Goal: Task Accomplishment & Management: Use online tool/utility

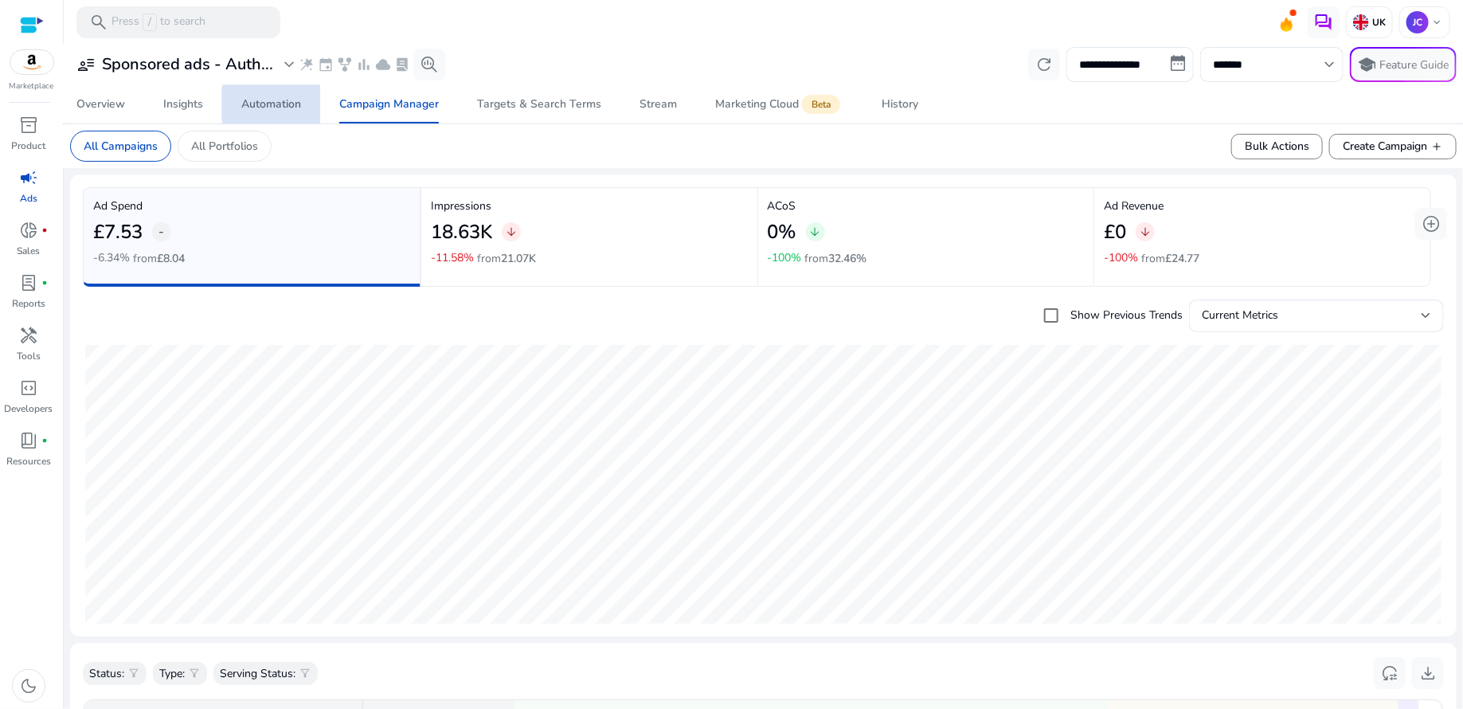
click at [287, 104] on div "Automation" at bounding box center [271, 104] width 60 height 11
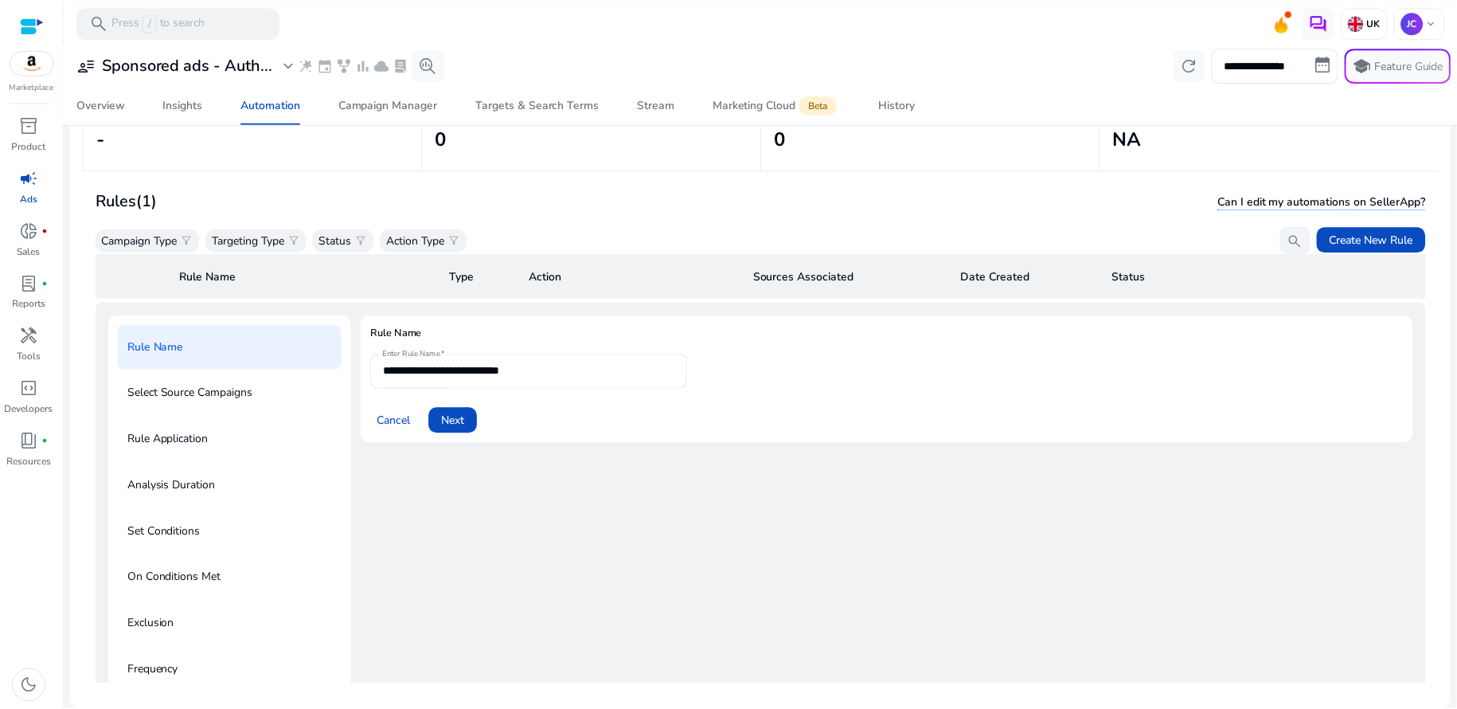
scroll to position [115, 0]
click at [455, 424] on span "Next" at bounding box center [454, 420] width 23 height 17
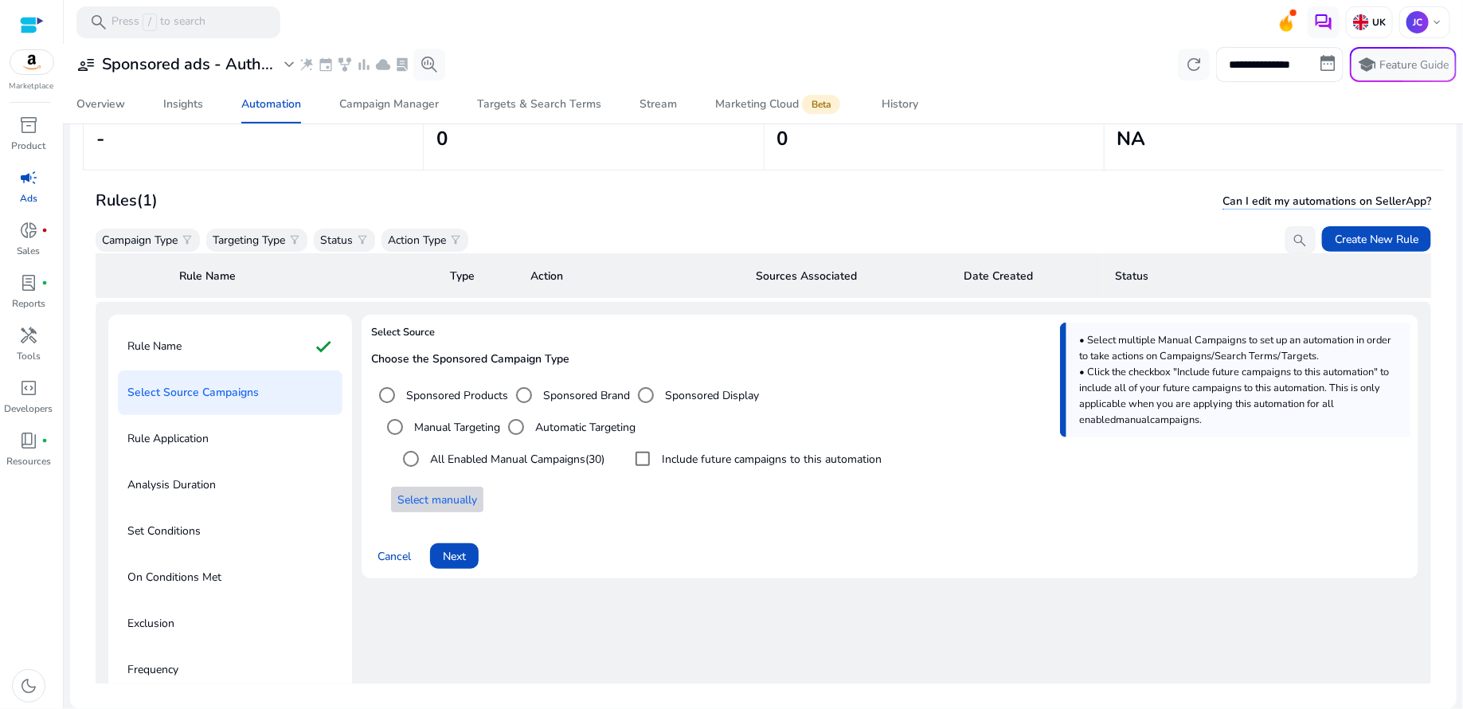
click at [426, 491] on span "Select manually" at bounding box center [437, 499] width 80 height 17
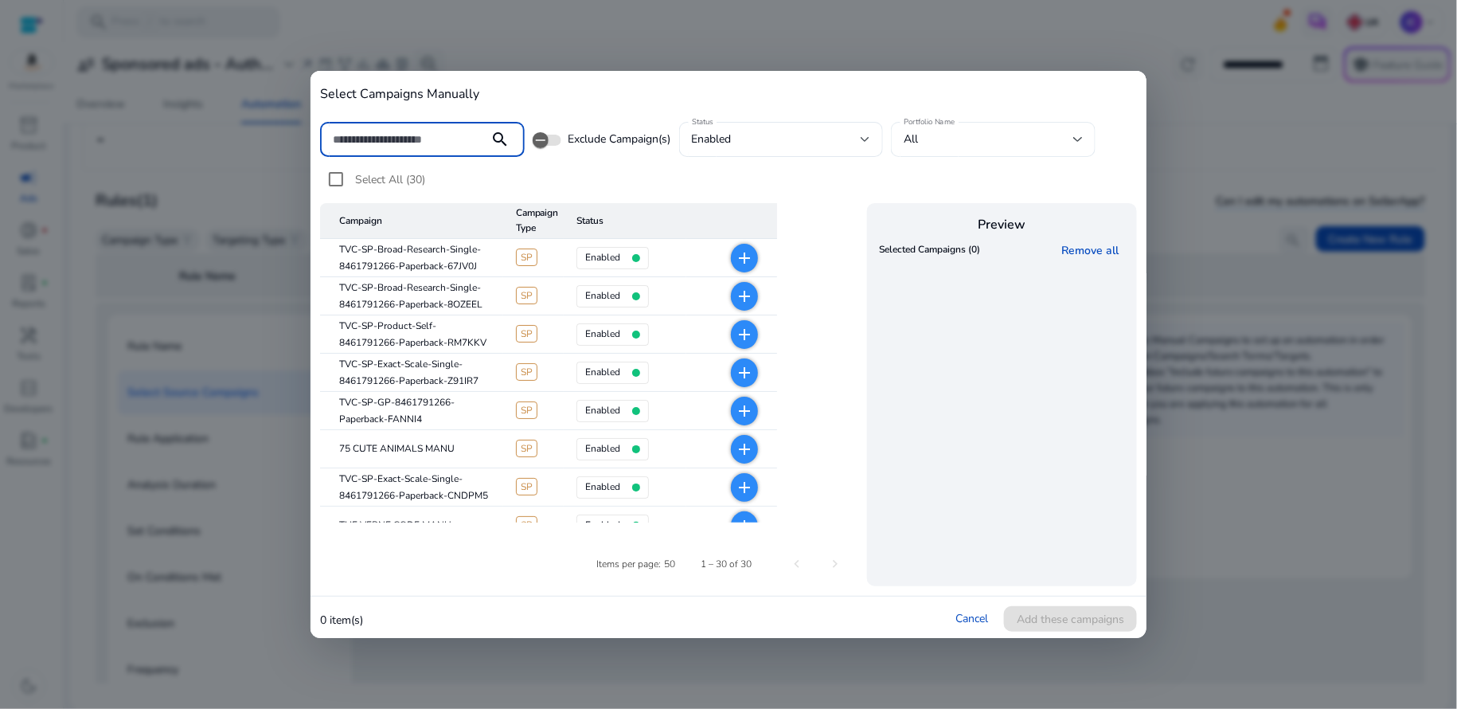
click at [1075, 143] on div at bounding box center [1078, 139] width 10 height 19
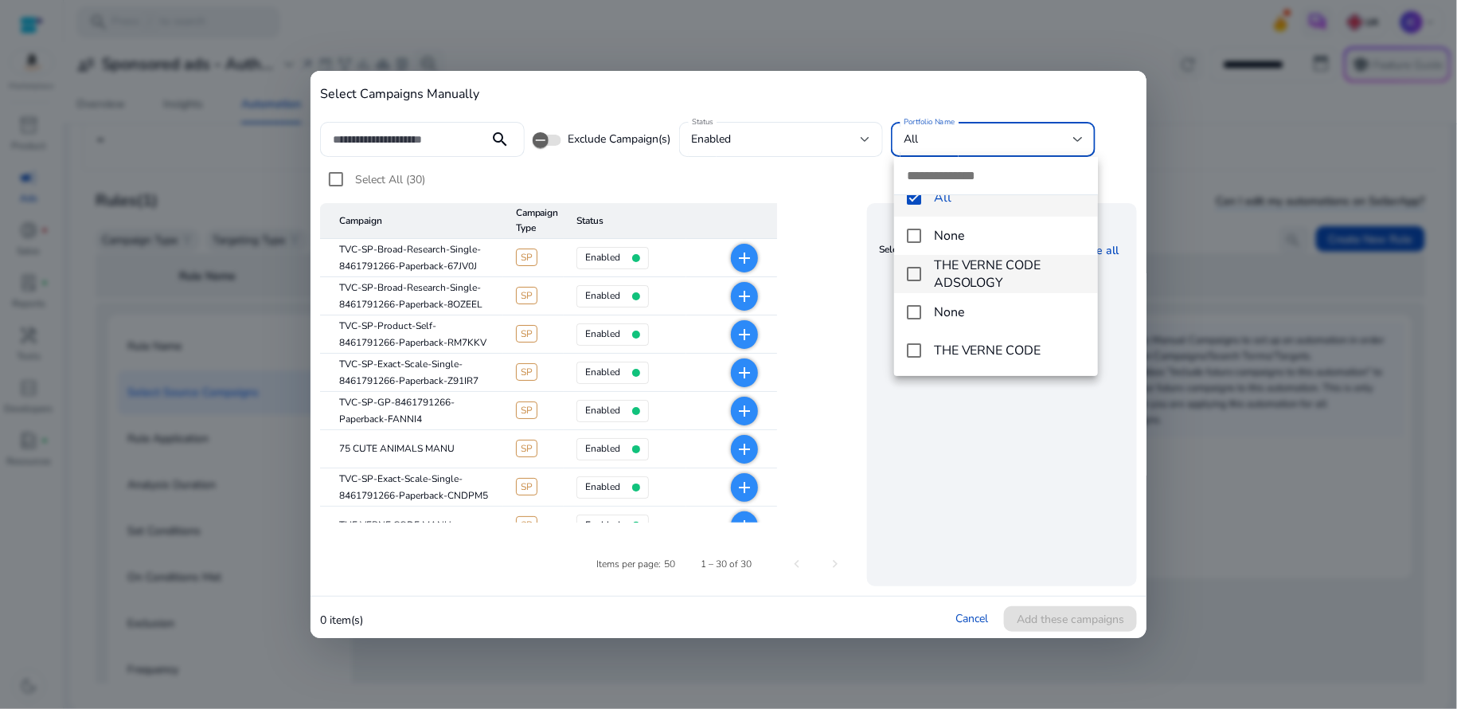
scroll to position [0, 0]
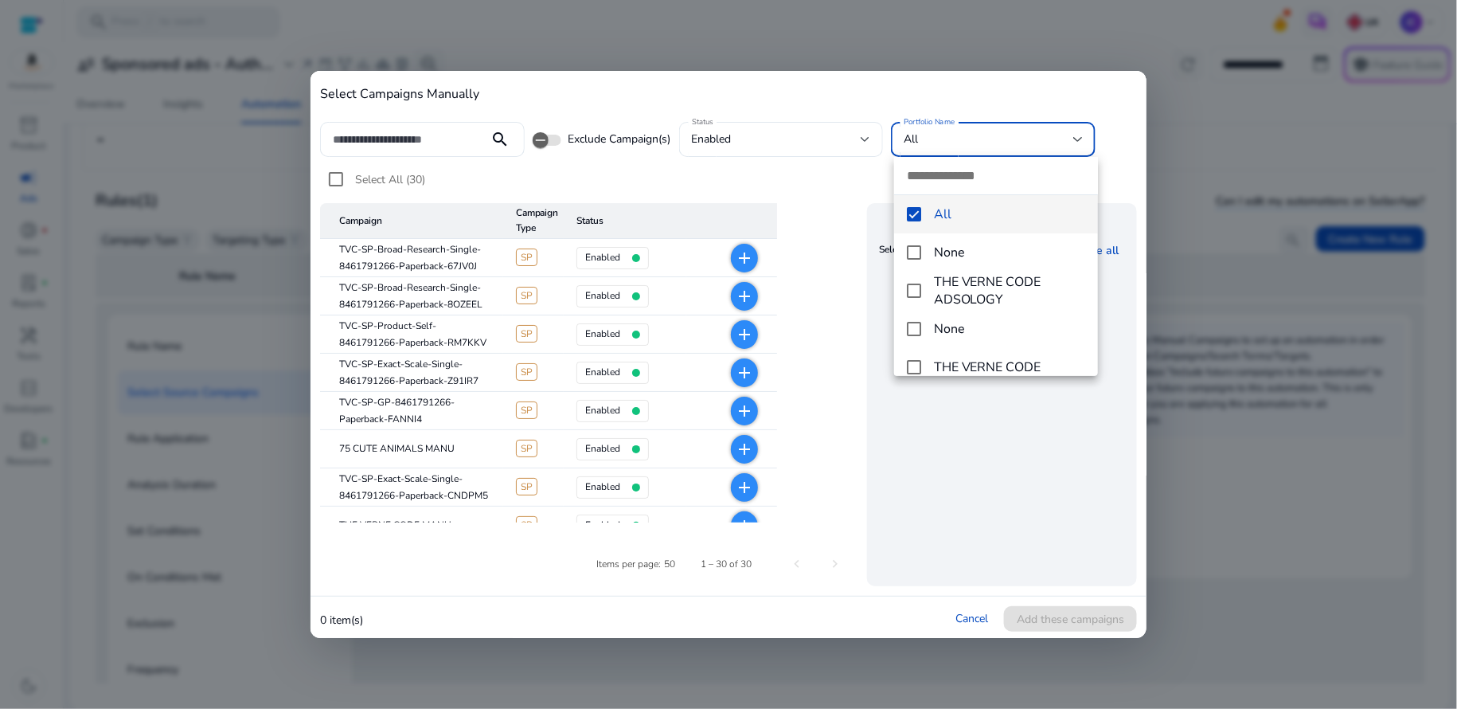
click at [778, 160] on div at bounding box center [728, 354] width 1457 height 709
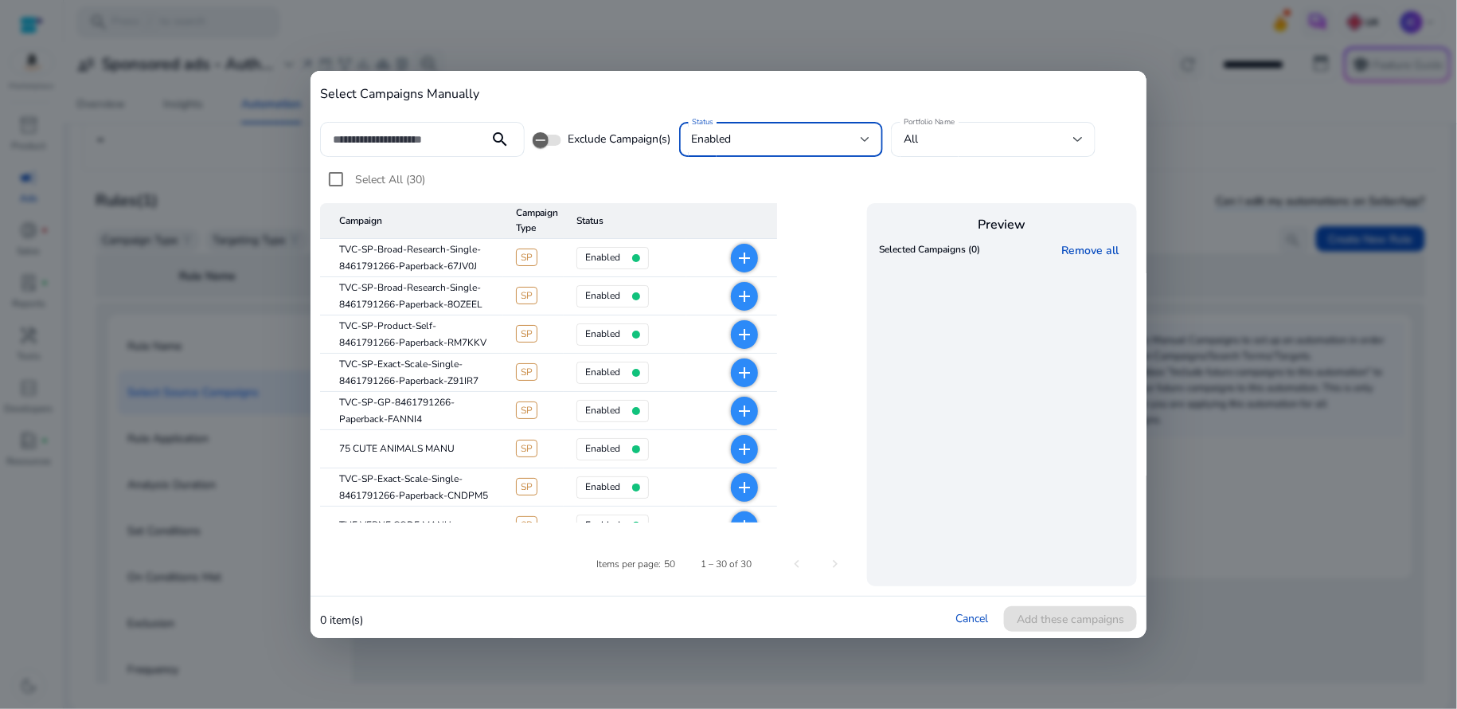
click at [869, 140] on div at bounding box center [866, 139] width 10 height 6
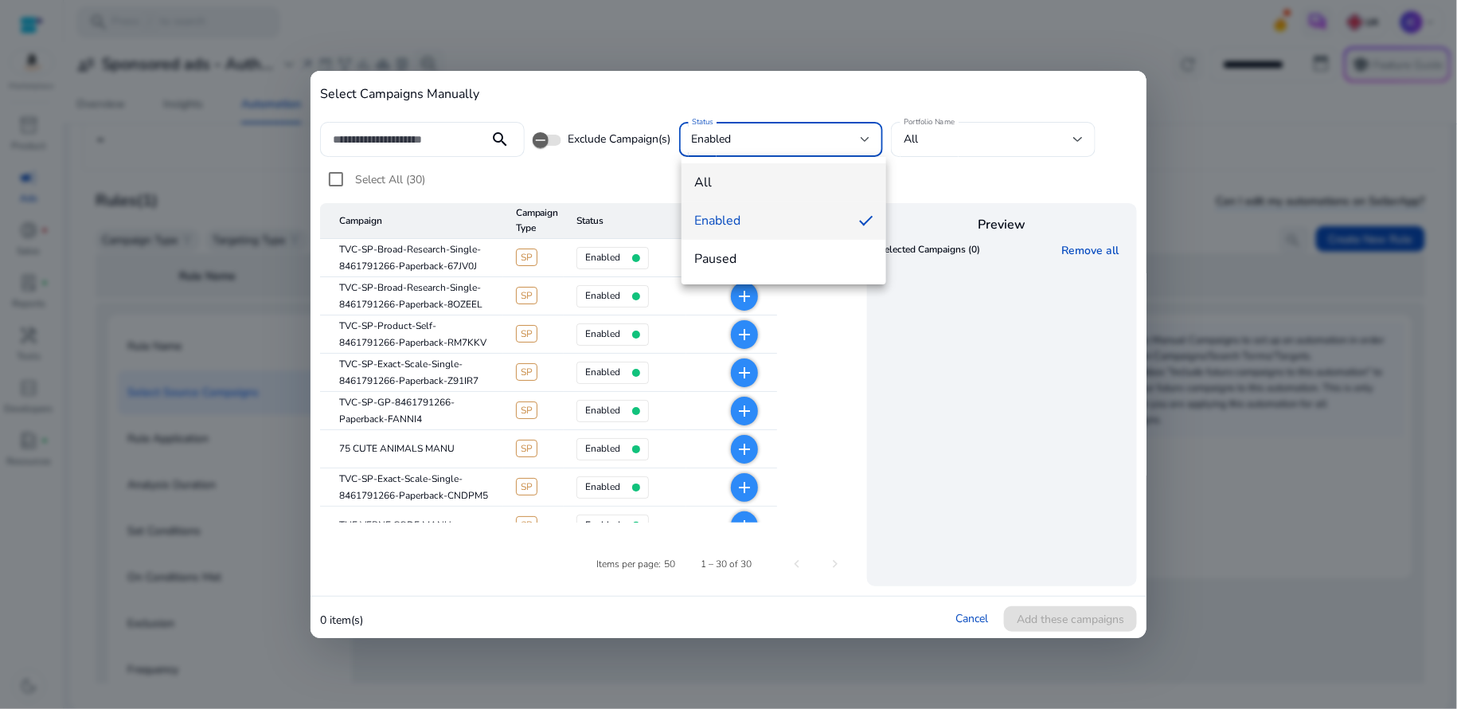
click at [830, 182] on span "all" at bounding box center [783, 183] width 179 height 18
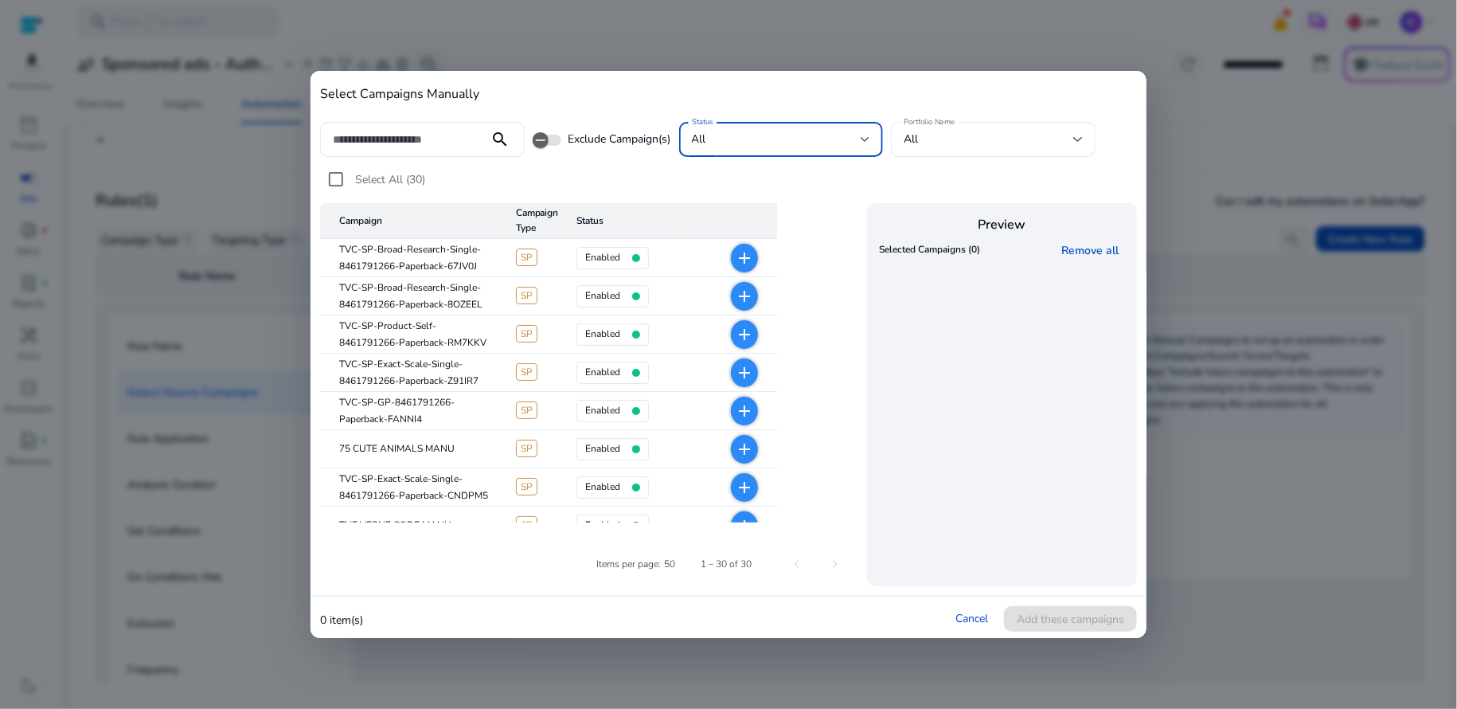
click at [869, 143] on div at bounding box center [866, 139] width 10 height 19
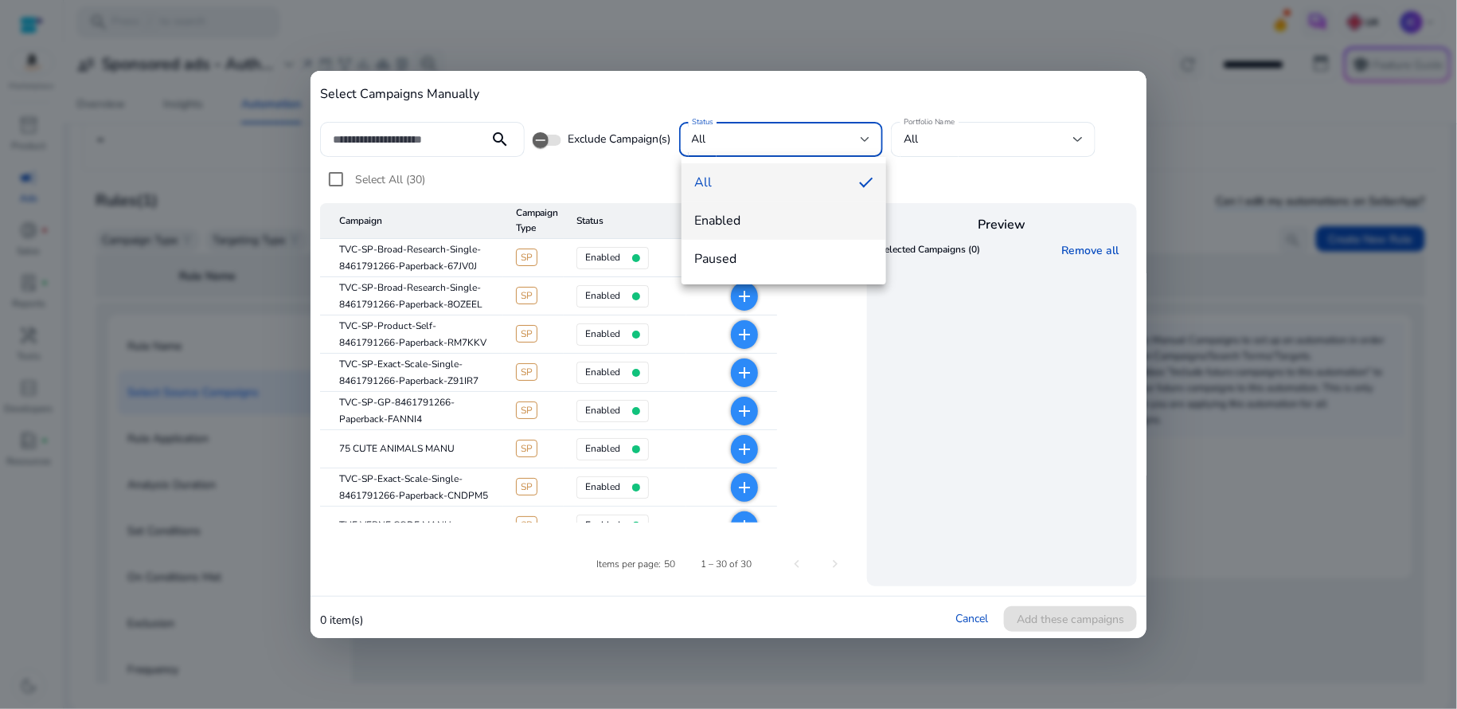
click at [831, 212] on span "enabled" at bounding box center [783, 221] width 179 height 18
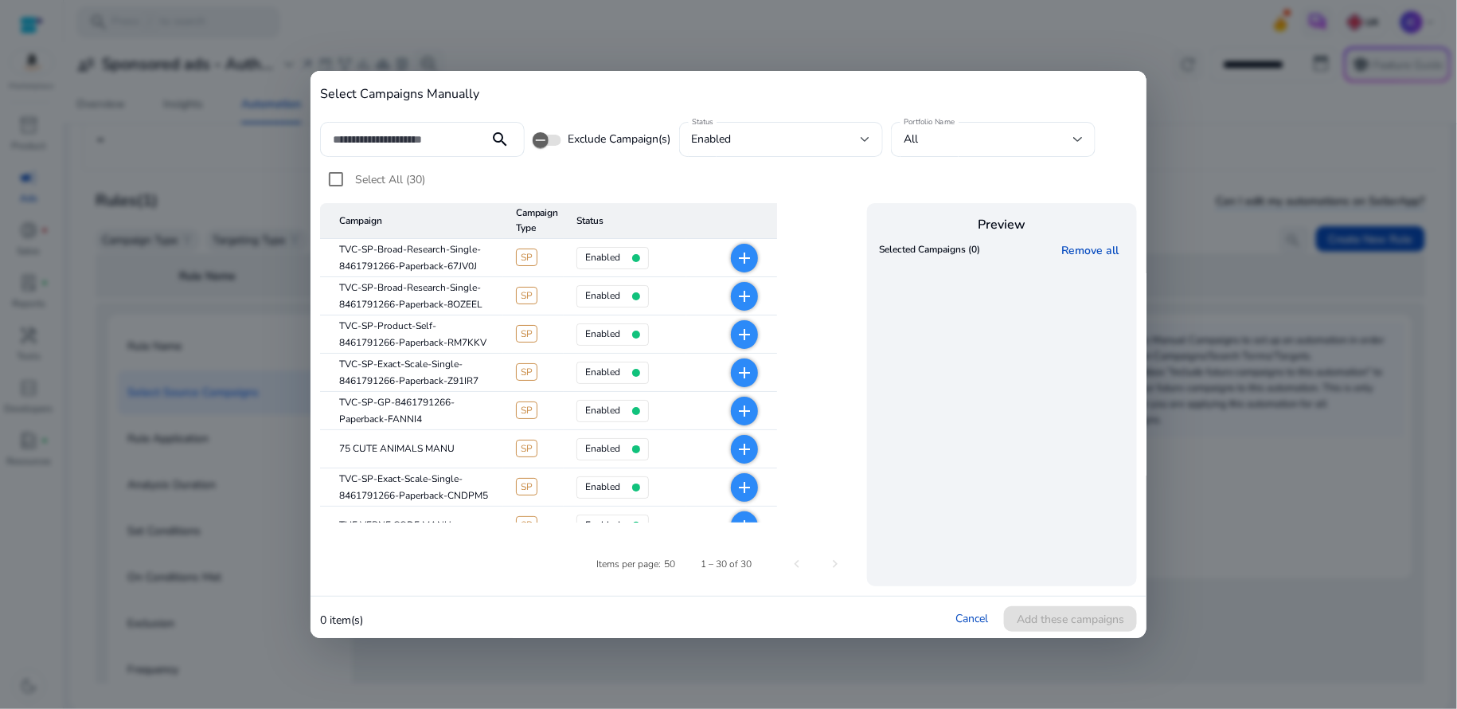
click at [1117, 151] on form "search Exclude Campaign(s) Status enabled Portfolio Name All" at bounding box center [728, 139] width 817 height 35
click at [981, 620] on link "Cancel" at bounding box center [972, 618] width 33 height 15
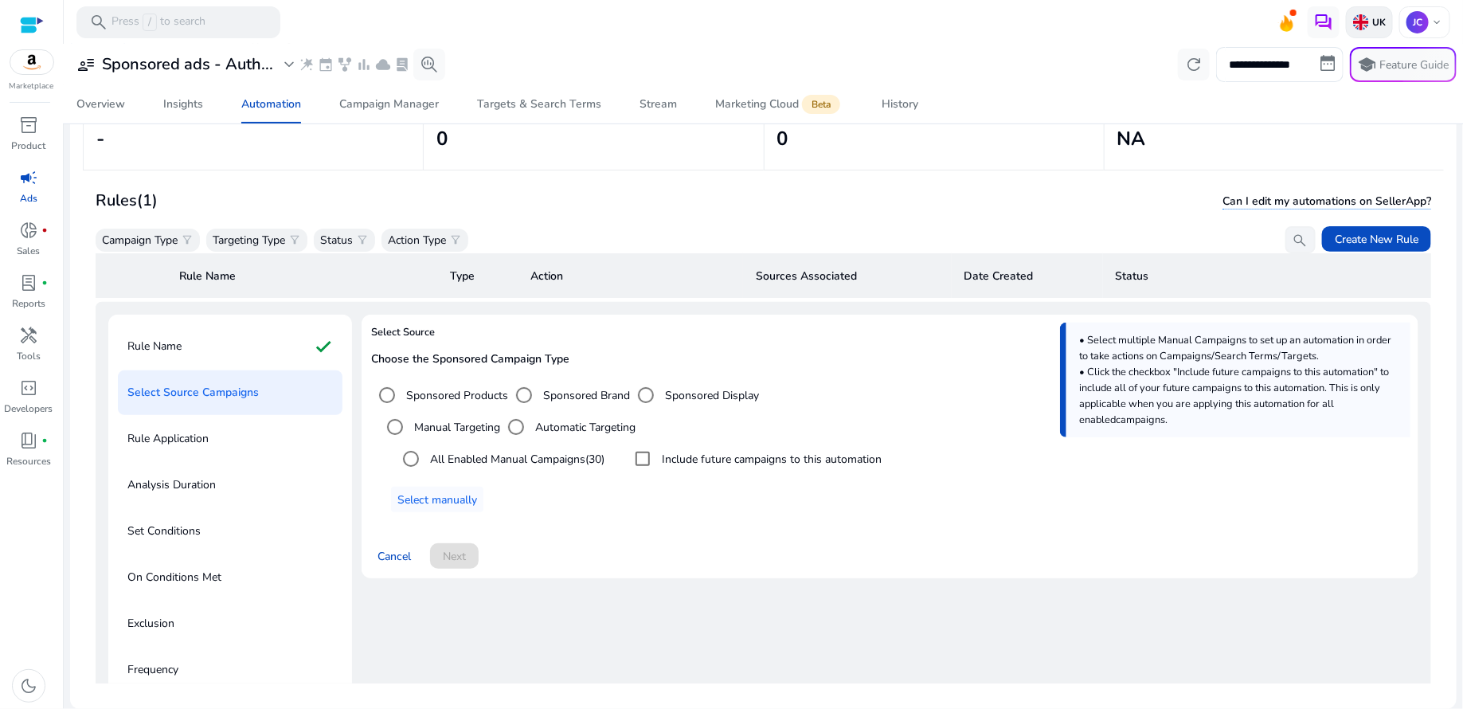
click at [1353, 26] on img at bounding box center [1361, 22] width 16 height 16
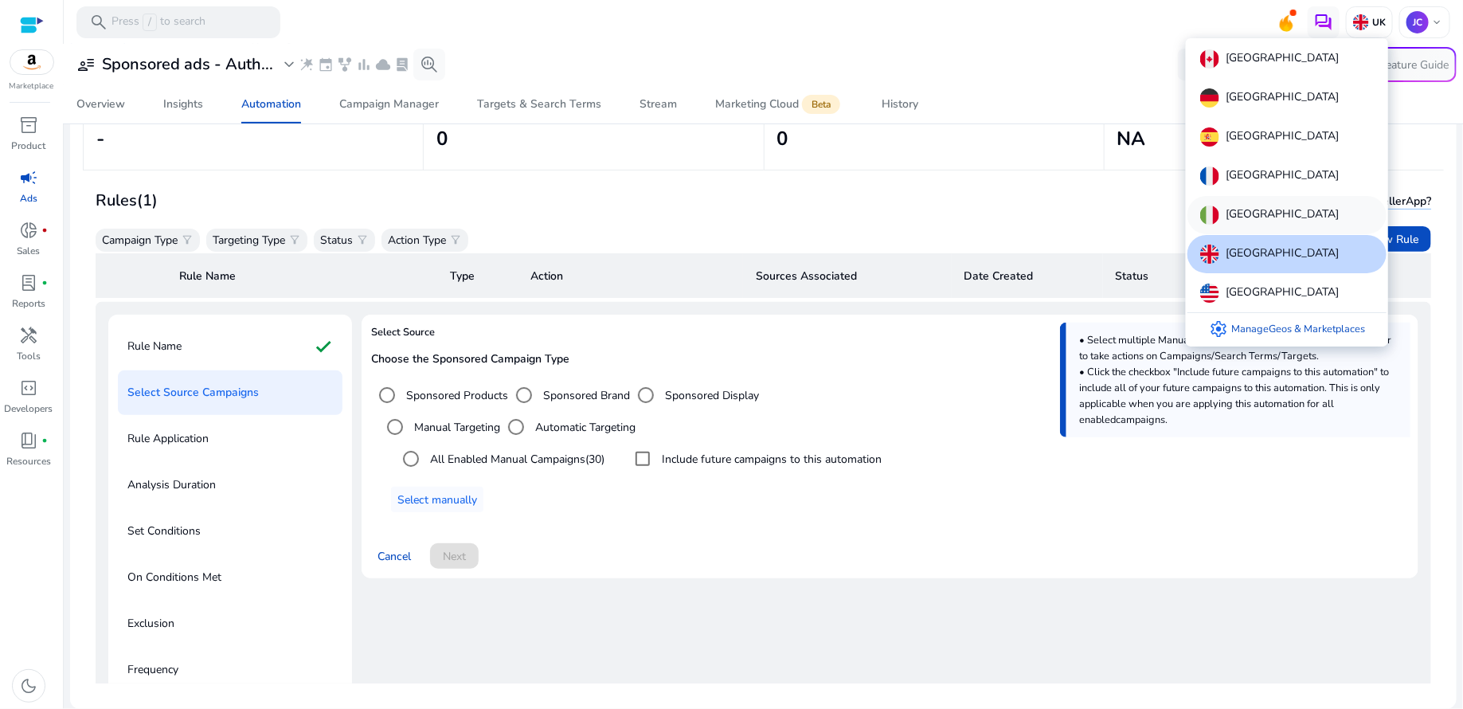
click at [1242, 217] on p "[GEOGRAPHIC_DATA]" at bounding box center [1281, 214] width 113 height 19
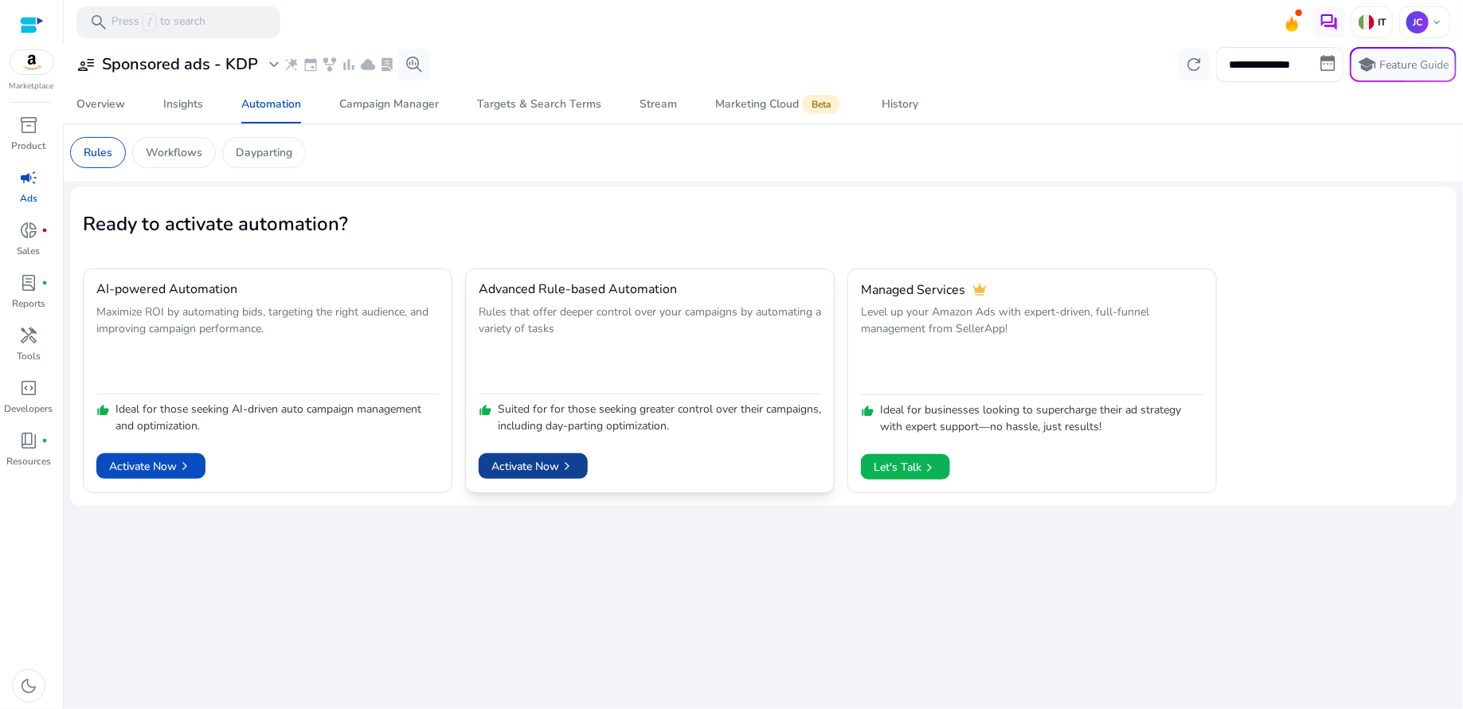
click at [533, 464] on span "Activate Now chevron_right" at bounding box center [533, 466] width 84 height 17
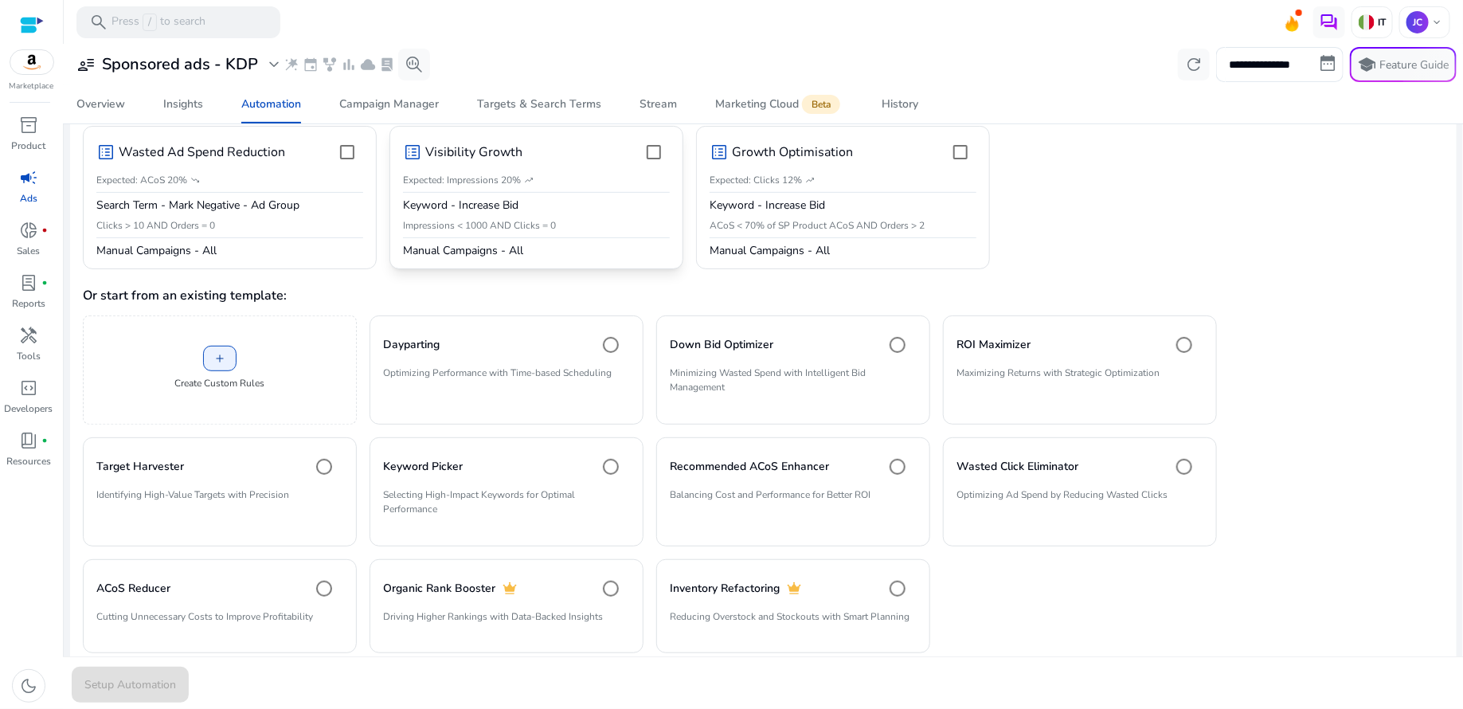
scroll to position [208, 0]
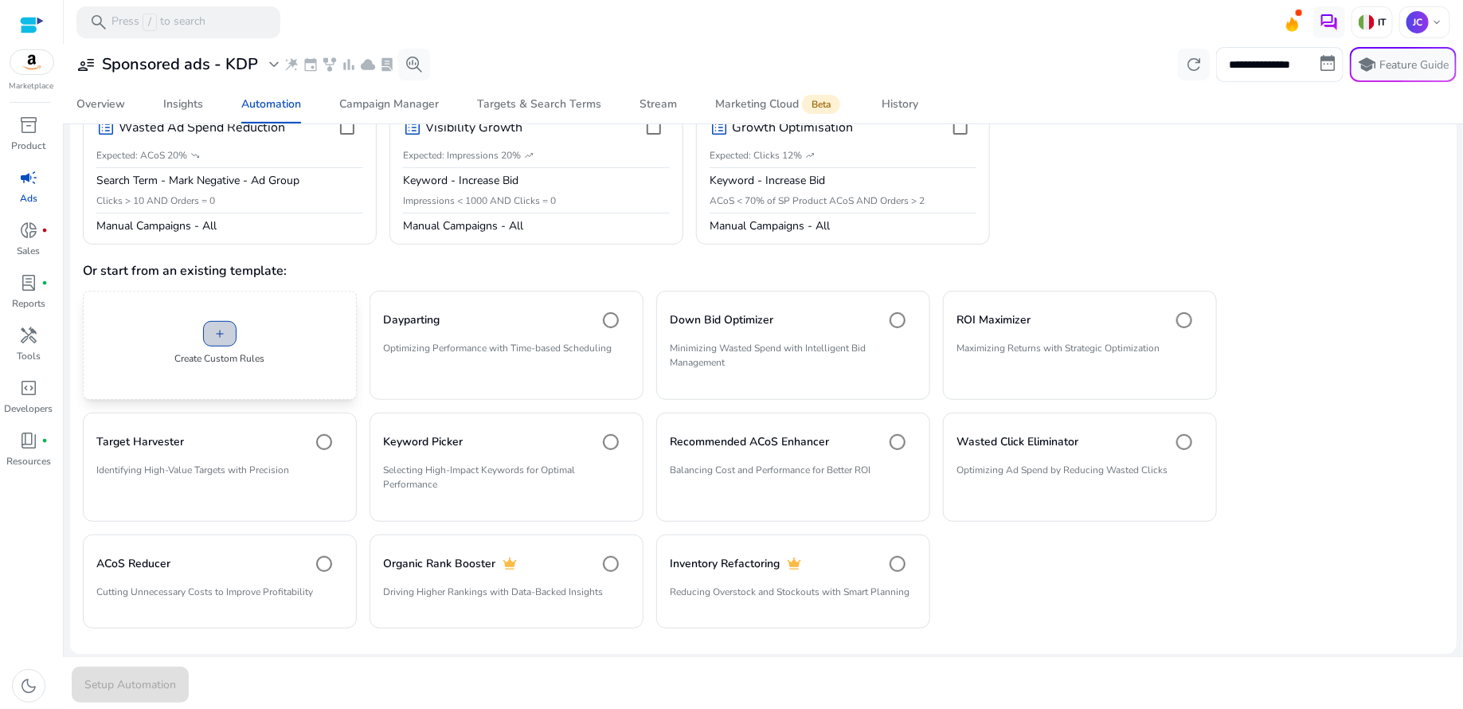
click at [234, 334] on span at bounding box center [220, 334] width 32 height 38
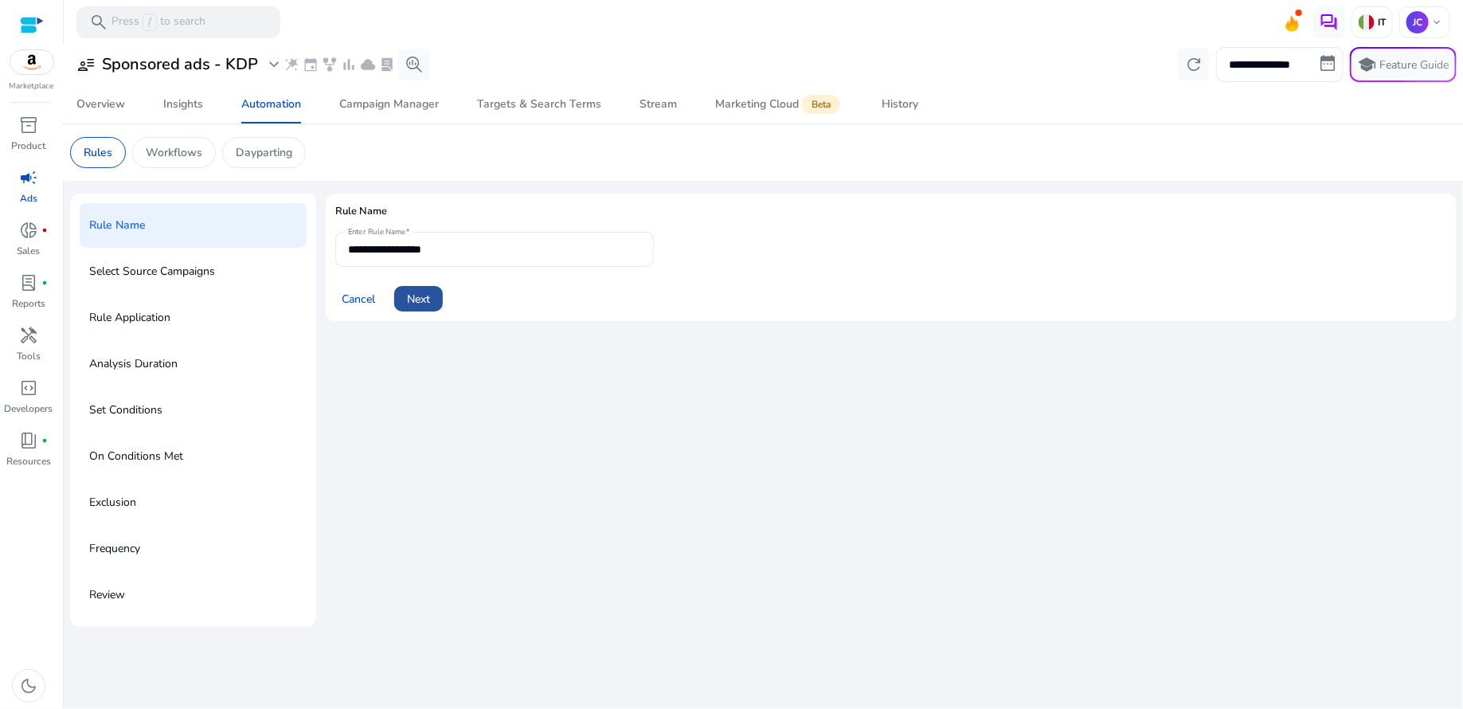
click at [416, 302] on span "Next" at bounding box center [418, 299] width 23 height 17
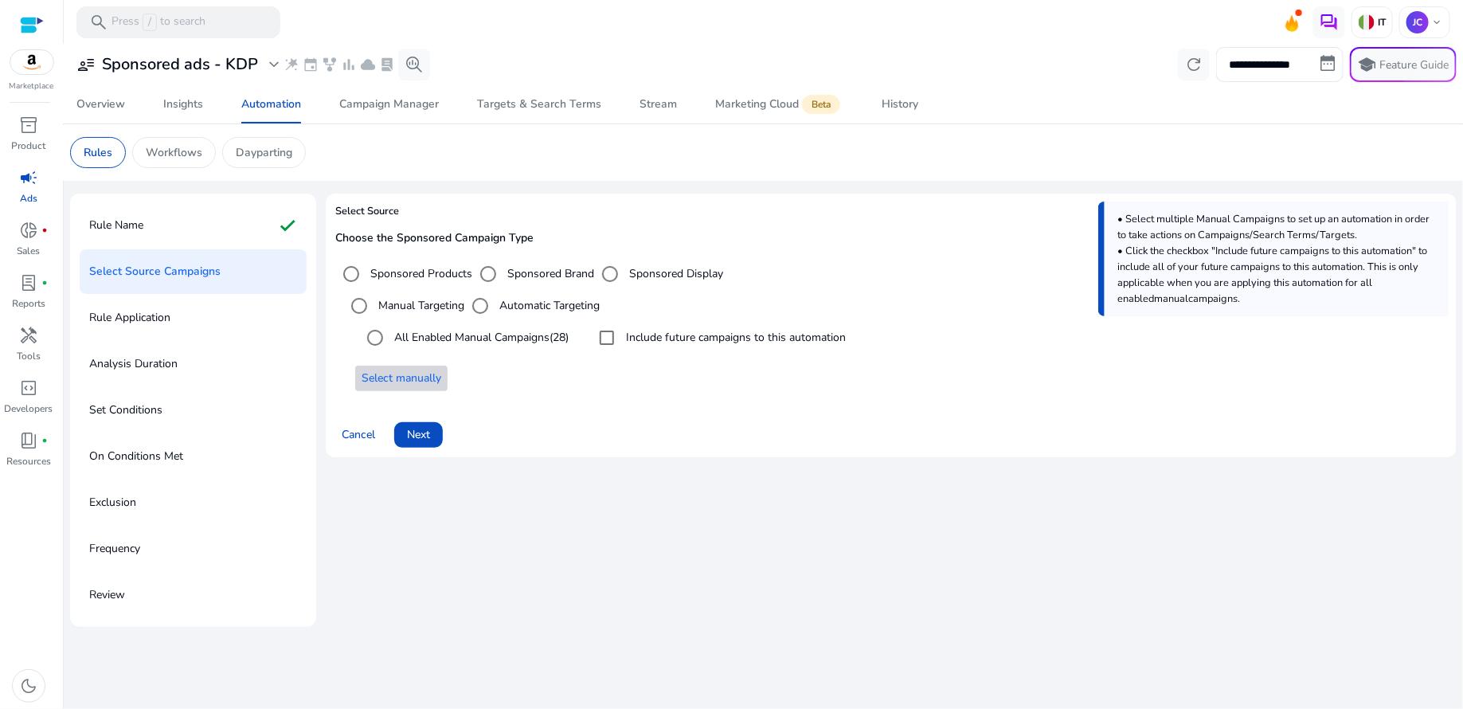
click at [400, 377] on span "Select manually" at bounding box center [402, 377] width 80 height 17
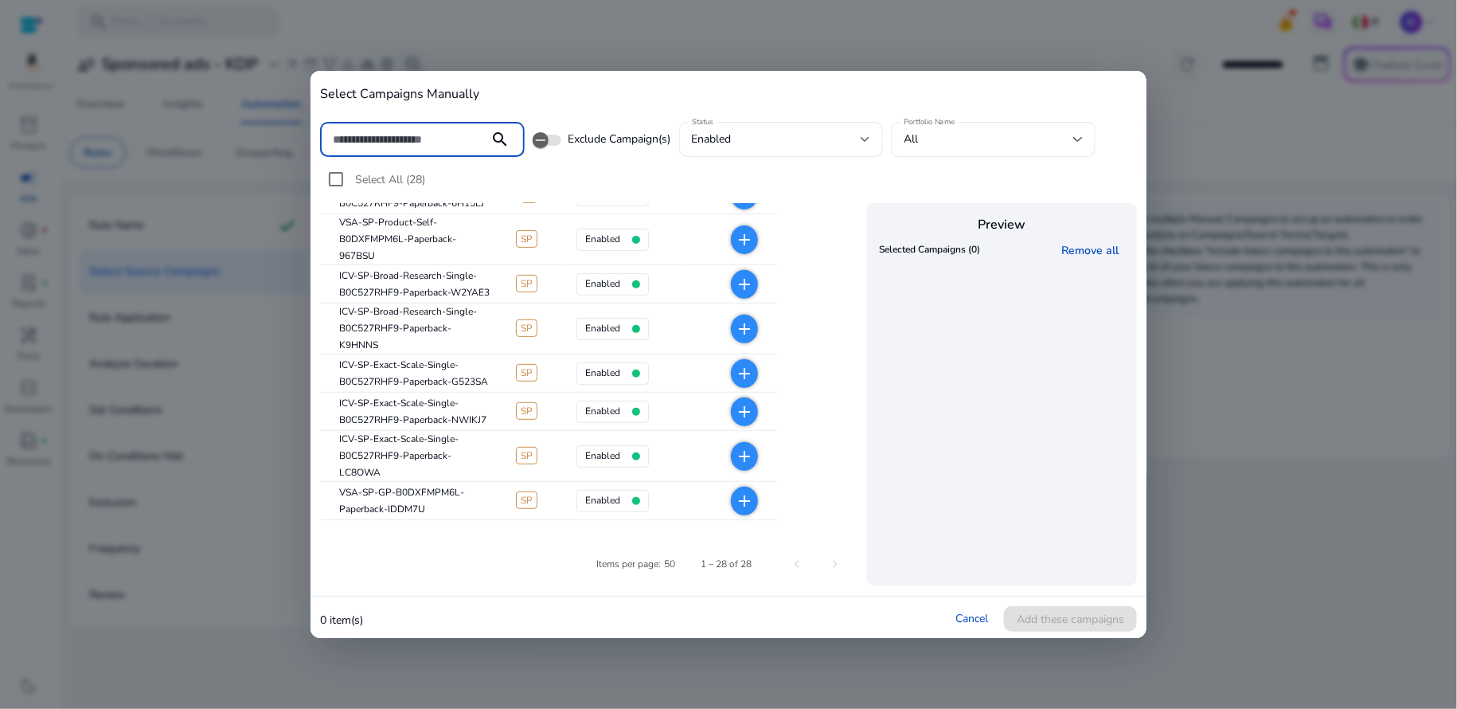
scroll to position [249, 0]
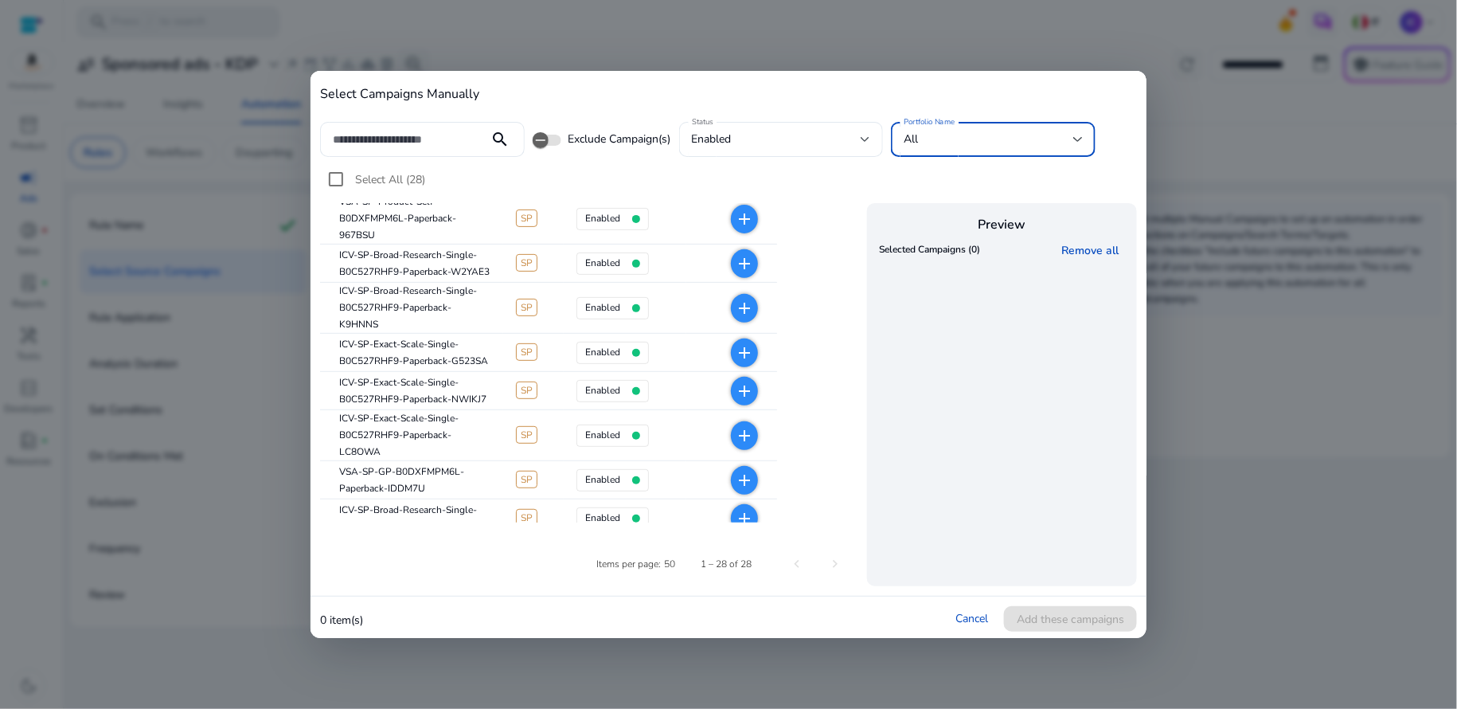
click at [1078, 147] on div at bounding box center [1078, 139] width 10 height 19
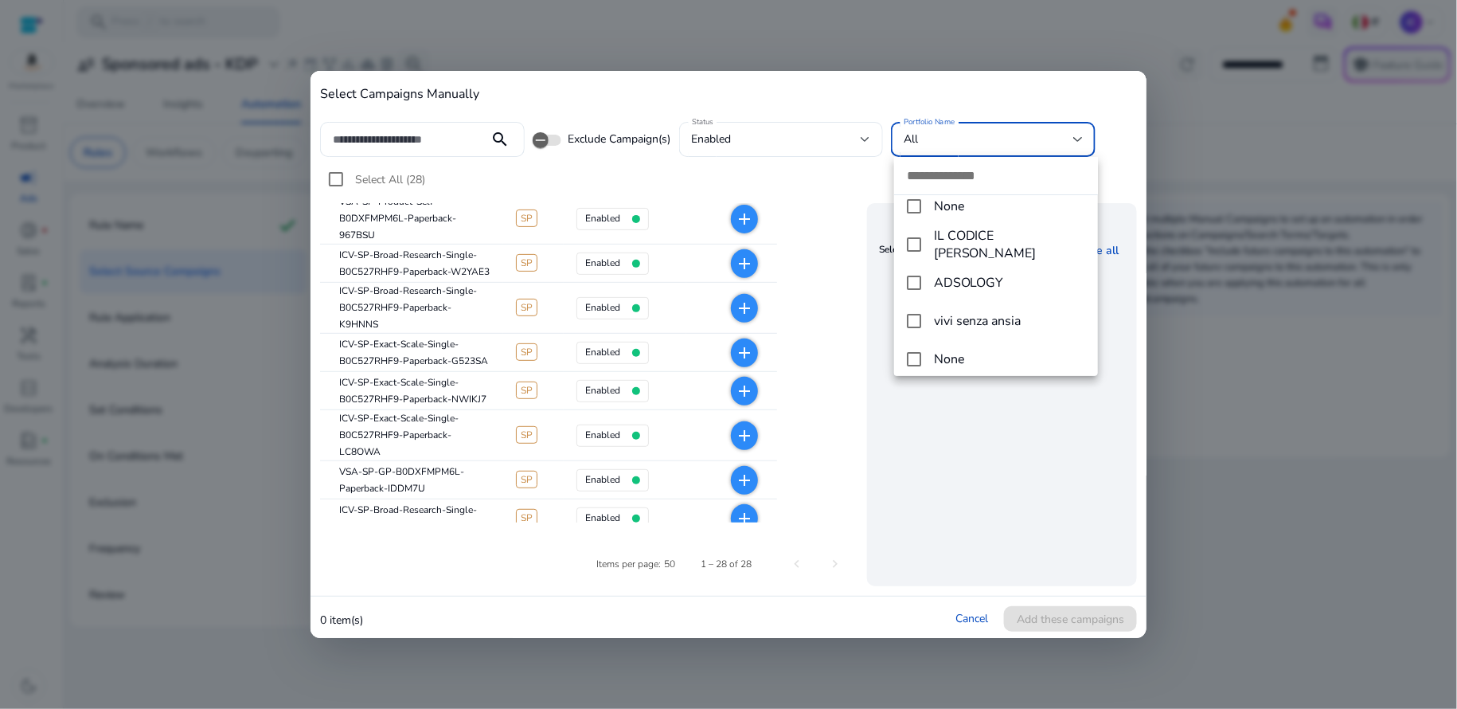
scroll to position [54, 0]
click at [915, 312] on mat-pseudo-checkbox at bounding box center [914, 313] width 14 height 14
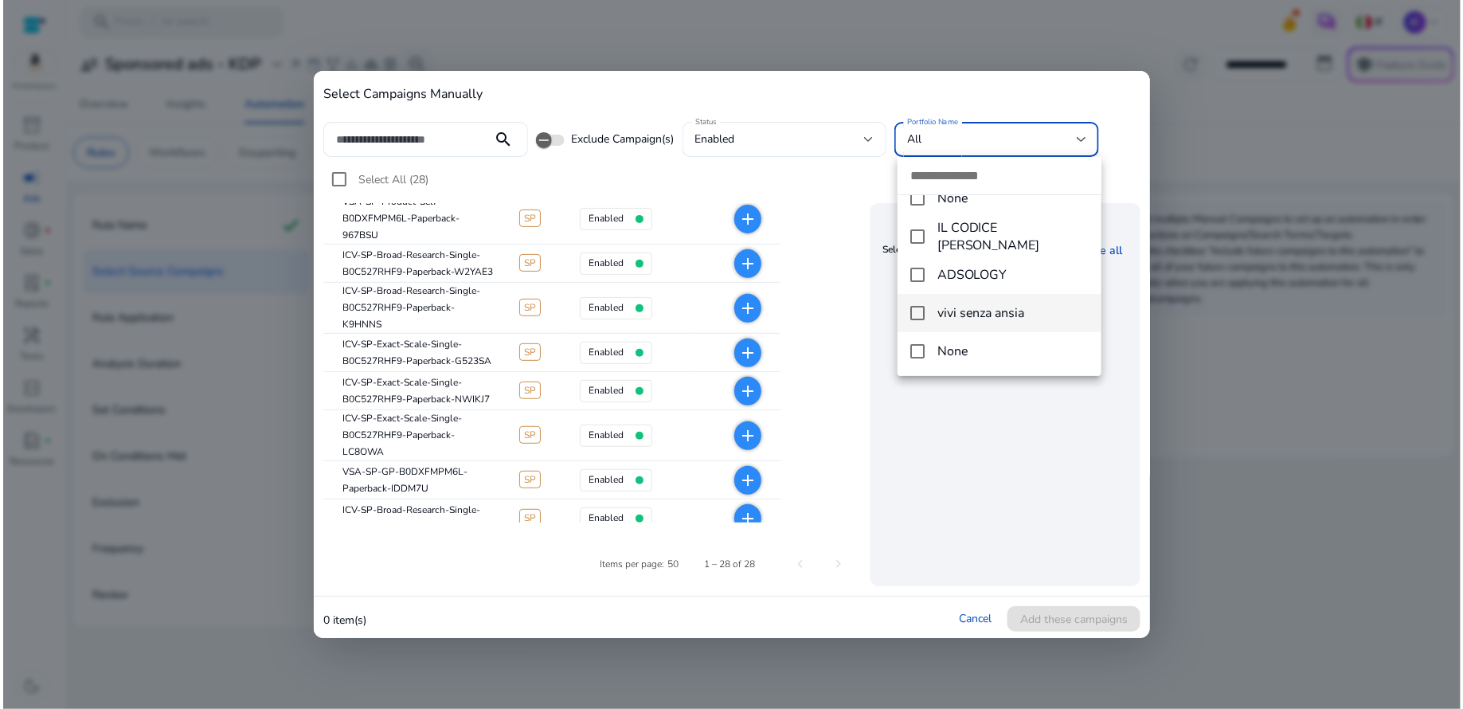
scroll to position [0, 0]
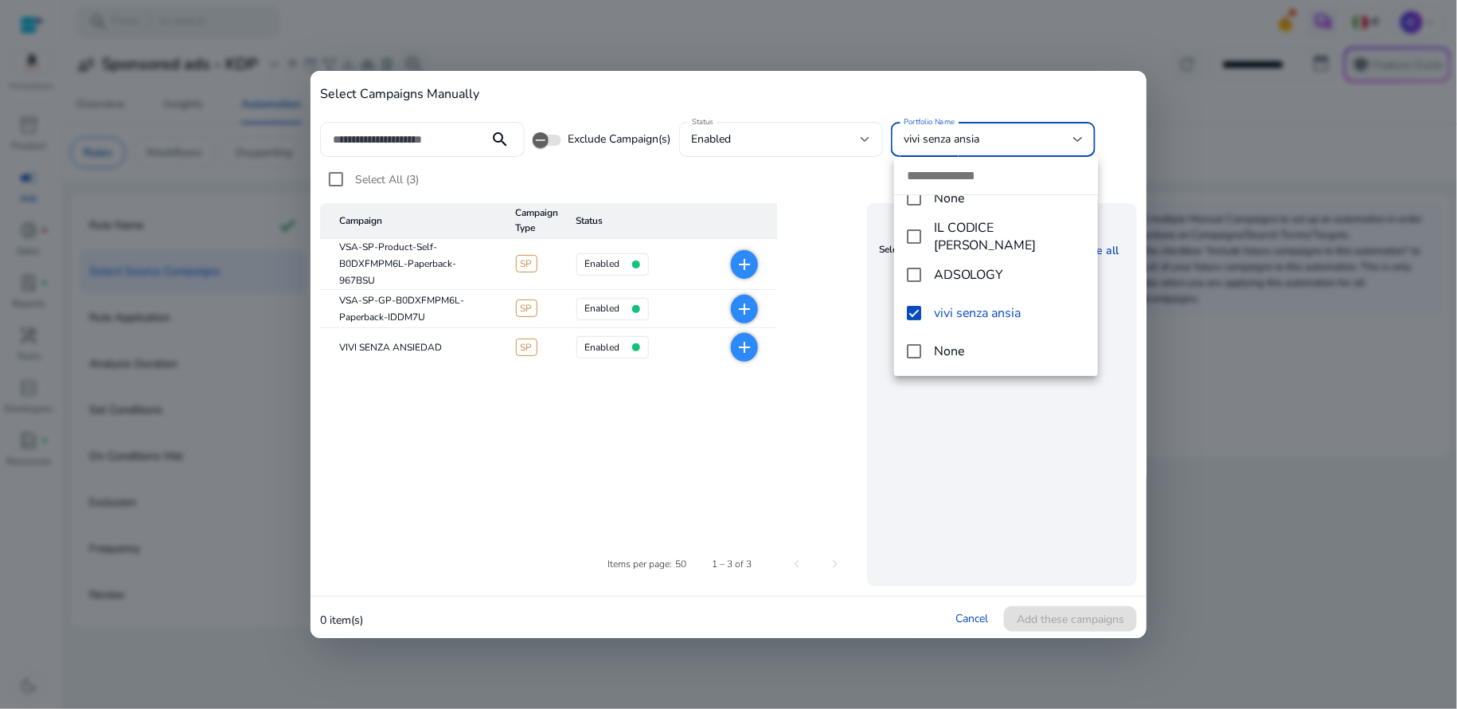
click at [745, 262] on div at bounding box center [728, 354] width 1457 height 709
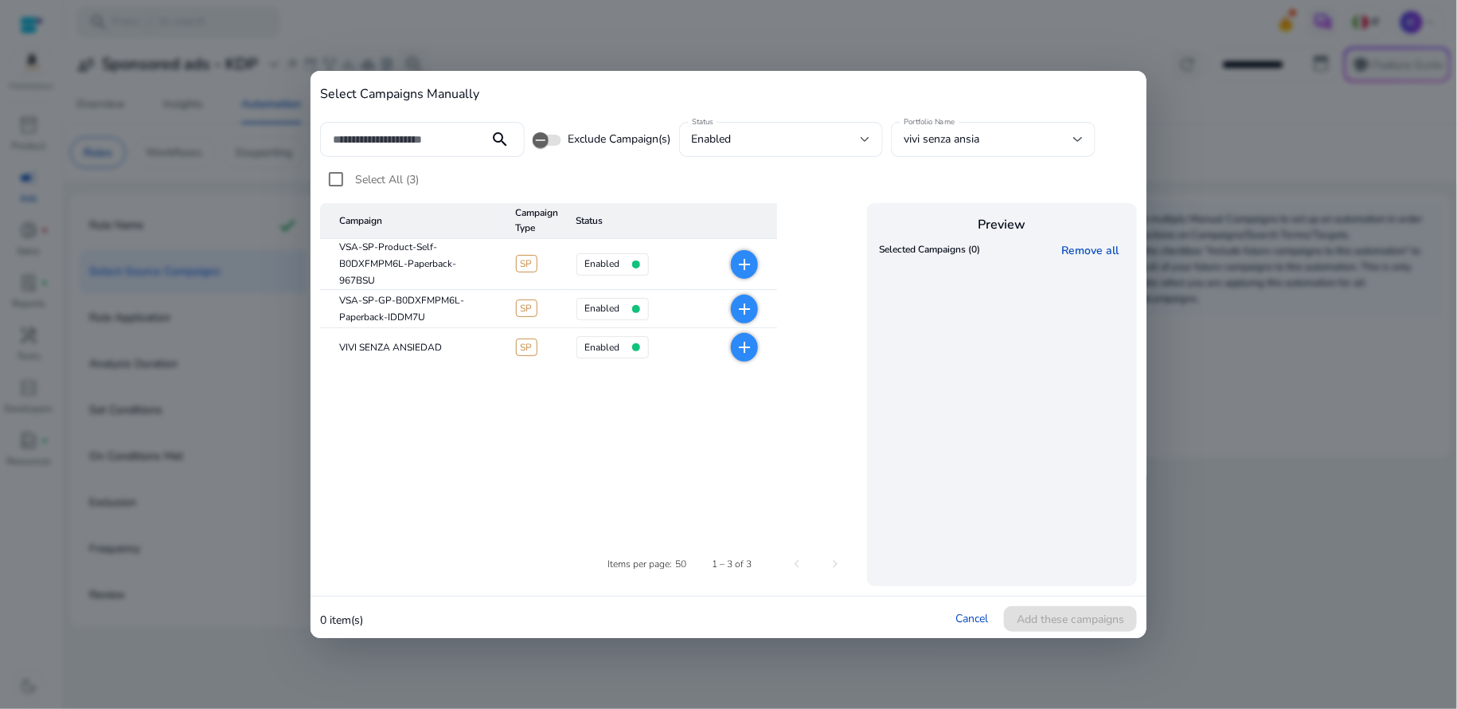
click at [743, 308] on mat-icon "add" at bounding box center [744, 308] width 19 height 19
click at [747, 262] on mat-icon "add" at bounding box center [744, 264] width 19 height 19
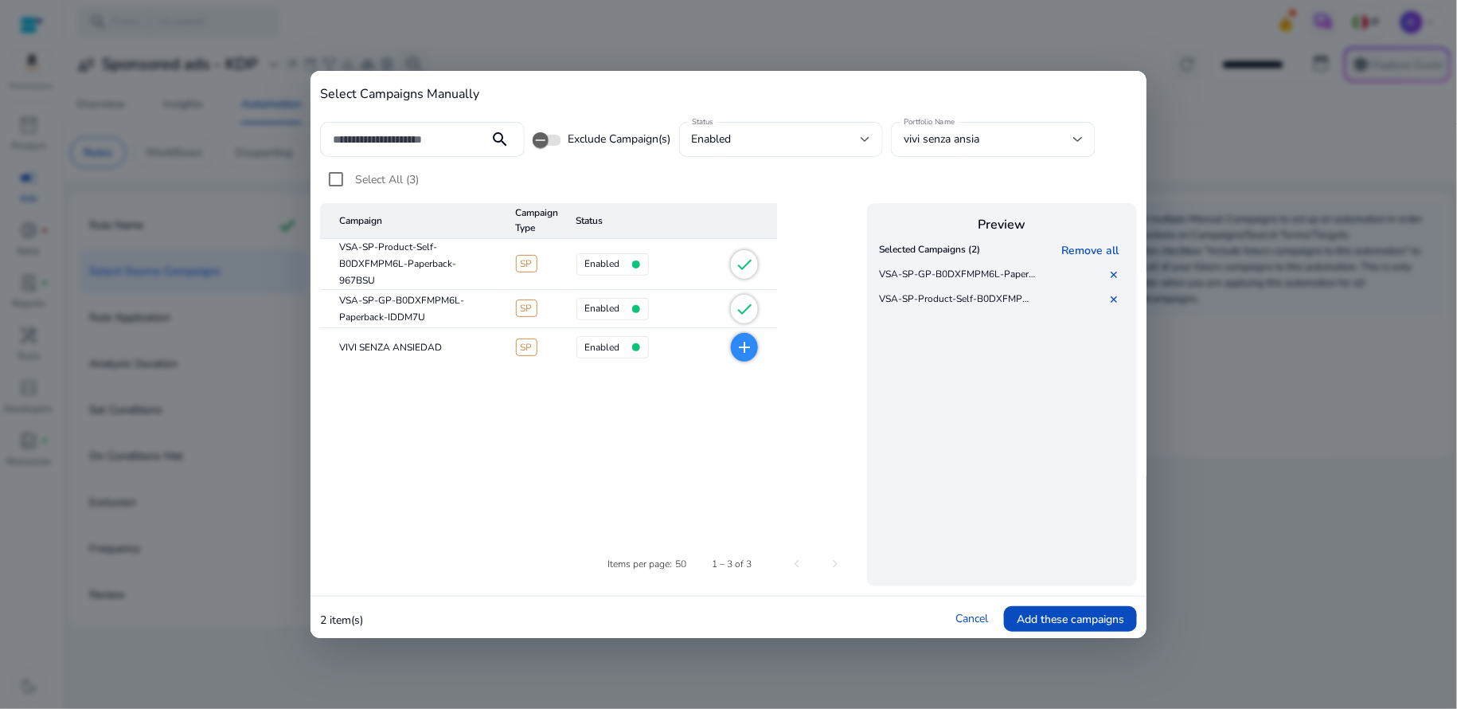
click at [749, 349] on mat-icon "add" at bounding box center [744, 347] width 19 height 19
click at [1102, 617] on span "Add these campaigns" at bounding box center [1070, 619] width 107 height 17
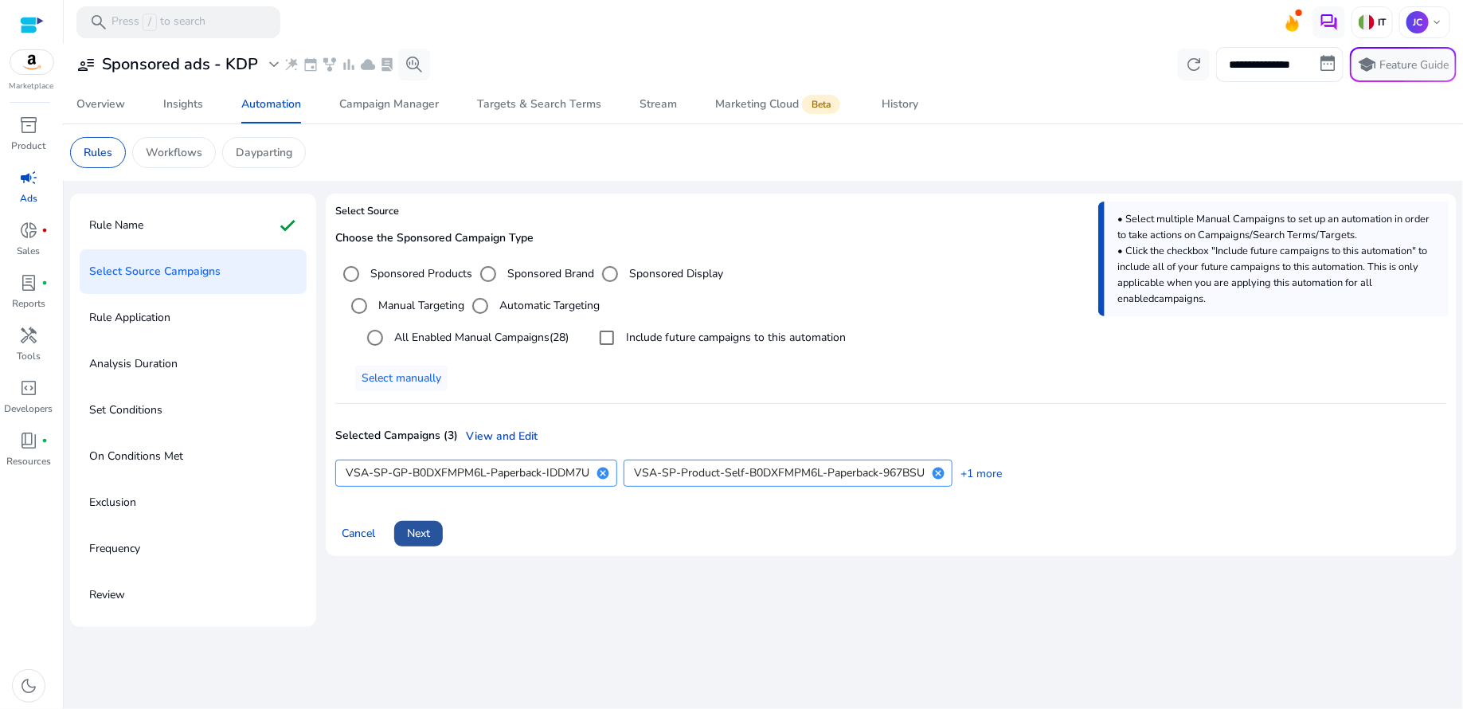
click at [425, 540] on span "Next" at bounding box center [418, 533] width 23 height 17
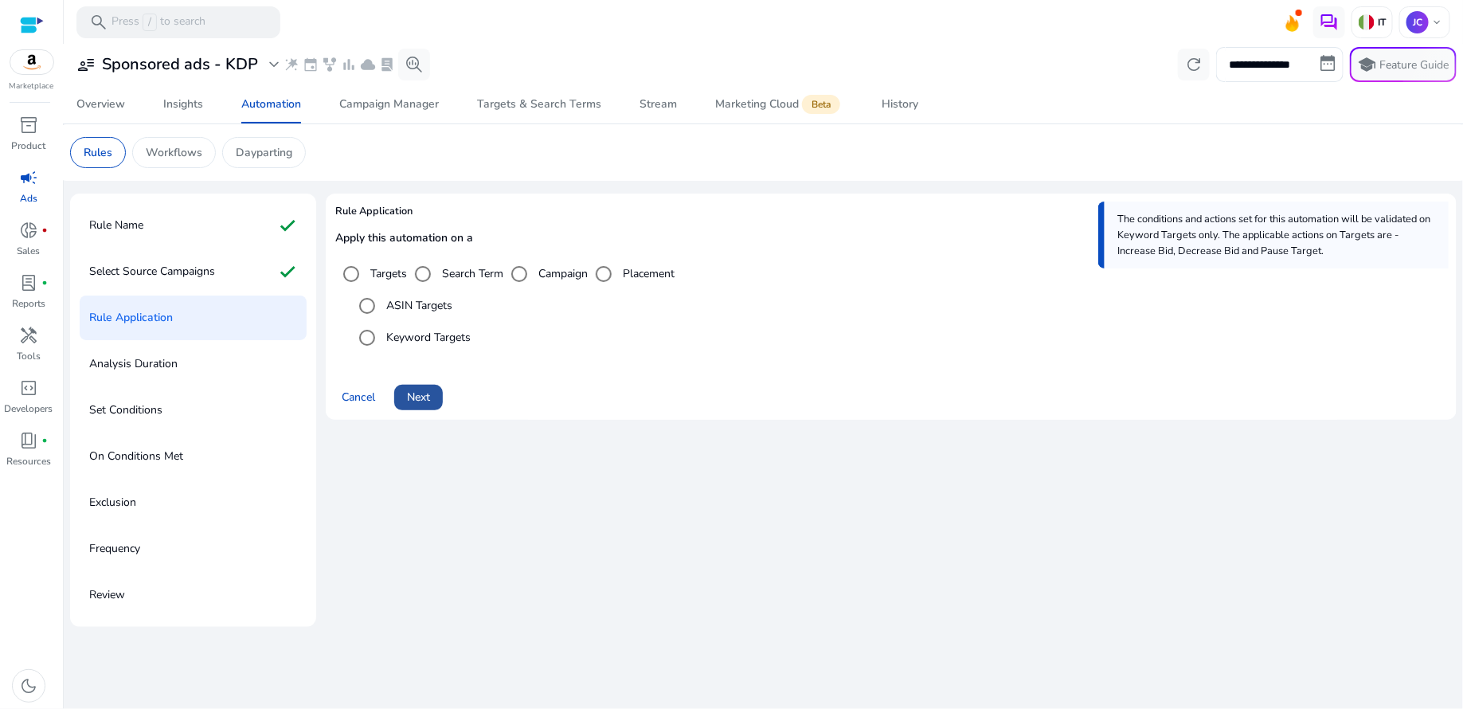
click at [423, 401] on span "Next" at bounding box center [418, 397] width 23 height 17
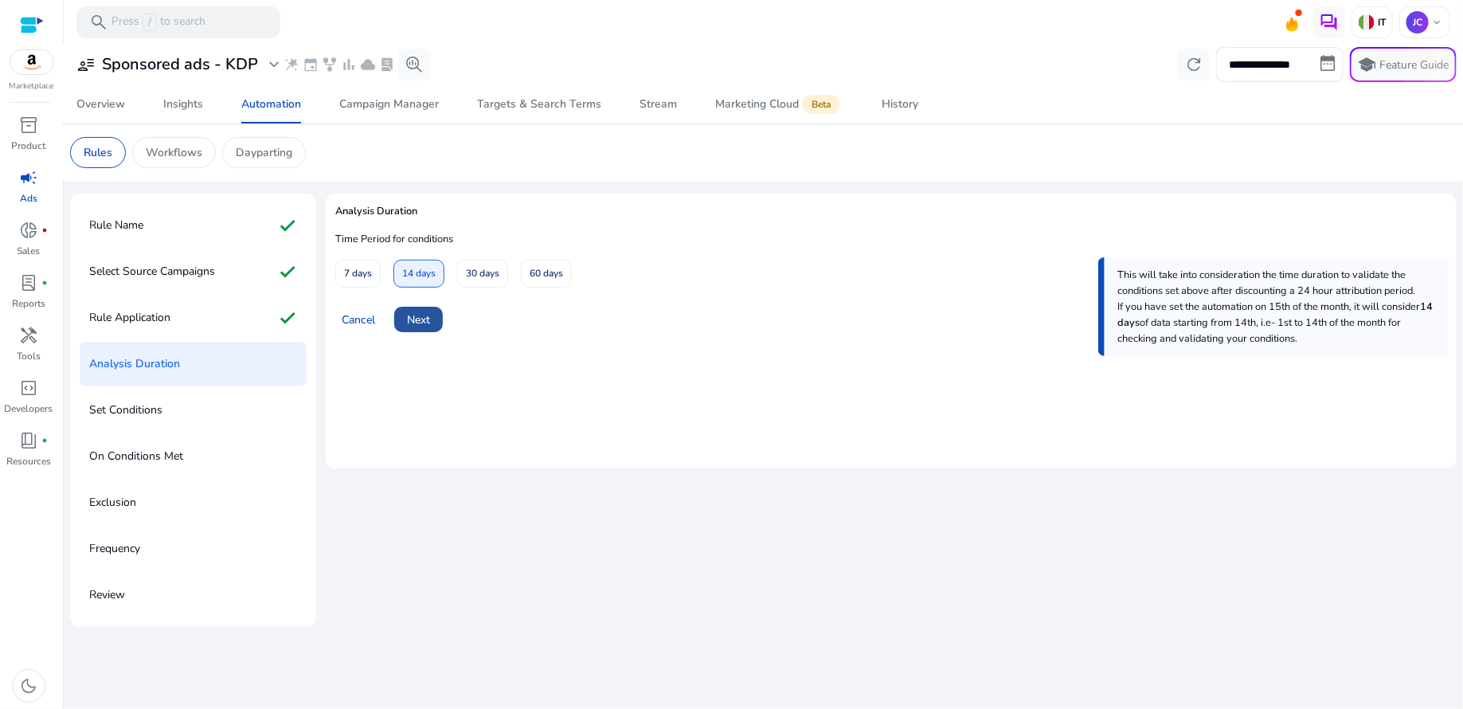
click at [430, 325] on span "Next" at bounding box center [418, 319] width 23 height 17
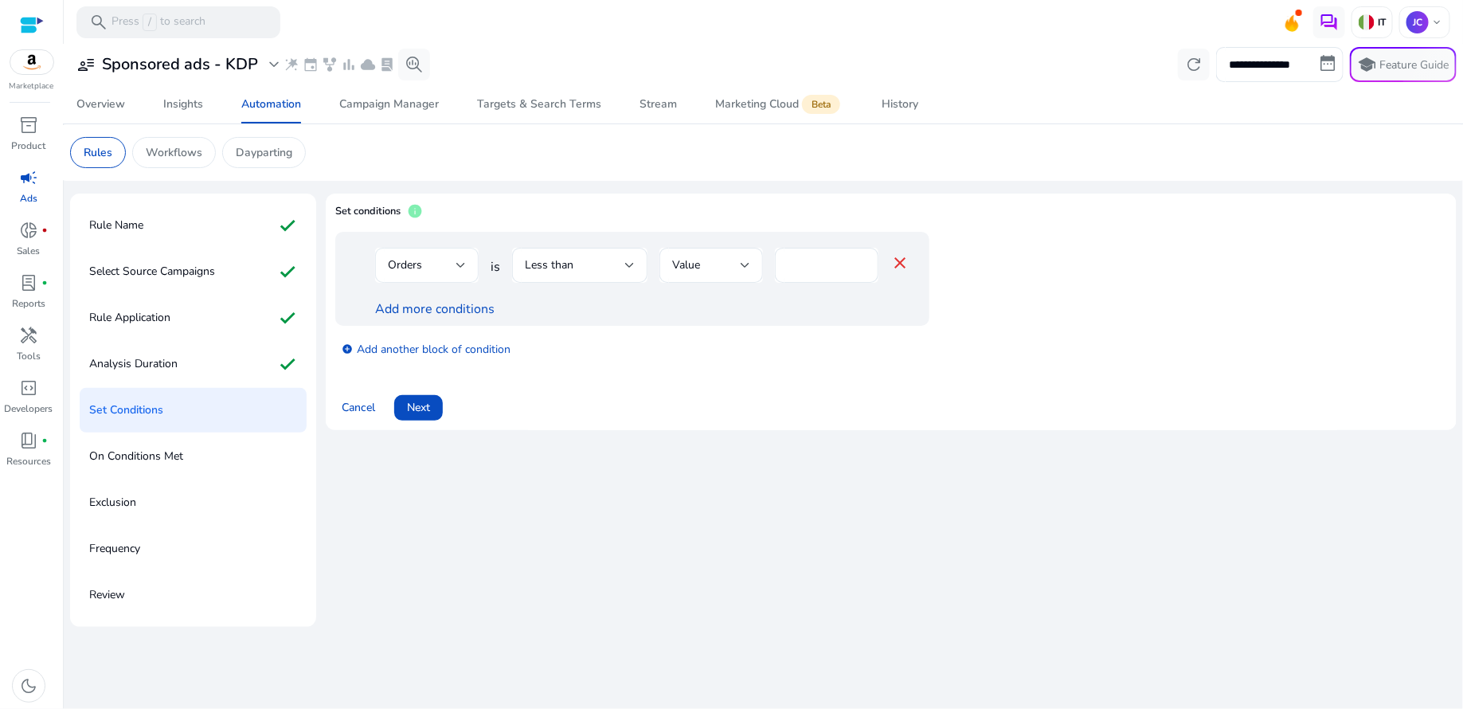
click at [465, 273] on div at bounding box center [461, 265] width 10 height 19
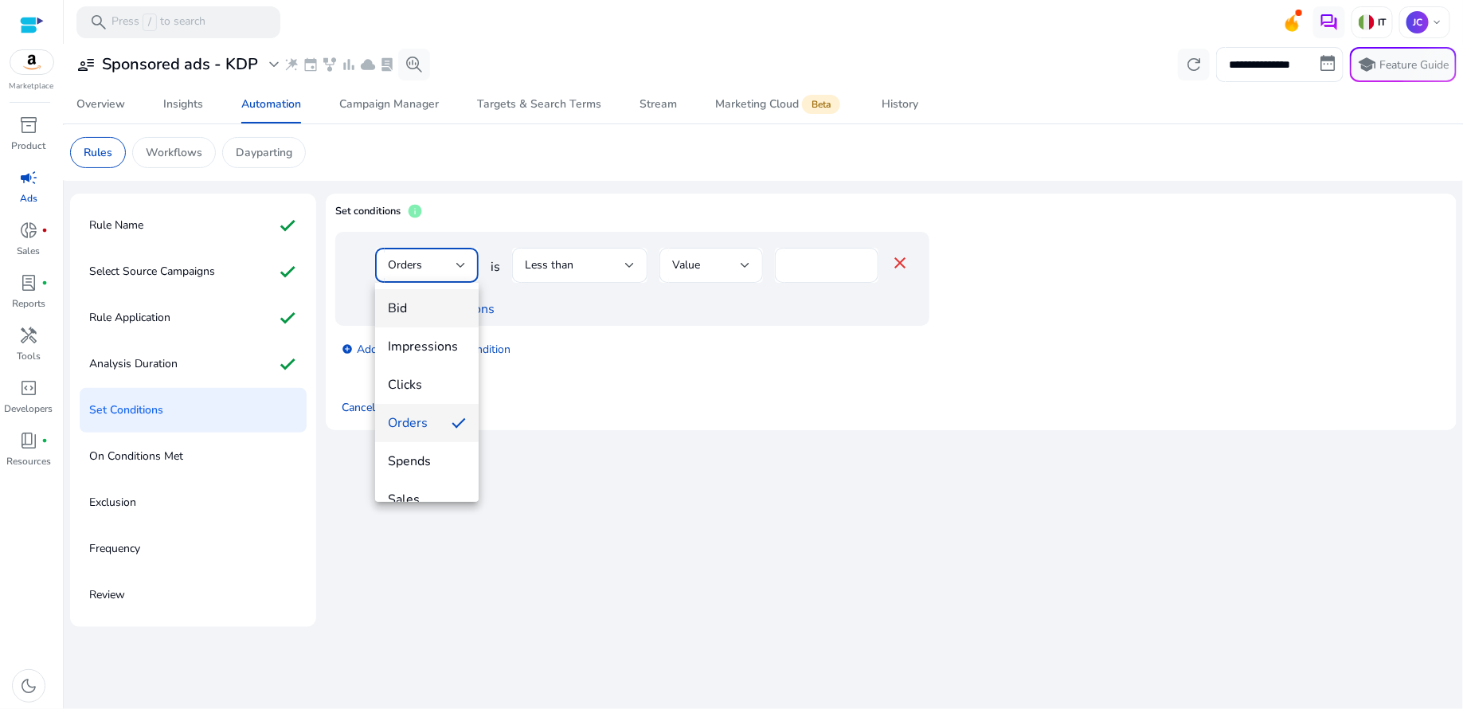
click at [416, 313] on span "Bid" at bounding box center [427, 308] width 78 height 18
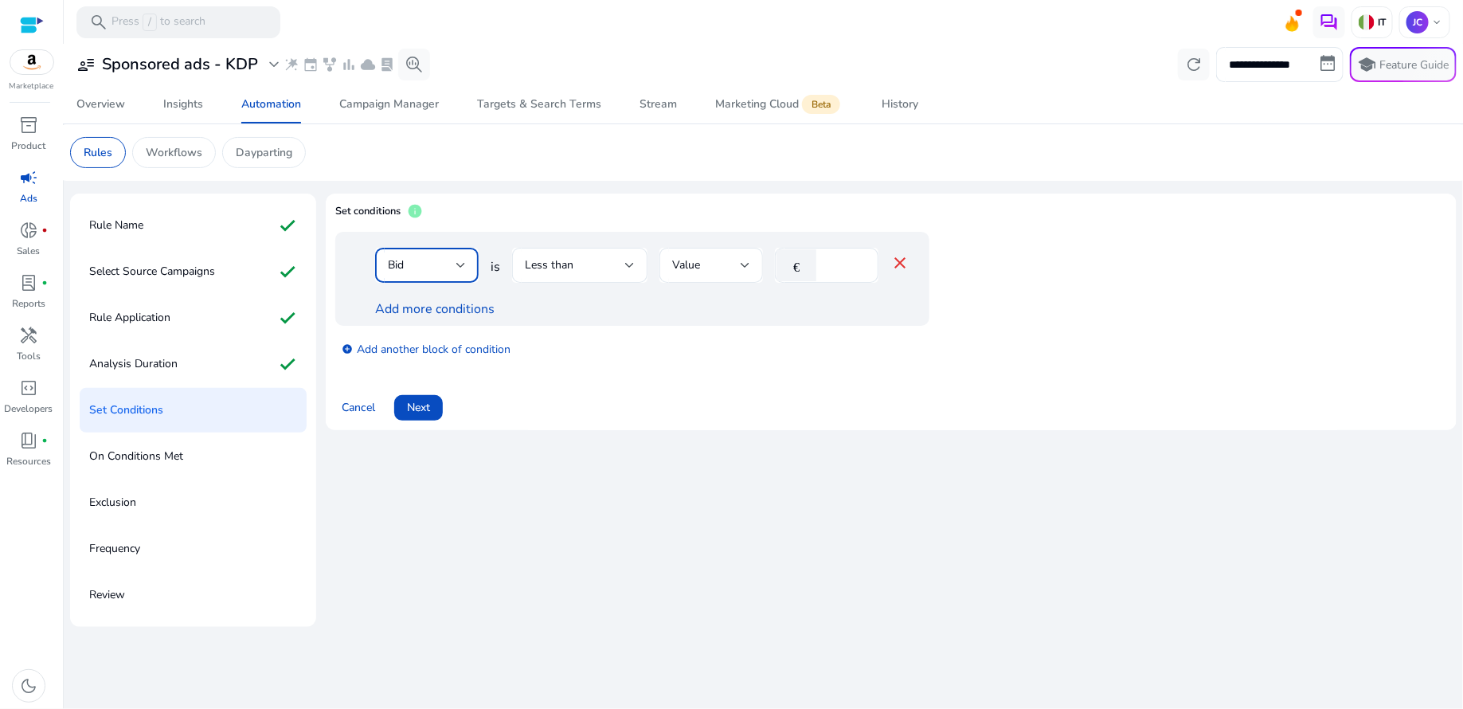
click at [461, 273] on div at bounding box center [461, 265] width 10 height 19
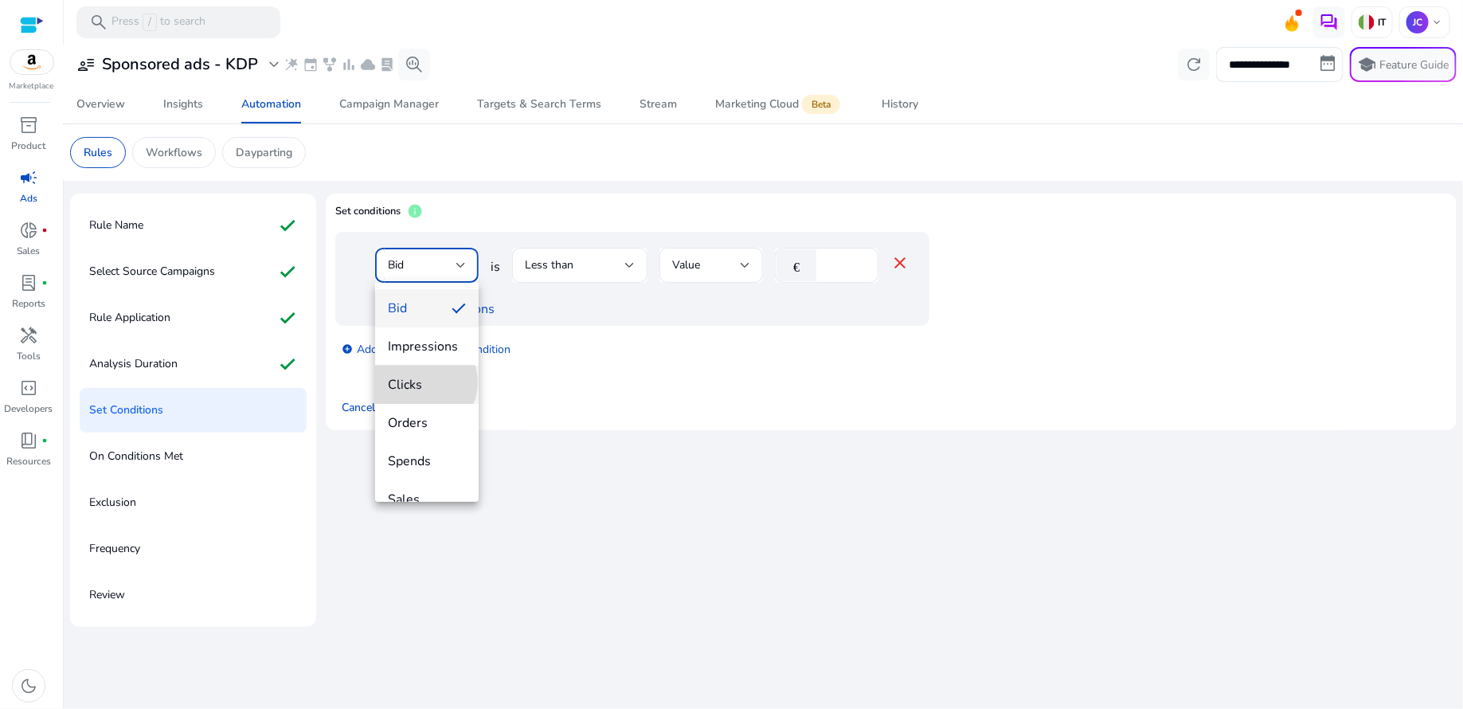
click at [423, 382] on span "Clicks" at bounding box center [427, 385] width 78 height 18
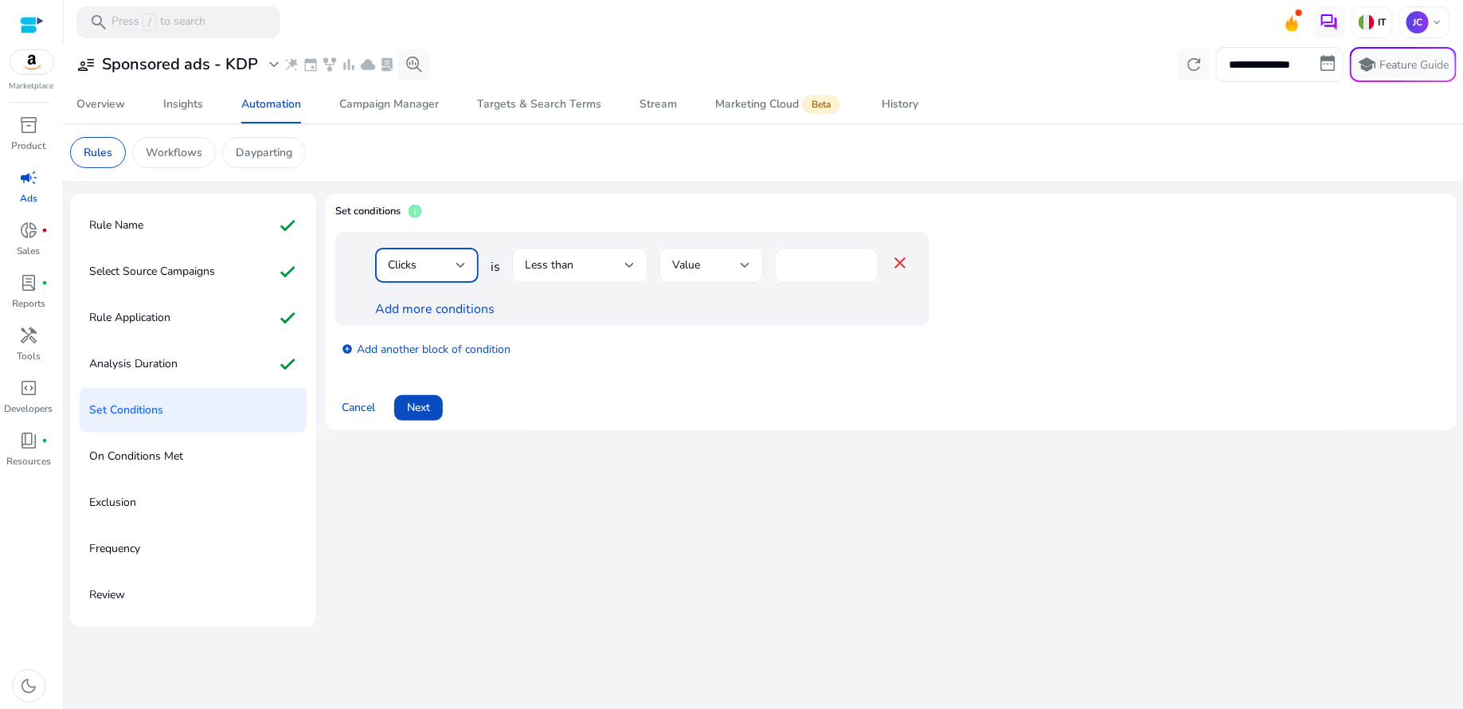
click at [462, 272] on div at bounding box center [461, 265] width 10 height 19
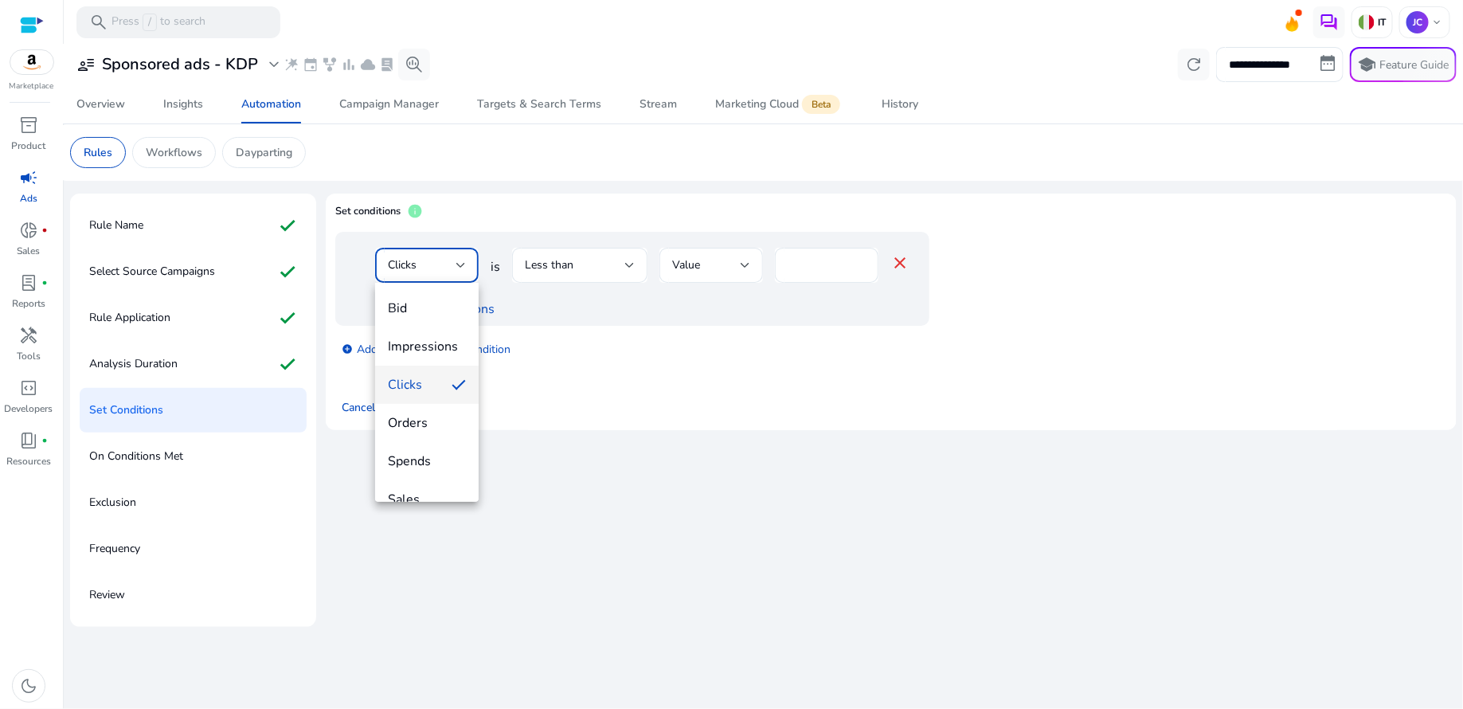
click at [561, 301] on div at bounding box center [731, 354] width 1463 height 709
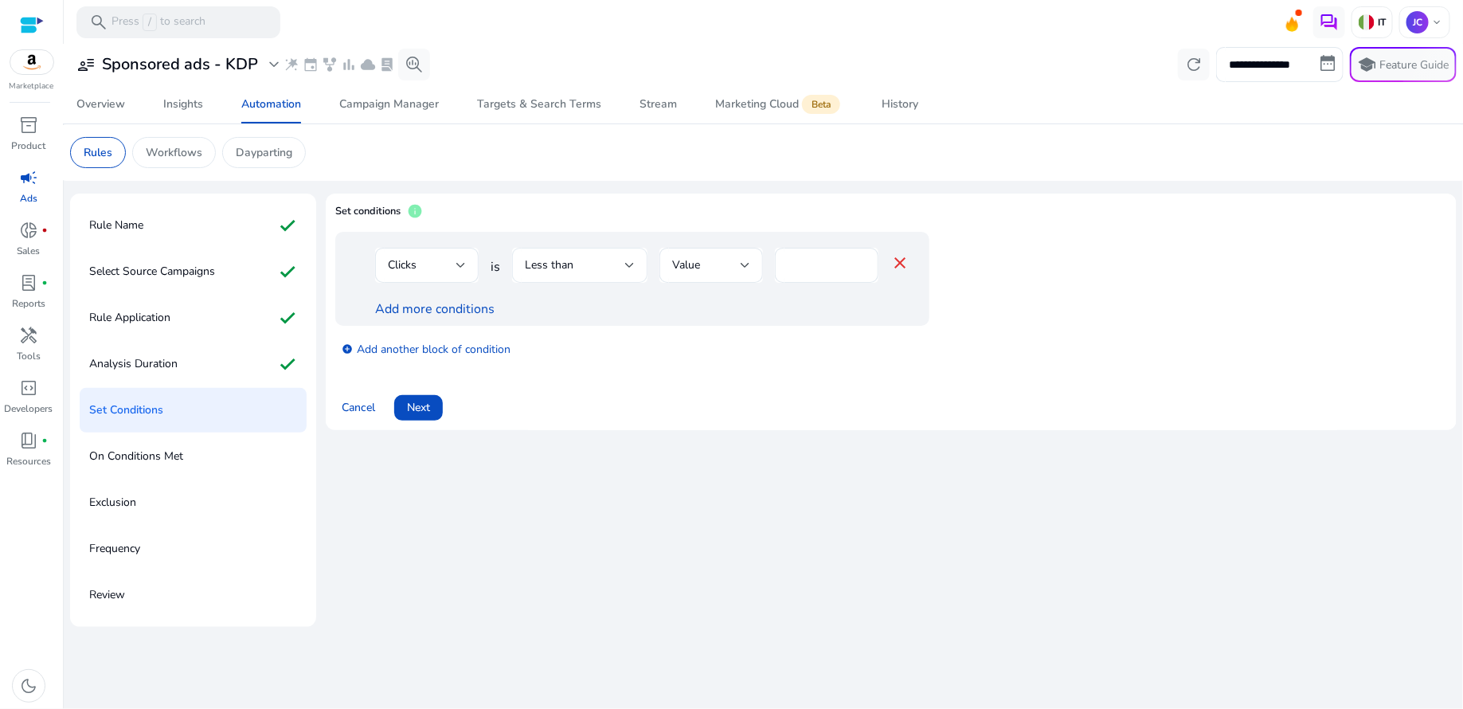
click at [627, 266] on div at bounding box center [630, 265] width 10 height 6
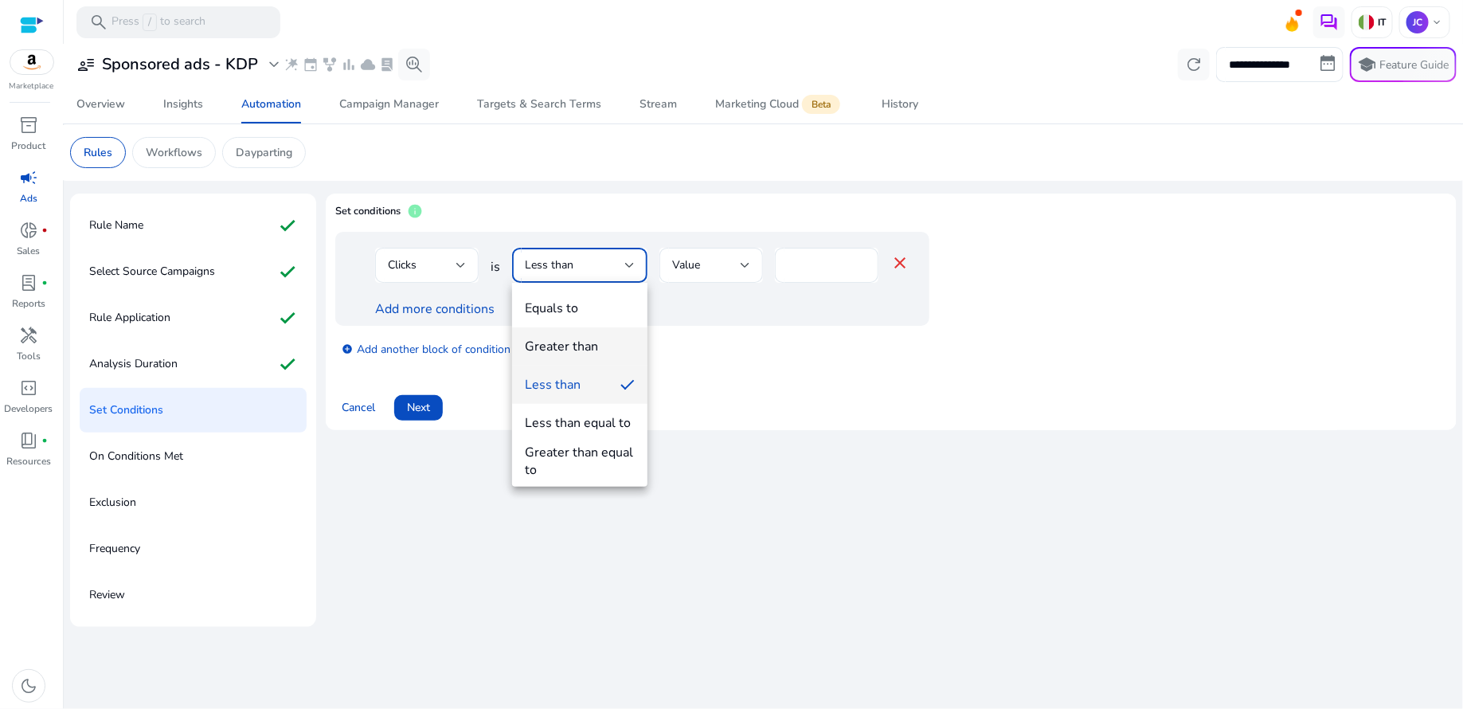
click at [578, 336] on mat-option "Greater than" at bounding box center [579, 346] width 135 height 38
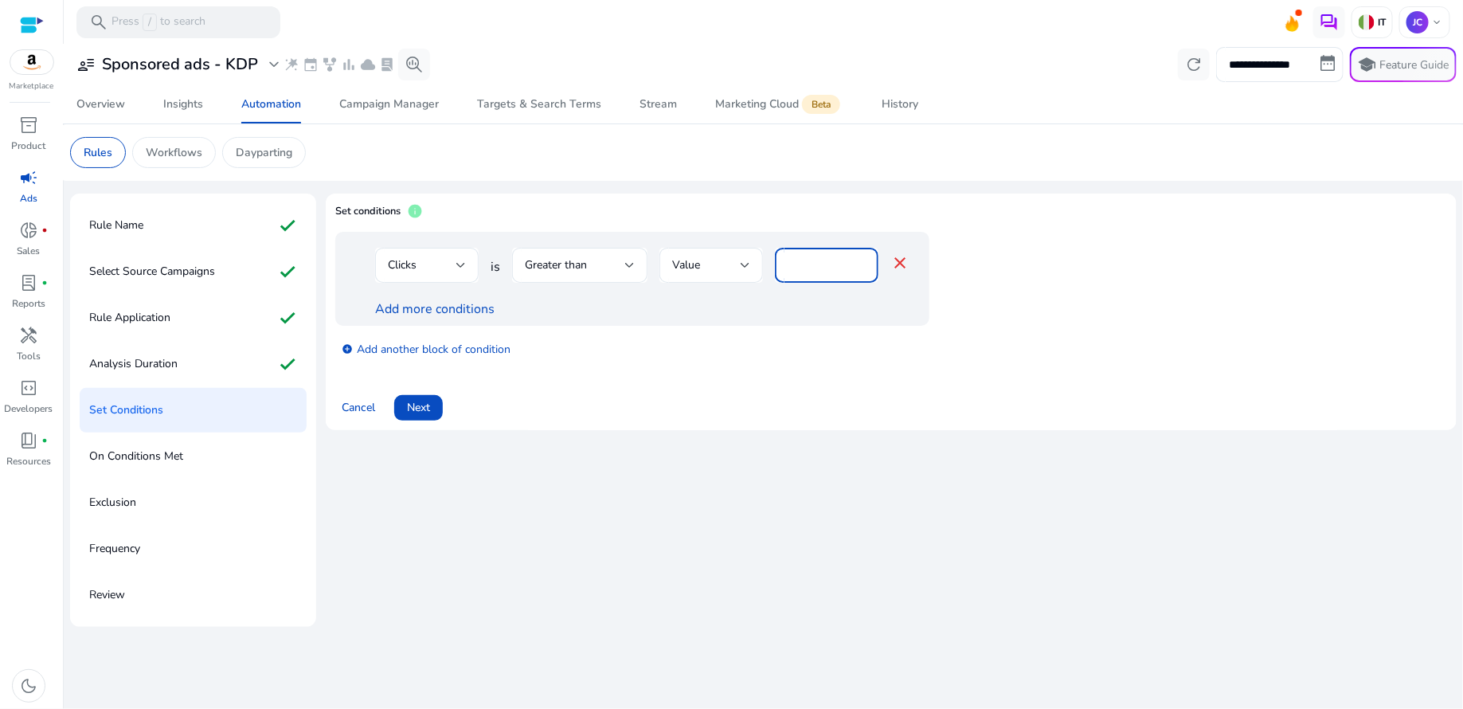
click at [858, 260] on input "*" at bounding box center [827, 265] width 78 height 18
click at [858, 260] on input "**" at bounding box center [827, 265] width 78 height 18
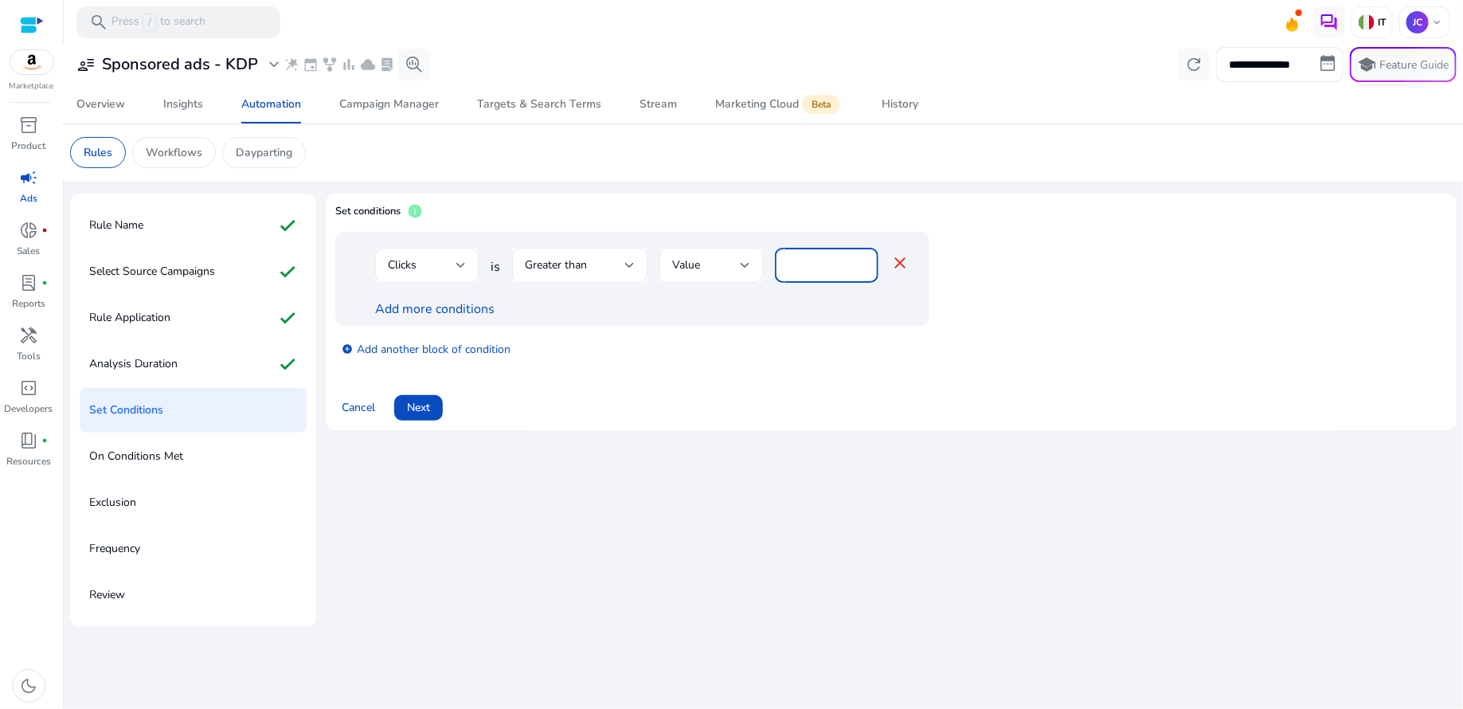
type input "*"
click at [858, 268] on input "*" at bounding box center [827, 265] width 78 height 18
click at [440, 308] on link "Add more conditions" at bounding box center [434, 309] width 119 height 18
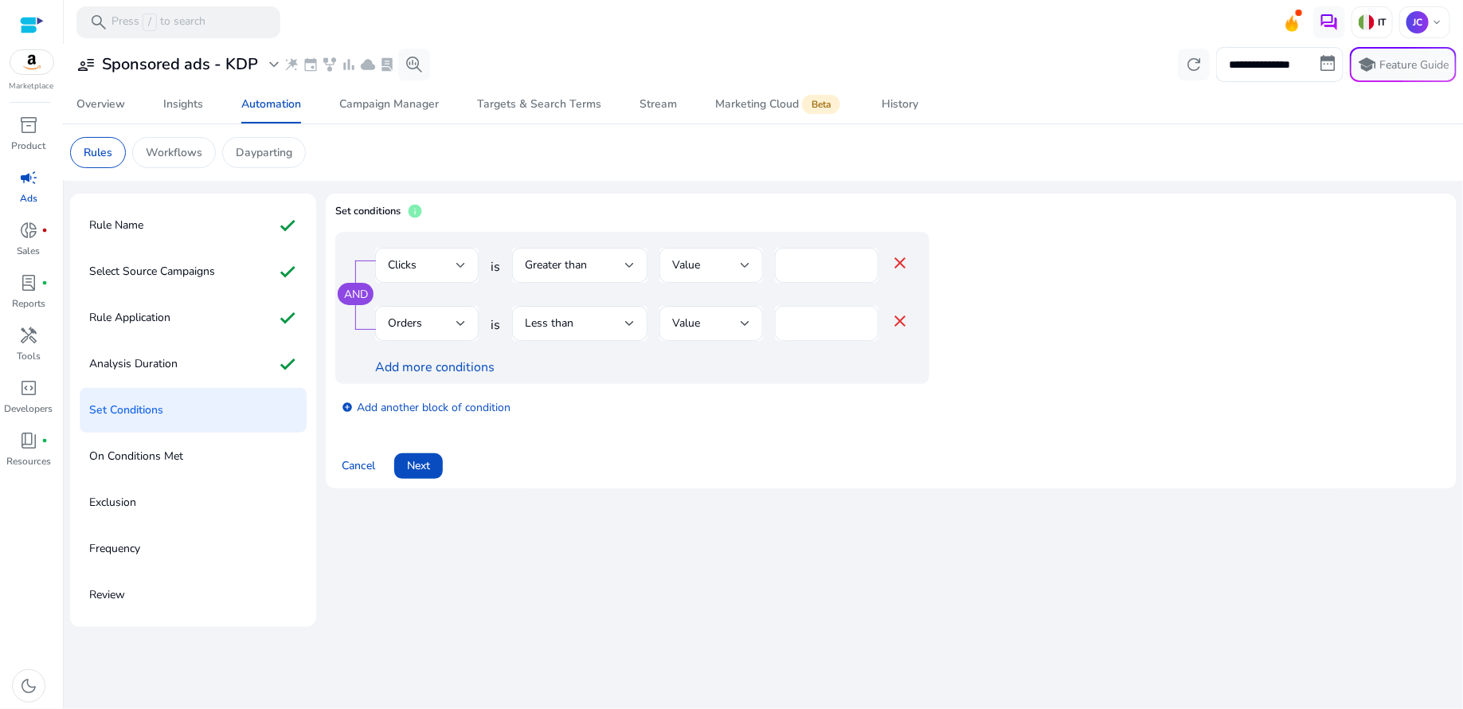
click at [858, 331] on input "*" at bounding box center [827, 324] width 78 height 18
type input "*"
click at [858, 331] on input "*" at bounding box center [827, 324] width 78 height 18
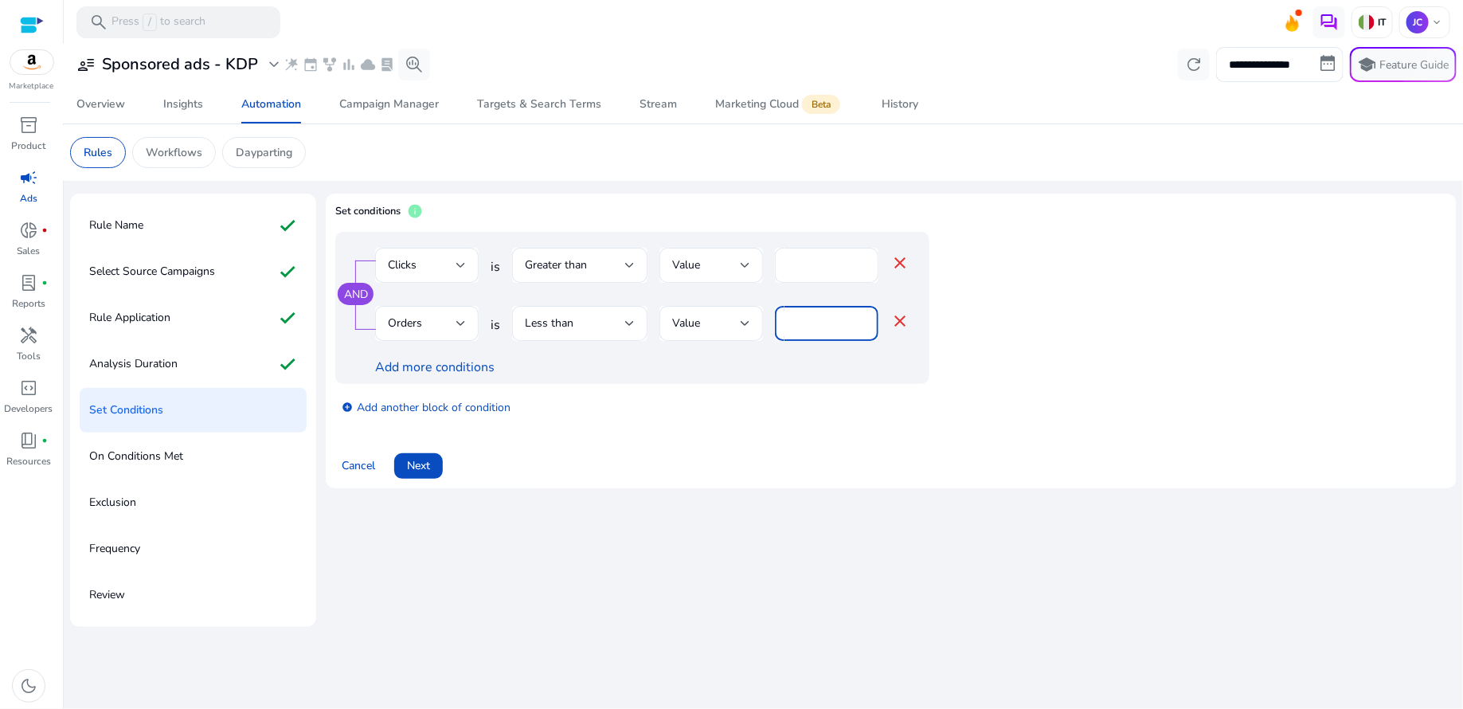
click at [858, 331] on input "*" at bounding box center [827, 324] width 78 height 18
click at [875, 355] on div at bounding box center [827, 349] width 104 height 17
click at [443, 370] on link "Add more conditions" at bounding box center [434, 367] width 119 height 18
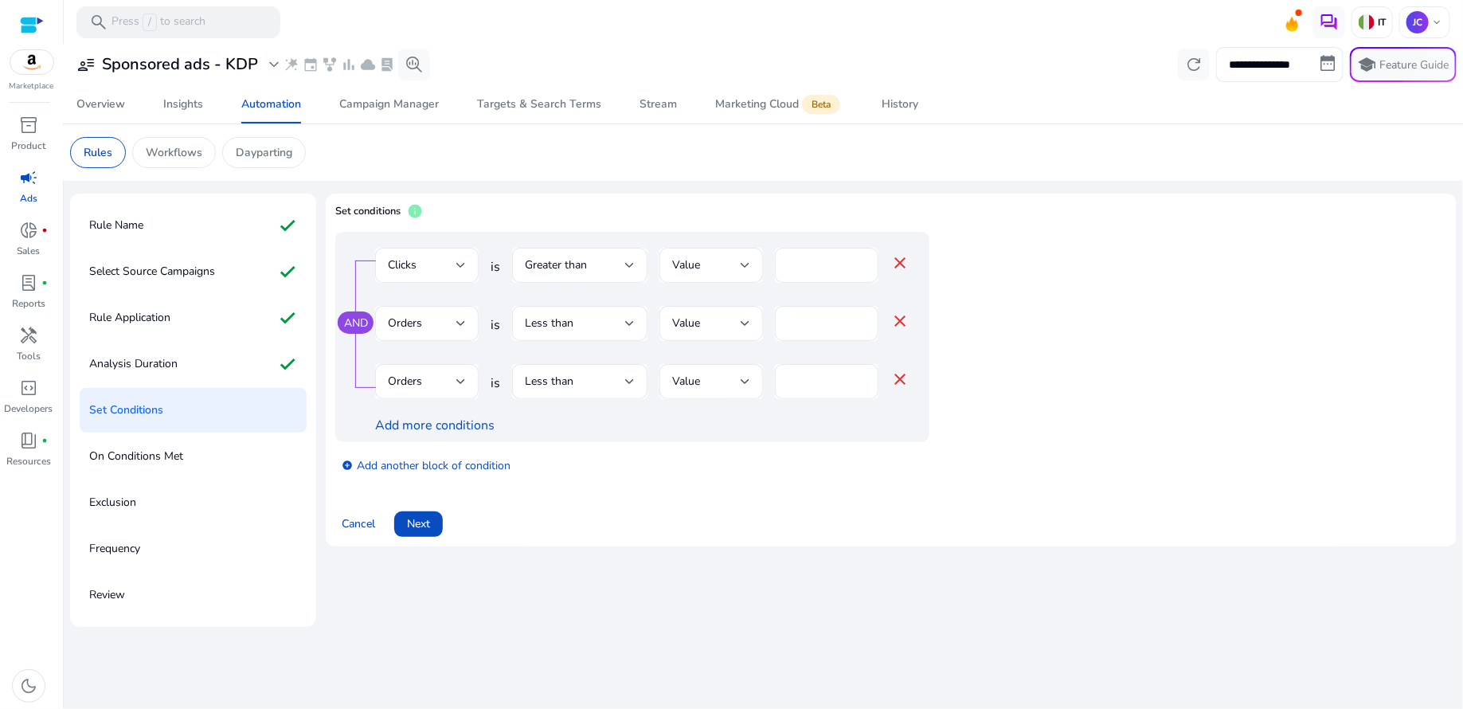
click at [893, 377] on mat-icon "close" at bounding box center [899, 378] width 19 height 19
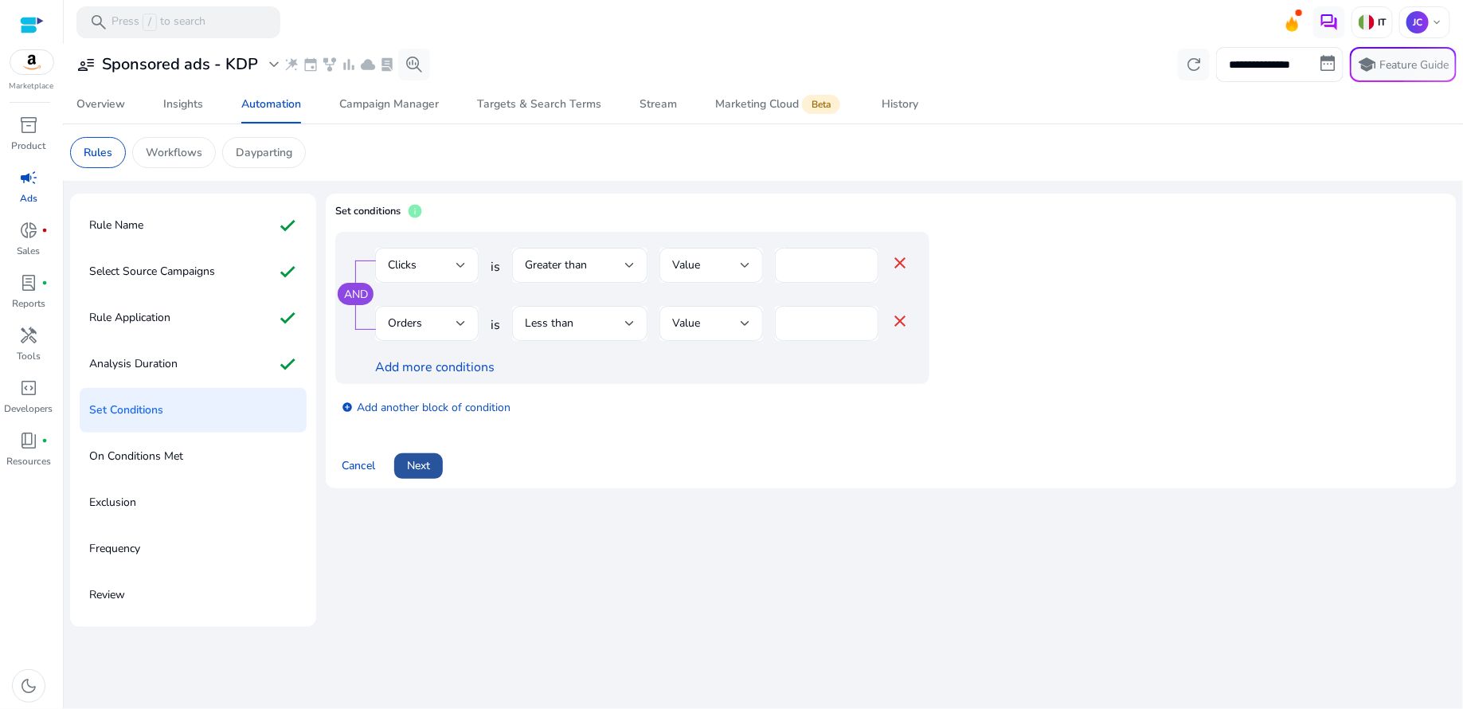
click at [422, 469] on span "Next" at bounding box center [418, 465] width 23 height 17
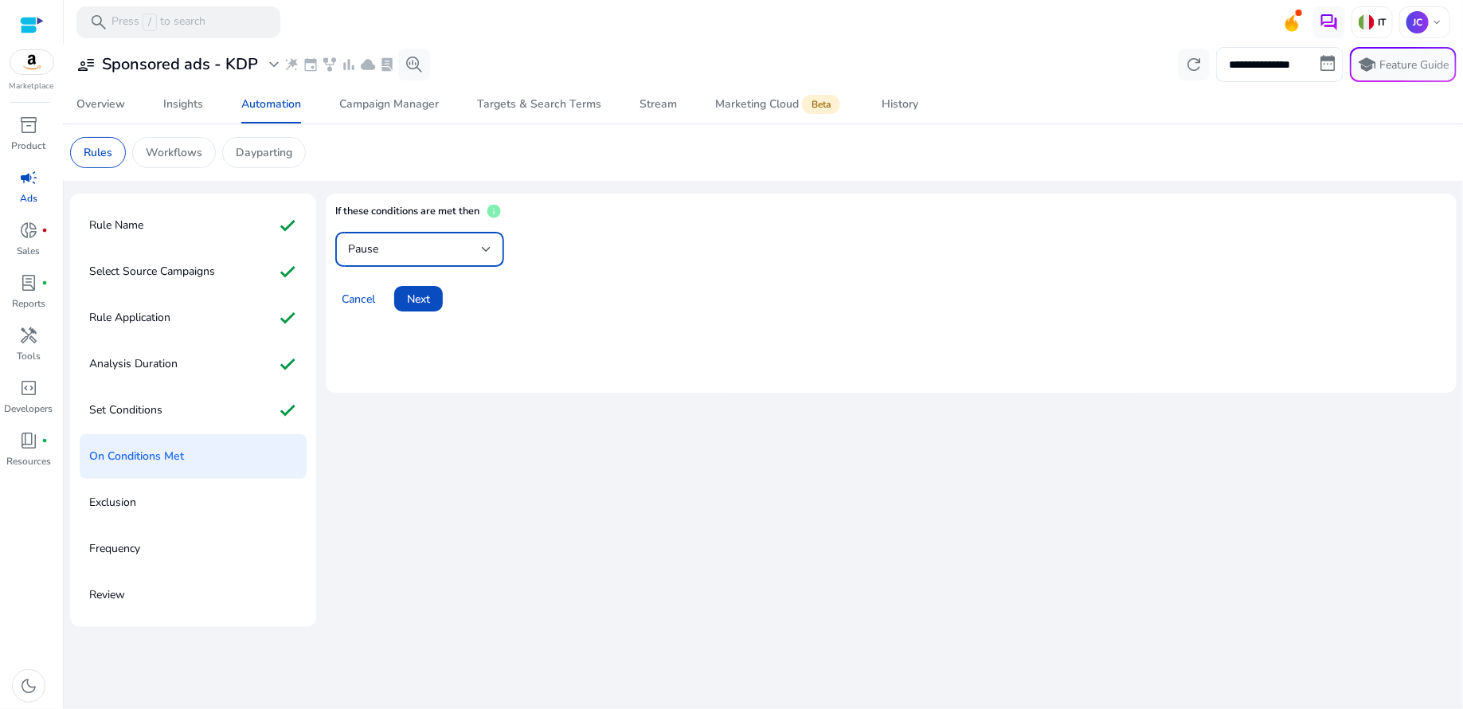
click at [484, 250] on div at bounding box center [487, 249] width 10 height 6
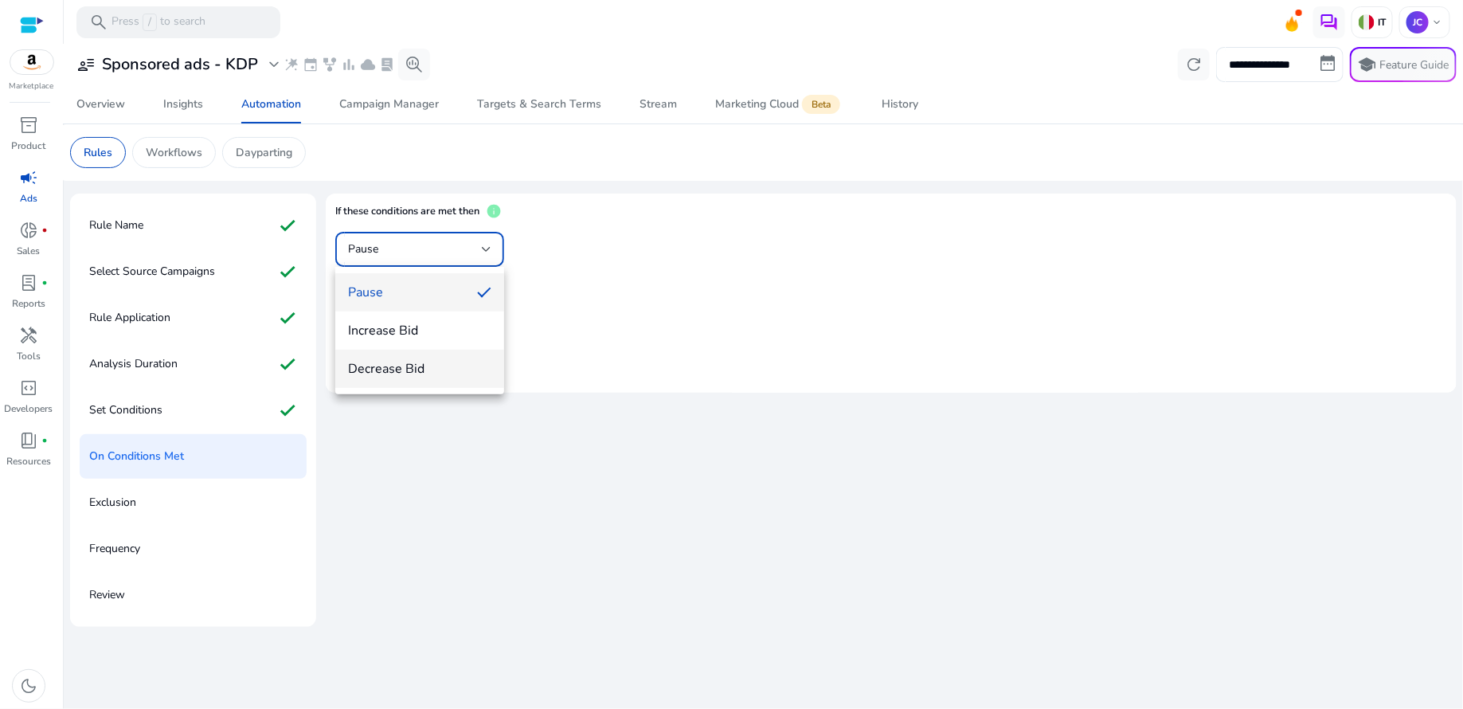
click at [414, 375] on span "Decrease Bid" at bounding box center [419, 369] width 143 height 18
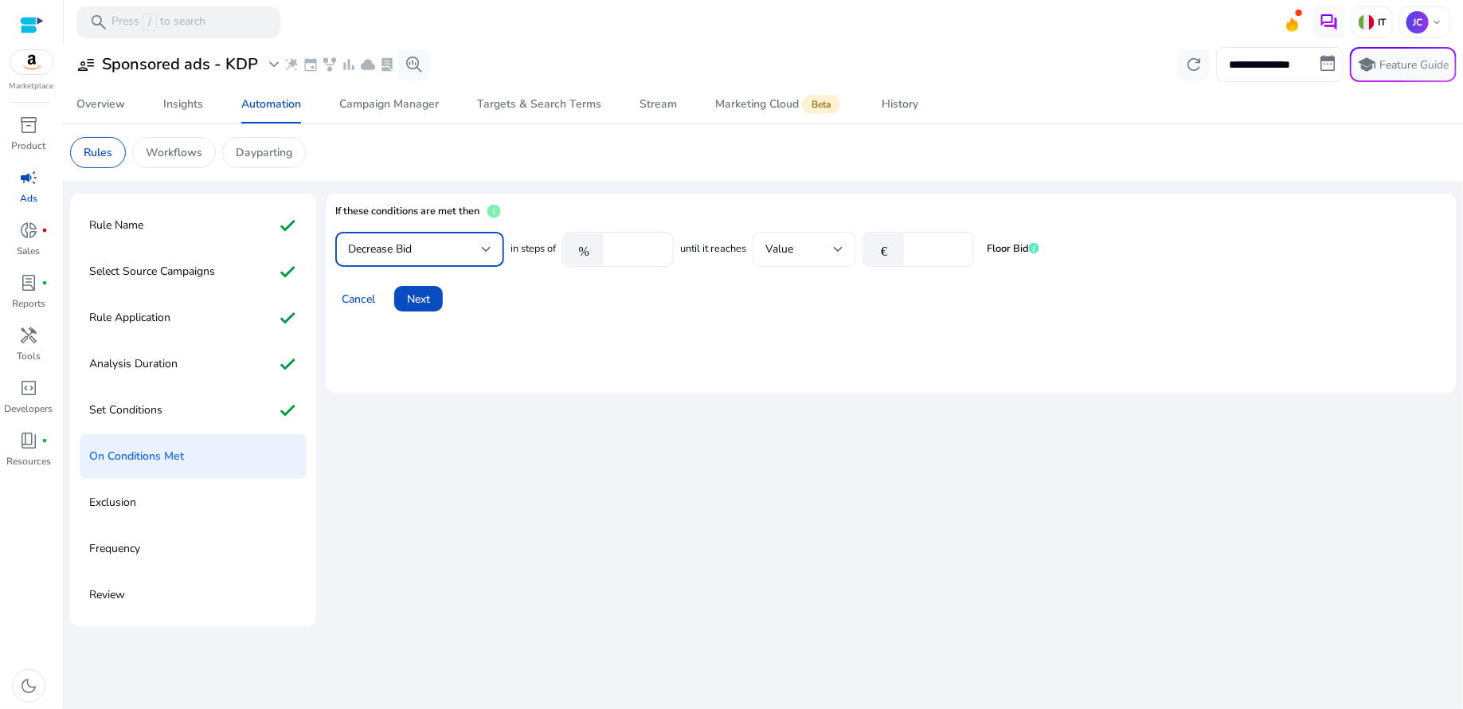
click at [838, 248] on div at bounding box center [839, 249] width 10 height 6
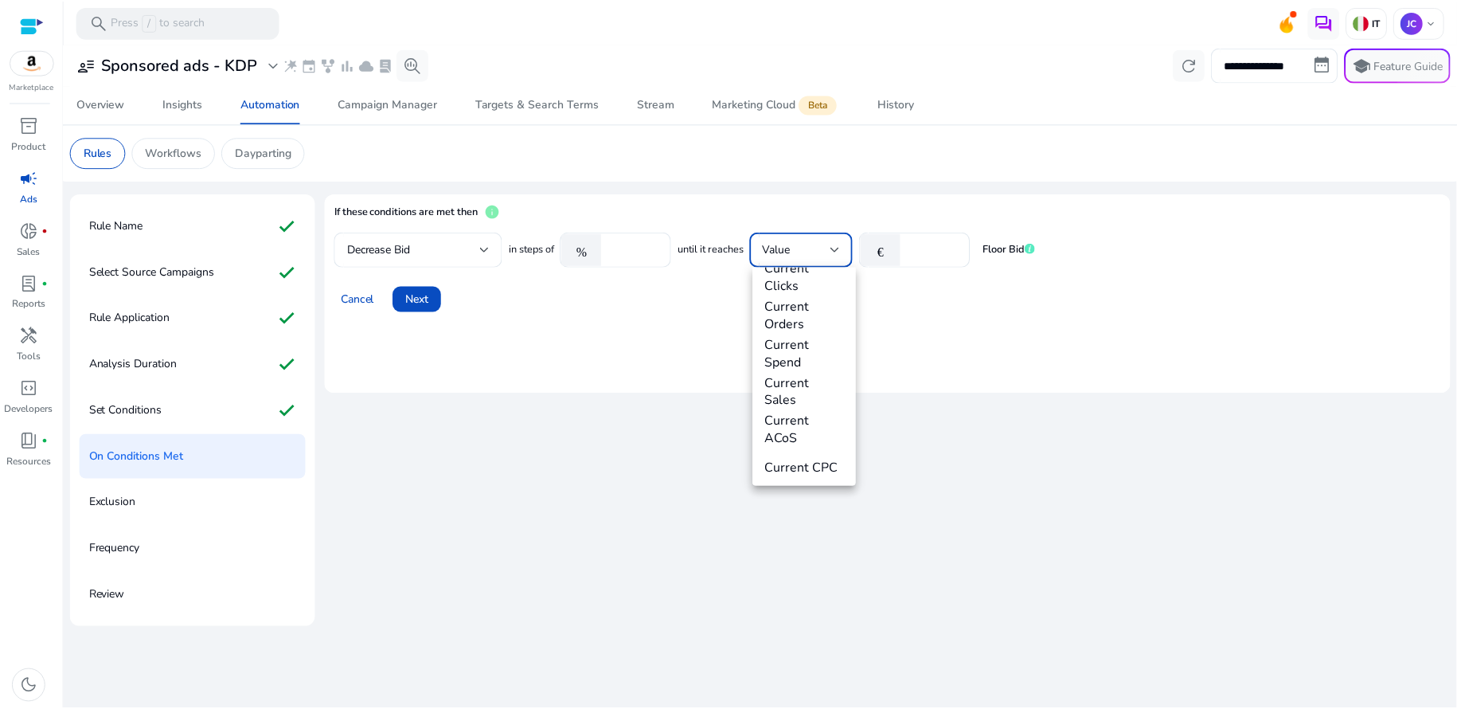
scroll to position [558, 0]
click at [981, 319] on div at bounding box center [731, 354] width 1463 height 709
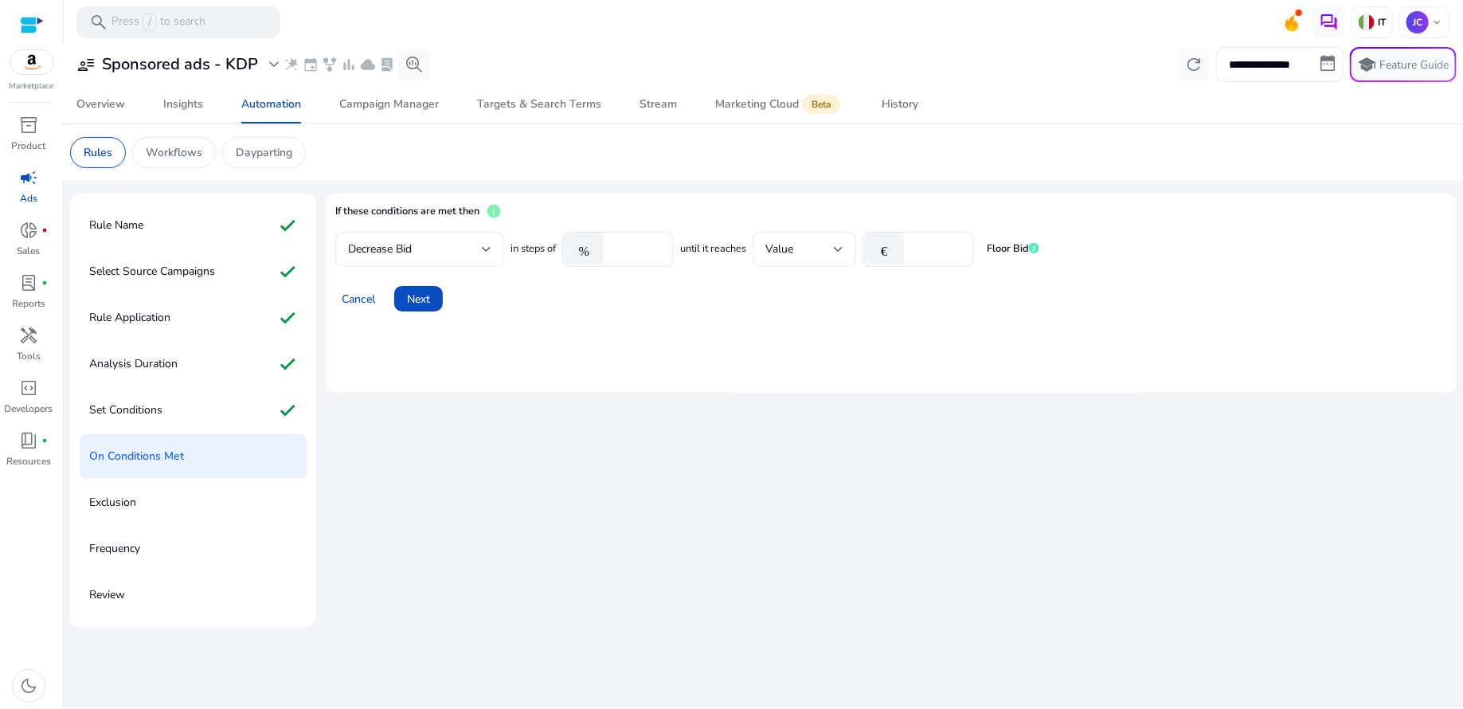
click at [489, 253] on div at bounding box center [487, 249] width 10 height 19
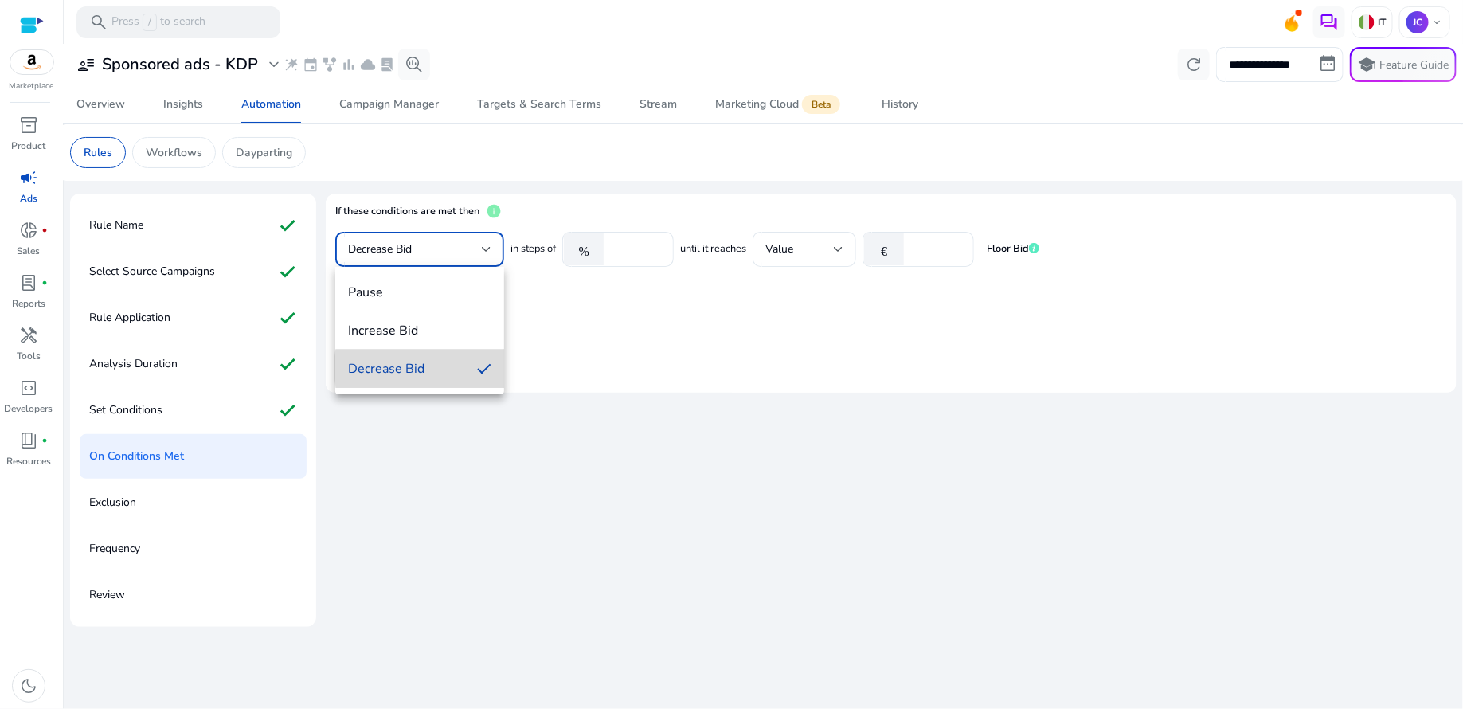
click at [435, 368] on span "Decrease Bid" at bounding box center [406, 369] width 116 height 18
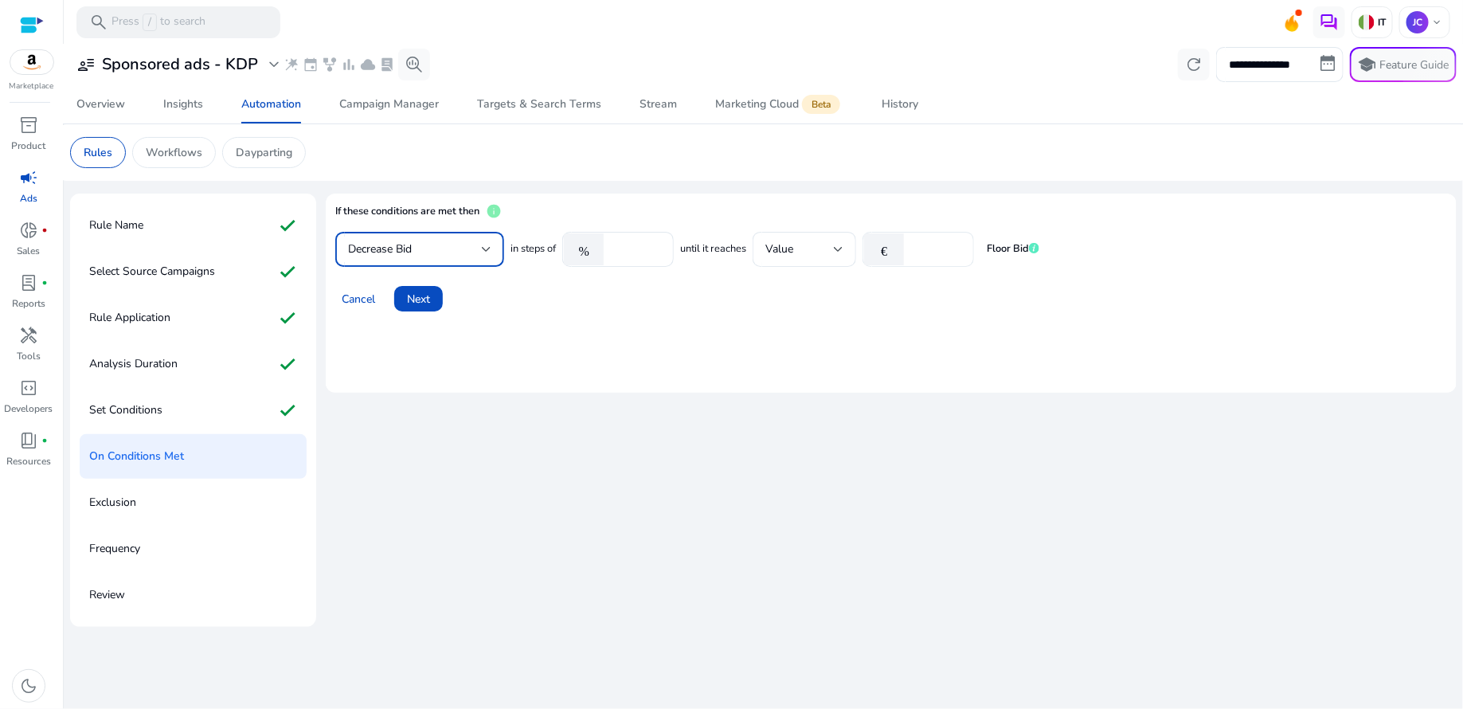
click at [959, 256] on input "****" at bounding box center [936, 249] width 49 height 18
click at [958, 252] on input "****" at bounding box center [936, 249] width 49 height 18
click at [958, 245] on input "****" at bounding box center [936, 249] width 49 height 18
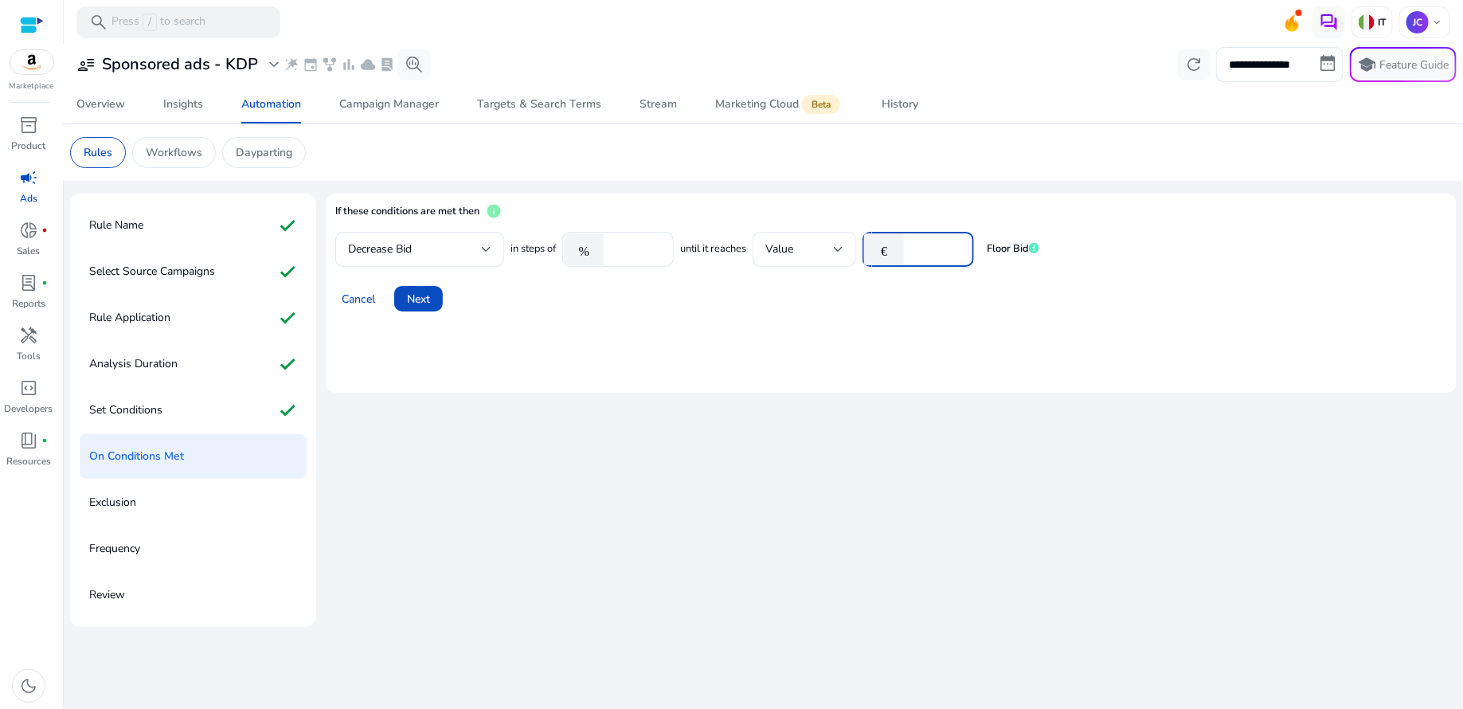
click at [958, 257] on div "****" at bounding box center [936, 249] width 49 height 35
click at [958, 256] on input "****" at bounding box center [936, 249] width 49 height 18
click at [958, 255] on input "****" at bounding box center [936, 249] width 49 height 18
type input "****"
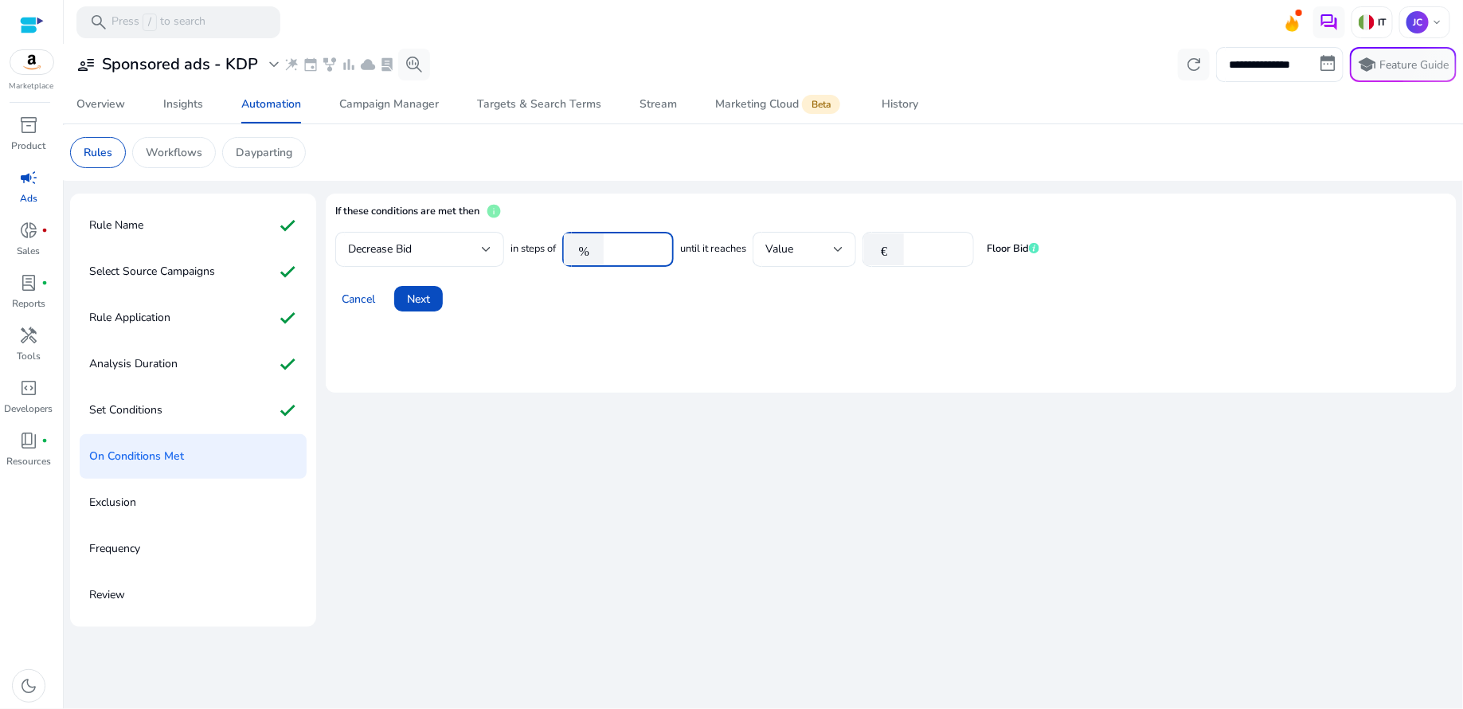
click at [618, 254] on input "****" at bounding box center [636, 249] width 49 height 18
click at [524, 329] on mat-card "If these conditions are met then info Decrease Bid in steps of % **** until it …" at bounding box center [891, 292] width 1131 height 199
click at [430, 306] on span "Next" at bounding box center [418, 299] width 23 height 17
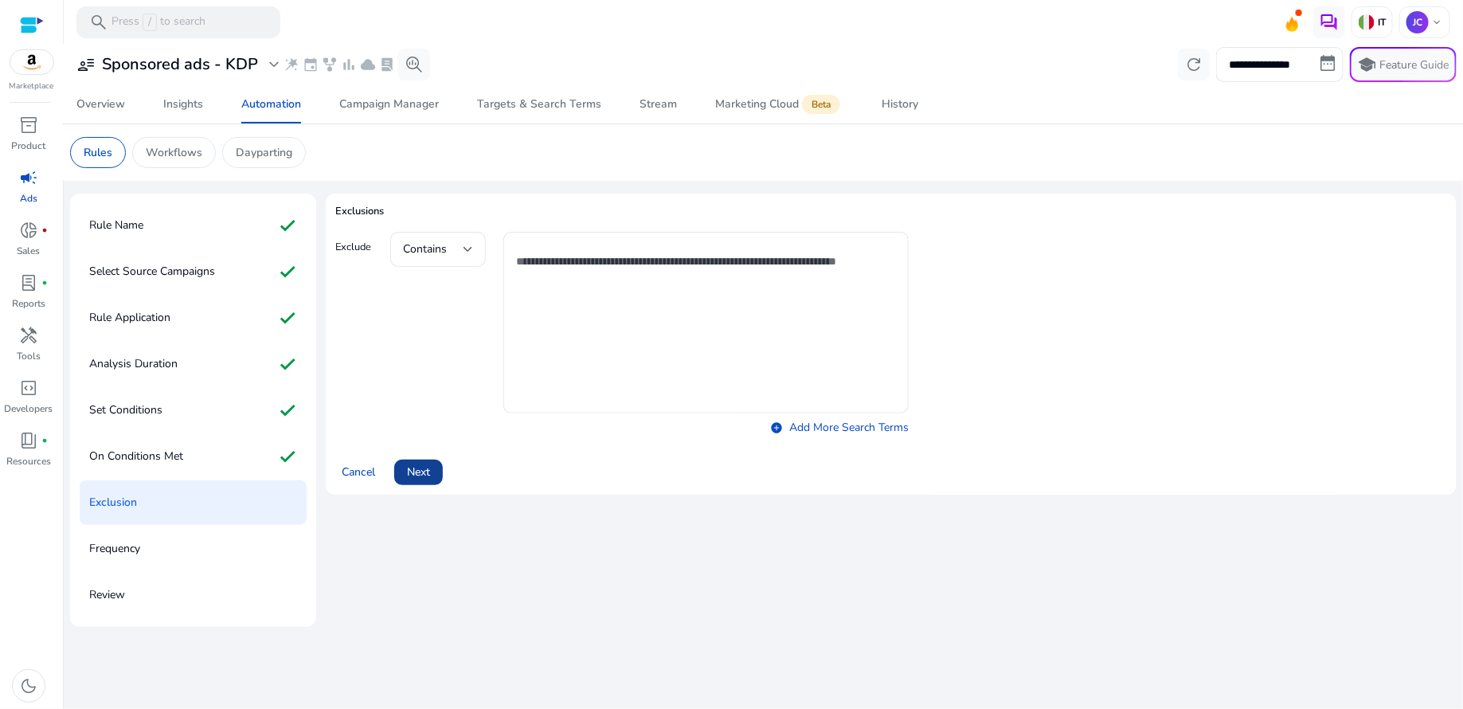
click at [421, 478] on span "Next" at bounding box center [418, 471] width 23 height 17
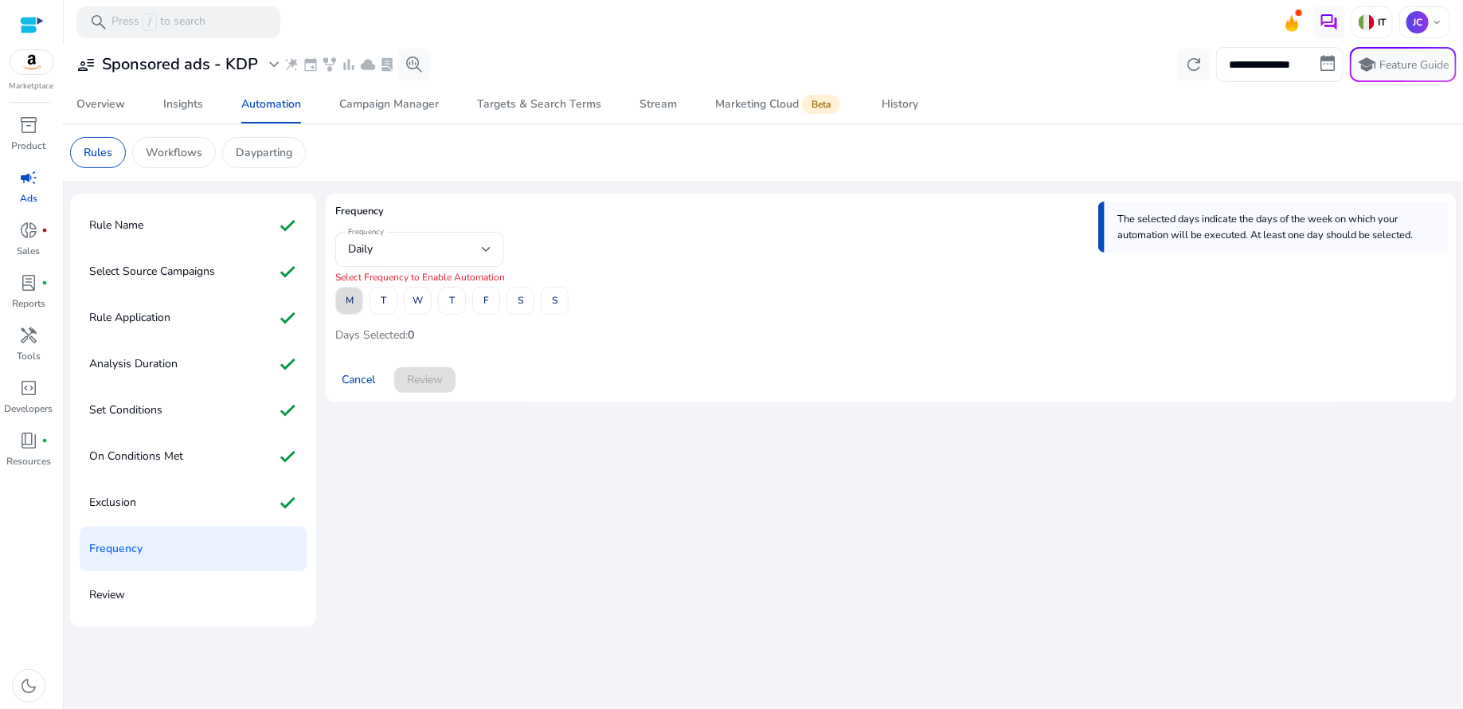
click at [346, 299] on span "M" at bounding box center [350, 301] width 8 height 28
click at [381, 303] on span "T" at bounding box center [384, 301] width 6 height 28
click at [408, 301] on span at bounding box center [417, 301] width 26 height 38
click at [453, 299] on span "T" at bounding box center [452, 301] width 6 height 28
click at [475, 303] on span at bounding box center [486, 301] width 26 height 38
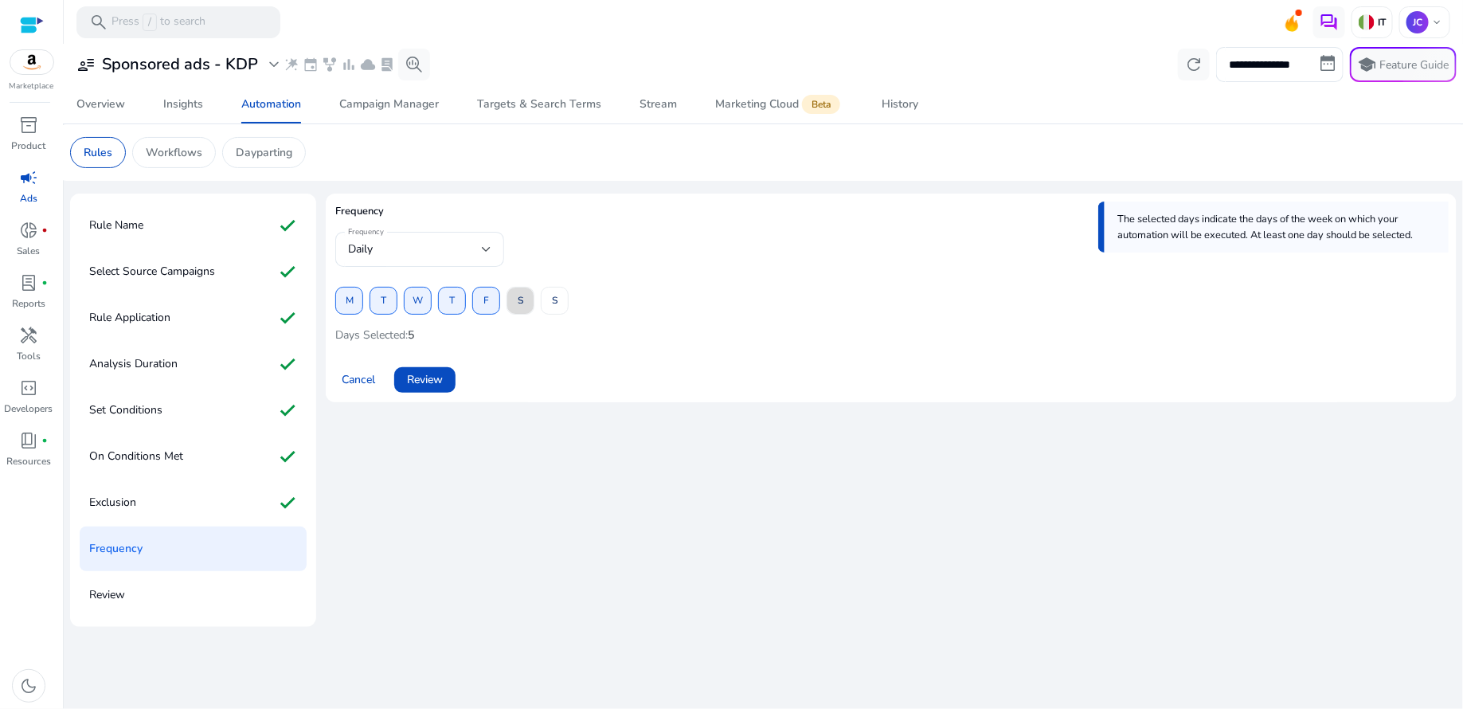
click at [510, 299] on span at bounding box center [520, 301] width 26 height 38
click at [557, 295] on span "S" at bounding box center [555, 301] width 6 height 28
click at [441, 385] on span "Review" at bounding box center [425, 379] width 36 height 17
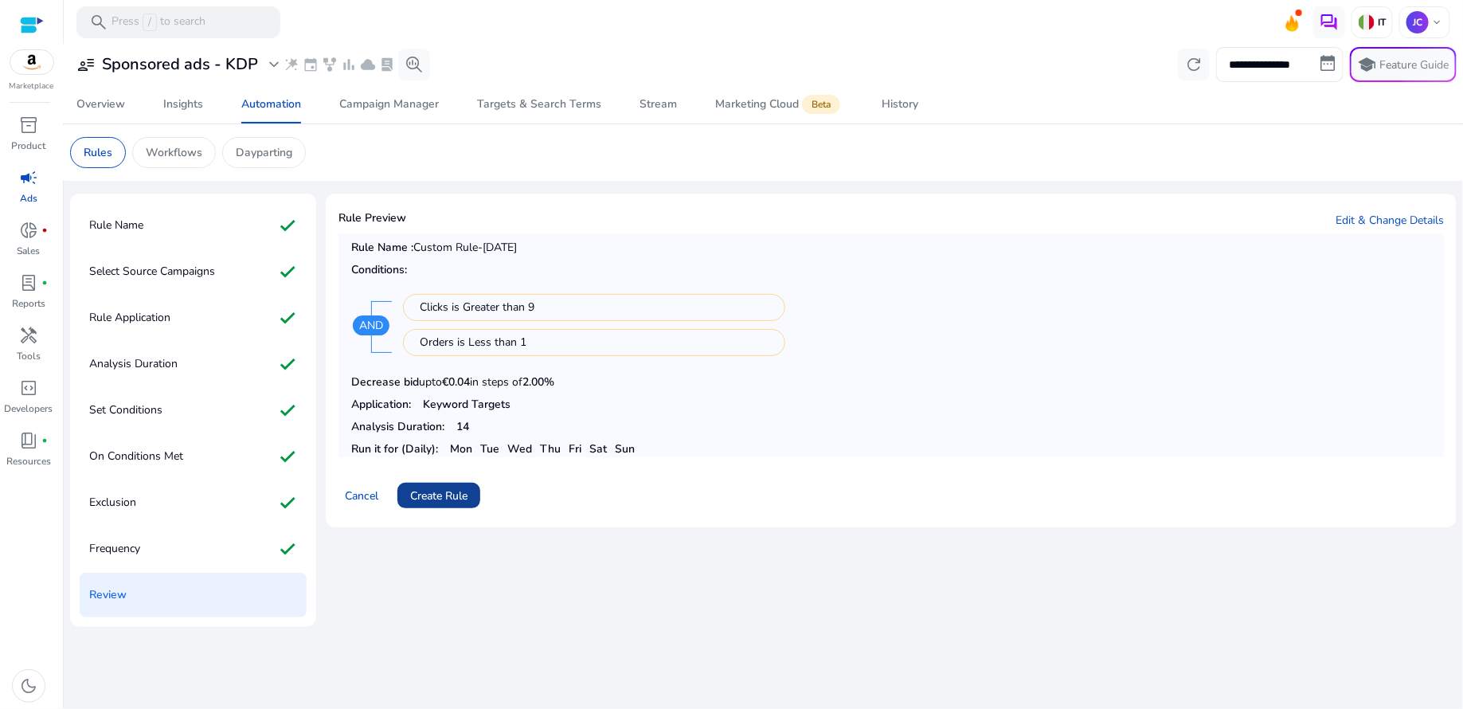
click at [437, 492] on span "Create Rule" at bounding box center [438, 495] width 57 height 17
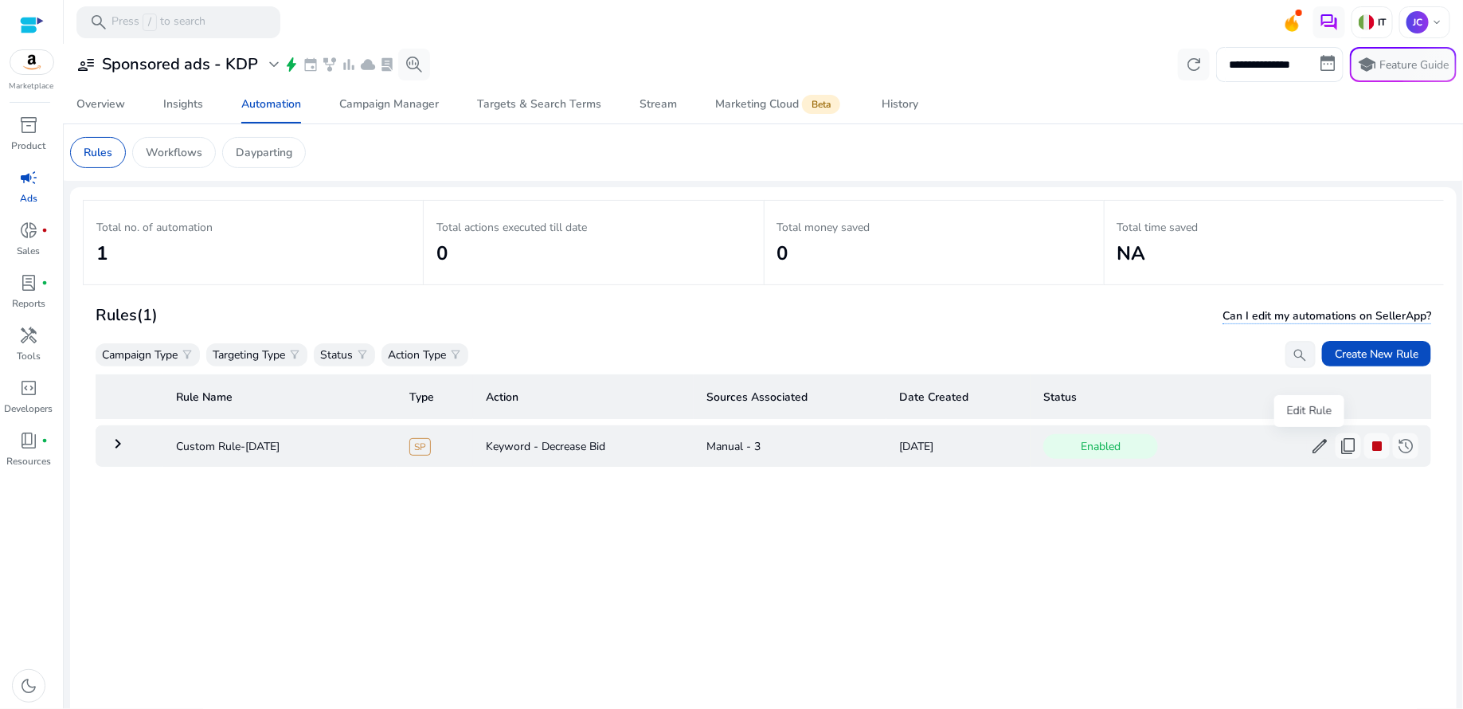
click at [1310, 447] on span "edit" at bounding box center [1319, 445] width 19 height 19
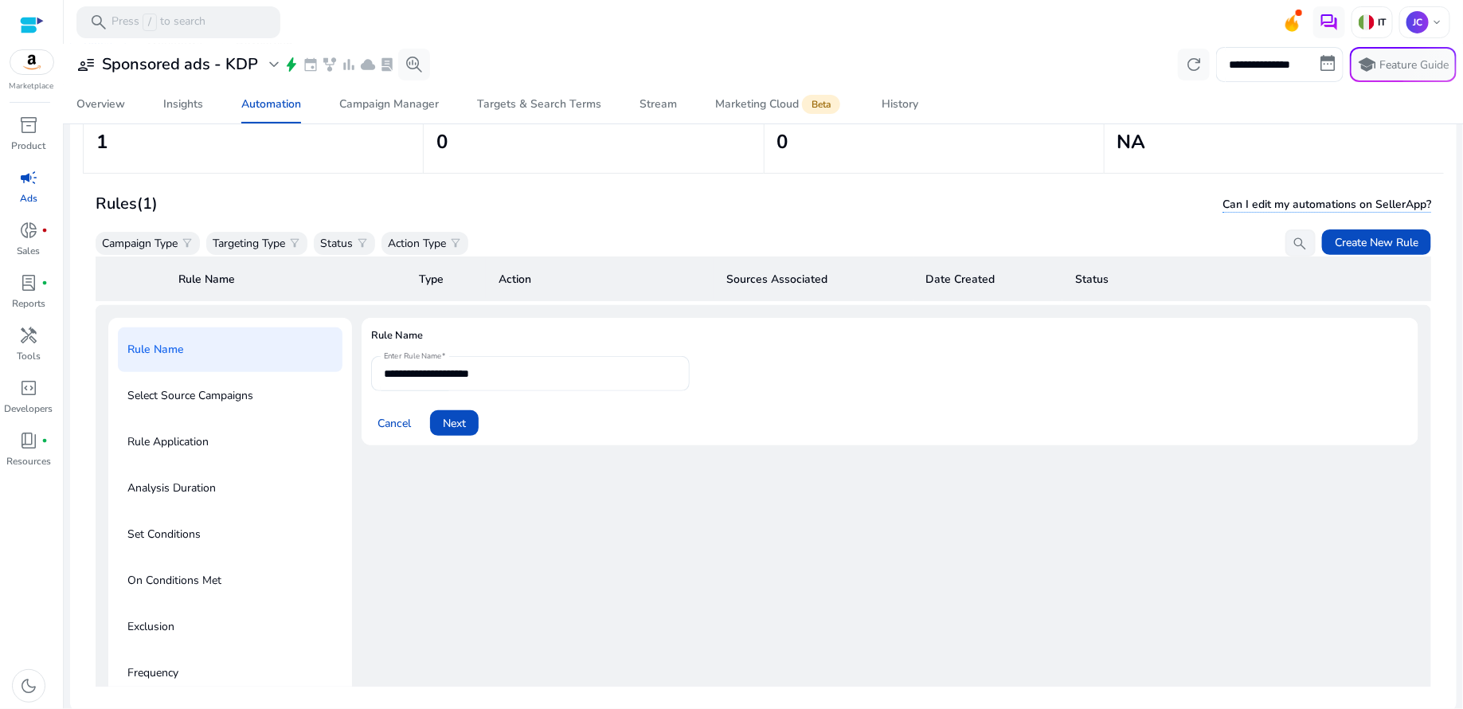
scroll to position [115, 0]
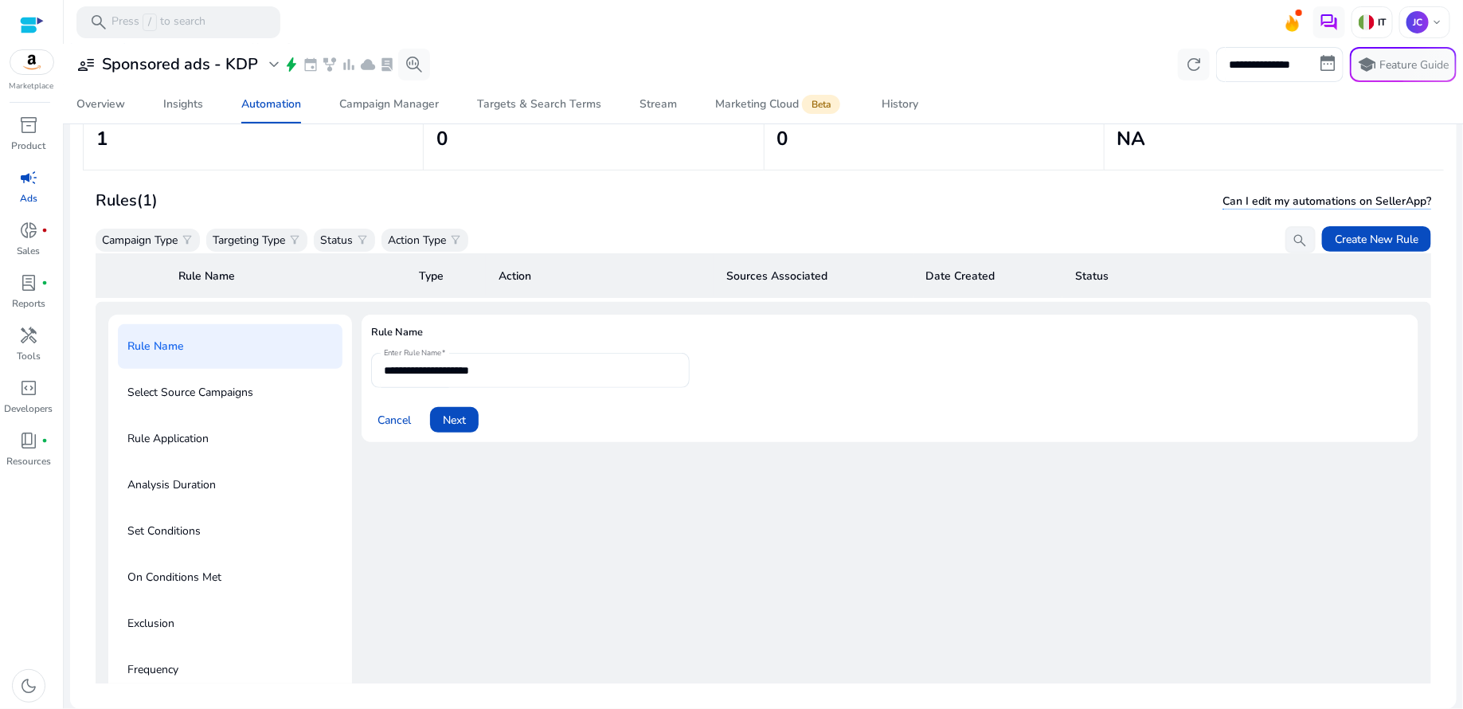
click at [1164, 211] on div "Rules (1) Can I edit my automations on SellerApp?" at bounding box center [763, 200] width 1335 height 27
click at [402, 416] on span "Cancel" at bounding box center [393, 420] width 33 height 17
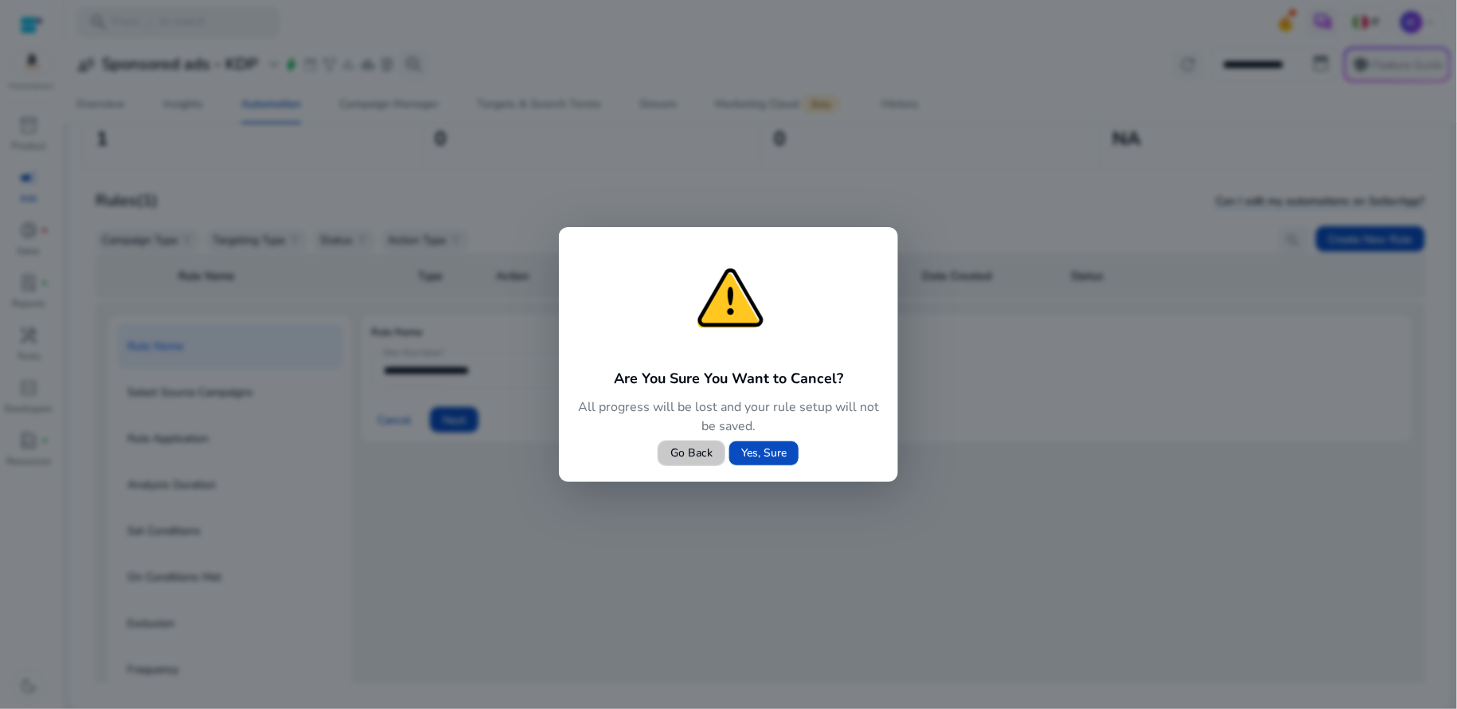
click at [702, 459] on span "Go Back" at bounding box center [691, 452] width 42 height 17
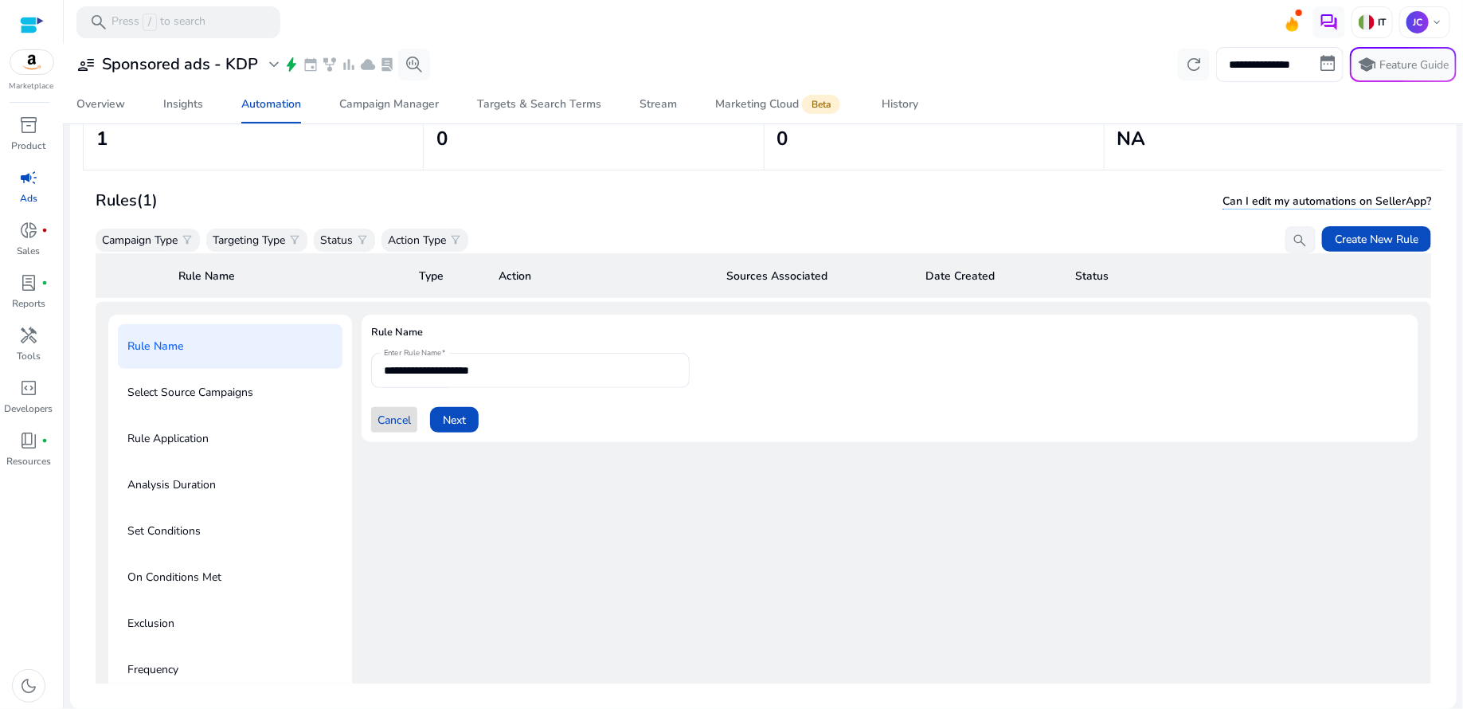
click at [129, 201] on h3 "Rules (1)" at bounding box center [127, 200] width 62 height 19
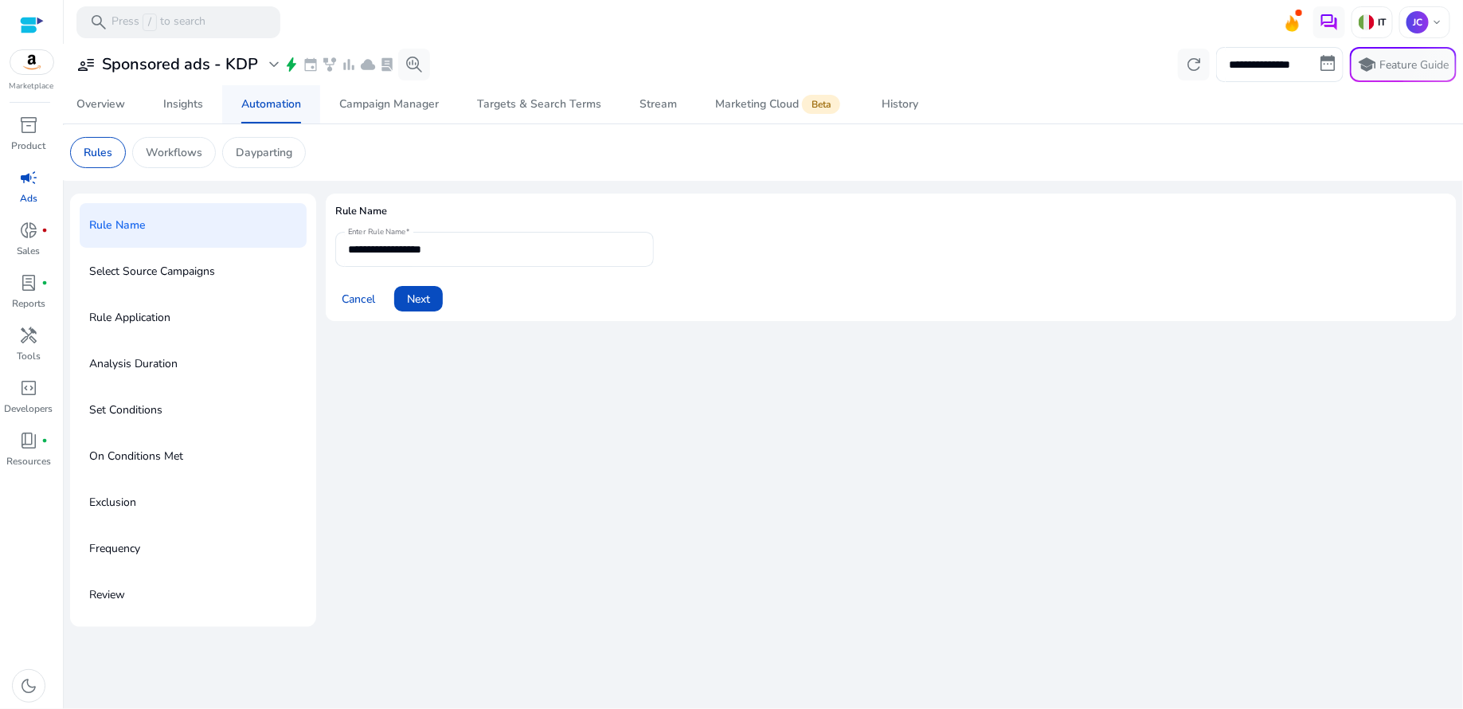
click at [278, 106] on div "Automation" at bounding box center [271, 104] width 60 height 11
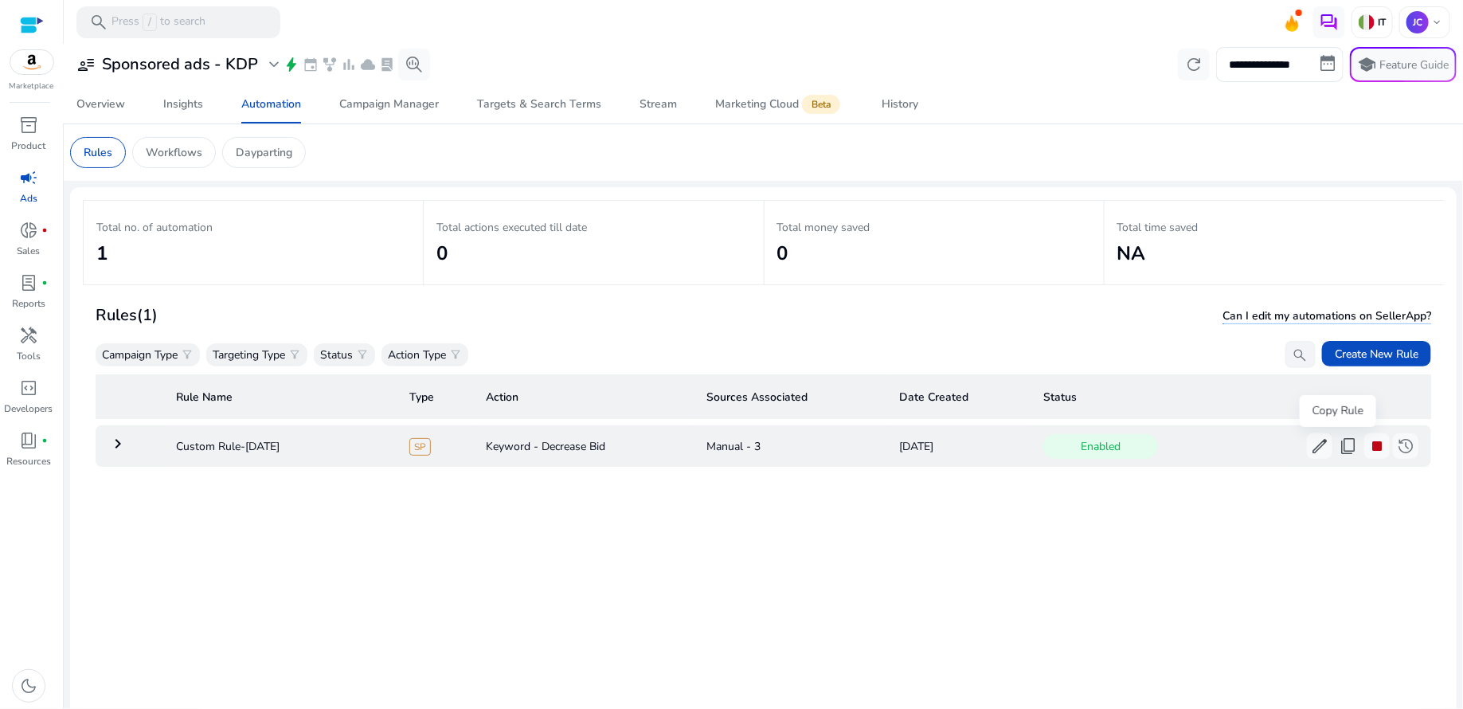
click at [1339, 449] on span "content_copy" at bounding box center [1348, 445] width 19 height 19
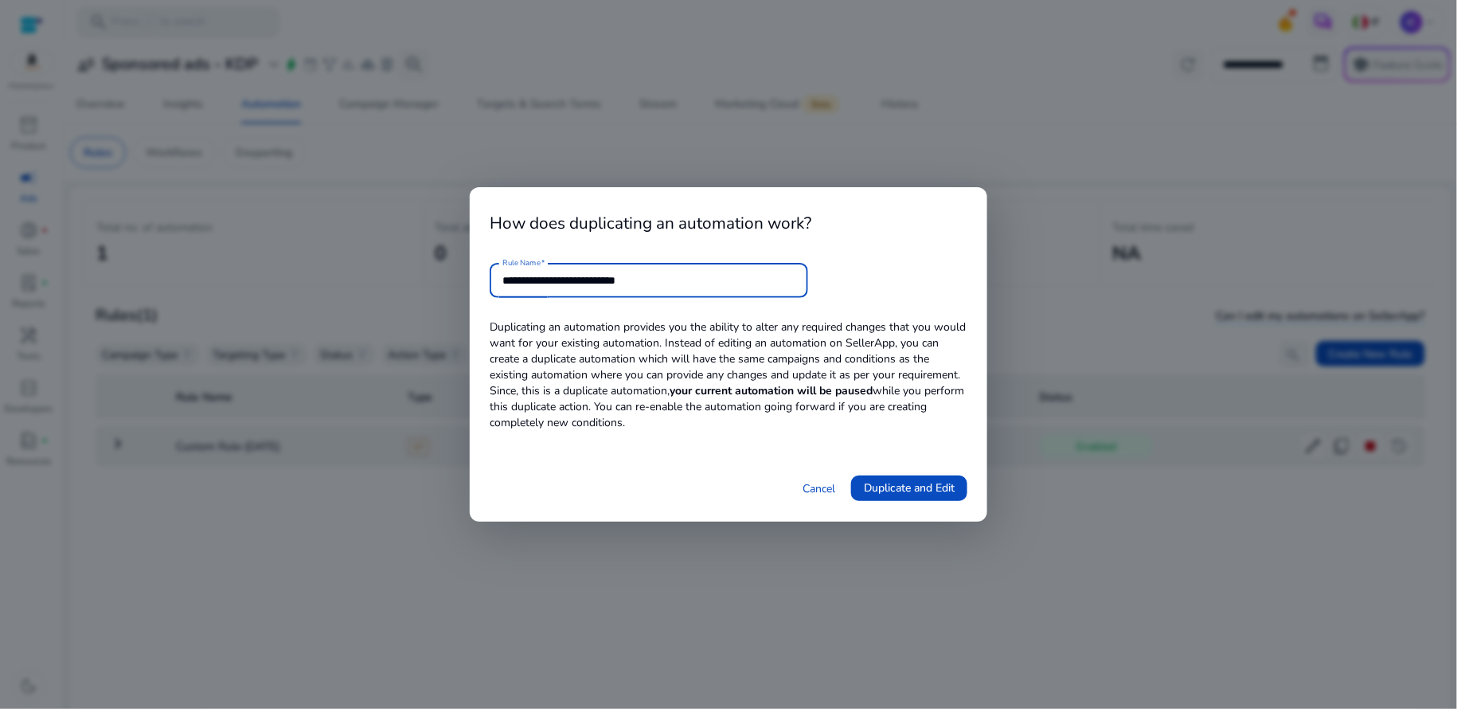
drag, startPoint x: 688, startPoint y: 283, endPoint x: 499, endPoint y: 284, distance: 188.7
click at [499, 284] on div "**********" at bounding box center [649, 280] width 319 height 35
type input "**********"
click at [883, 490] on span "Duplicate and Edit" at bounding box center [909, 487] width 91 height 17
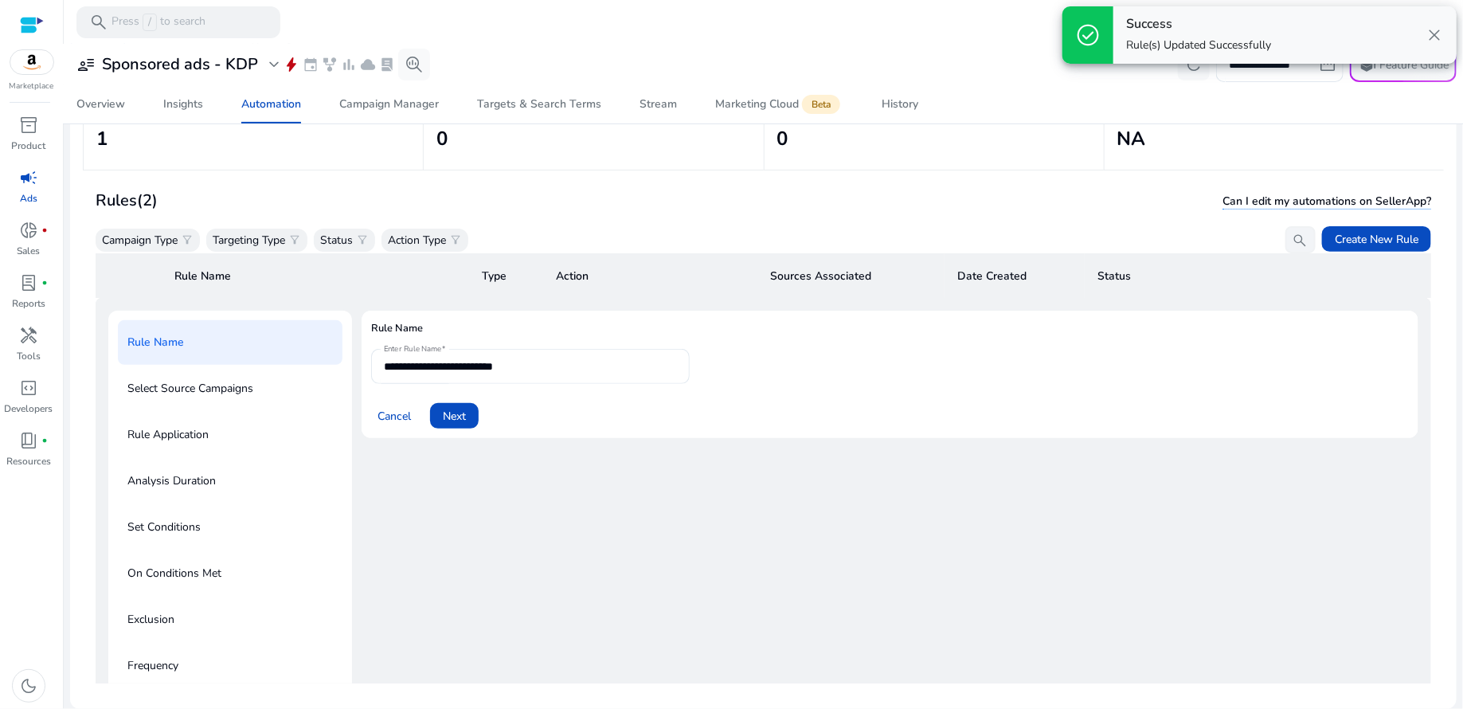
scroll to position [57, 0]
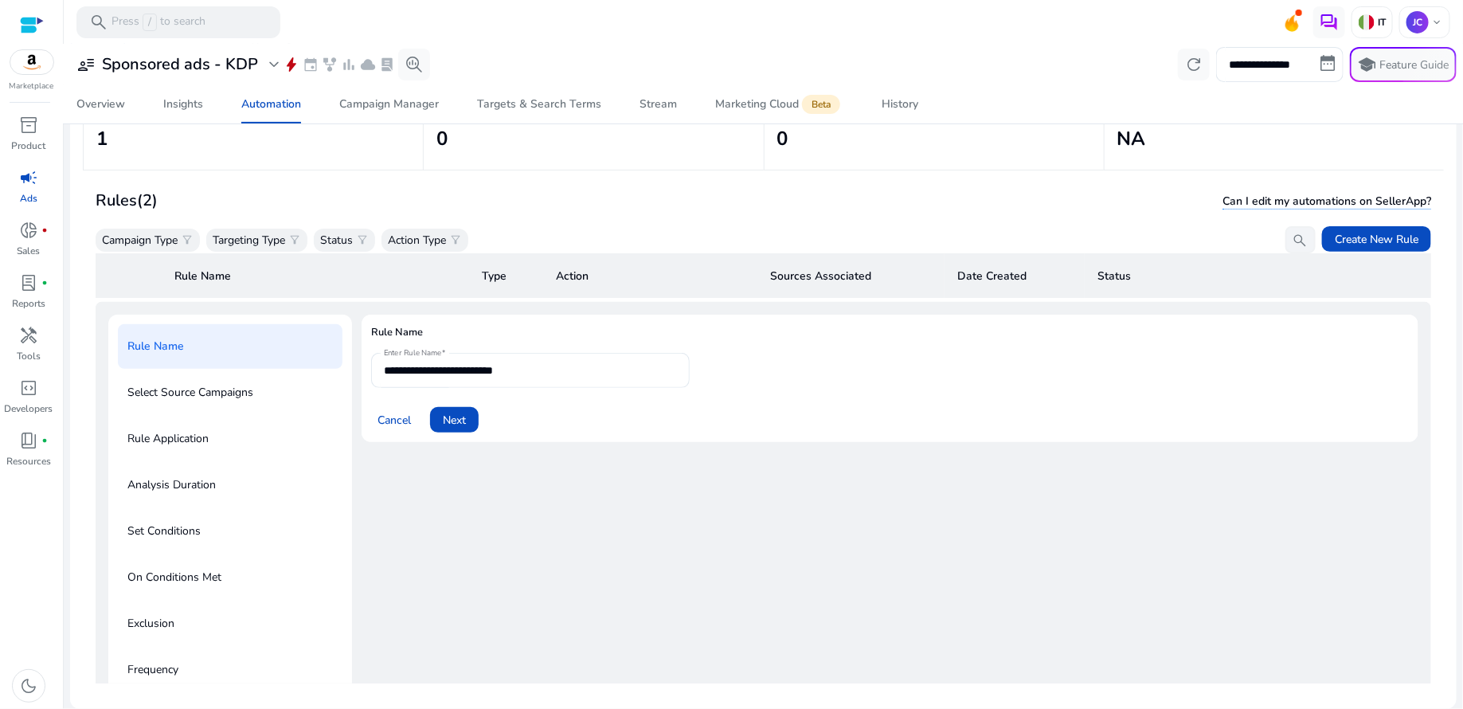
click at [867, 221] on div "Rules (2) Can I edit my automations on SellerApp? Campaign Type filter_alt Targ…" at bounding box center [763, 220] width 1335 height 67
click at [249, 104] on div "Automation" at bounding box center [271, 104] width 60 height 11
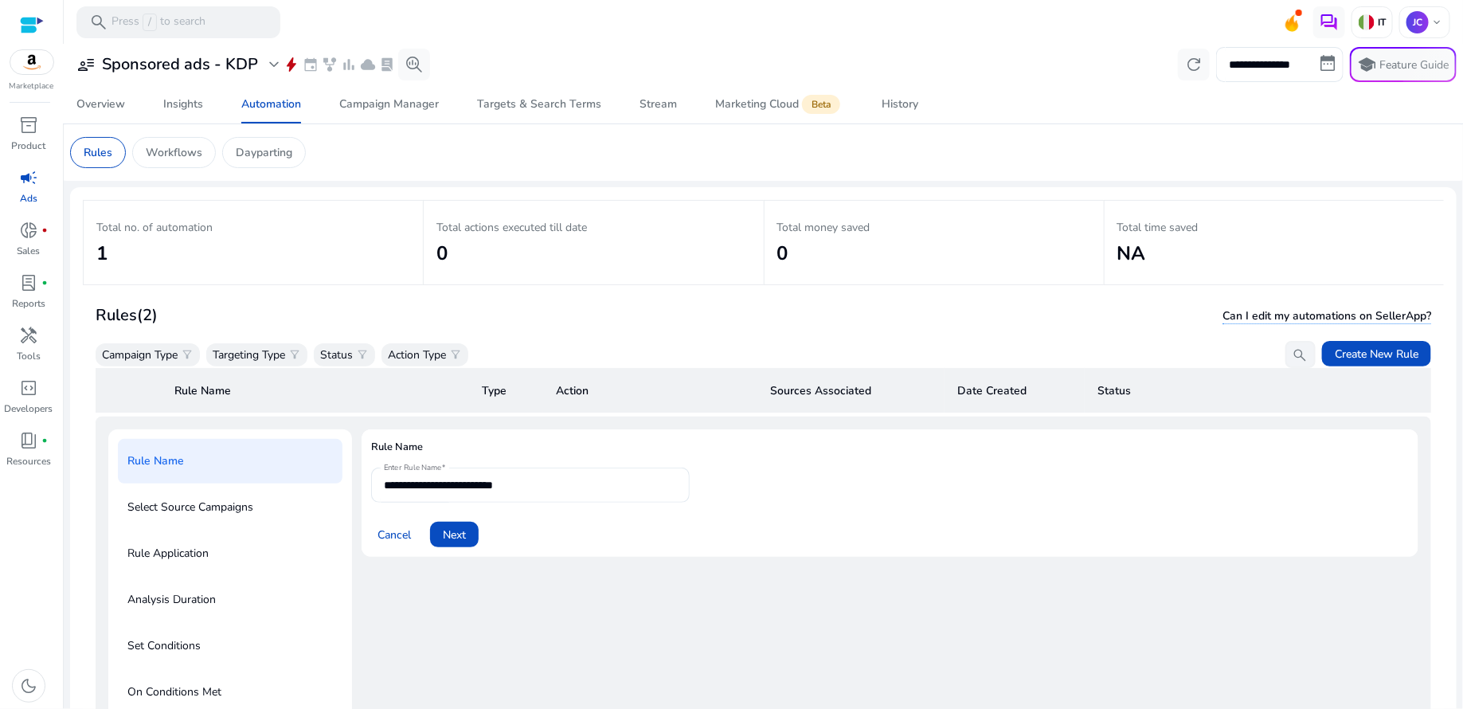
click at [131, 315] on h3 "Rules (2)" at bounding box center [127, 315] width 62 height 19
click at [455, 541] on span "Next" at bounding box center [454, 534] width 23 height 17
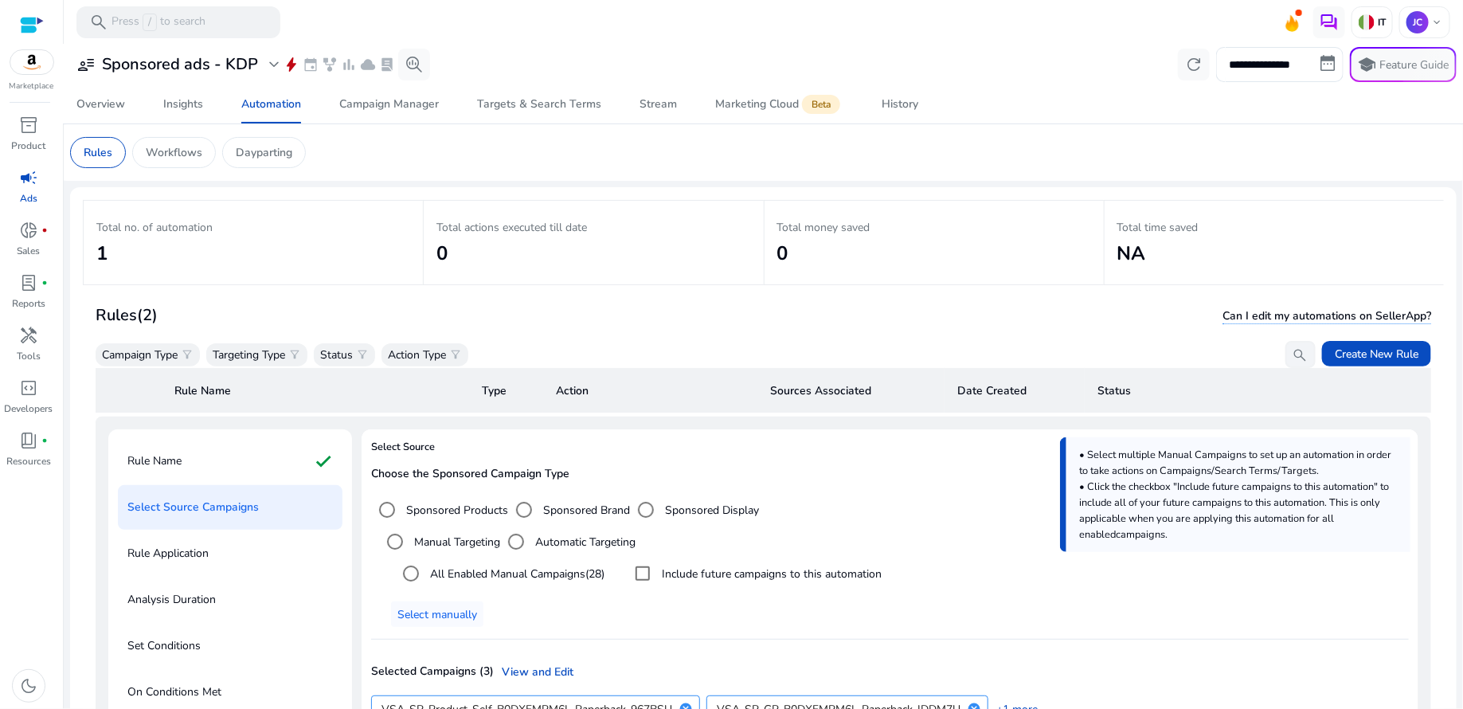
scroll to position [227, 0]
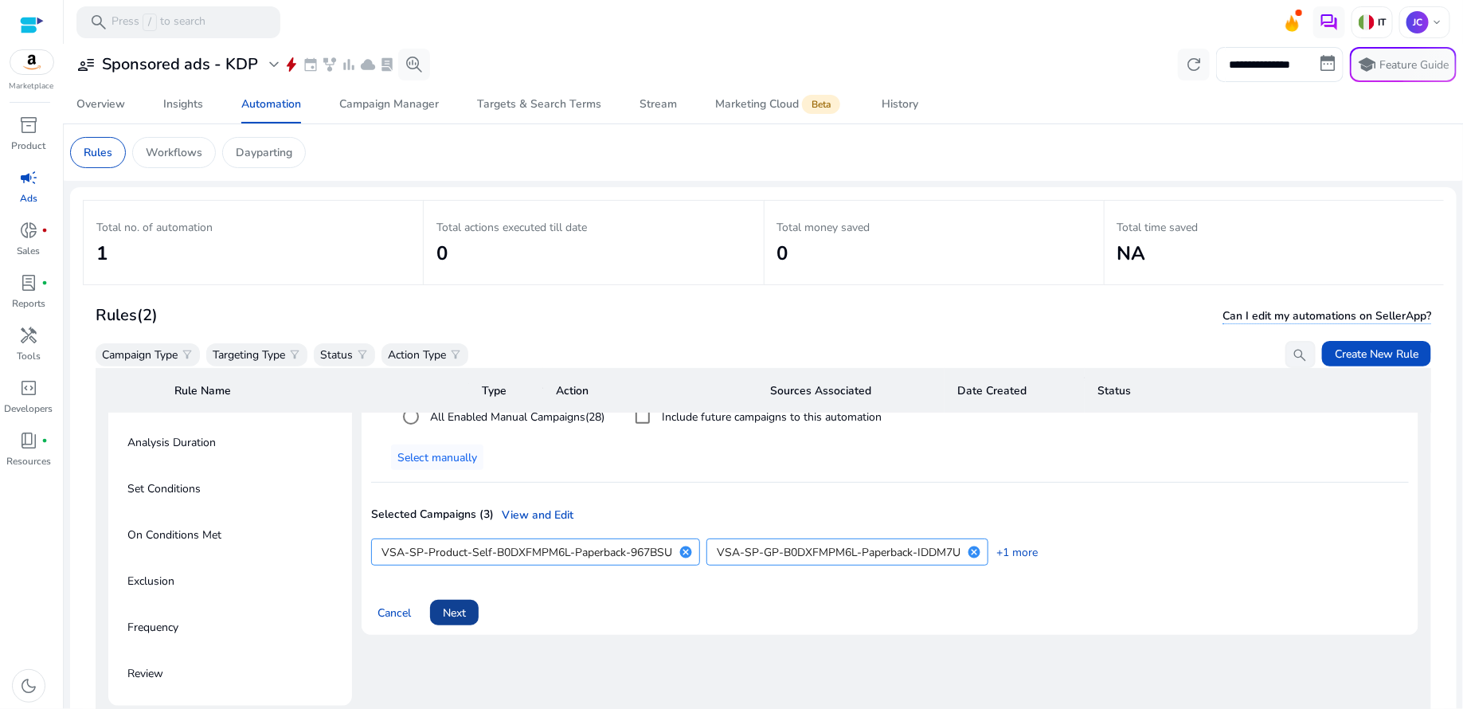
click at [461, 604] on span "Next" at bounding box center [454, 612] width 23 height 17
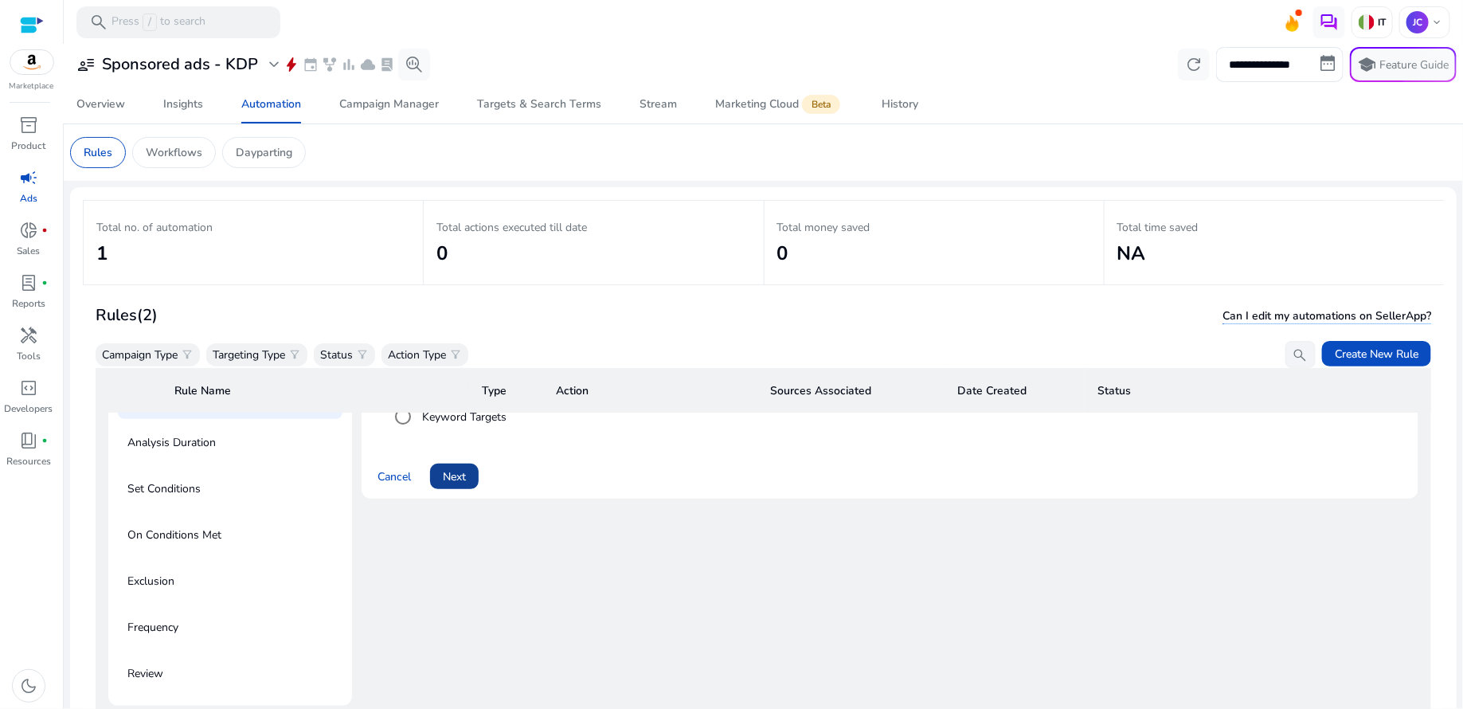
click at [453, 471] on span at bounding box center [454, 476] width 49 height 38
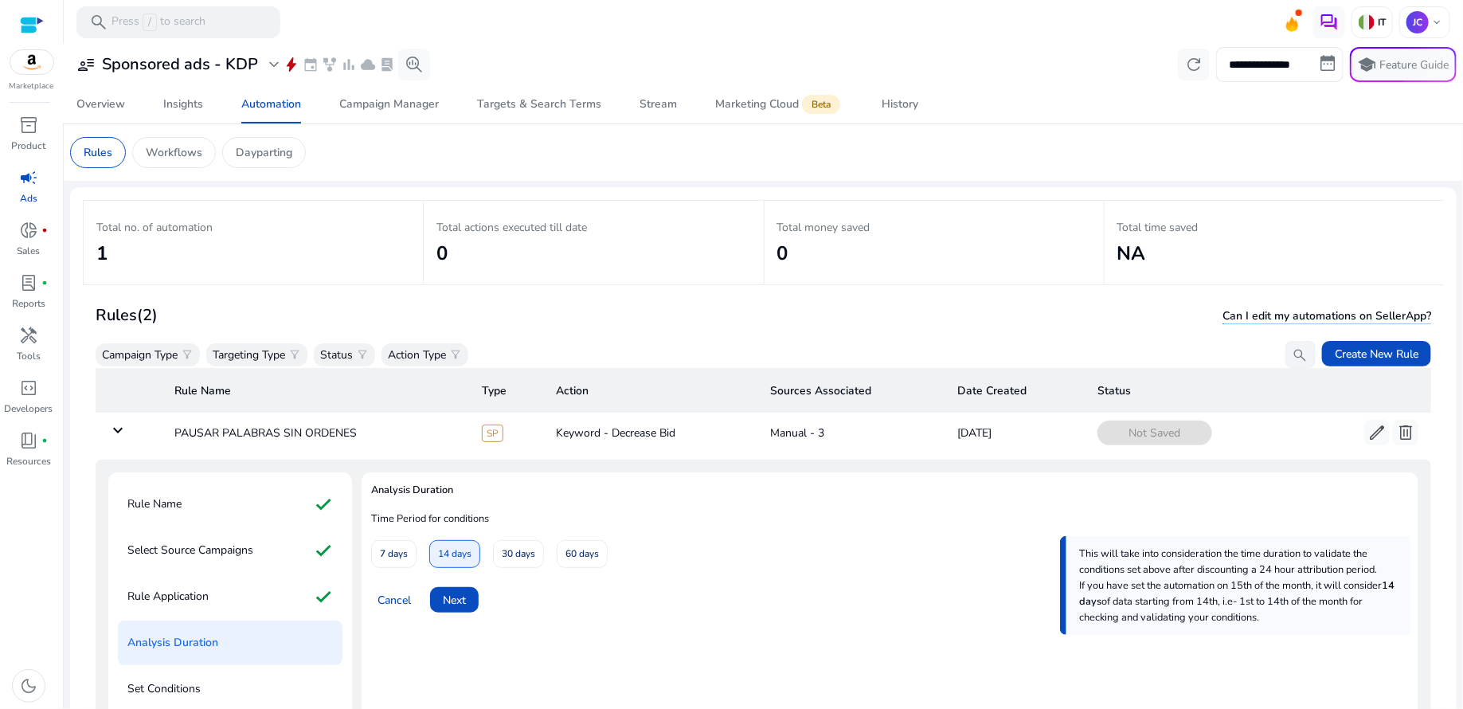
scroll to position [32, 0]
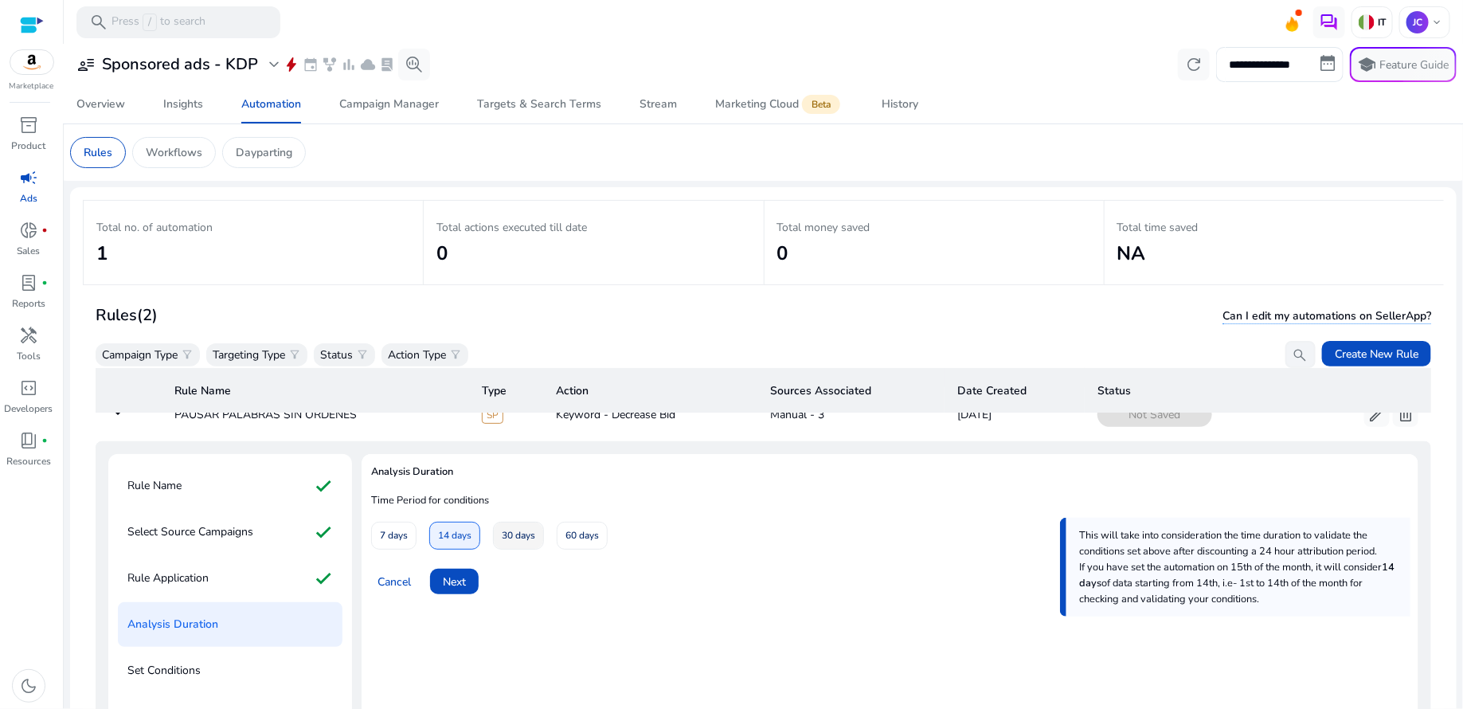
click at [505, 534] on span "30 days" at bounding box center [518, 536] width 33 height 28
click at [467, 584] on span at bounding box center [454, 581] width 49 height 38
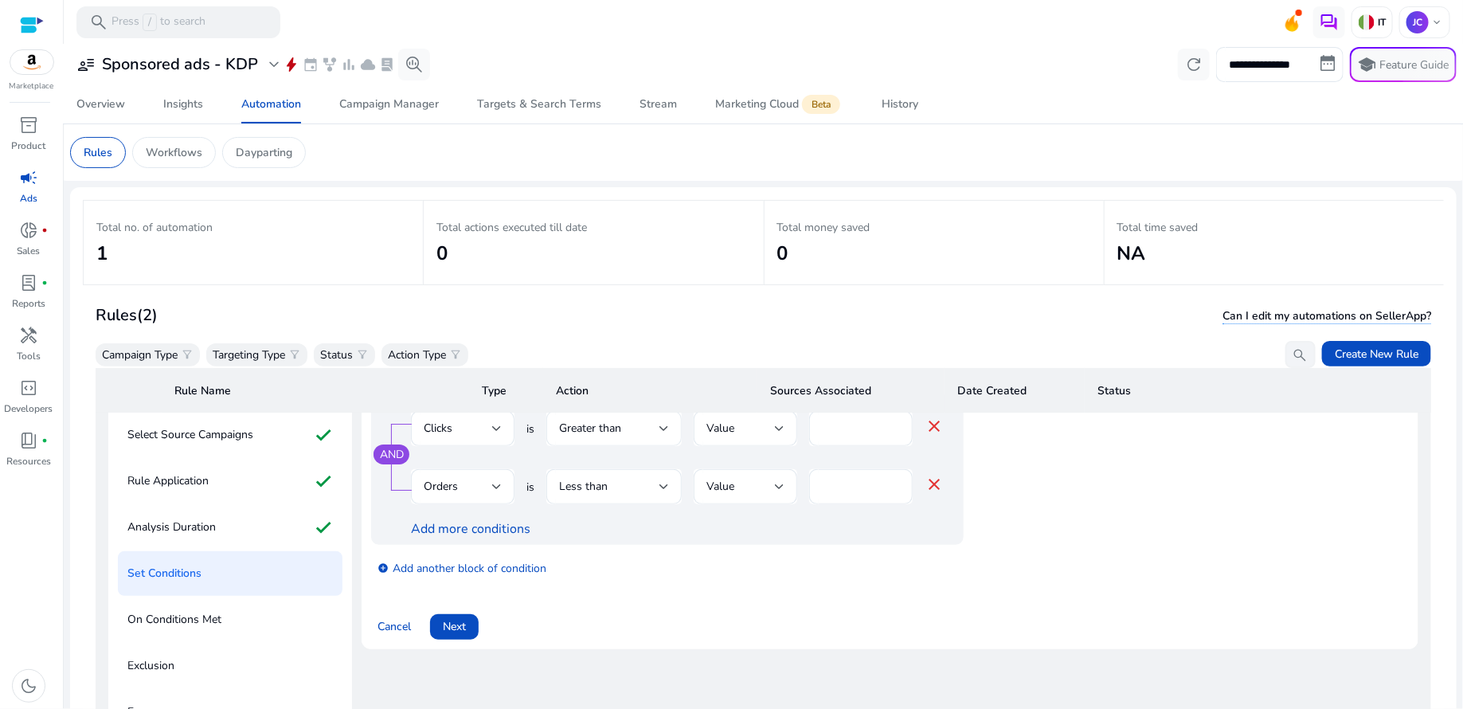
scroll to position [227, 0]
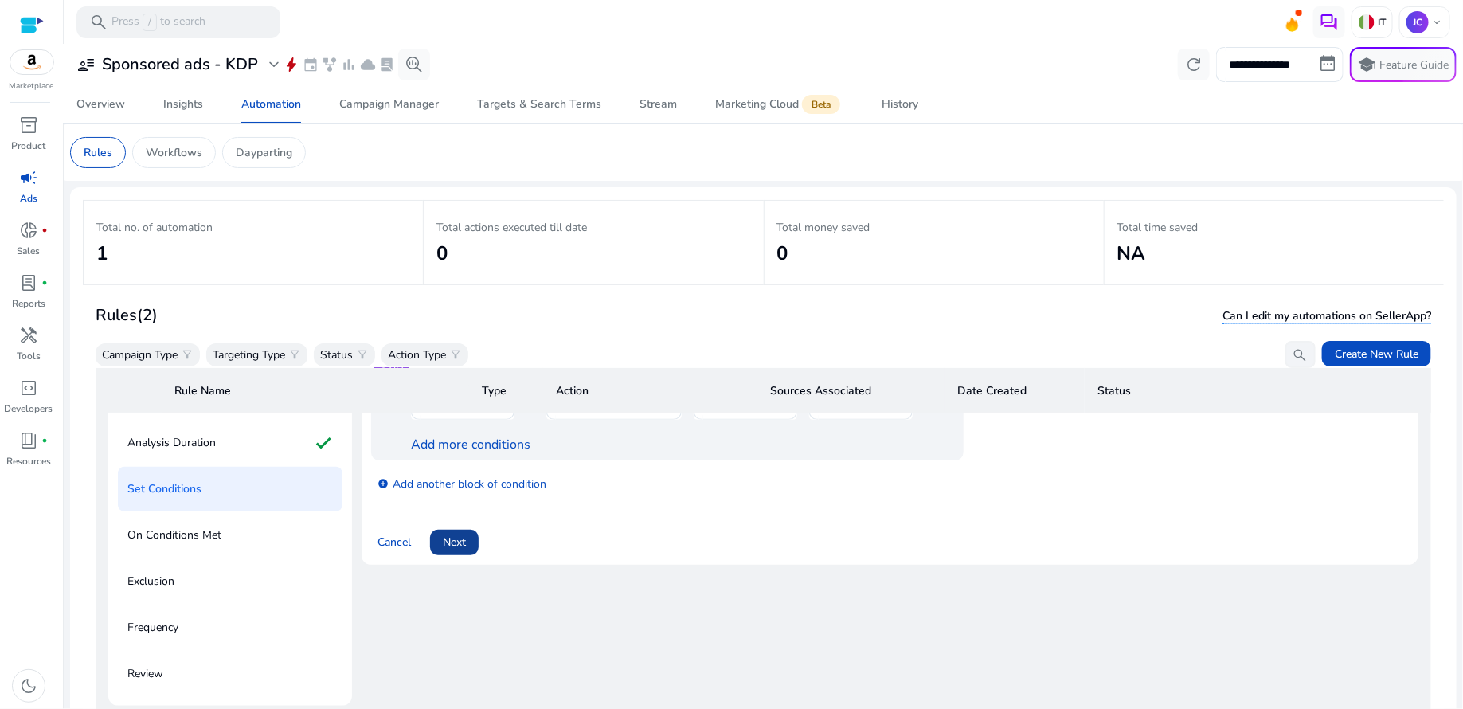
click at [462, 533] on span "Next" at bounding box center [454, 541] width 23 height 17
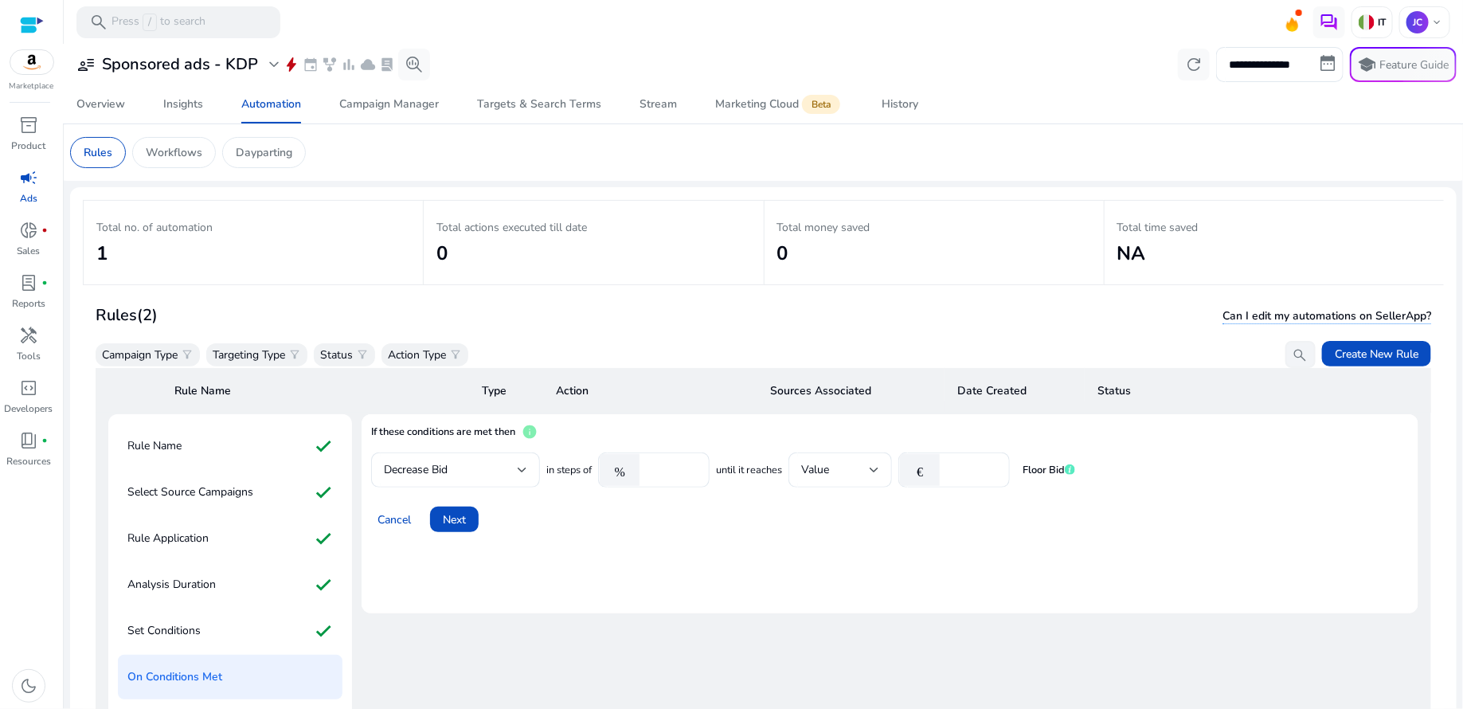
scroll to position [84, 0]
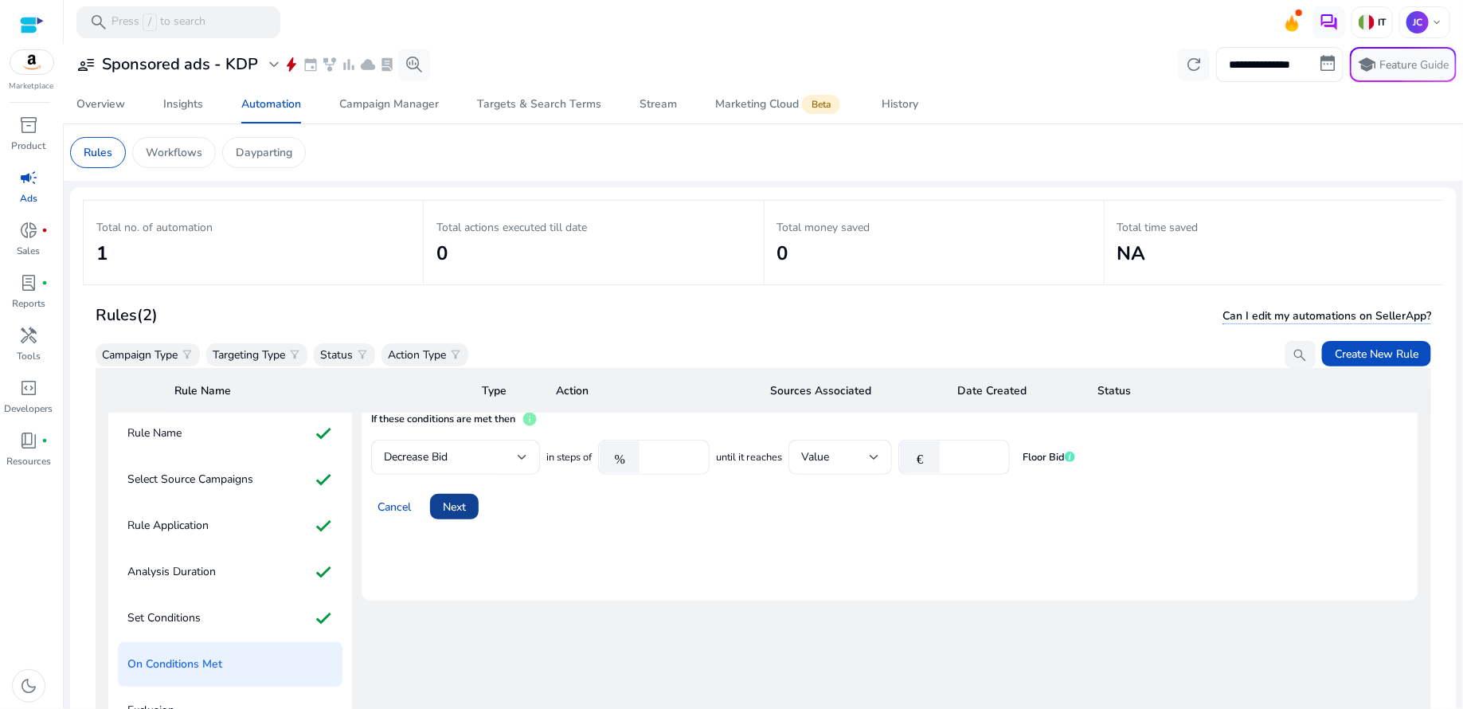
click at [460, 514] on span at bounding box center [454, 506] width 49 height 38
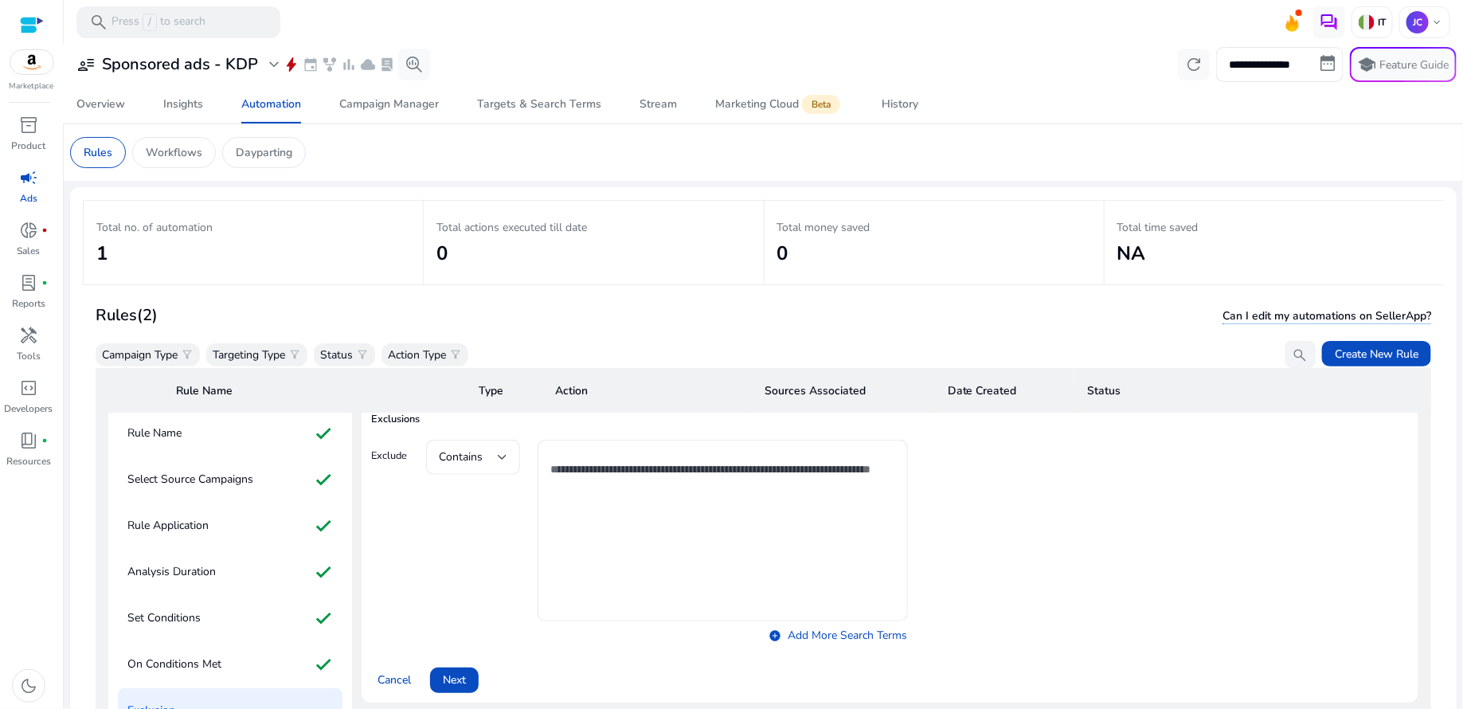
scroll to position [227, 0]
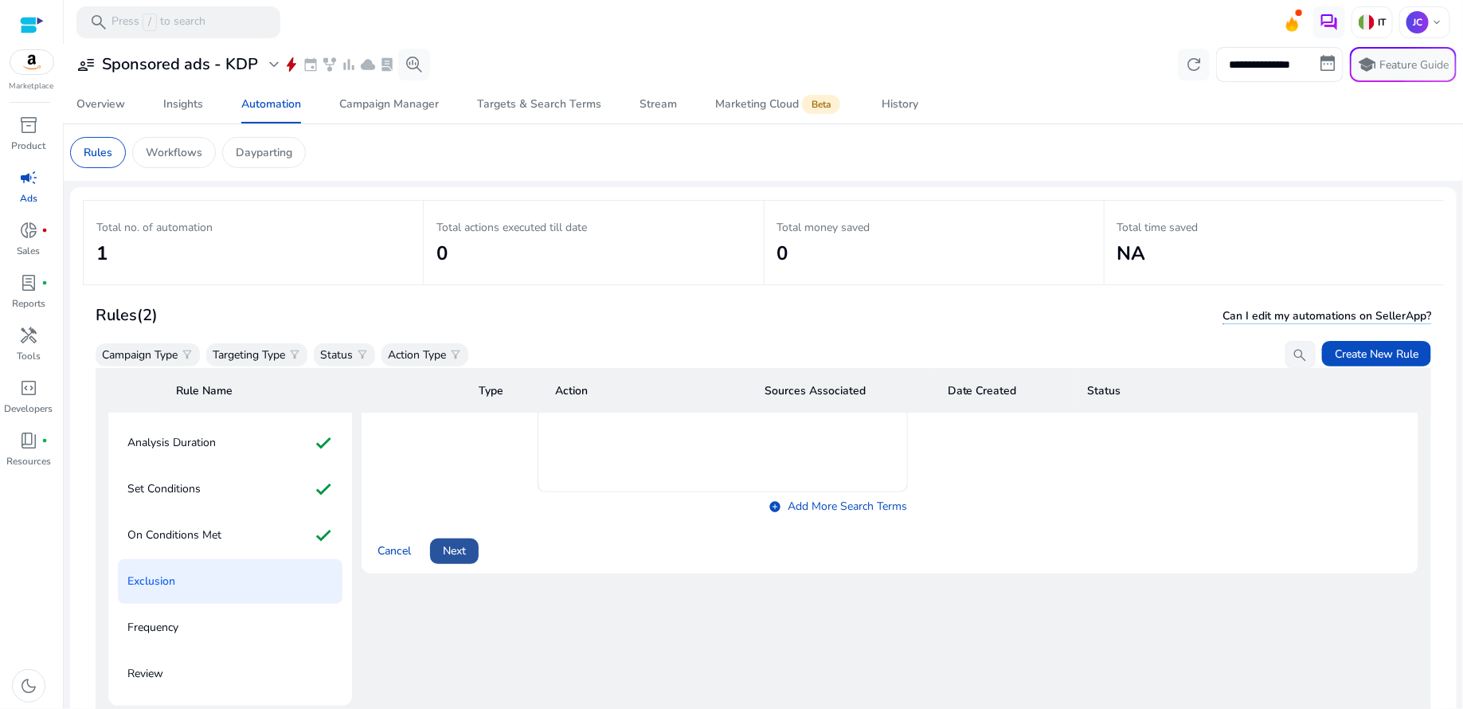
click at [467, 537] on span at bounding box center [454, 551] width 49 height 38
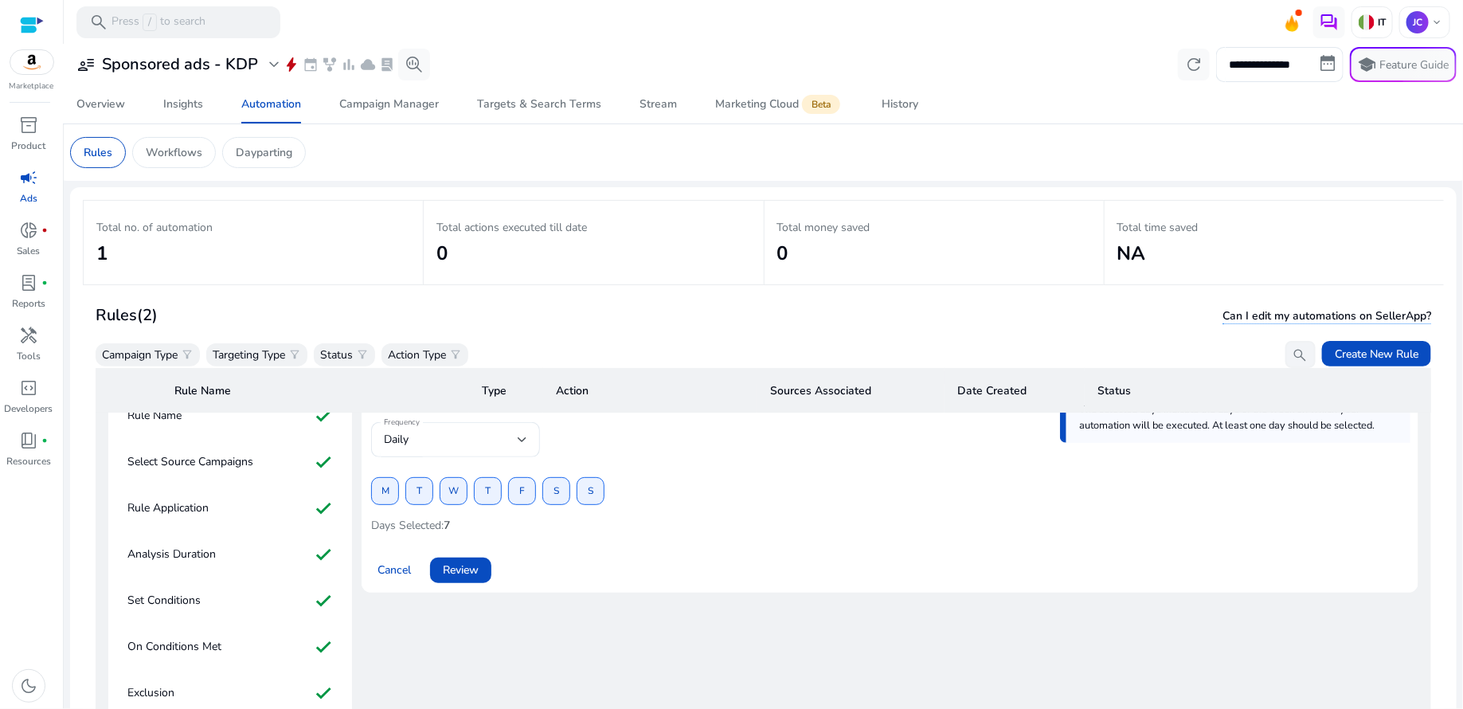
scroll to position [104, 0]
click at [382, 487] on span "M" at bounding box center [385, 489] width 8 height 28
click at [411, 483] on span at bounding box center [419, 489] width 26 height 38
click at [452, 487] on span "W" at bounding box center [453, 489] width 10 height 28
click at [502, 493] on div "M T W T F S S" at bounding box center [487, 489] width 233 height 28
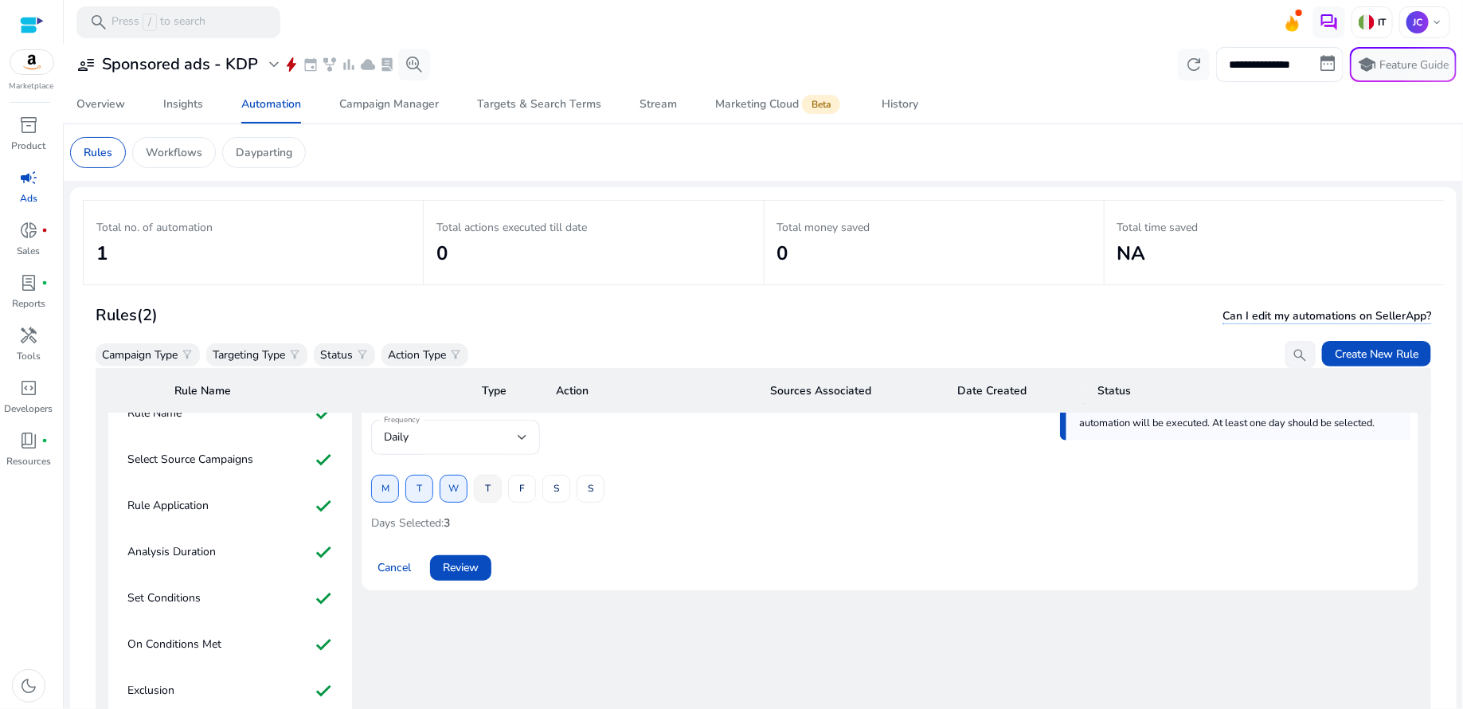
click at [498, 493] on span at bounding box center [488, 489] width 26 height 38
click at [513, 489] on span at bounding box center [522, 489] width 26 height 38
click at [549, 491] on span at bounding box center [556, 489] width 26 height 38
click at [594, 490] on span at bounding box center [590, 489] width 26 height 38
click at [479, 572] on span "Review" at bounding box center [461, 567] width 36 height 17
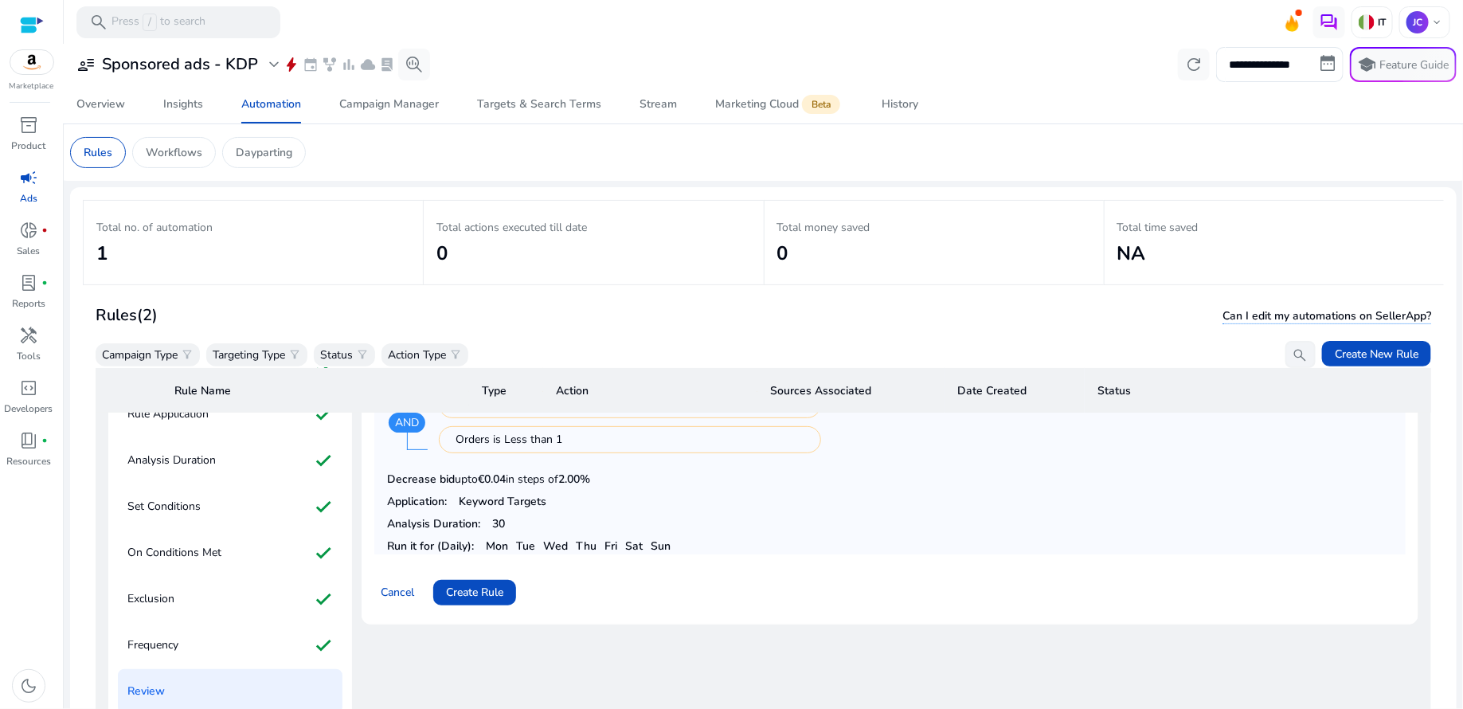
scroll to position [227, 0]
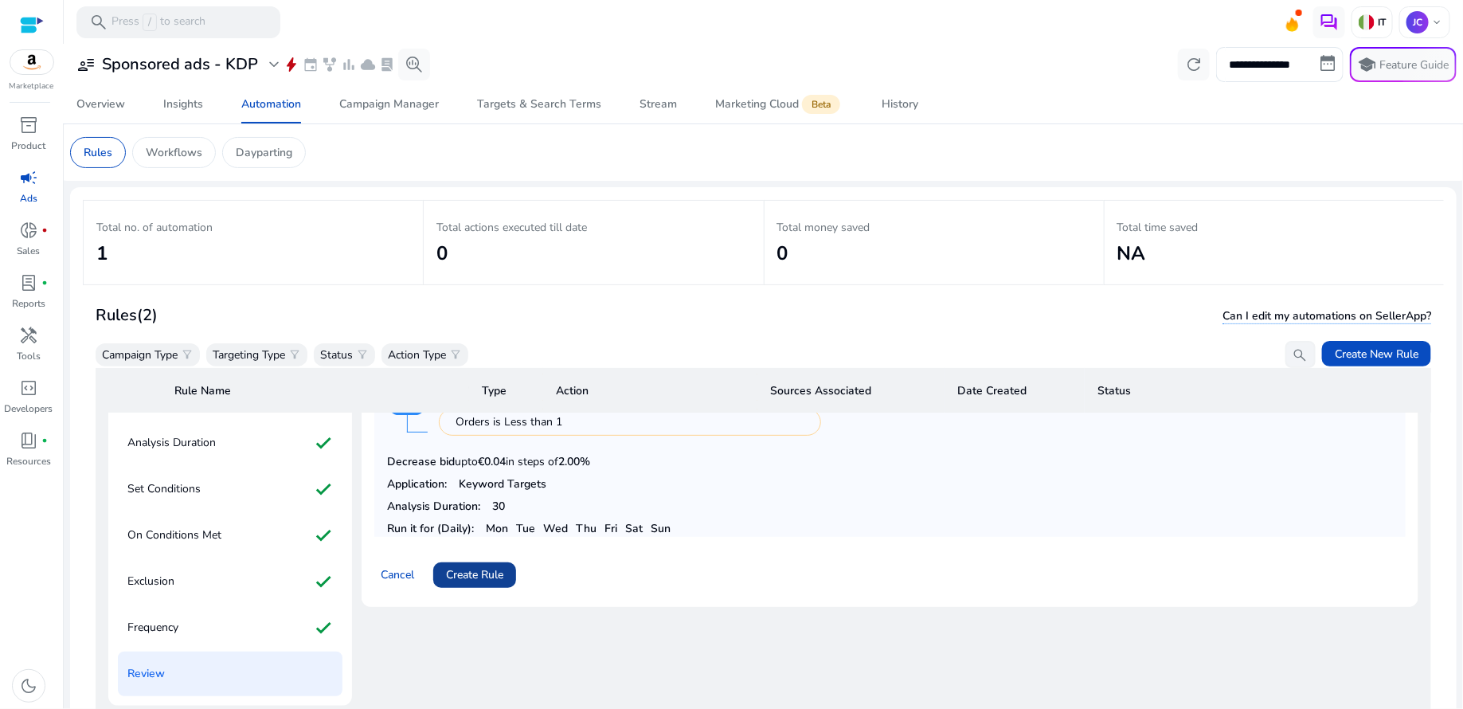
click at [489, 566] on span "Create Rule" at bounding box center [474, 574] width 57 height 17
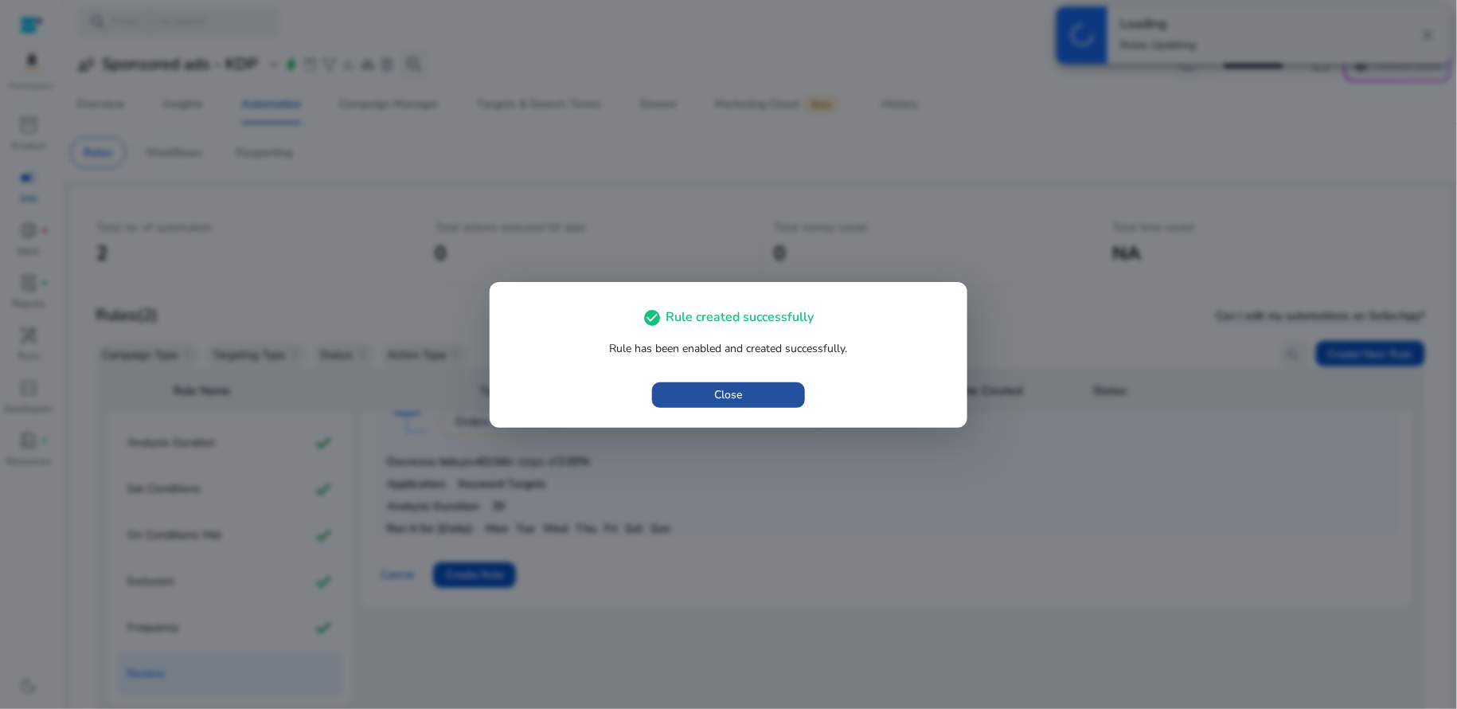
click at [752, 399] on span "button" at bounding box center [728, 395] width 153 height 38
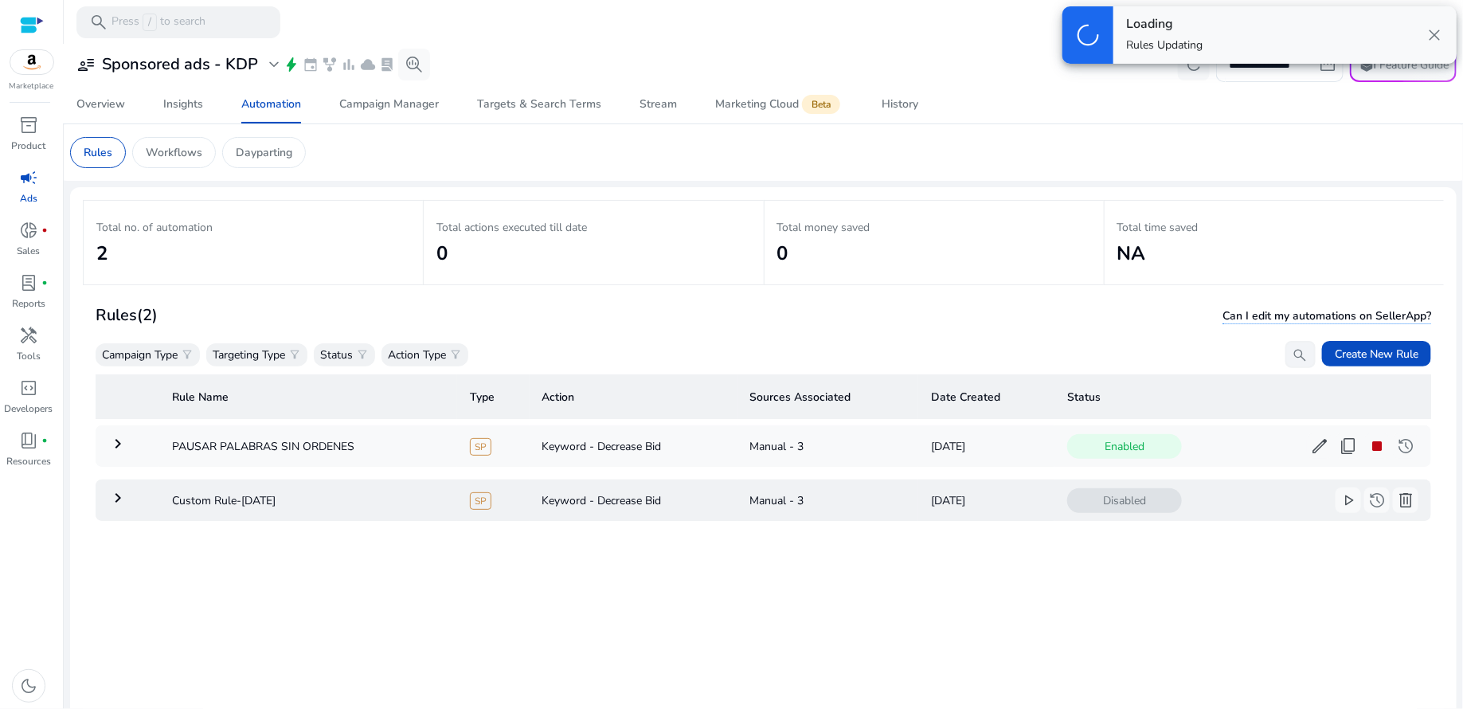
scroll to position [0, 0]
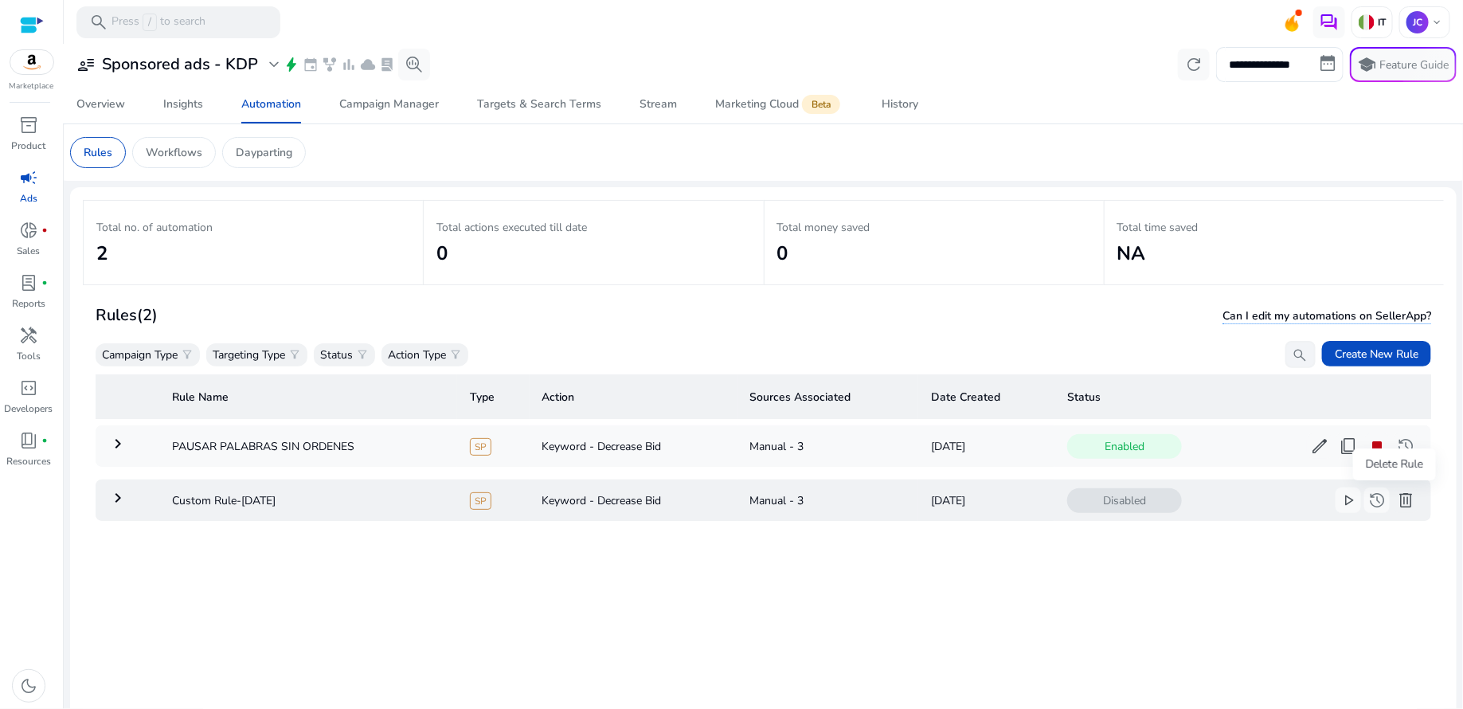
click at [1398, 502] on span "delete" at bounding box center [1405, 499] width 19 height 19
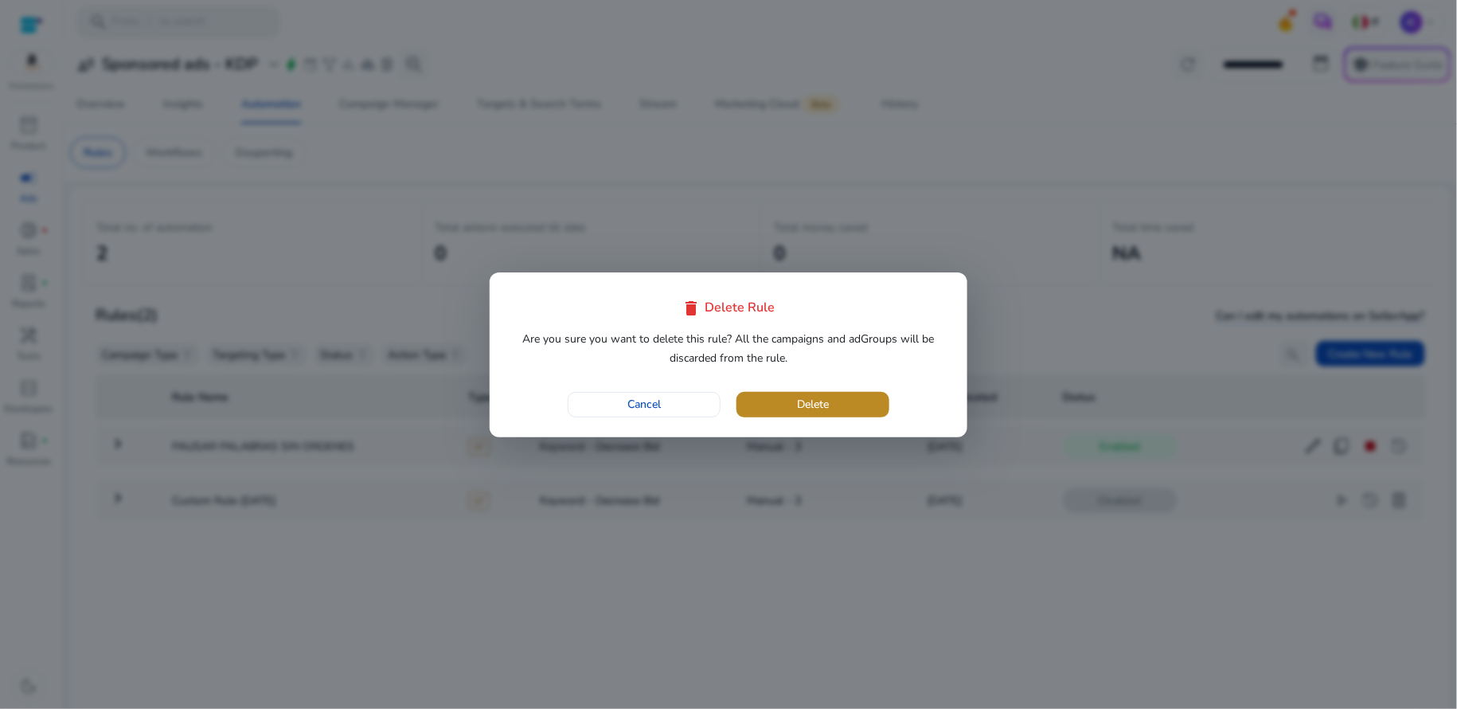
click at [869, 410] on span "button" at bounding box center [813, 404] width 153 height 38
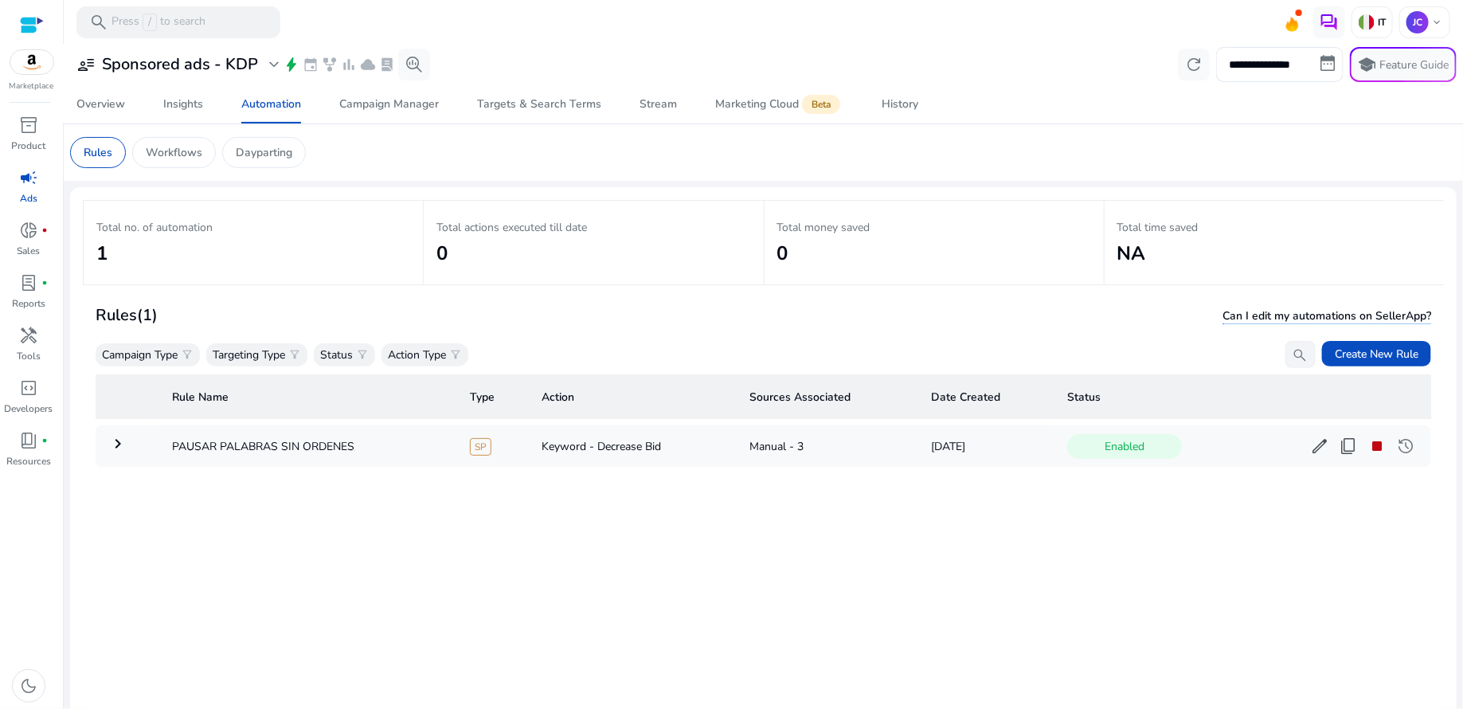
click at [1431, 41] on mat-toolbar "search Press / to search IT JC keyboard_arrow_down" at bounding box center [763, 22] width 1399 height 44
click at [1341, 352] on span "Create New Rule" at bounding box center [1377, 354] width 84 height 17
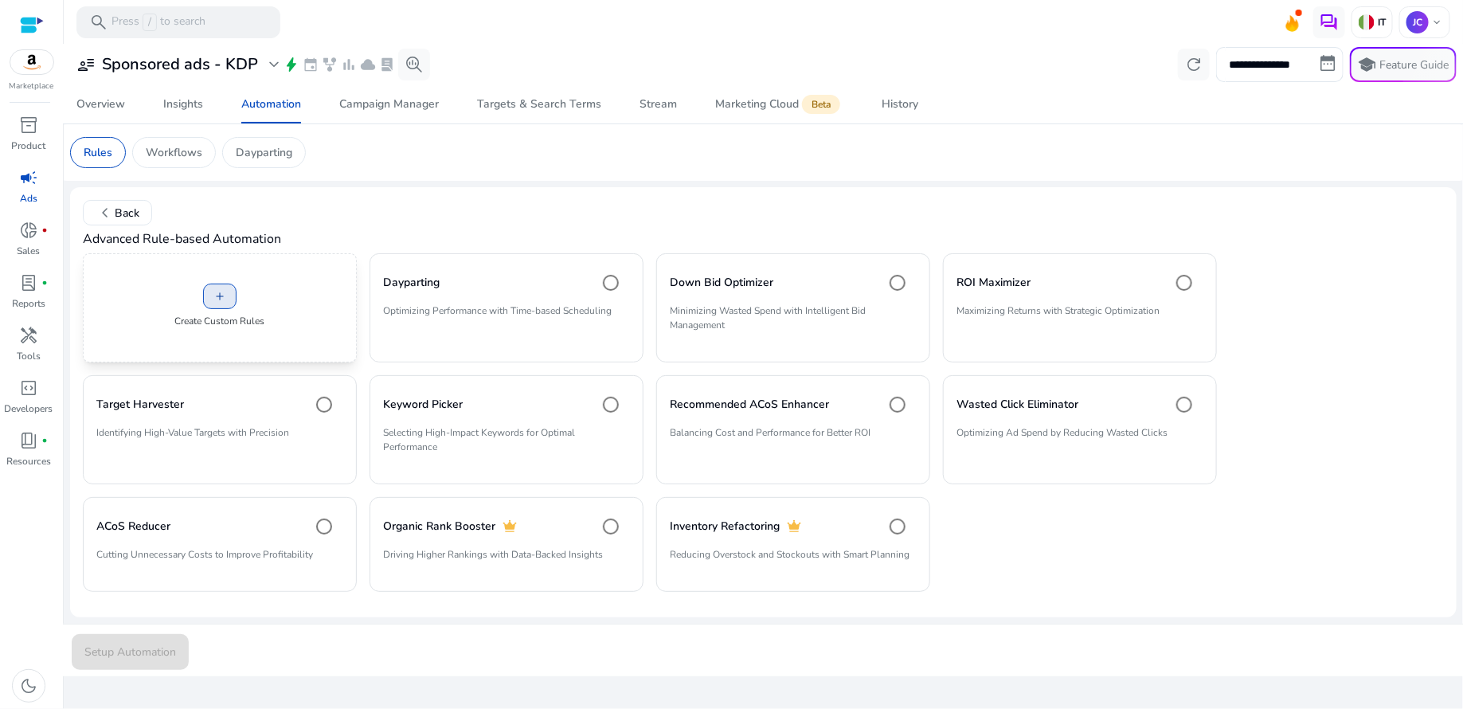
click at [233, 301] on span at bounding box center [220, 296] width 32 height 38
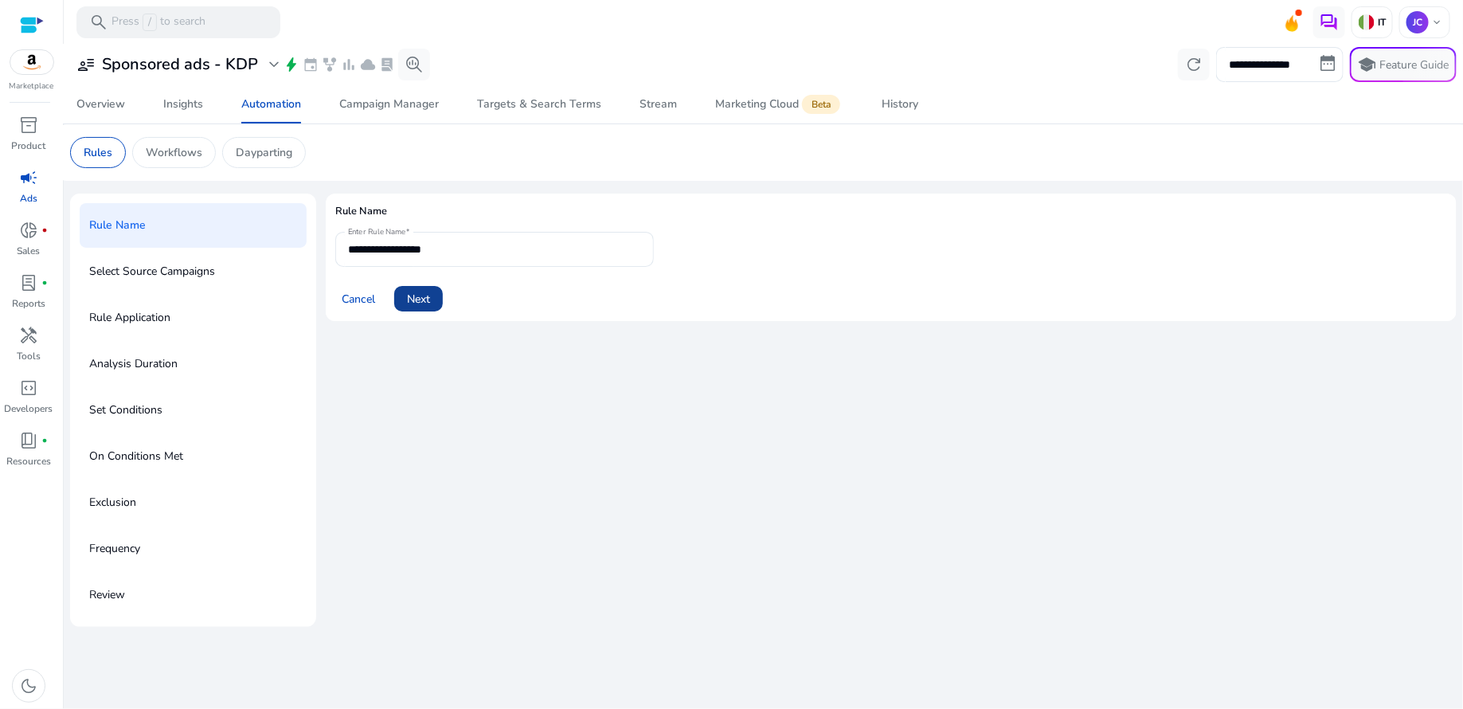
click at [426, 301] on span "Next" at bounding box center [418, 299] width 23 height 17
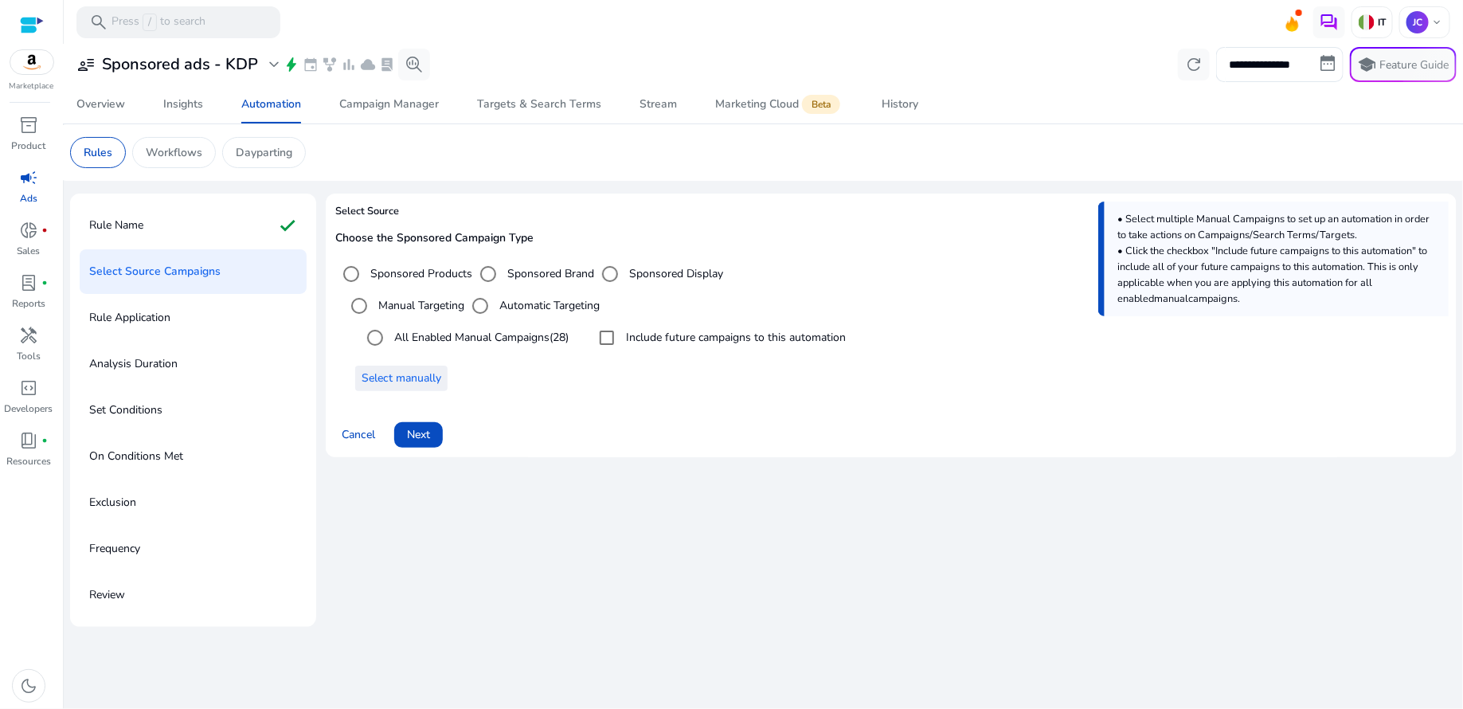
click at [408, 377] on span "Select manually" at bounding box center [402, 377] width 80 height 17
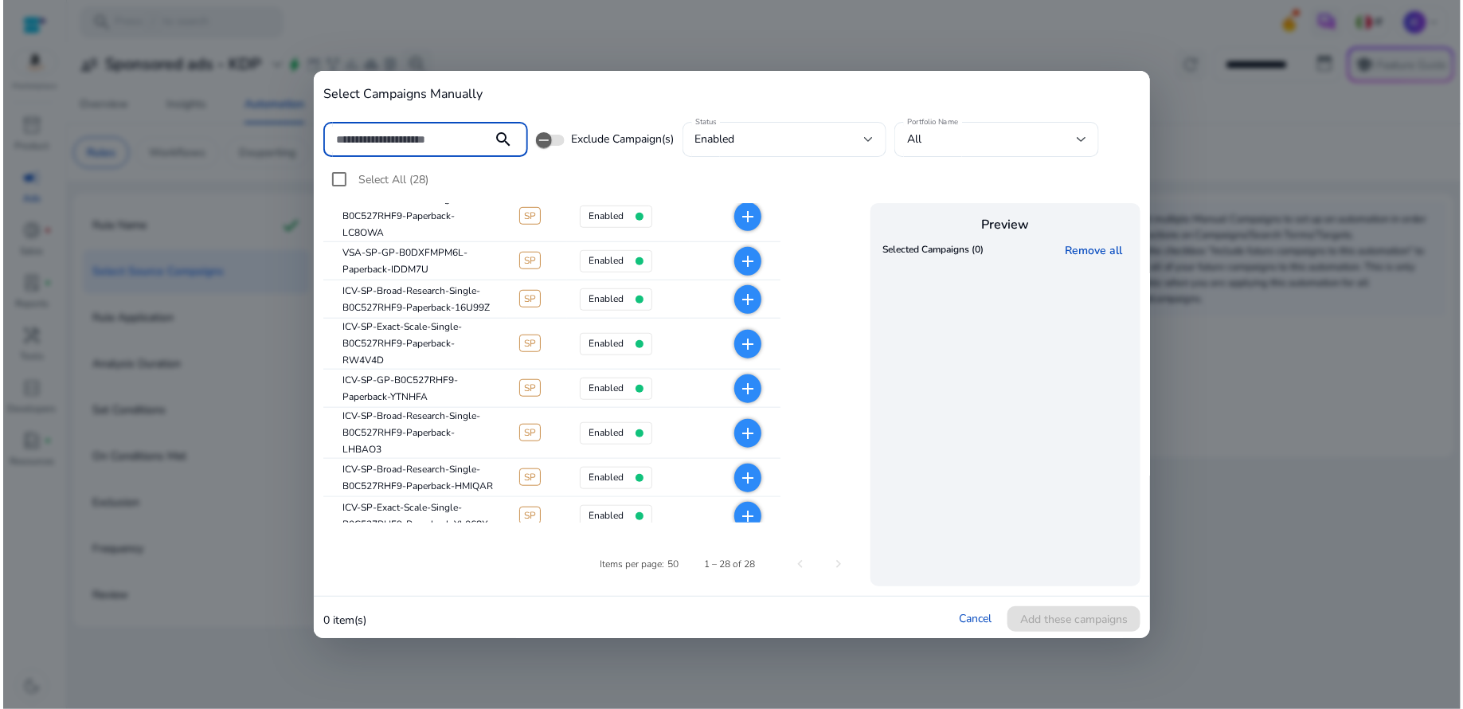
scroll to position [472, 0]
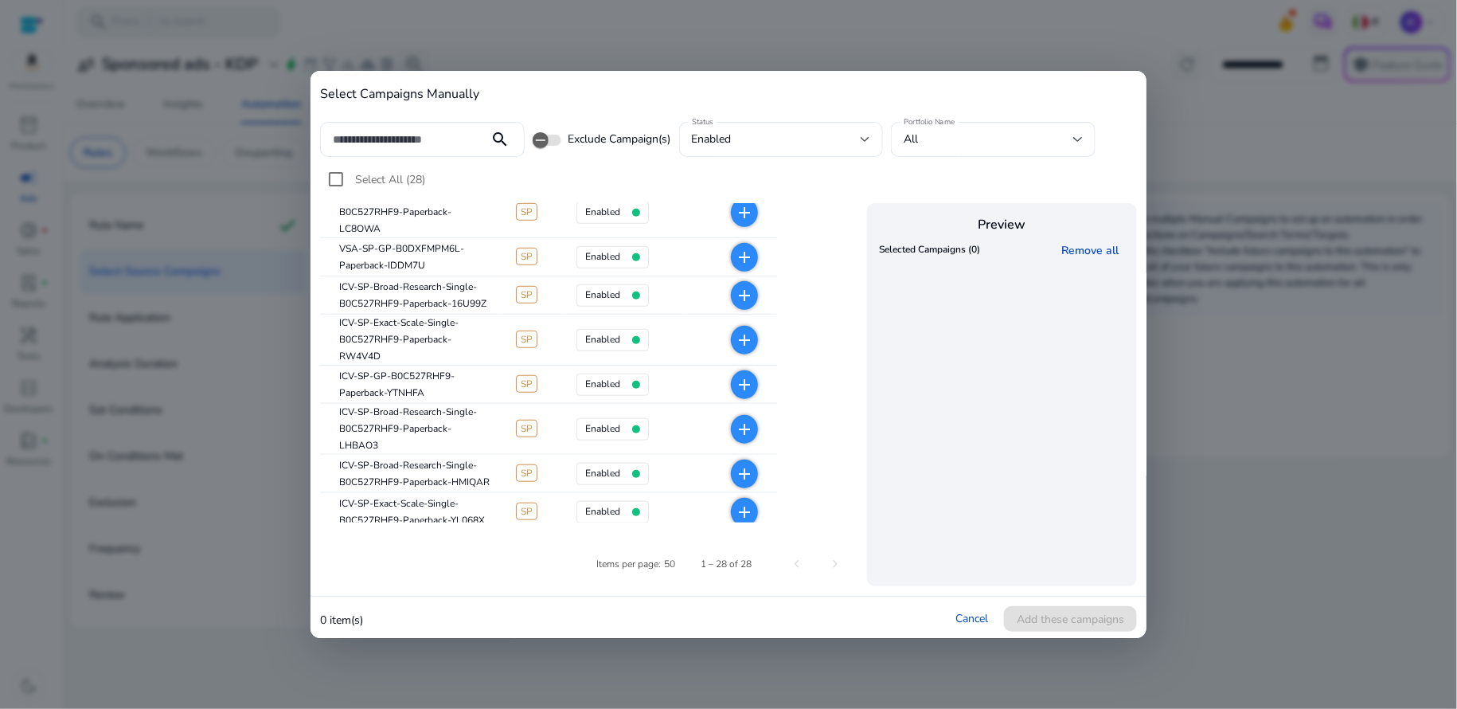
click at [741, 394] on mat-icon "add" at bounding box center [744, 384] width 19 height 19
click at [1037, 618] on span "Add these campaigns" at bounding box center [1070, 619] width 107 height 17
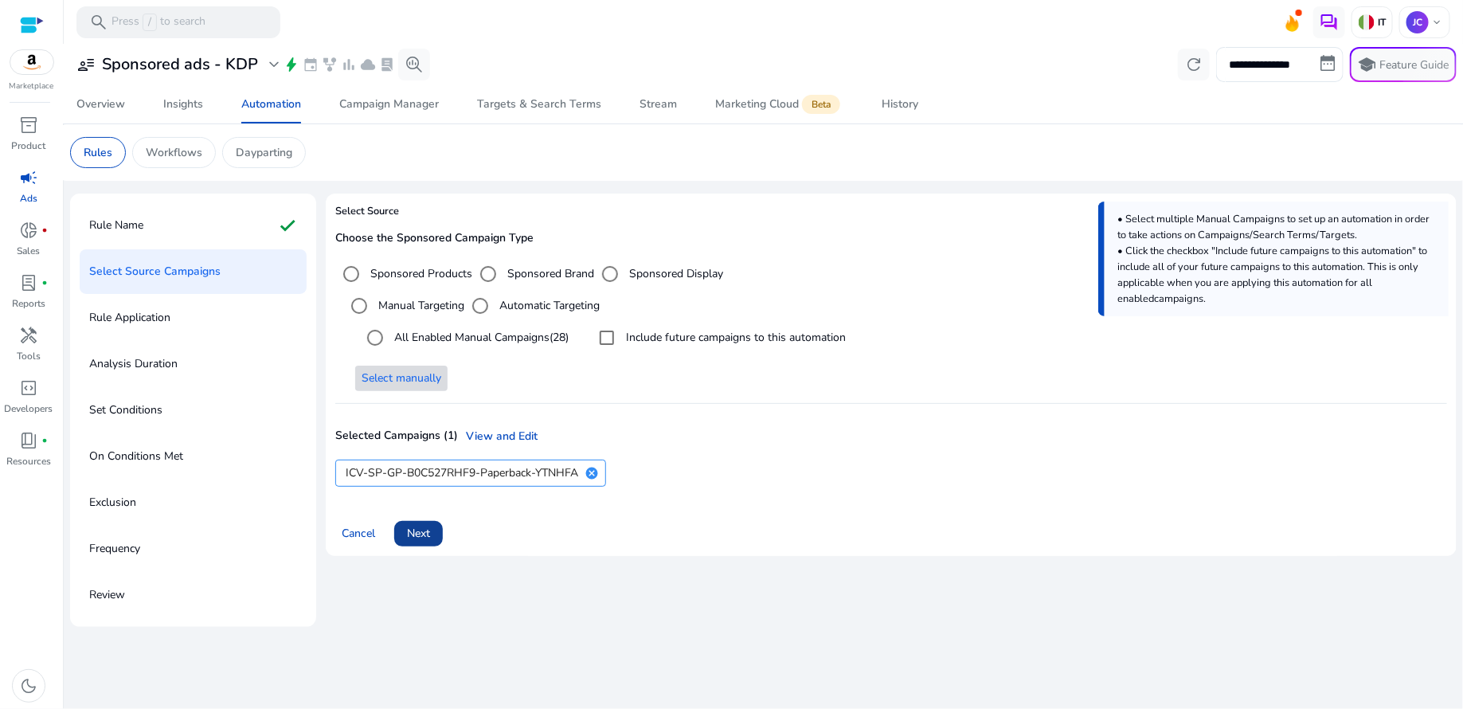
click at [425, 533] on span "Next" at bounding box center [418, 533] width 23 height 17
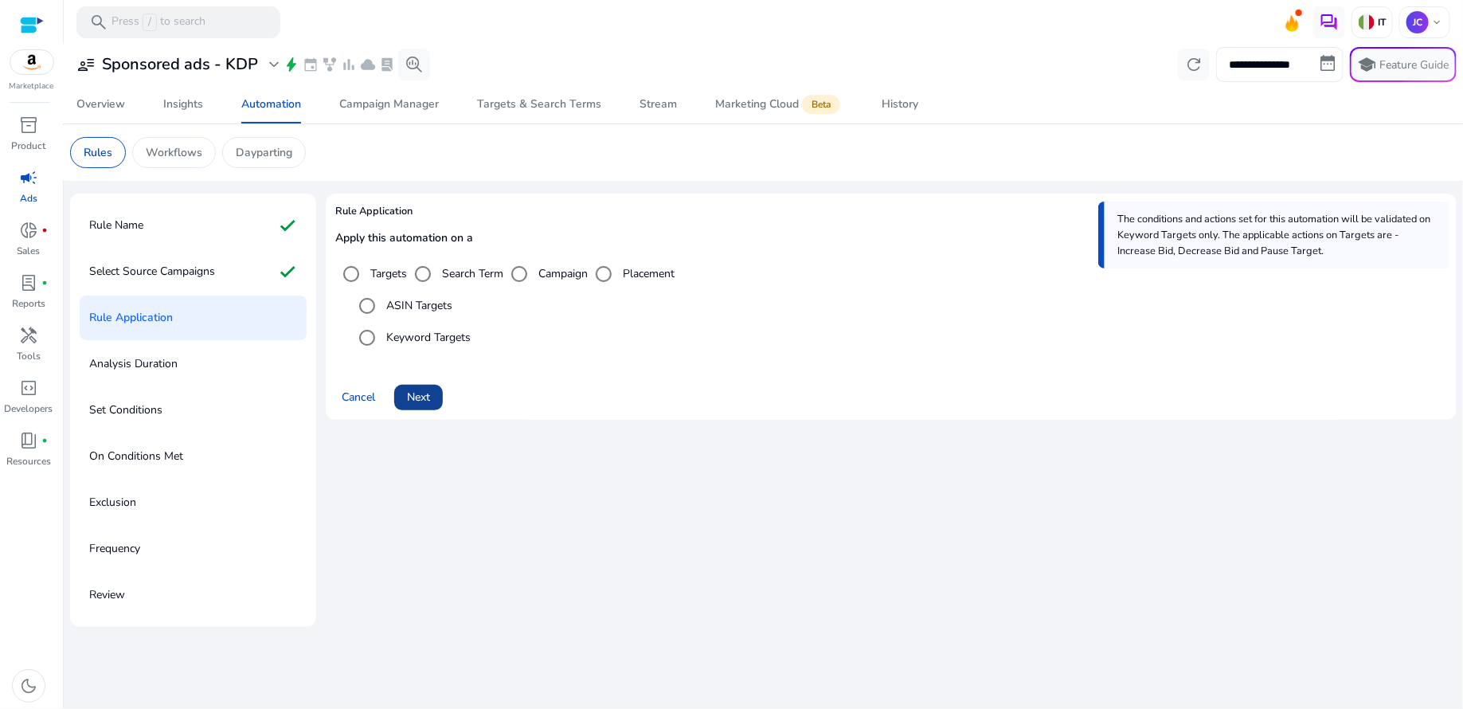
click at [412, 395] on span "Next" at bounding box center [418, 397] width 23 height 17
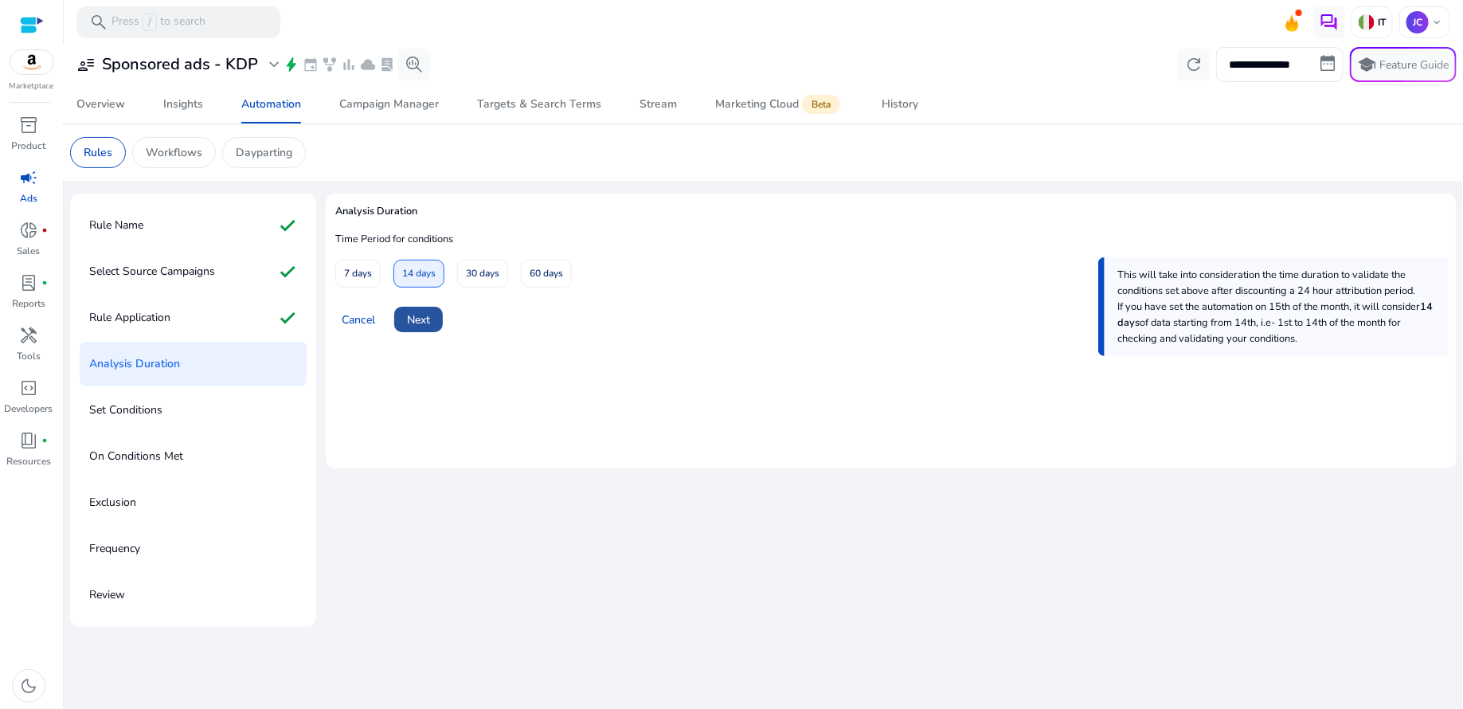
click at [426, 319] on span "Next" at bounding box center [418, 319] width 23 height 17
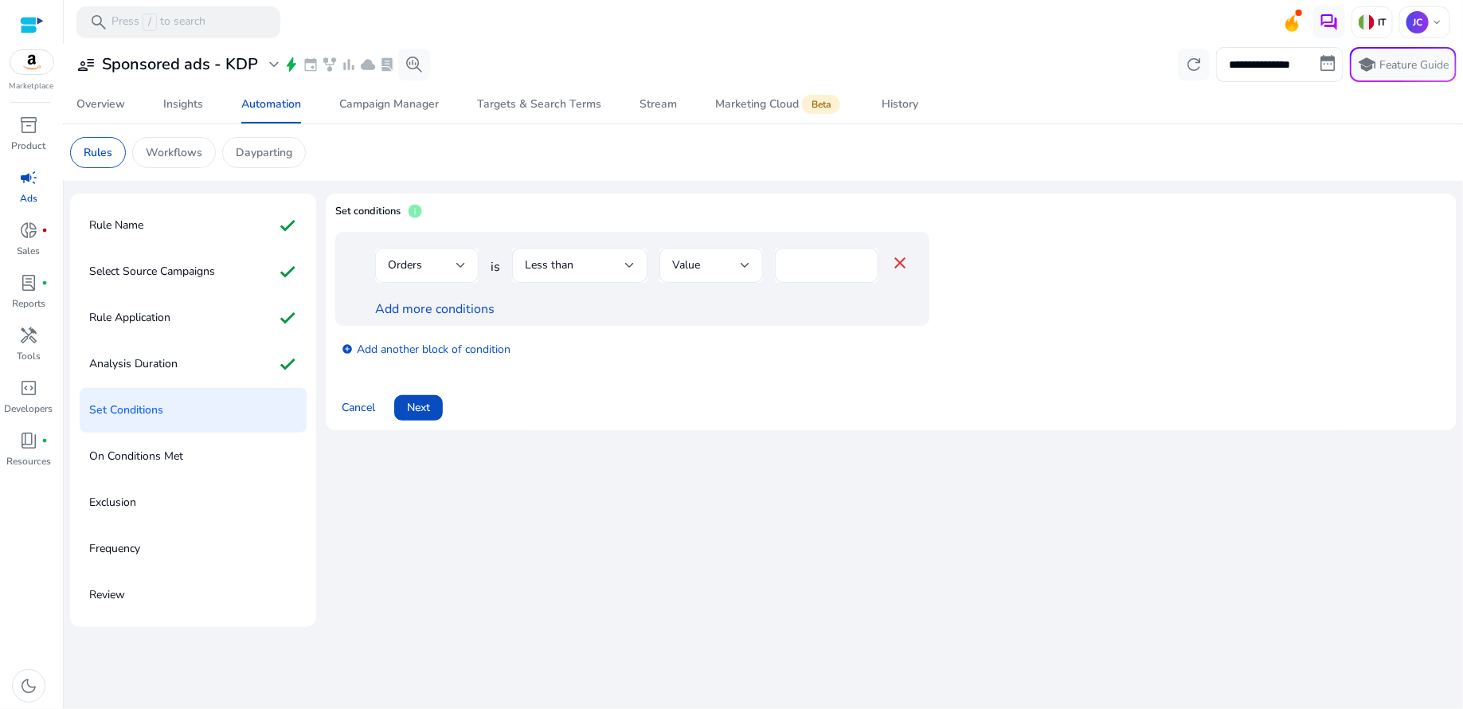
click at [467, 268] on div "Orders" at bounding box center [427, 265] width 104 height 35
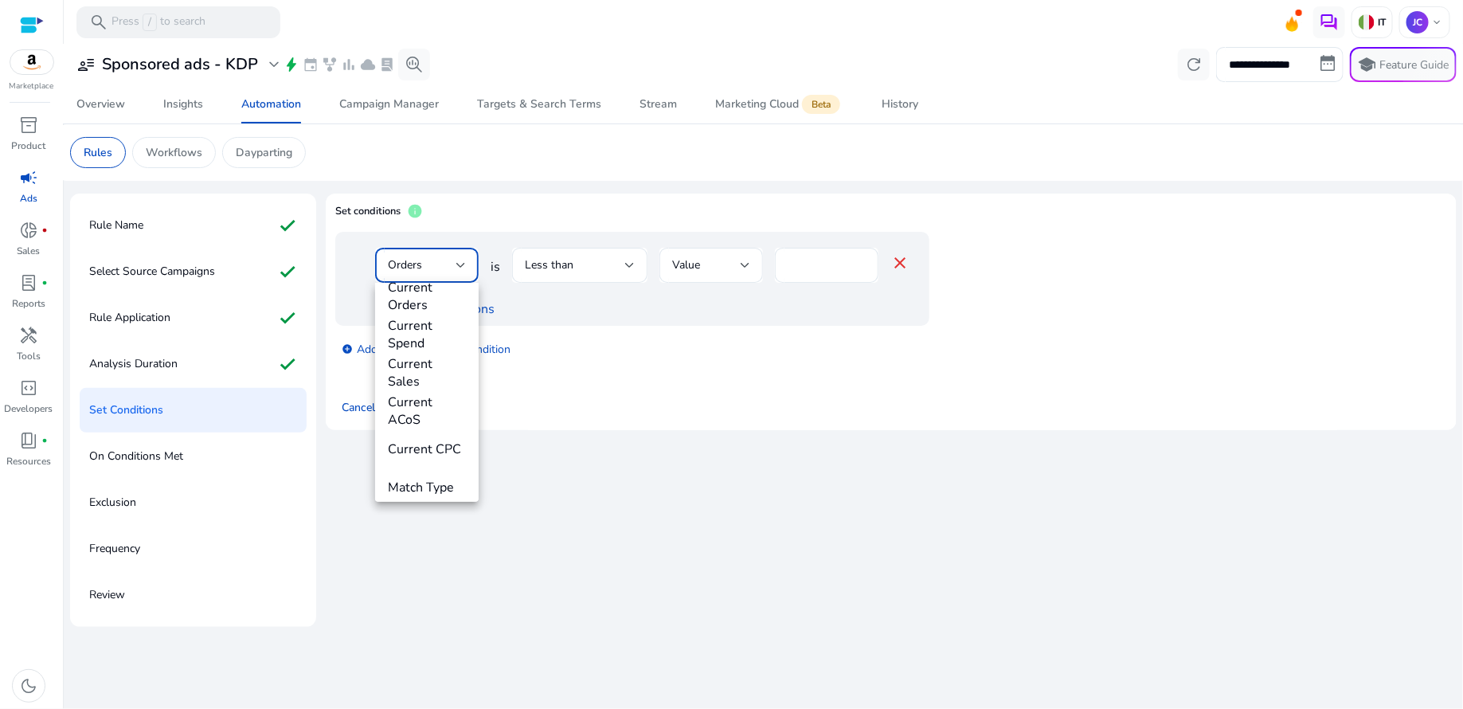
scroll to position [558, 0]
click at [415, 399] on span "Current ACoS" at bounding box center [427, 399] width 78 height 35
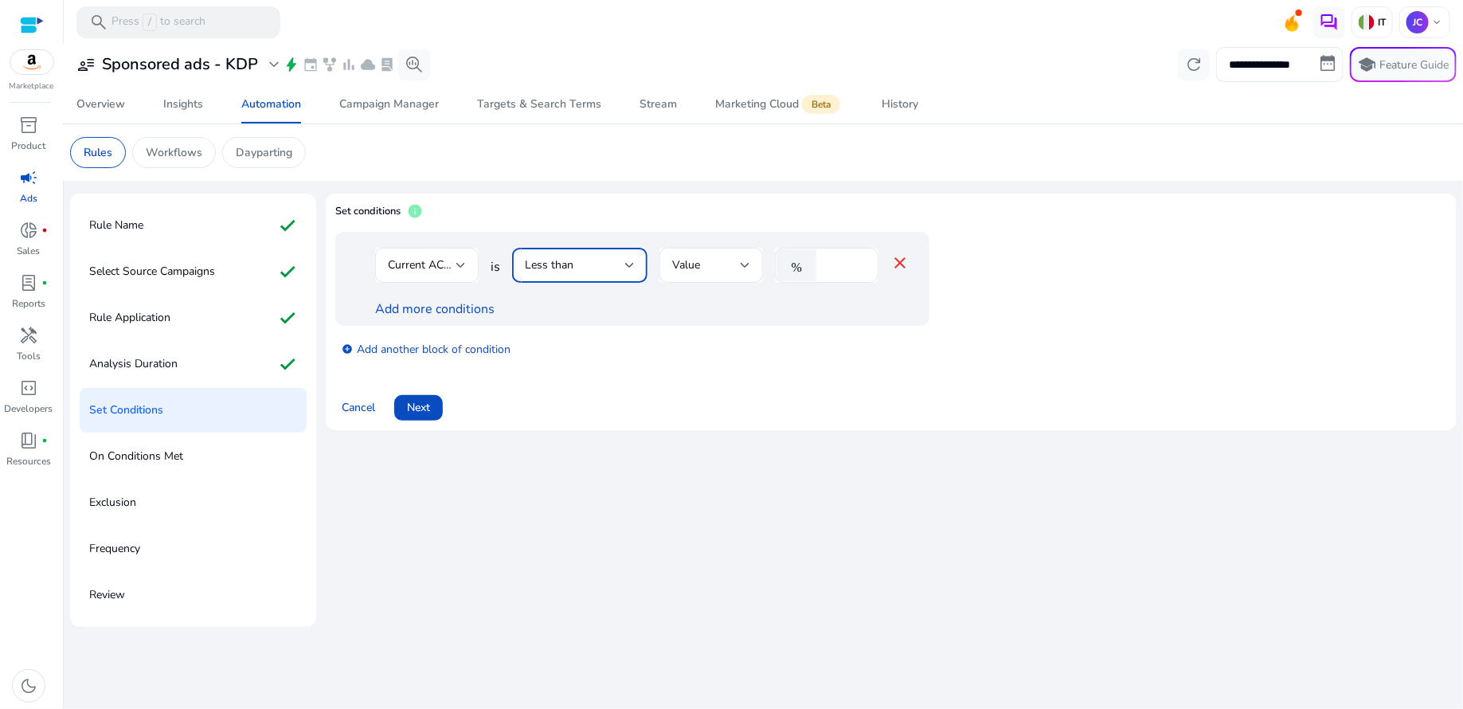
click at [628, 262] on div at bounding box center [630, 265] width 10 height 6
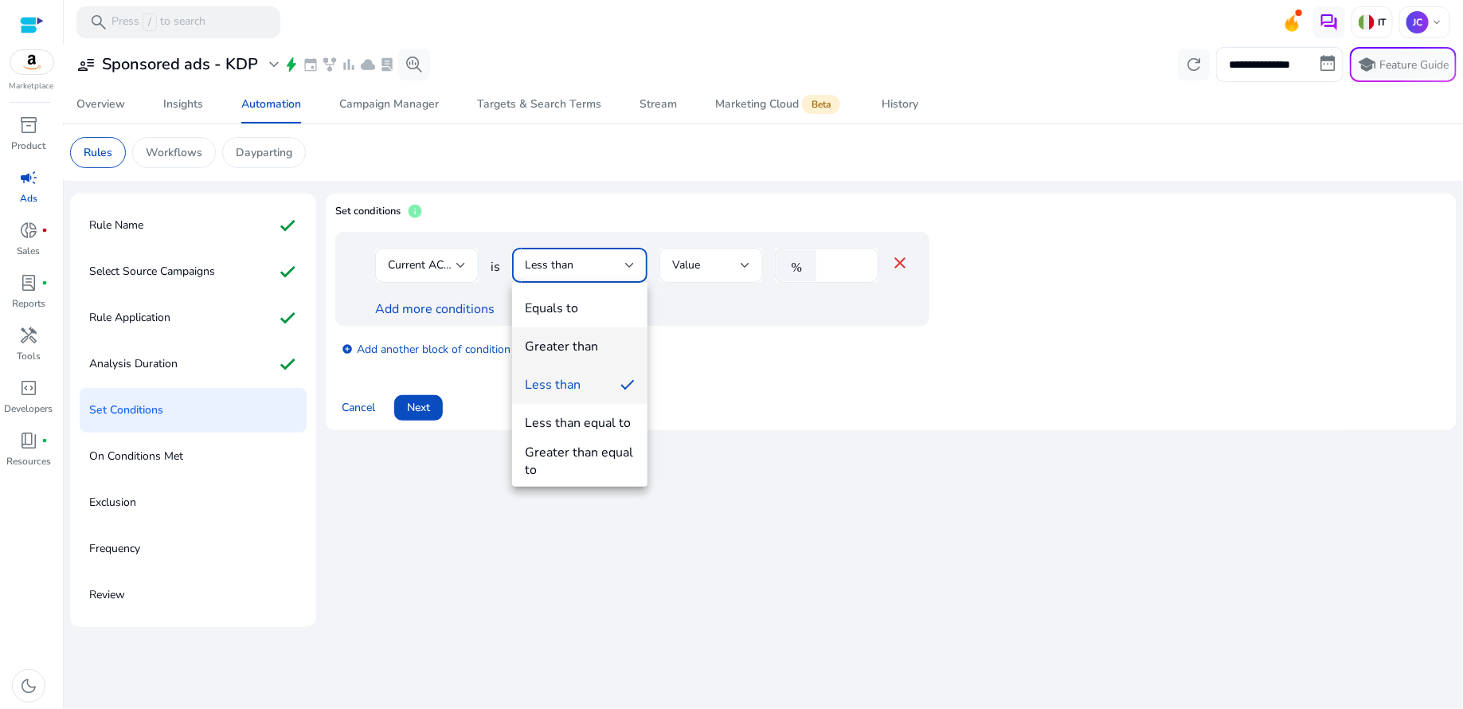
click at [581, 342] on div "Greater than" at bounding box center [561, 347] width 73 height 18
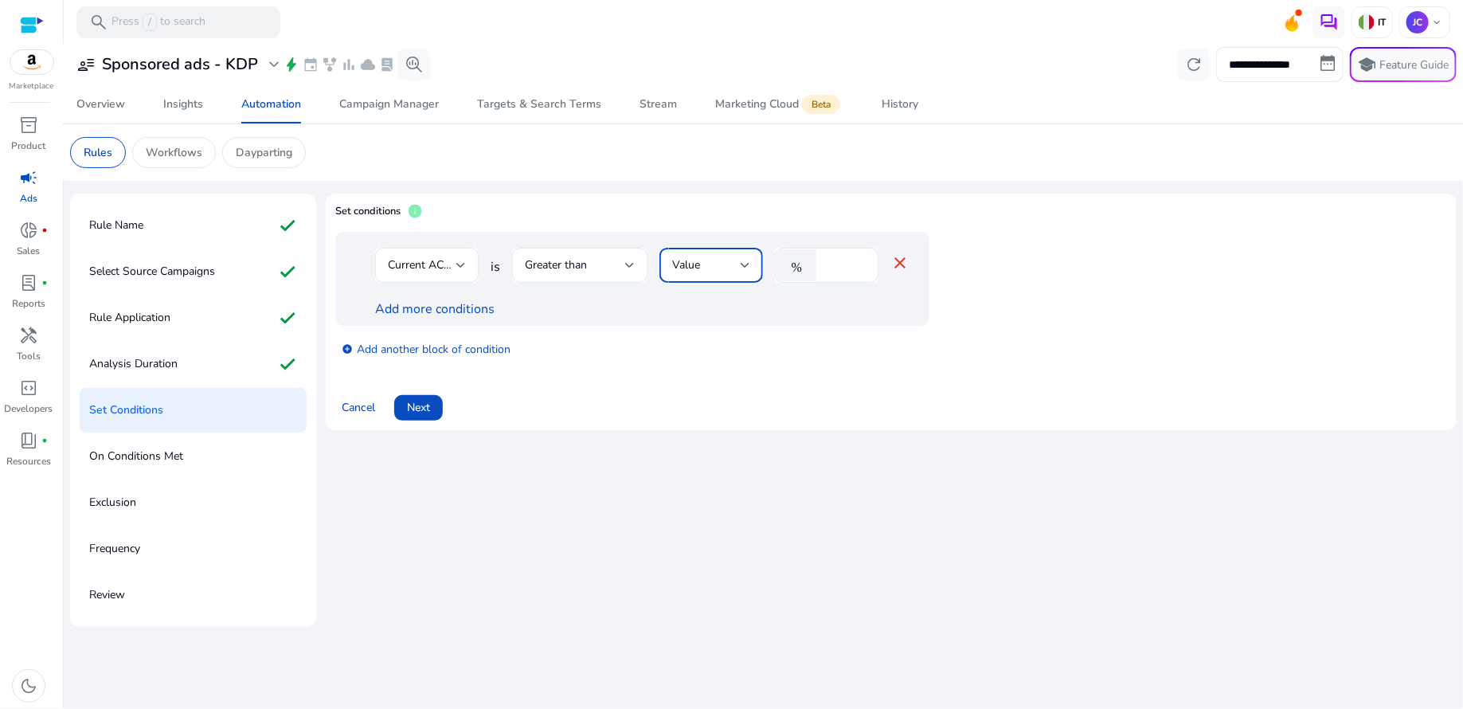
click at [741, 264] on div at bounding box center [746, 265] width 10 height 6
click at [854, 273] on div at bounding box center [731, 354] width 1463 height 709
click at [857, 261] on input "*" at bounding box center [844, 265] width 41 height 18
click at [857, 261] on input "**" at bounding box center [844, 265] width 41 height 18
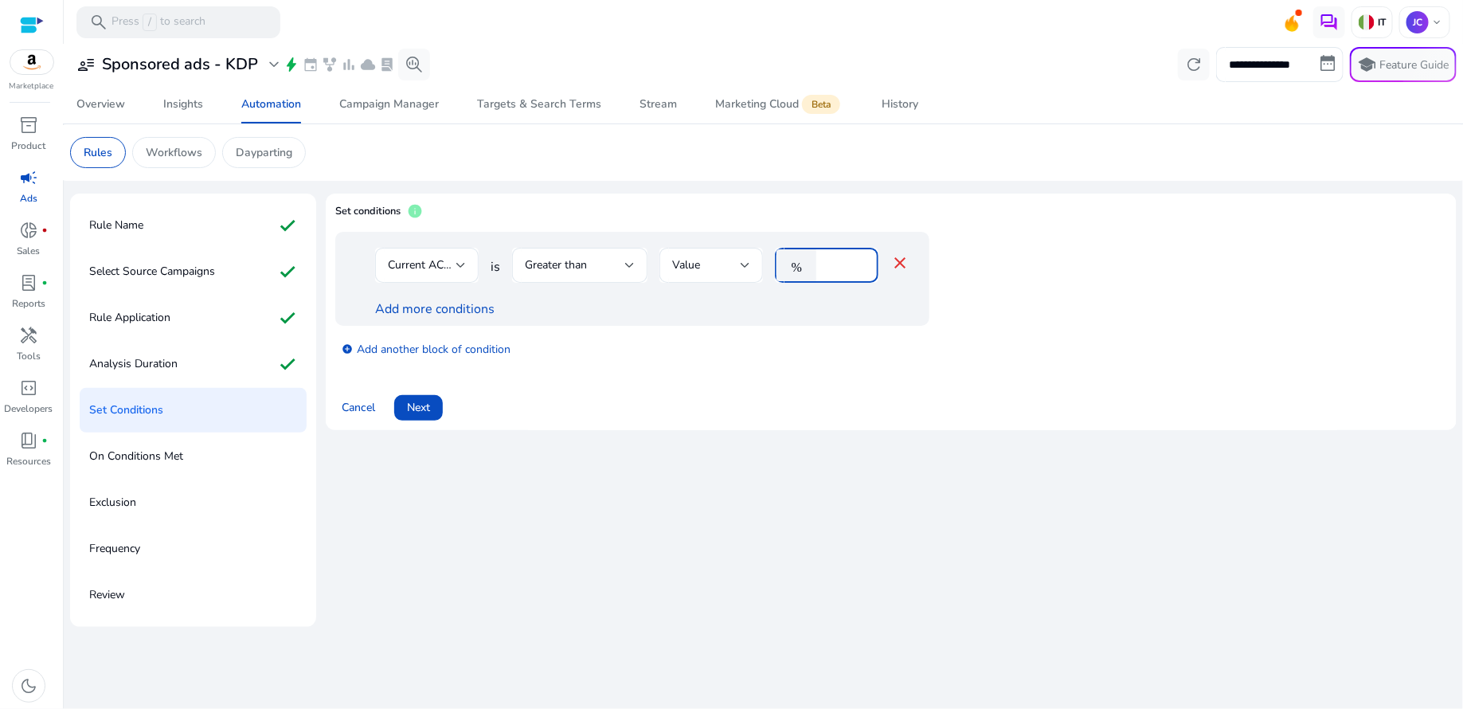
click at [857, 261] on input "**" at bounding box center [844, 265] width 41 height 18
click at [858, 268] on input "**" at bounding box center [844, 265] width 41 height 18
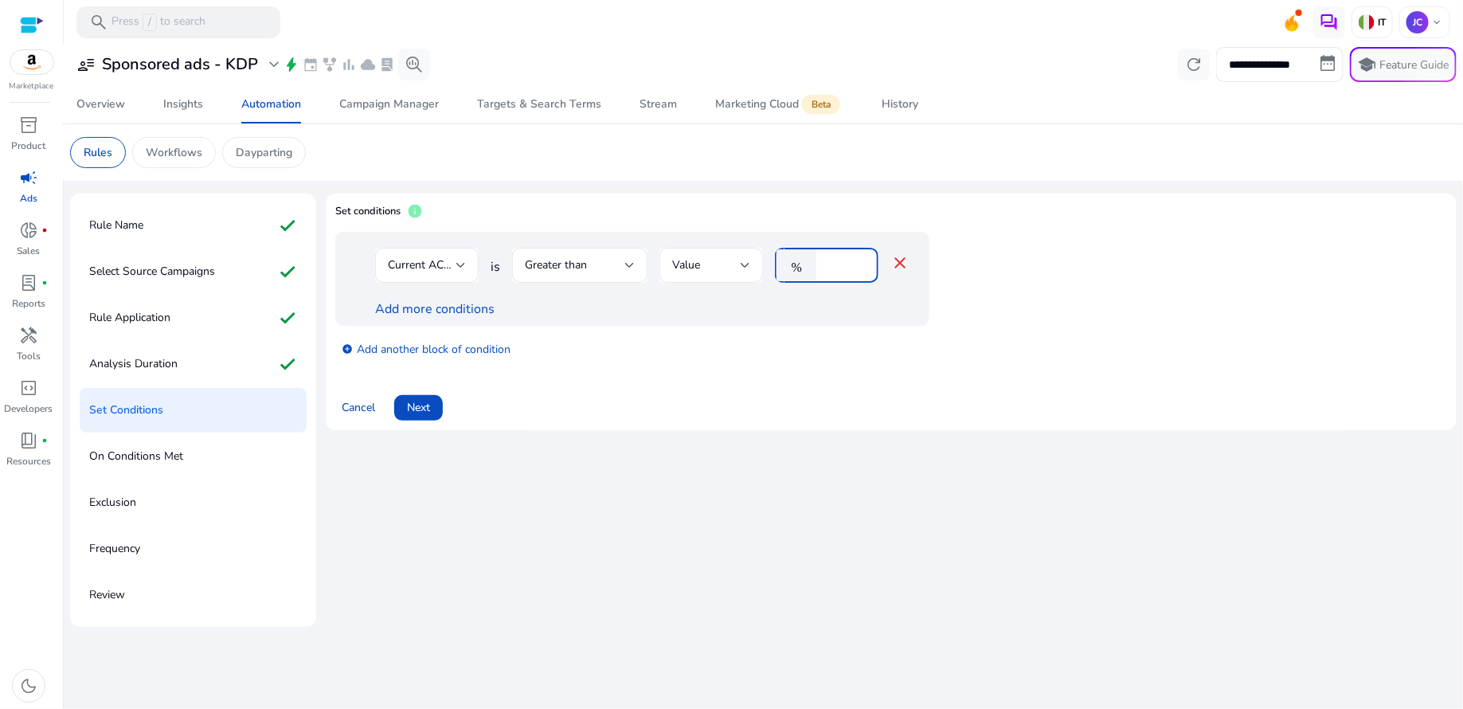
click at [858, 268] on input "**" at bounding box center [844, 265] width 41 height 18
type input "**"
click at [858, 268] on input "**" at bounding box center [844, 265] width 41 height 18
click at [676, 316] on div "Add more conditions" at bounding box center [642, 308] width 534 height 19
click at [424, 410] on span "Next" at bounding box center [418, 407] width 23 height 17
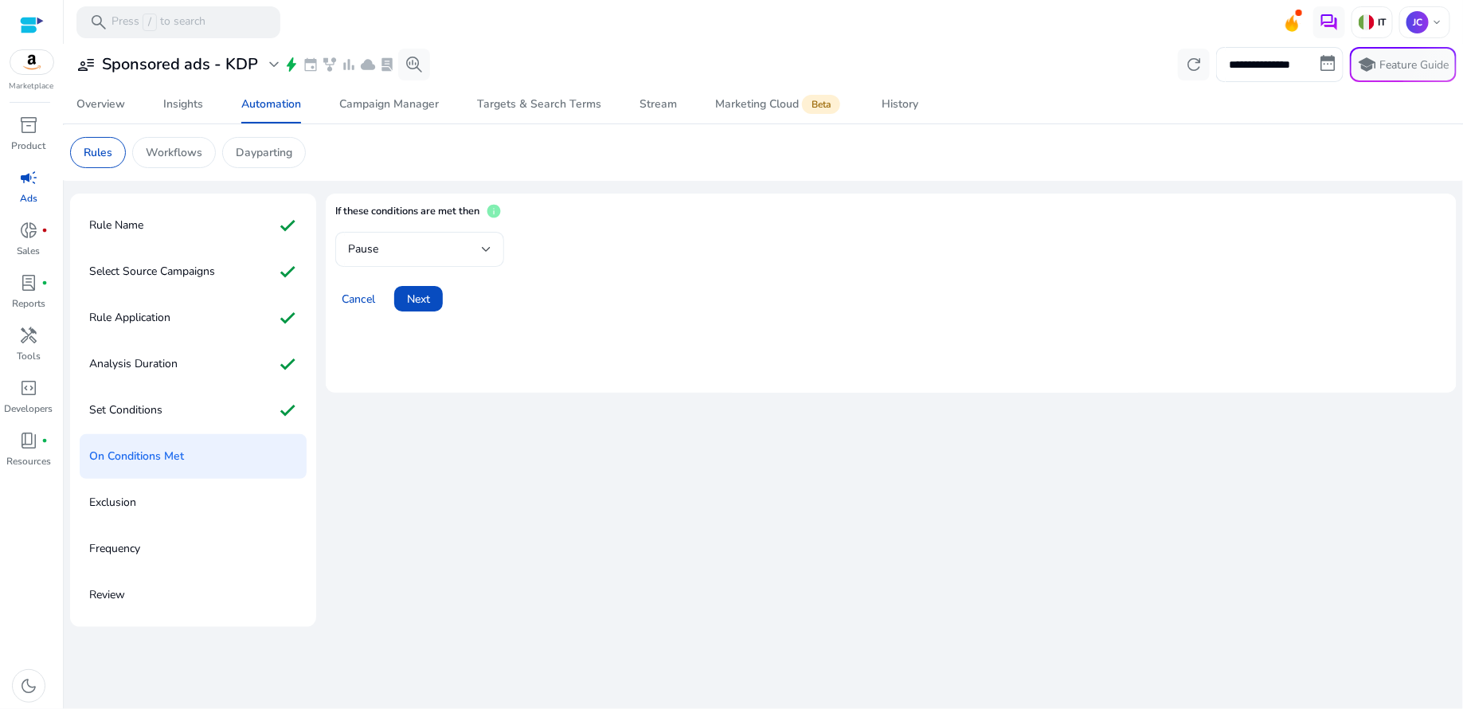
click at [483, 252] on div at bounding box center [487, 249] width 10 height 6
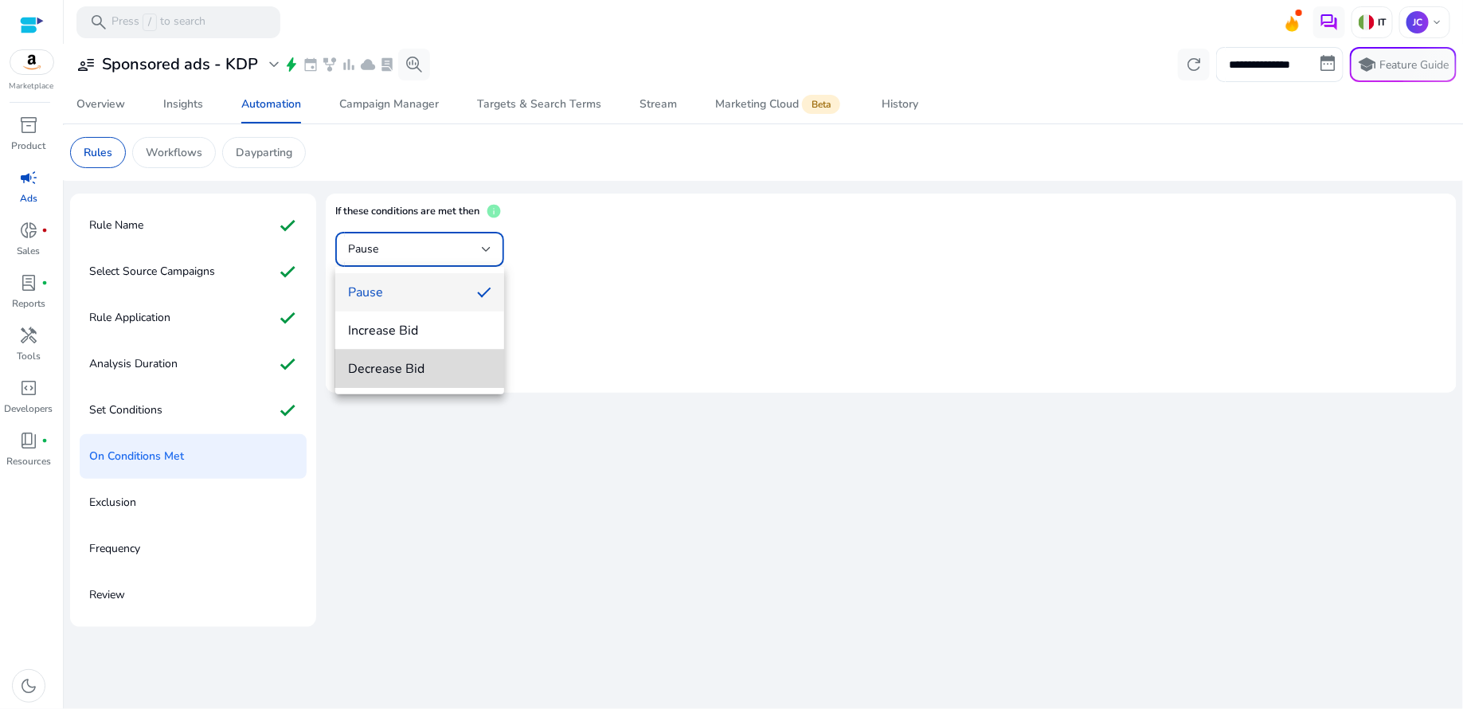
click at [391, 366] on span "Decrease Bid" at bounding box center [419, 369] width 143 height 18
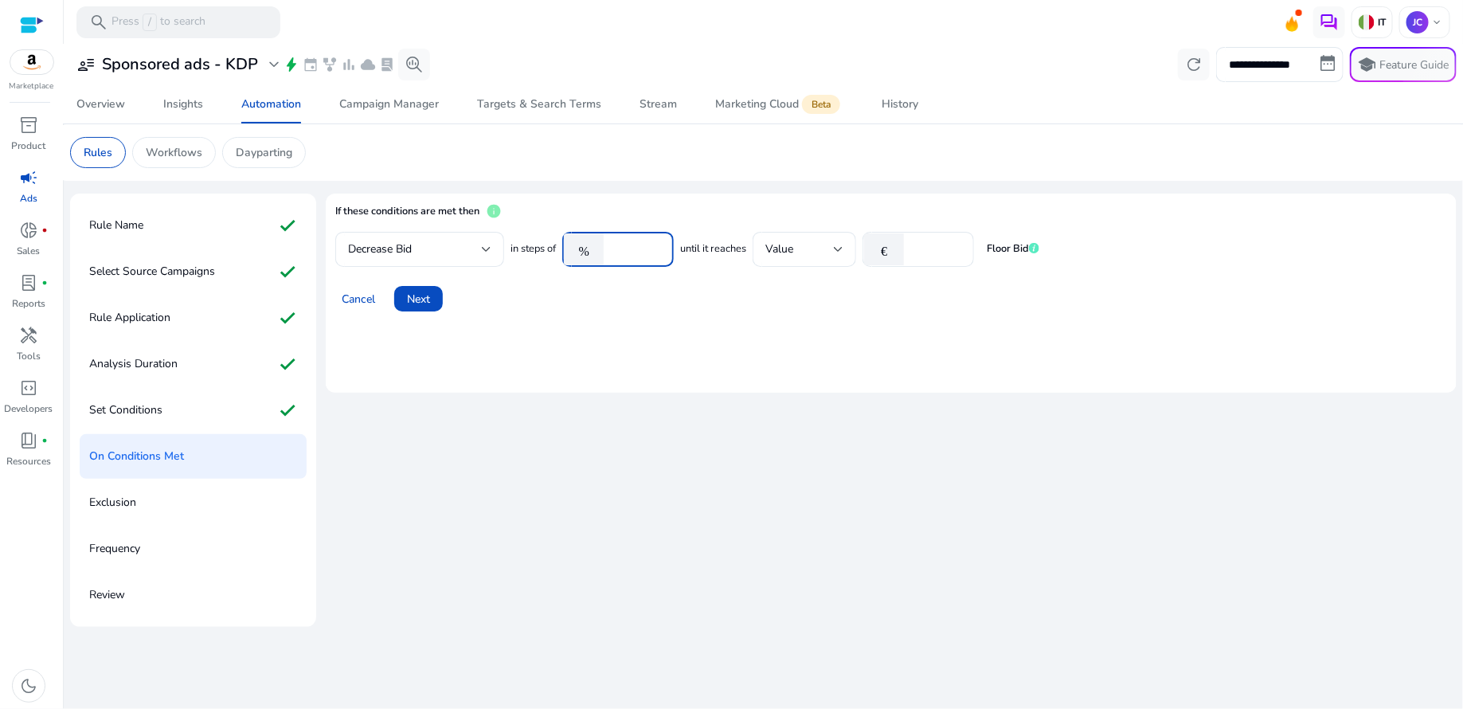
click at [657, 252] on input "*" at bounding box center [636, 249] width 49 height 18
click at [670, 293] on div "Cancel Next" at bounding box center [891, 292] width 1112 height 38
click at [651, 262] on div "*" at bounding box center [636, 249] width 49 height 35
click at [625, 256] on input "*" at bounding box center [636, 249] width 49 height 18
type input "*"
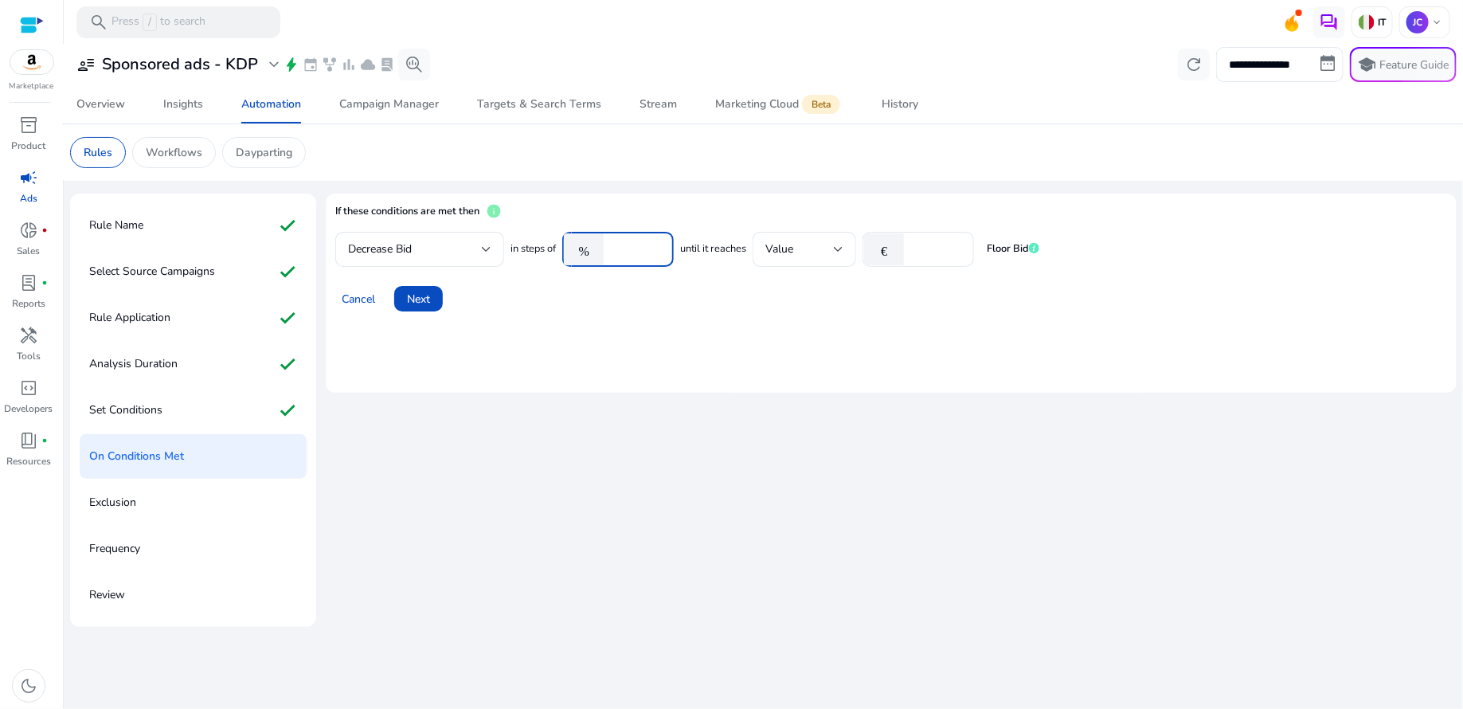
click at [656, 243] on input "*" at bounding box center [636, 249] width 49 height 18
click at [690, 279] on div "Cancel Next" at bounding box center [891, 292] width 1112 height 38
click at [635, 255] on input "*" at bounding box center [636, 249] width 49 height 18
type input "*"
click at [773, 317] on mat-card "If these conditions are met then info Decrease Bid in steps of % * until it rea…" at bounding box center [891, 292] width 1131 height 199
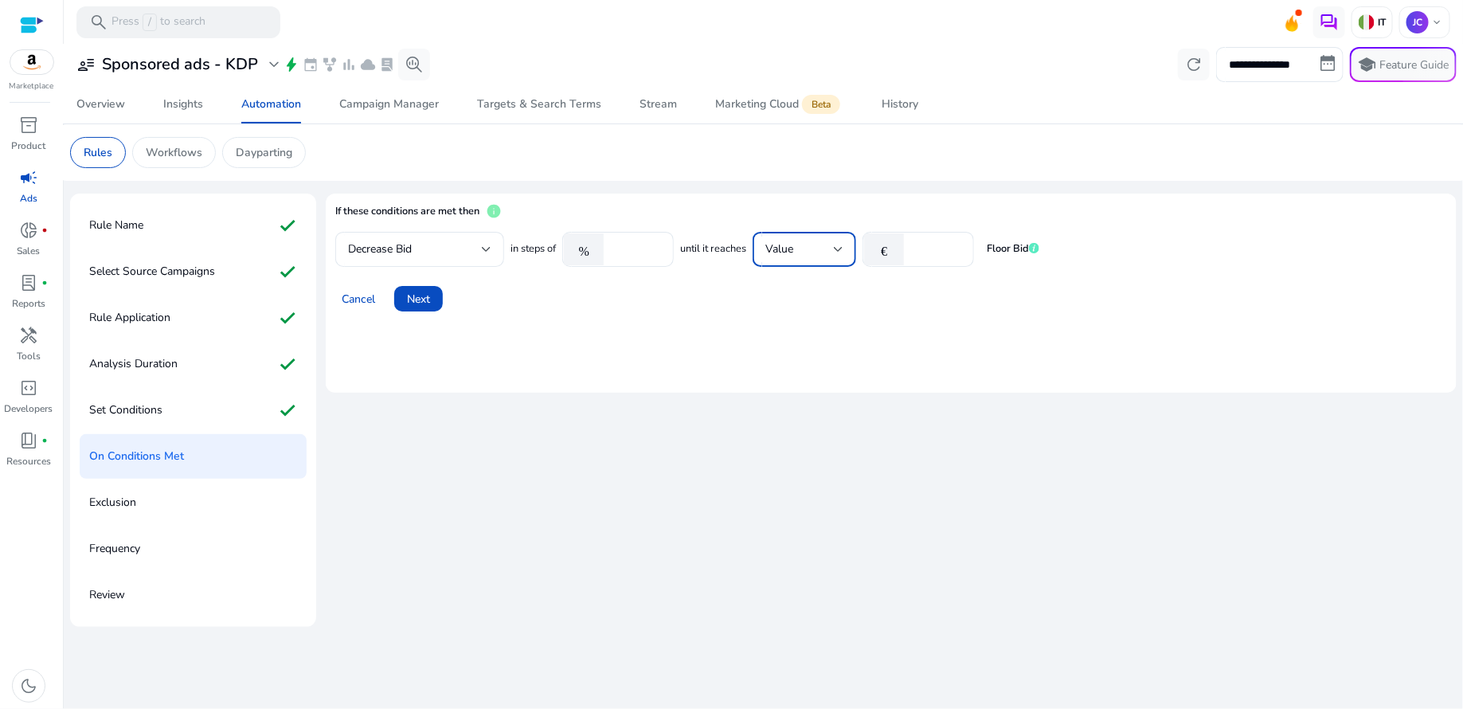
click at [838, 251] on div at bounding box center [839, 249] width 10 height 6
click at [792, 364] on span "ACoS" at bounding box center [807, 368] width 78 height 18
click at [1016, 256] on input "*" at bounding box center [980, 249] width 78 height 18
click at [1014, 247] on input "*" at bounding box center [980, 249] width 78 height 18
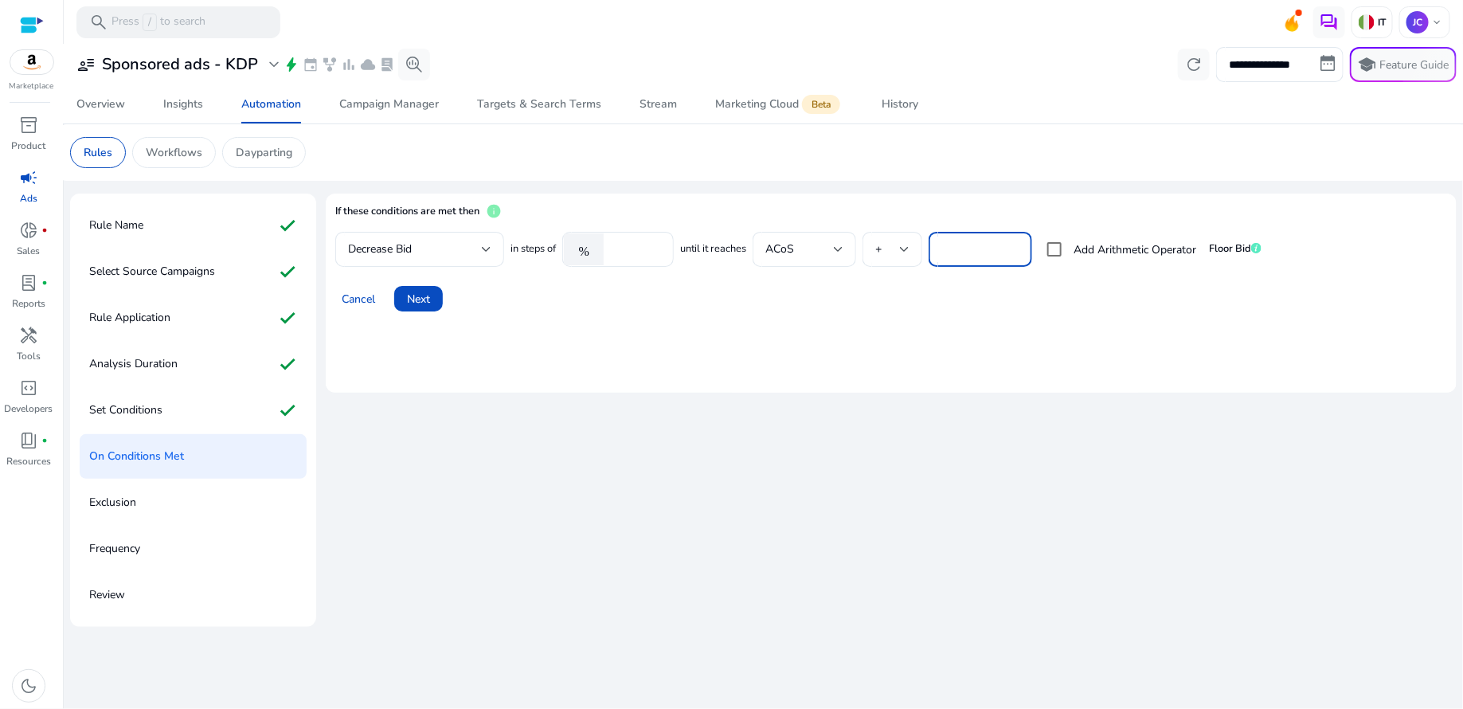
click at [1014, 247] on input "**" at bounding box center [980, 249] width 78 height 18
click at [1014, 255] on input "**" at bounding box center [980, 249] width 78 height 18
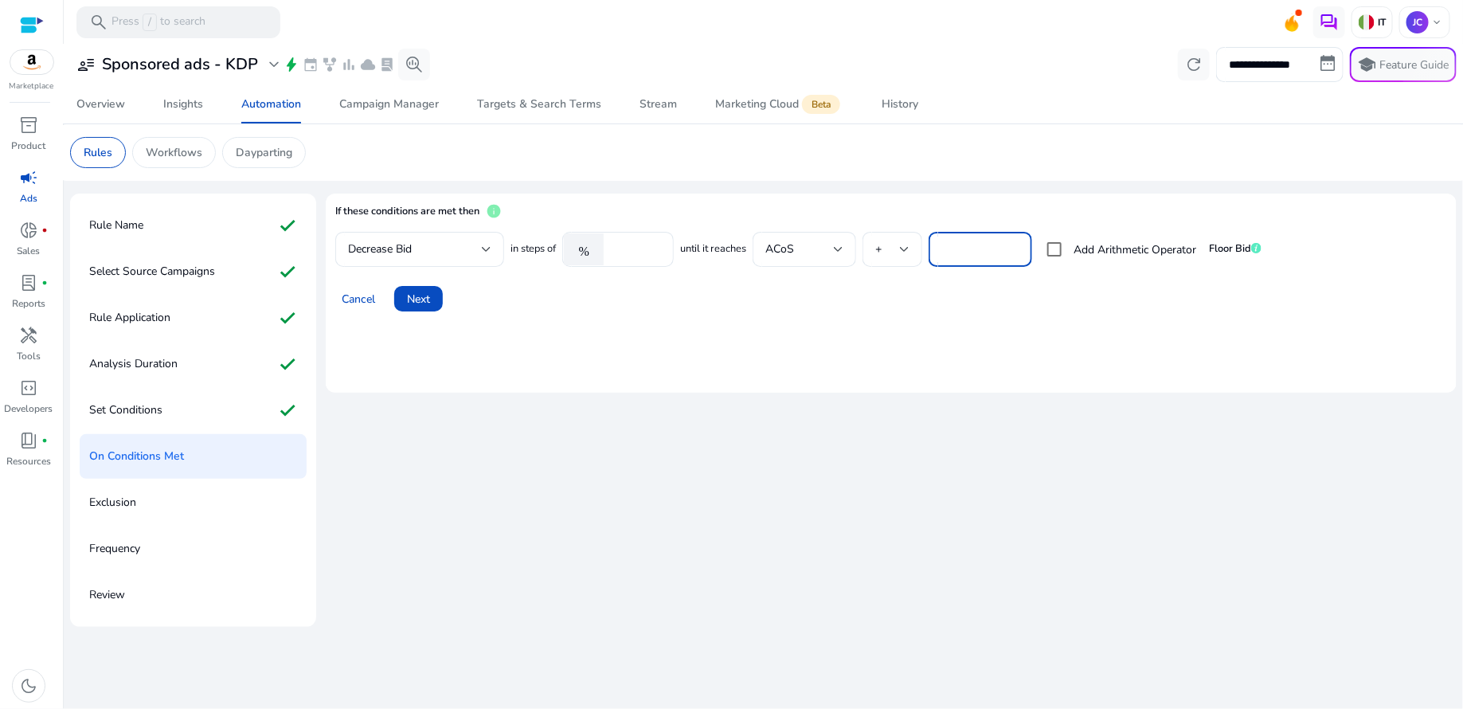
click at [1014, 255] on input "**" at bounding box center [980, 249] width 78 height 18
type input "**"
click at [1014, 255] on input "**" at bounding box center [980, 249] width 78 height 18
click at [1043, 290] on div "Cancel Next" at bounding box center [891, 292] width 1112 height 38
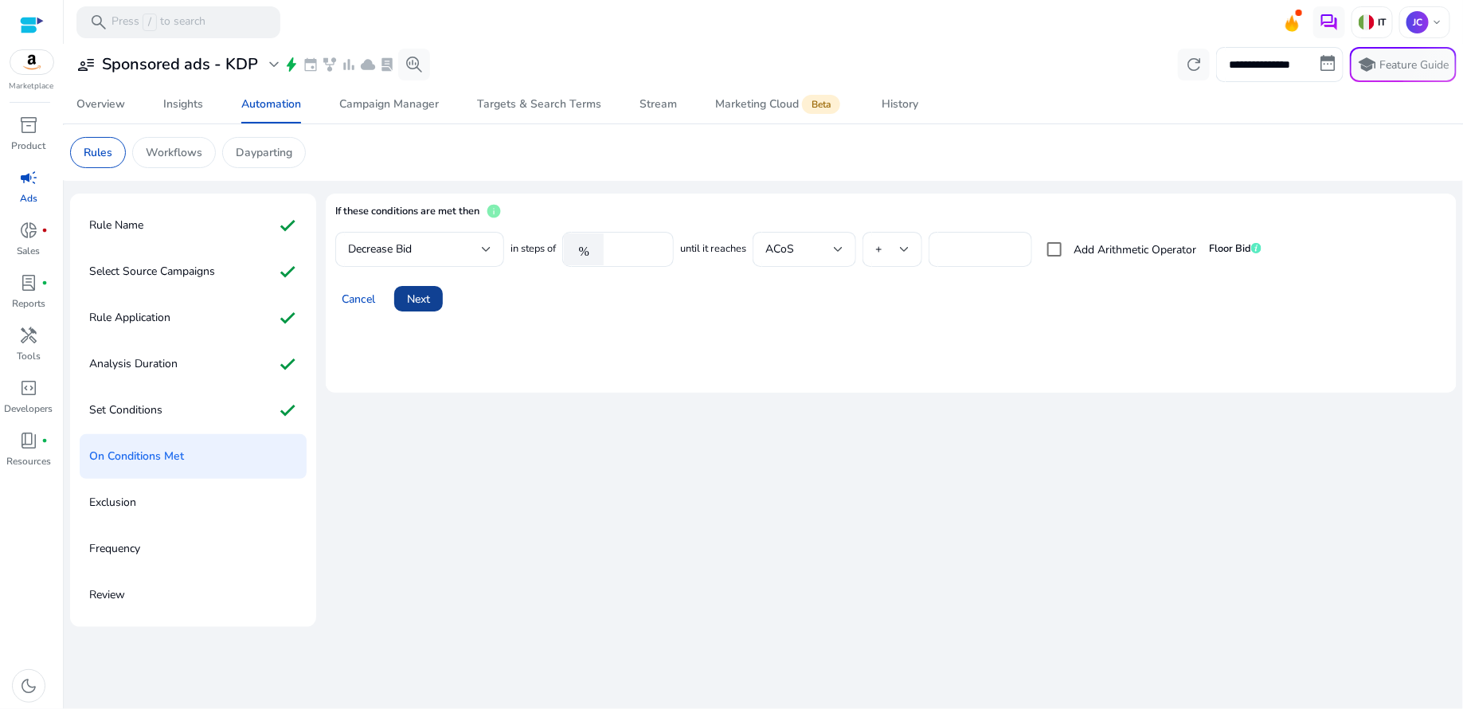
click at [430, 302] on span "Next" at bounding box center [418, 299] width 23 height 17
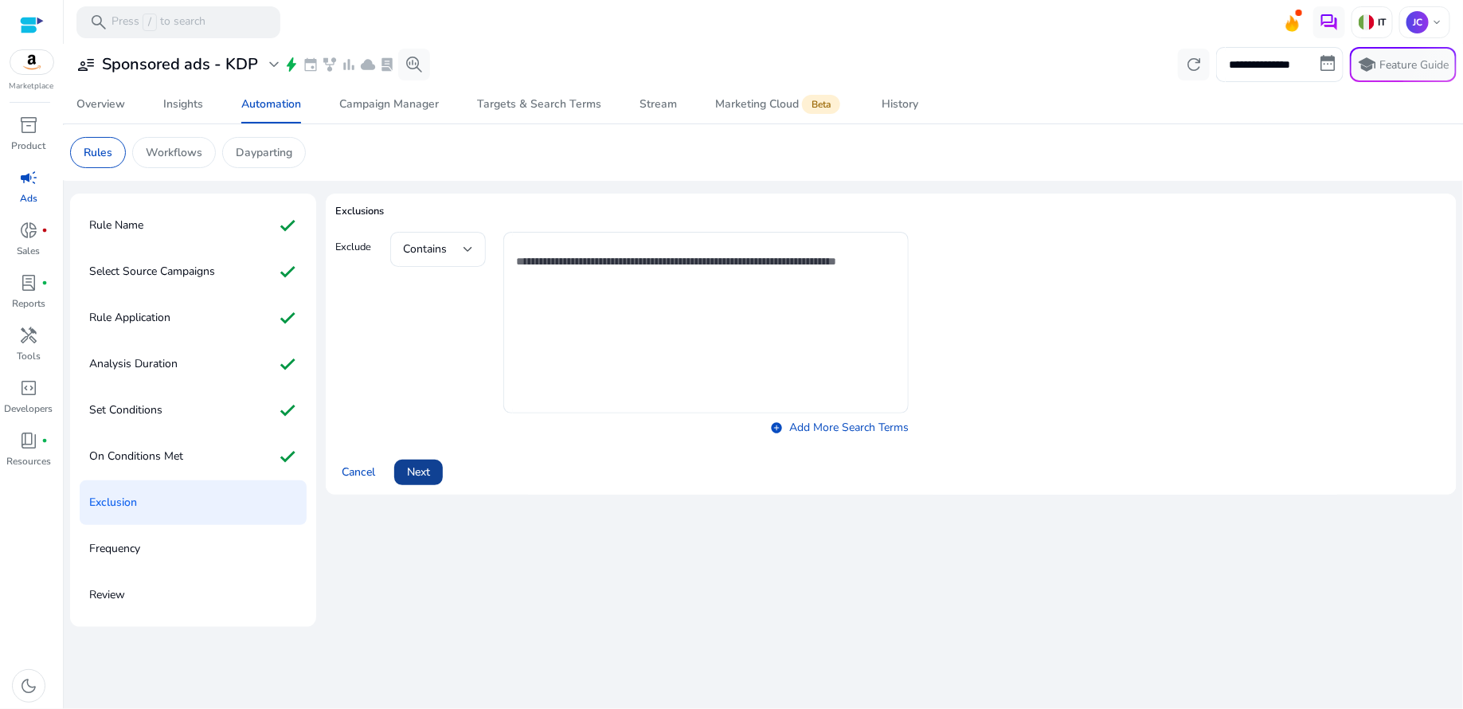
click at [410, 471] on span "Next" at bounding box center [418, 471] width 23 height 17
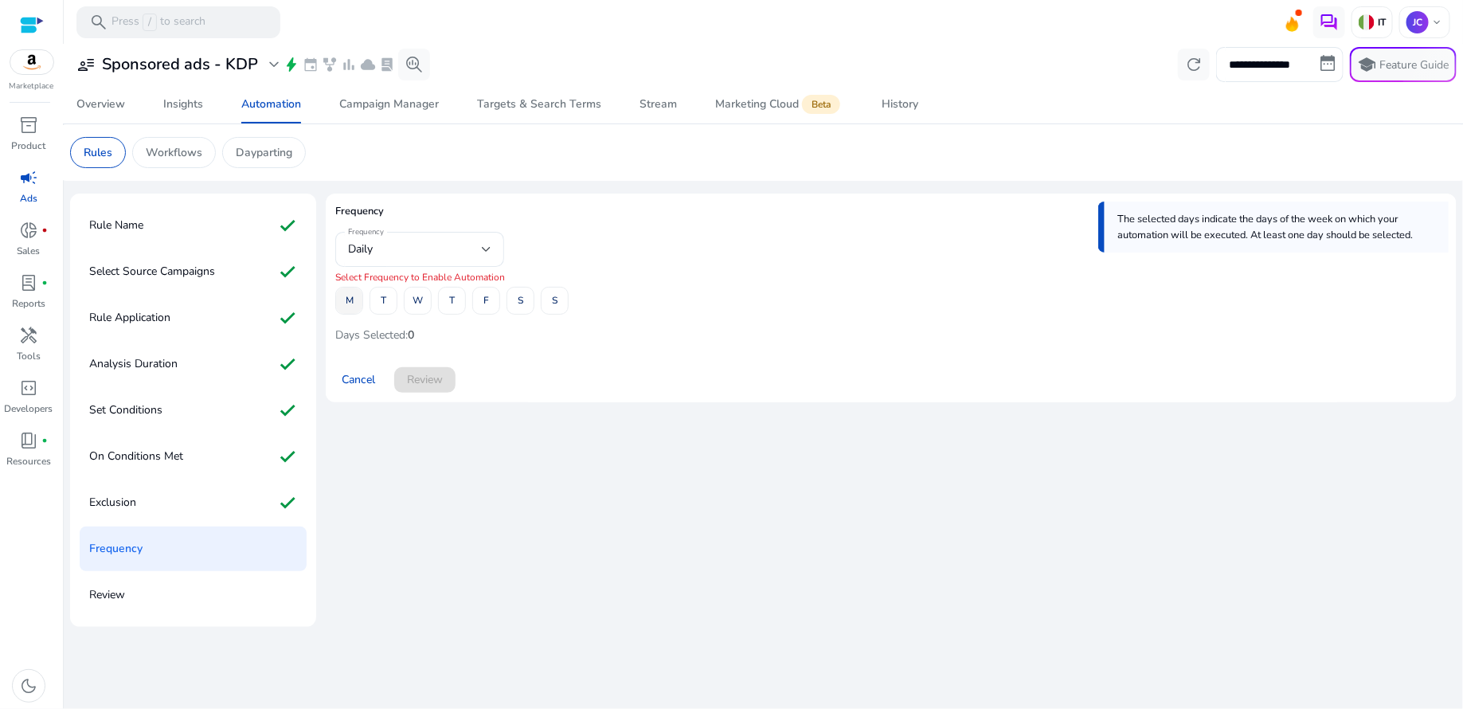
click at [350, 308] on span "M" at bounding box center [350, 301] width 8 height 28
click at [381, 307] on span "T" at bounding box center [384, 301] width 6 height 28
click at [411, 301] on span at bounding box center [417, 301] width 26 height 38
click at [446, 303] on span at bounding box center [452, 301] width 26 height 38
click at [481, 311] on span at bounding box center [486, 301] width 26 height 38
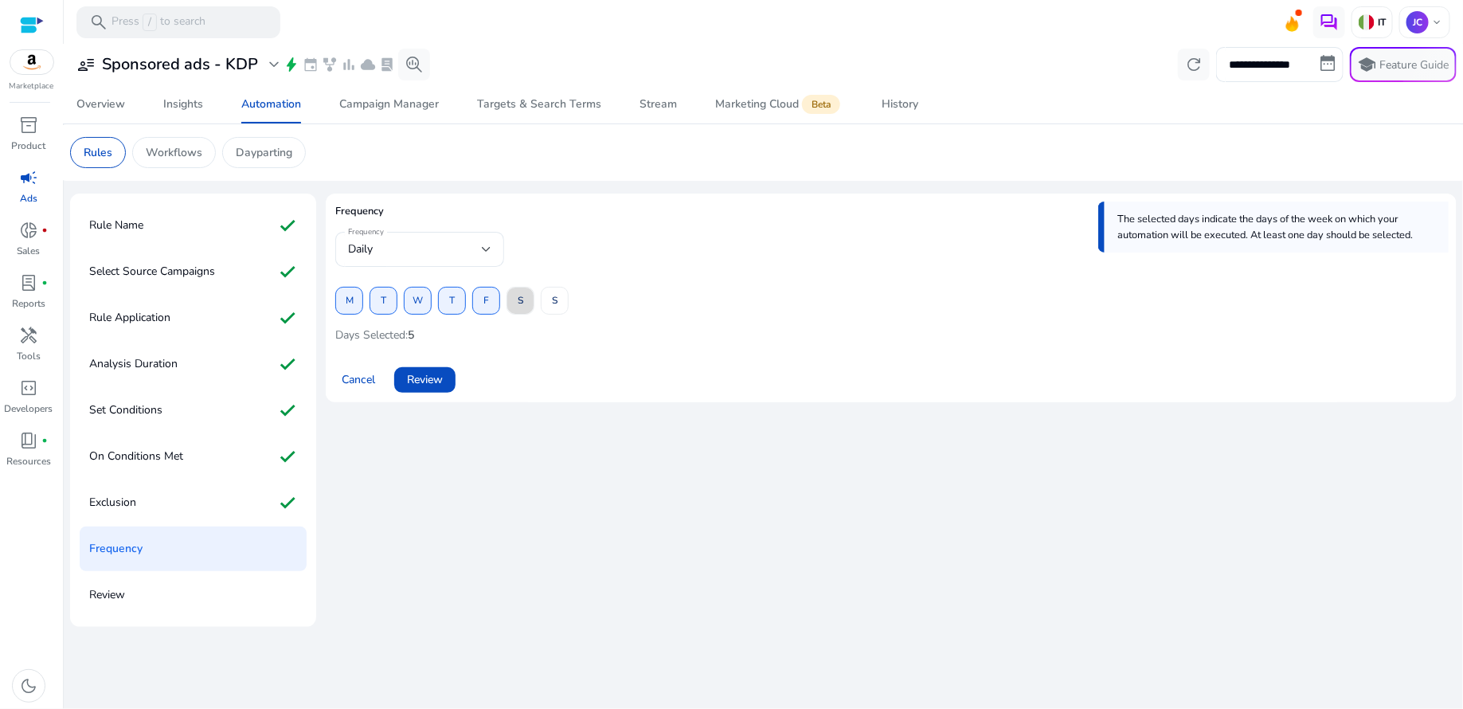
click at [516, 308] on span at bounding box center [520, 301] width 26 height 38
click at [545, 307] on span at bounding box center [554, 301] width 26 height 38
click at [435, 379] on span "Review" at bounding box center [425, 379] width 36 height 17
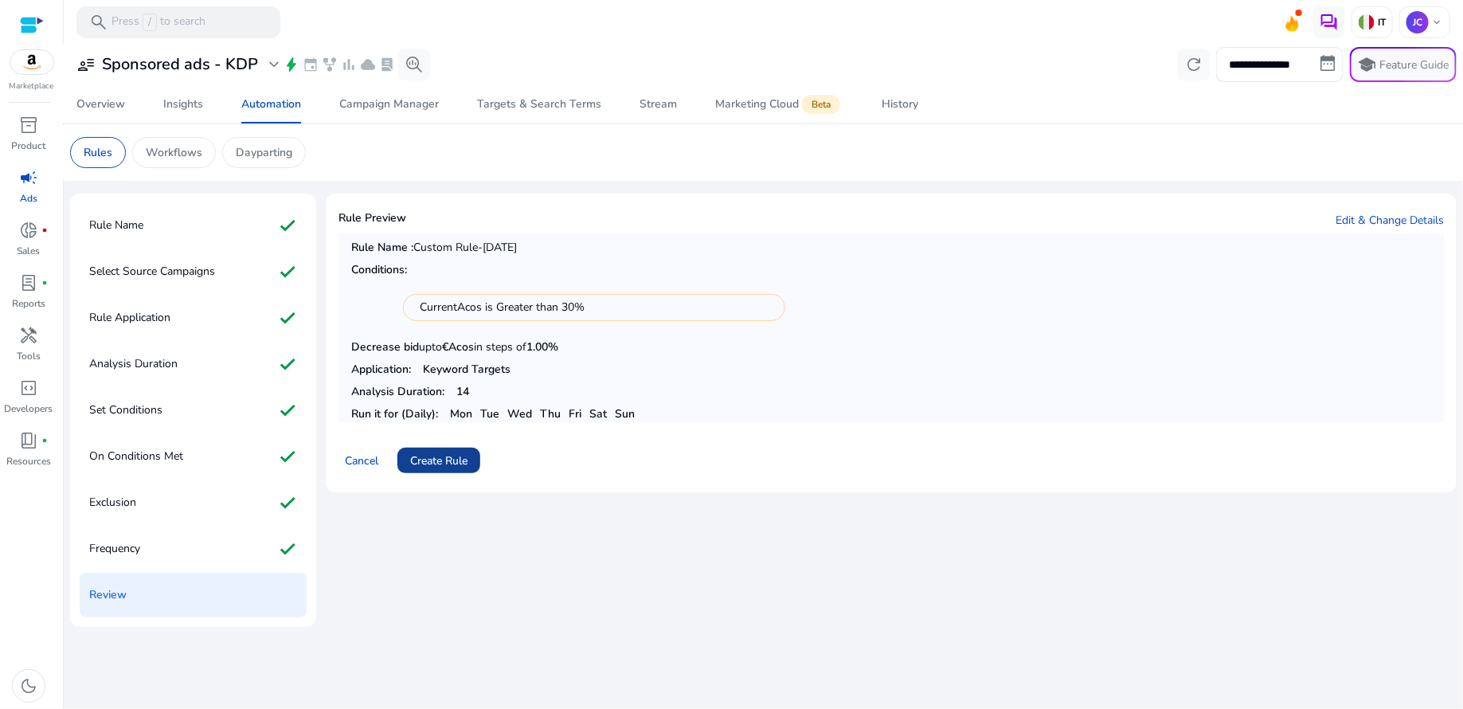
click at [464, 459] on span "Create Rule" at bounding box center [438, 460] width 57 height 17
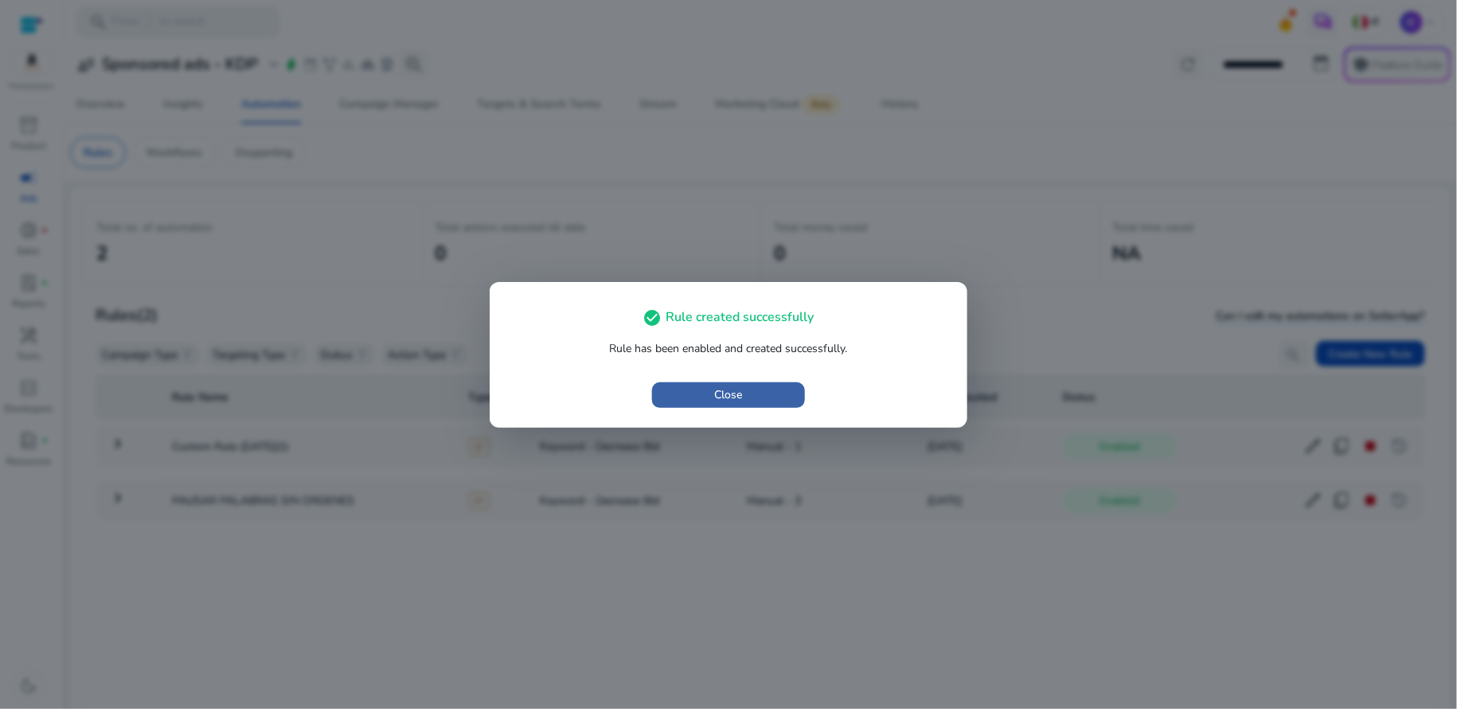
click at [708, 389] on span "button" at bounding box center [728, 395] width 153 height 38
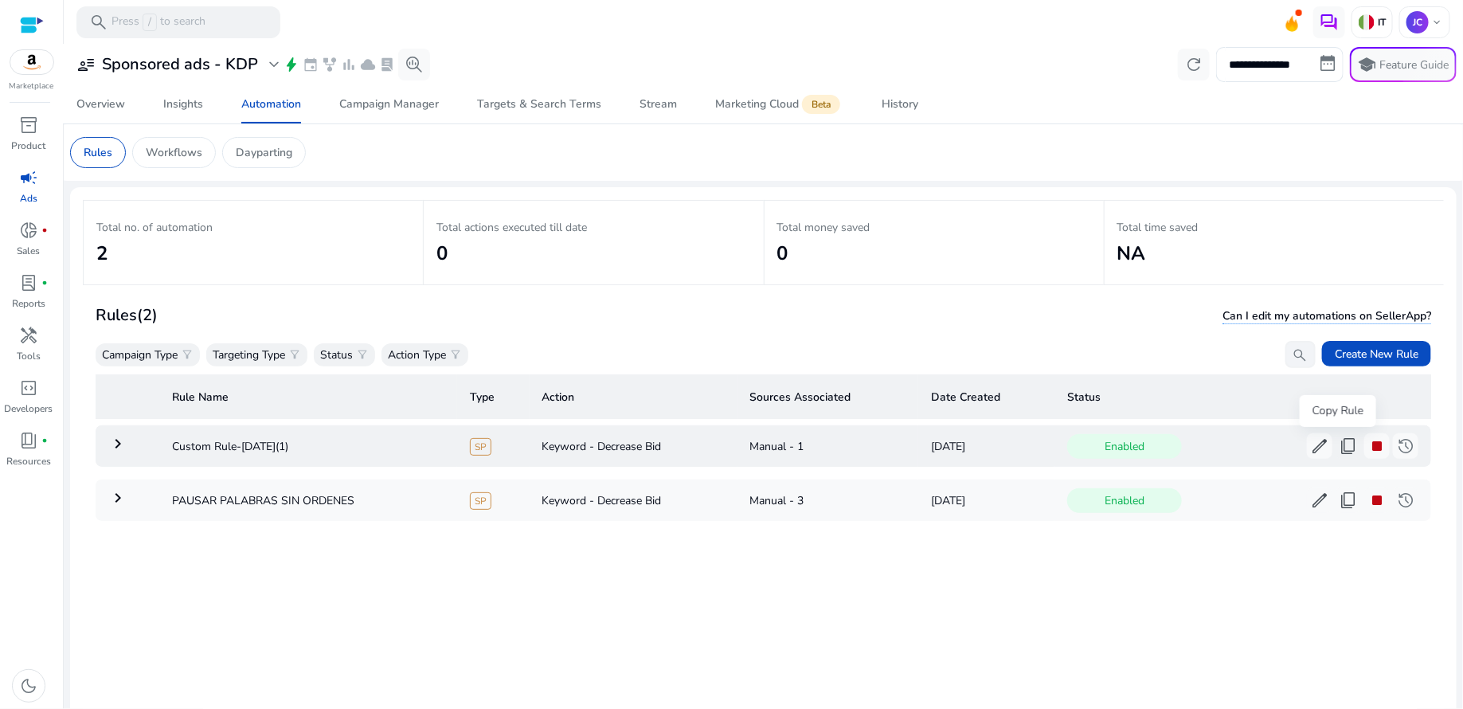
click at [1339, 447] on span "content_copy" at bounding box center [1348, 445] width 19 height 19
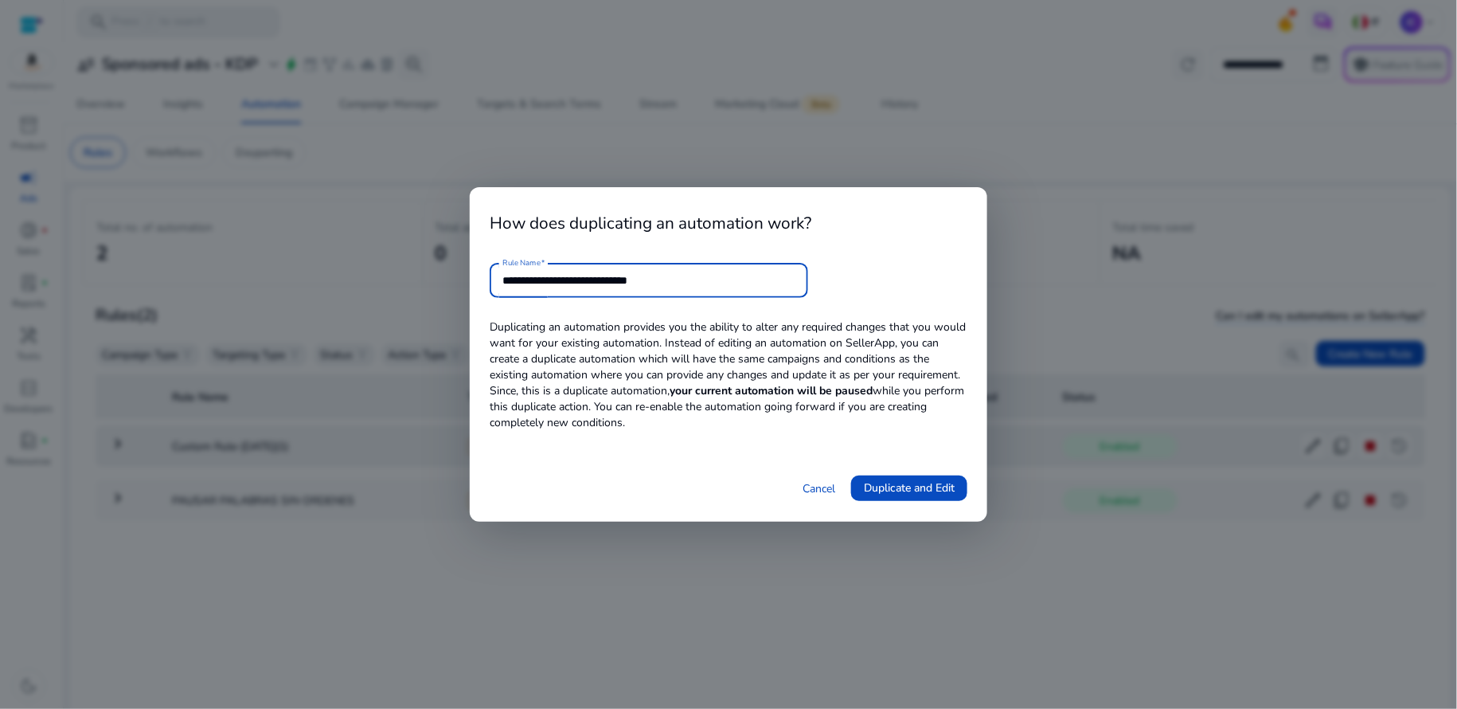
drag, startPoint x: 717, startPoint y: 280, endPoint x: 488, endPoint y: 277, distance: 229.3
click at [488, 277] on div "**********" at bounding box center [729, 354] width 518 height 334
type input "**********"
click at [897, 493] on span "Duplicate and Edit" at bounding box center [909, 487] width 91 height 17
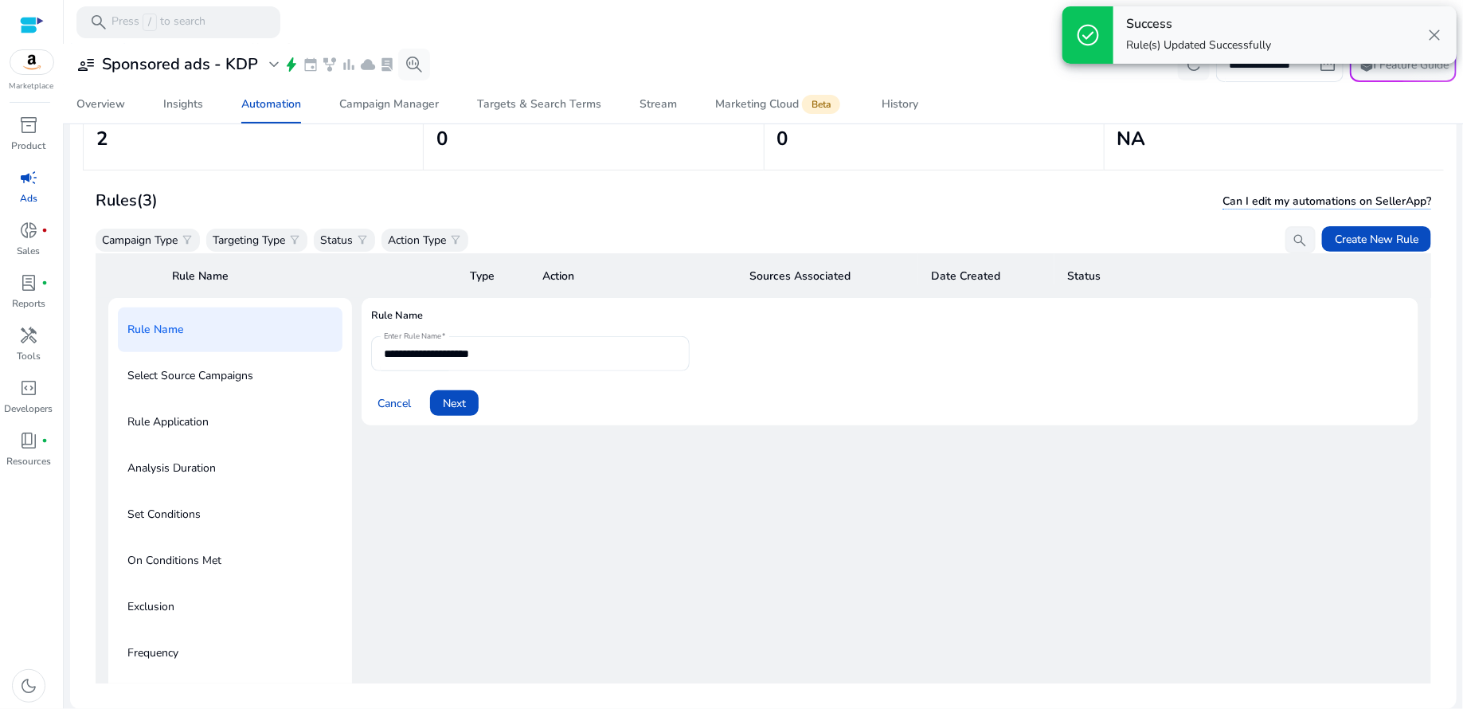
scroll to position [82, 0]
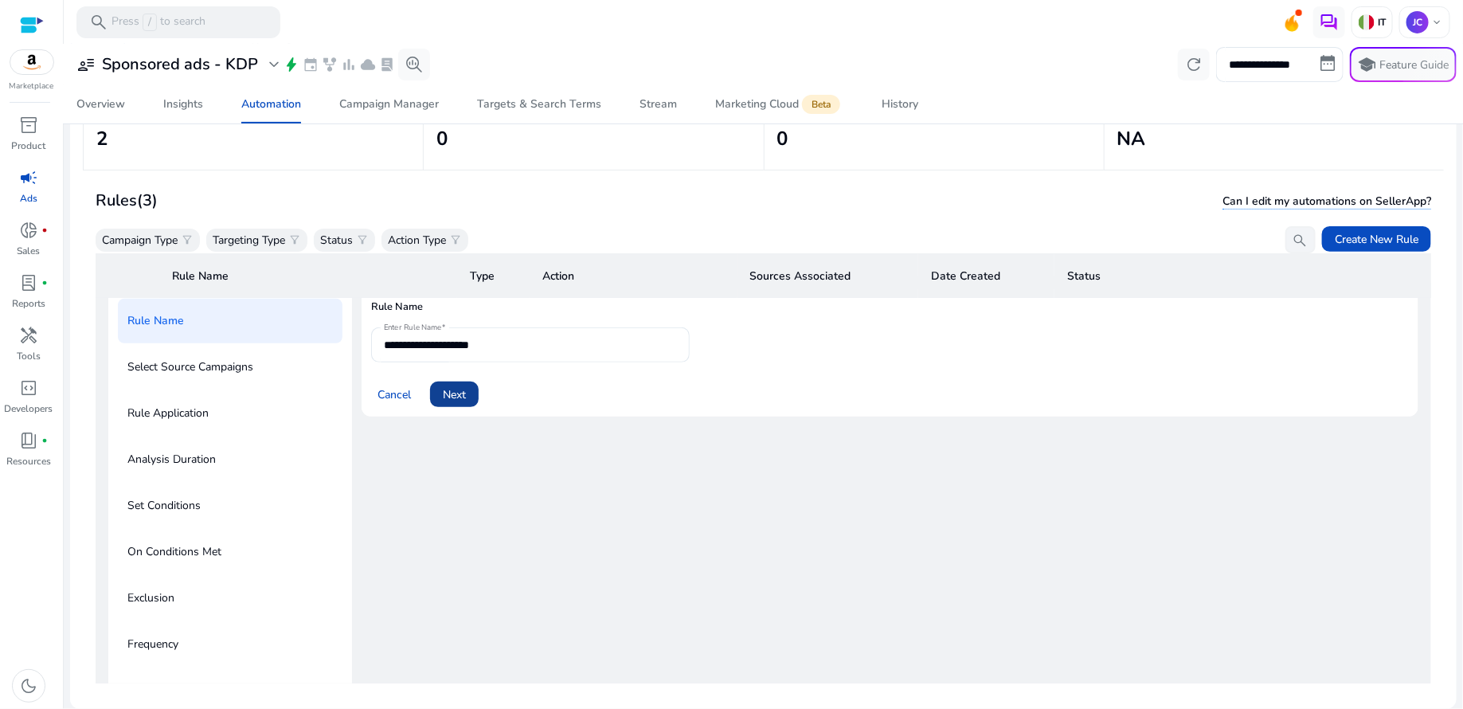
click at [460, 392] on span "Next" at bounding box center [454, 394] width 23 height 17
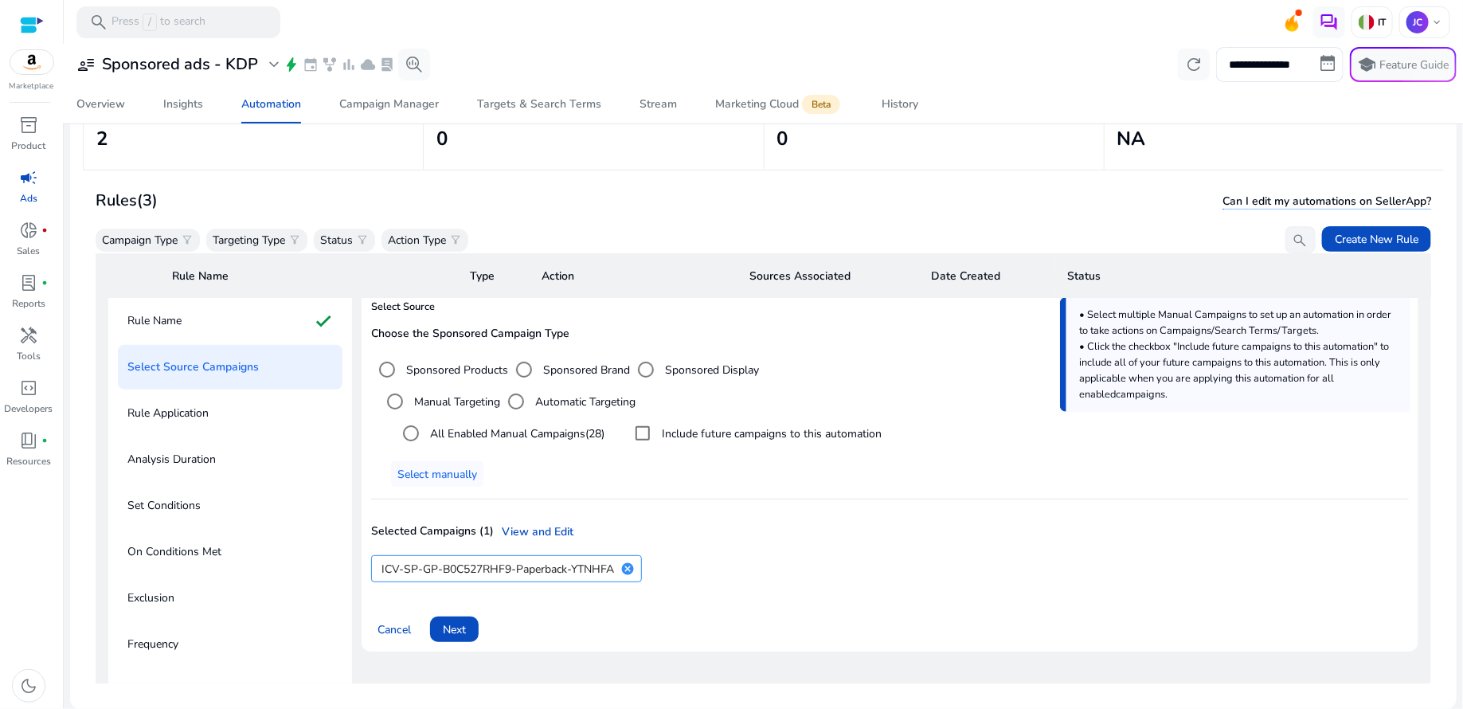
scroll to position [279, 0]
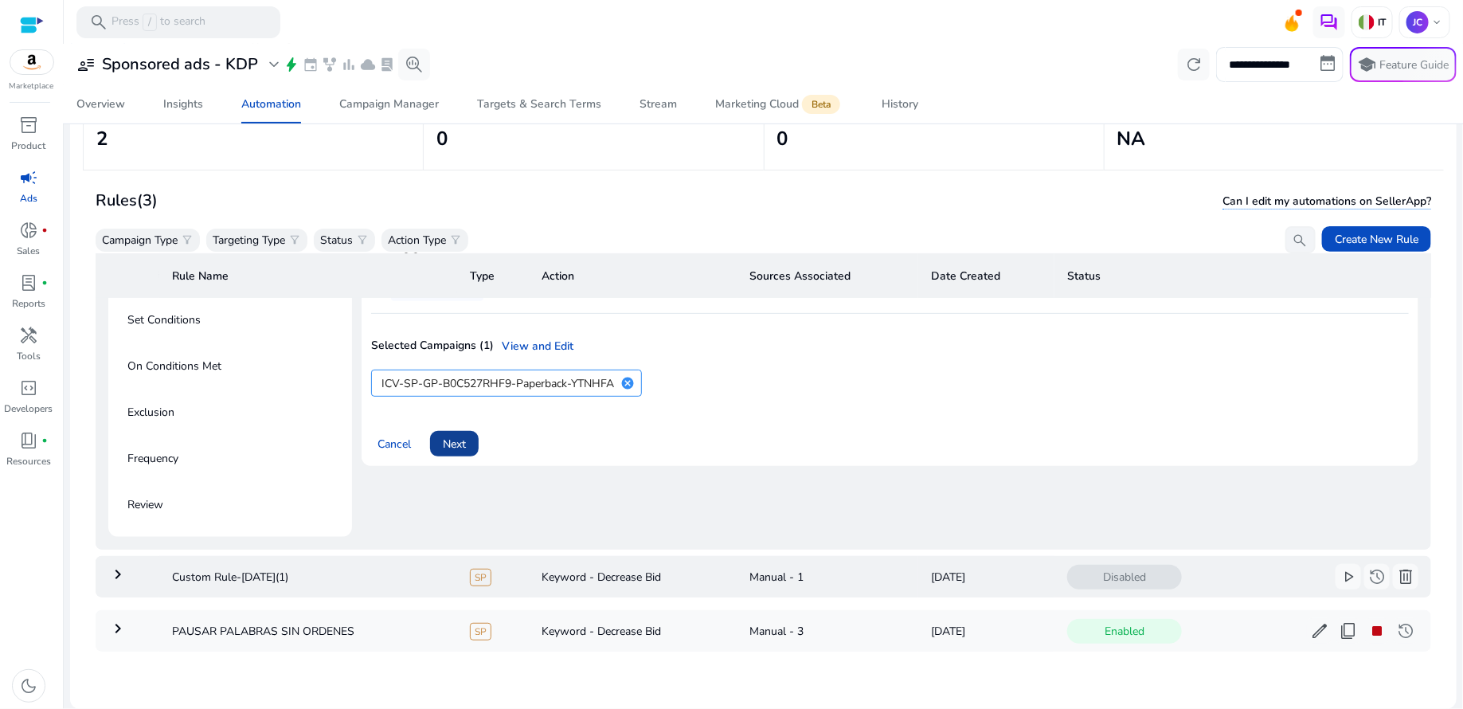
click at [458, 436] on span "Next" at bounding box center [454, 444] width 23 height 17
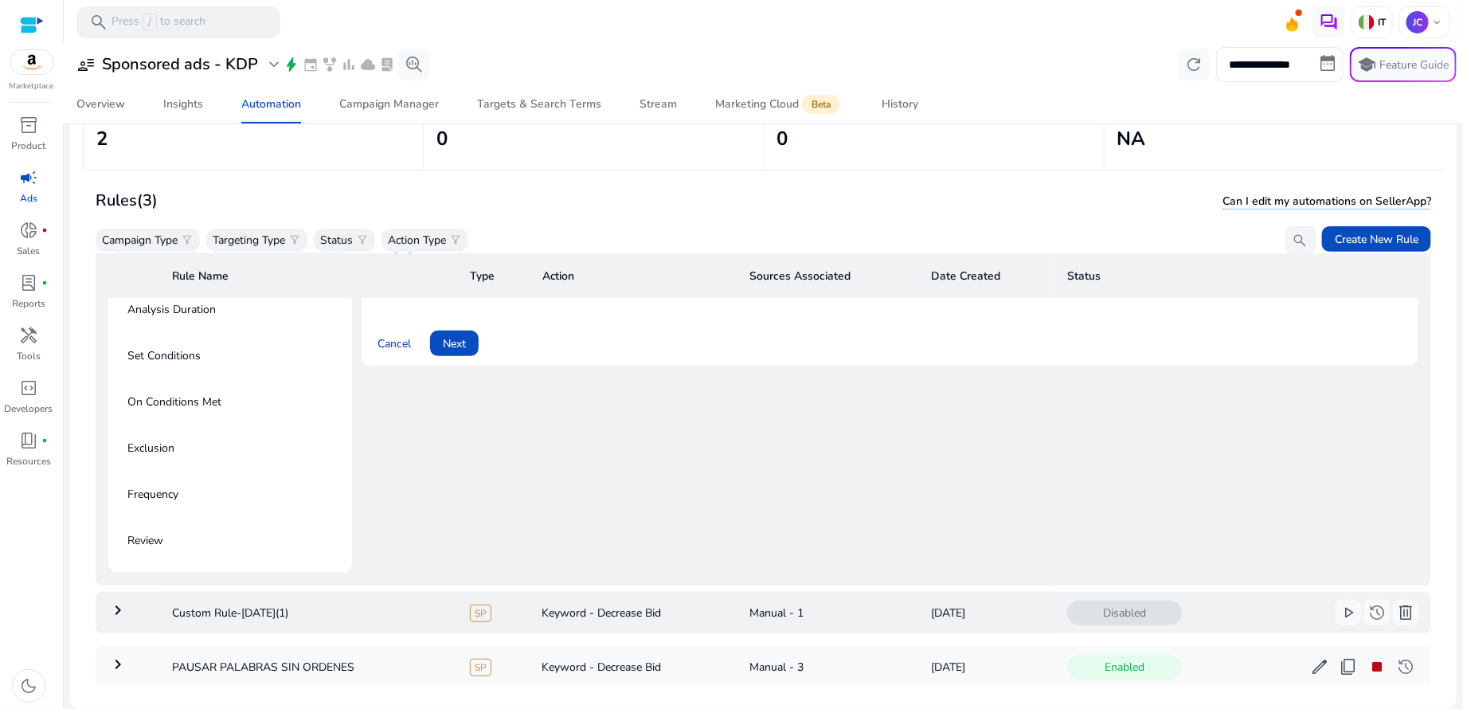
scroll to position [230, 0]
click at [451, 347] on span "Next" at bounding box center [454, 345] width 23 height 17
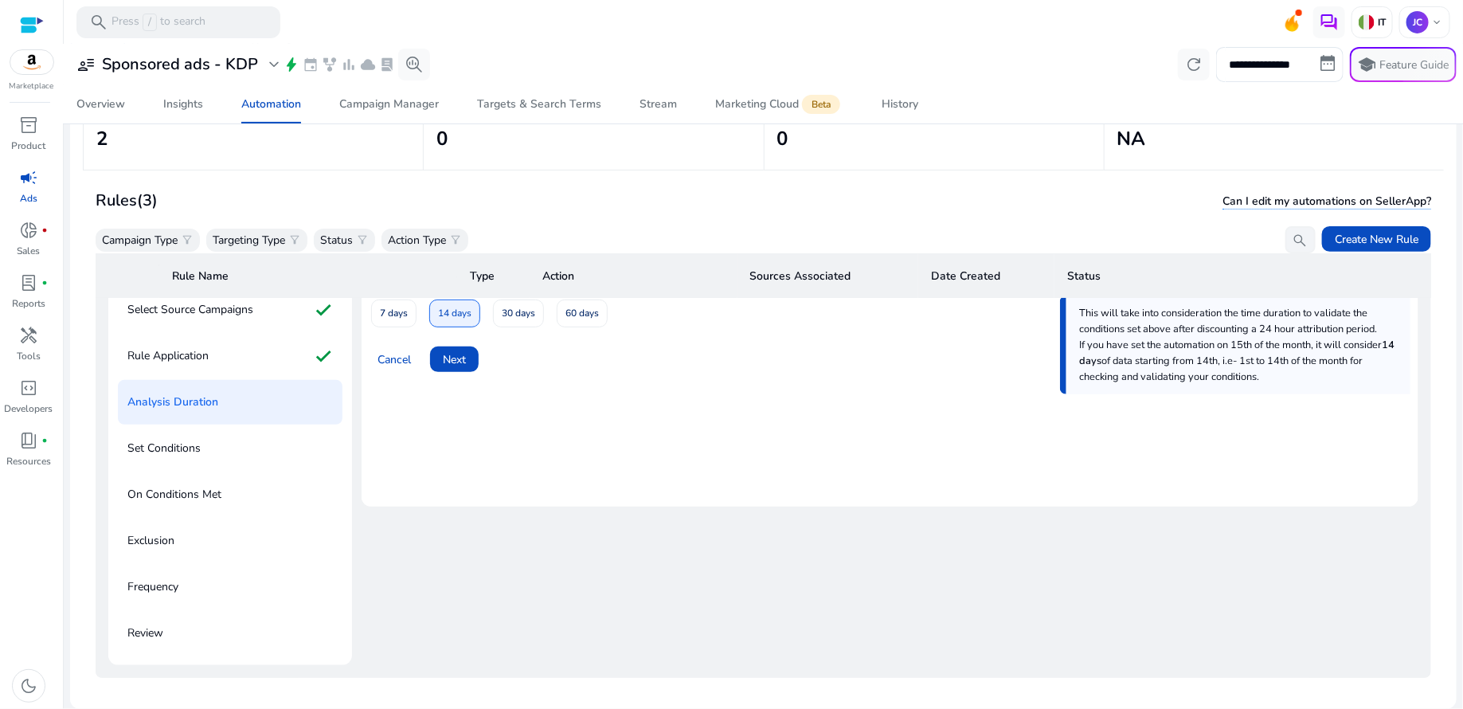
scroll to position [119, 0]
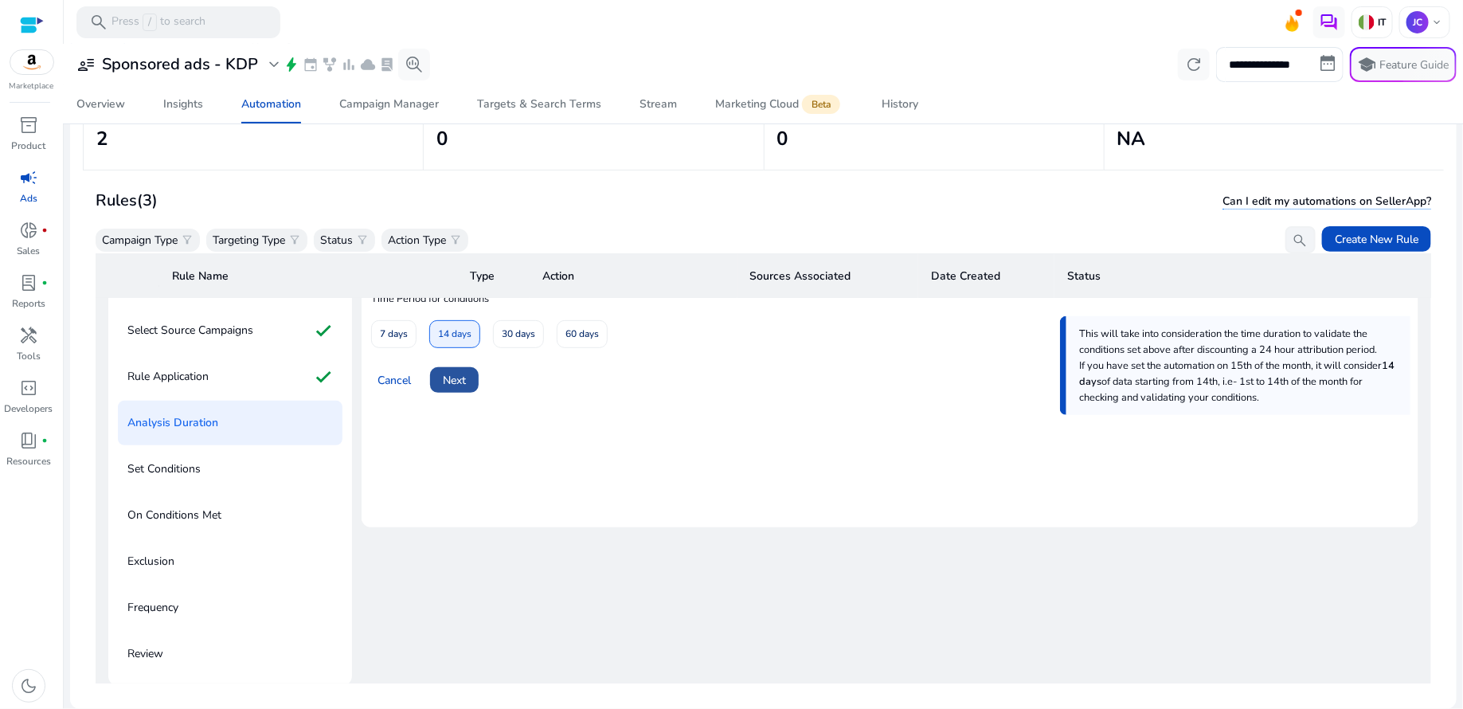
click at [464, 381] on span "Next" at bounding box center [454, 380] width 23 height 17
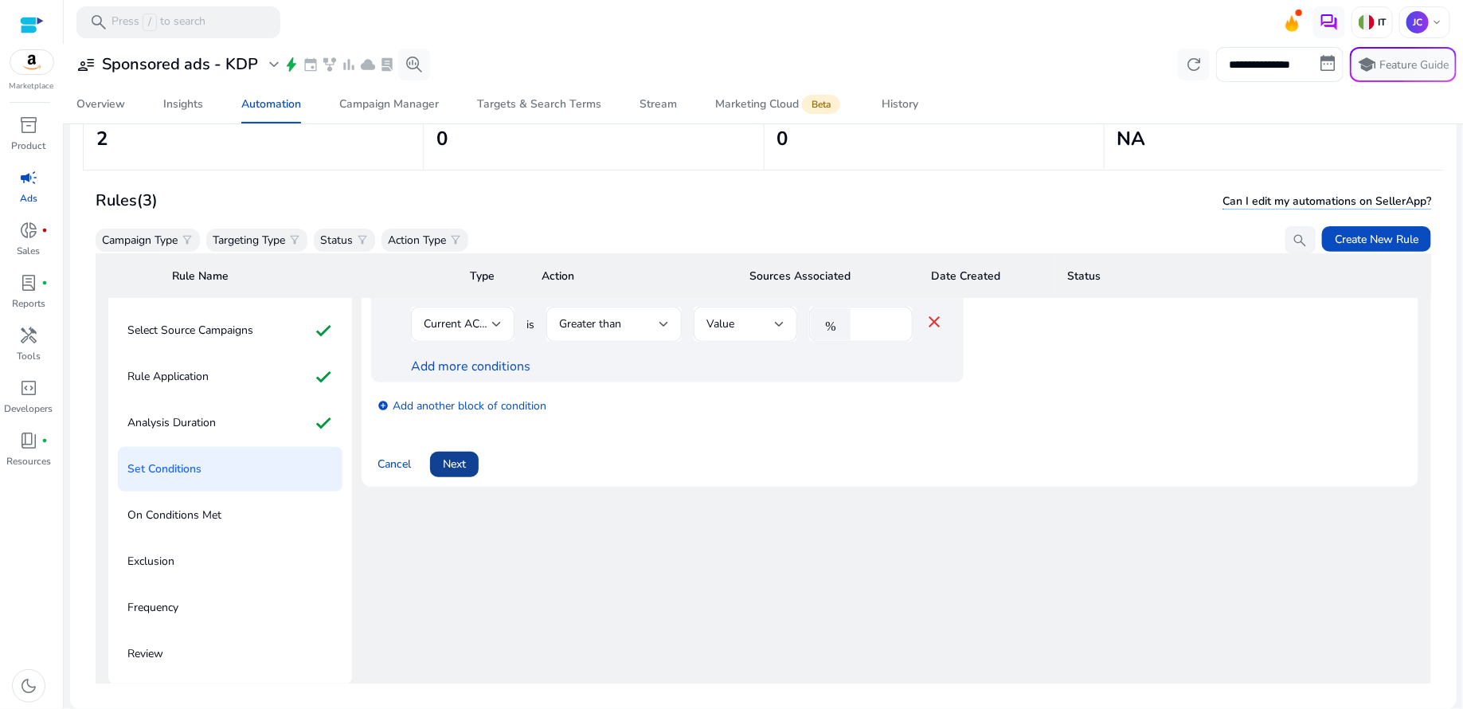
click at [462, 473] on span at bounding box center [454, 464] width 49 height 38
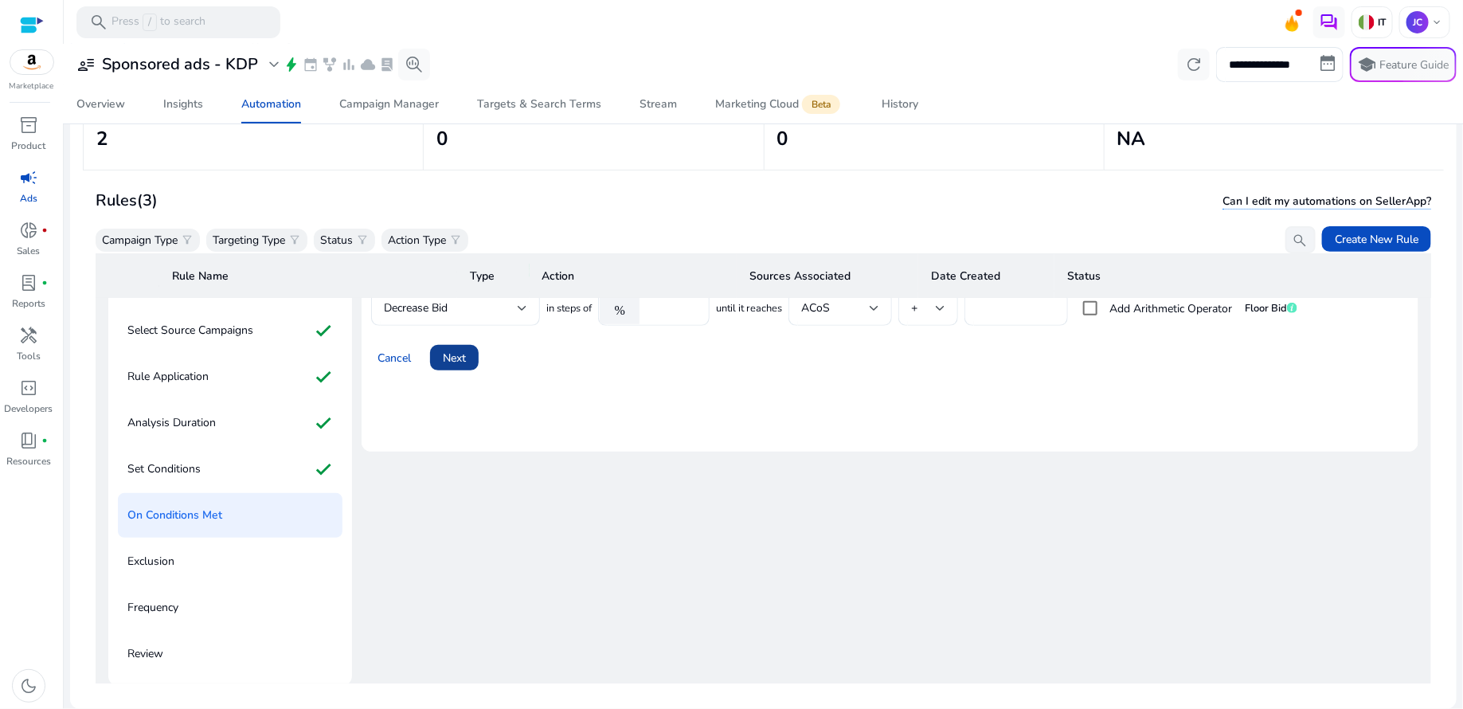
click at [457, 361] on span "Next" at bounding box center [454, 358] width 23 height 17
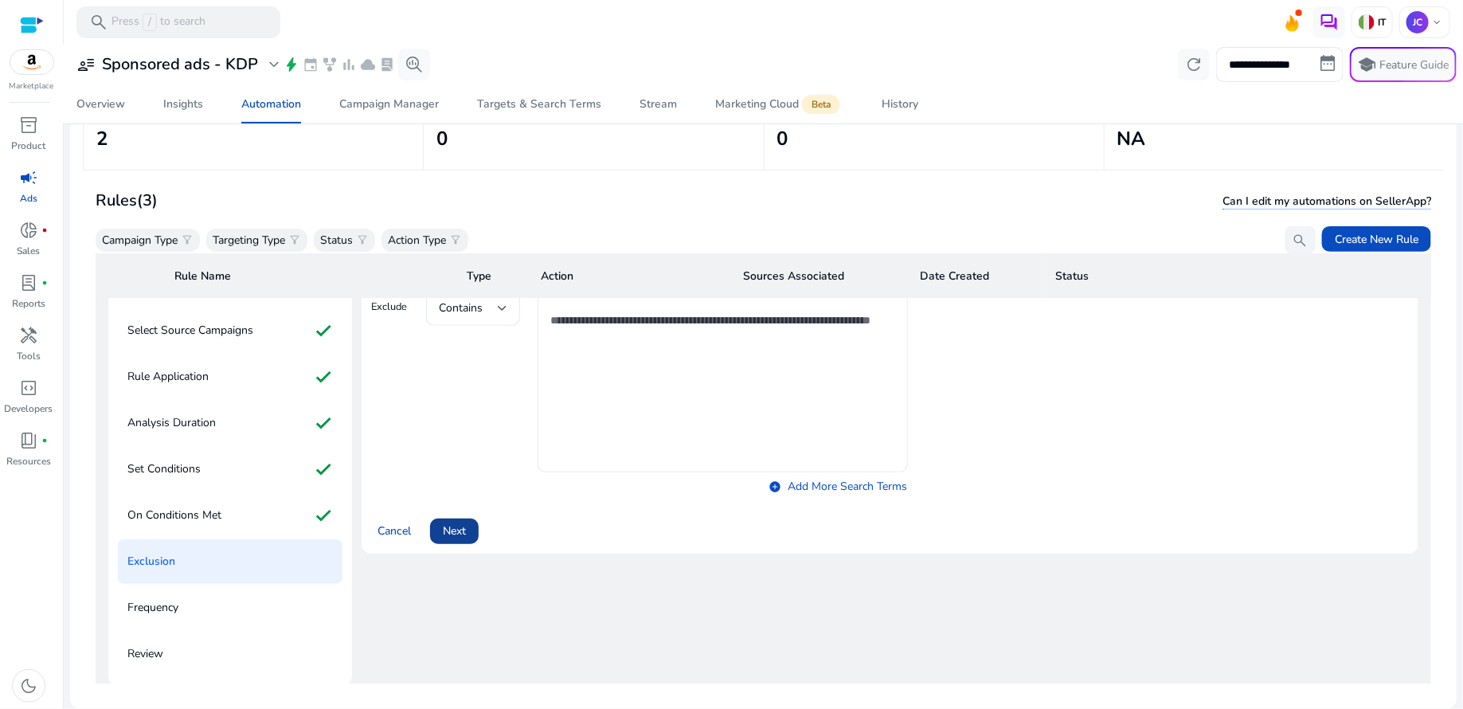
click at [458, 522] on span "Next" at bounding box center [454, 530] width 23 height 17
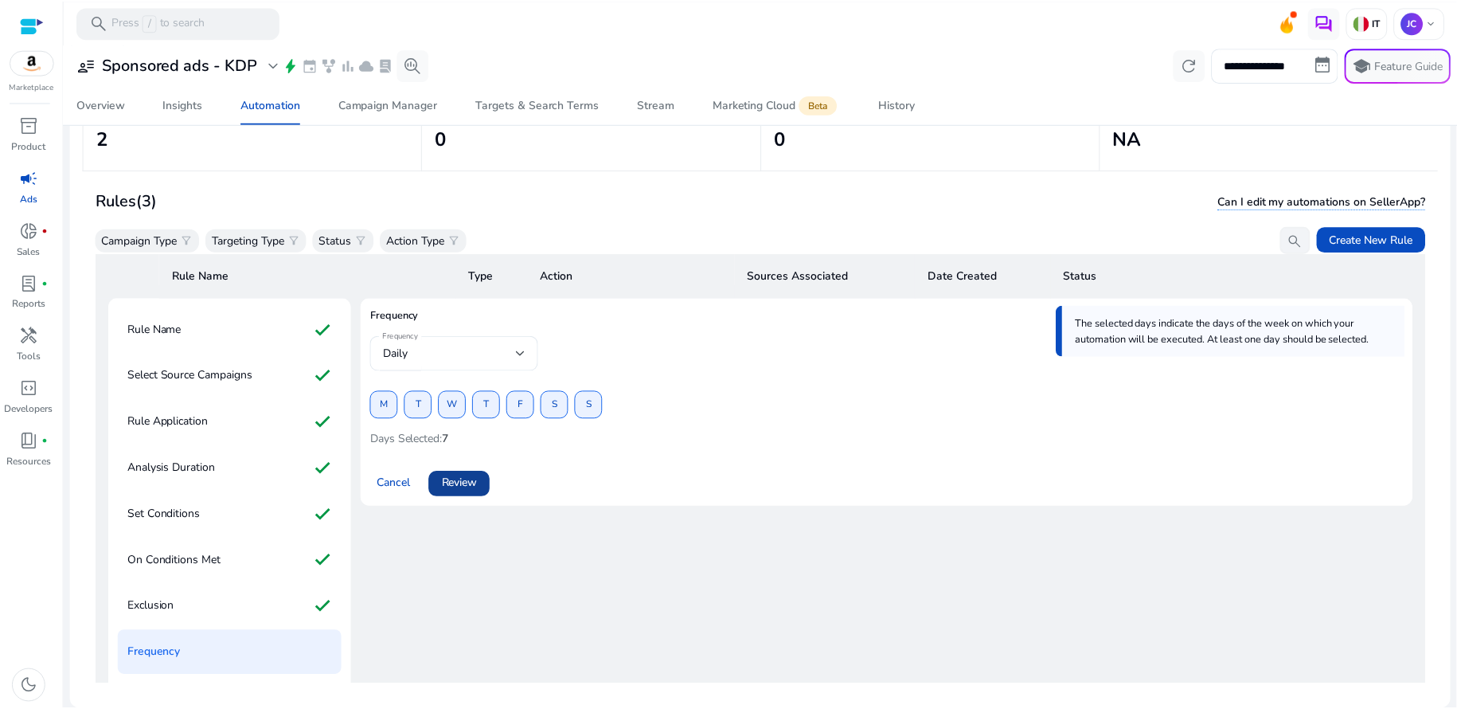
scroll to position [71, 0]
click at [463, 490] on span "Review" at bounding box center [461, 486] width 36 height 17
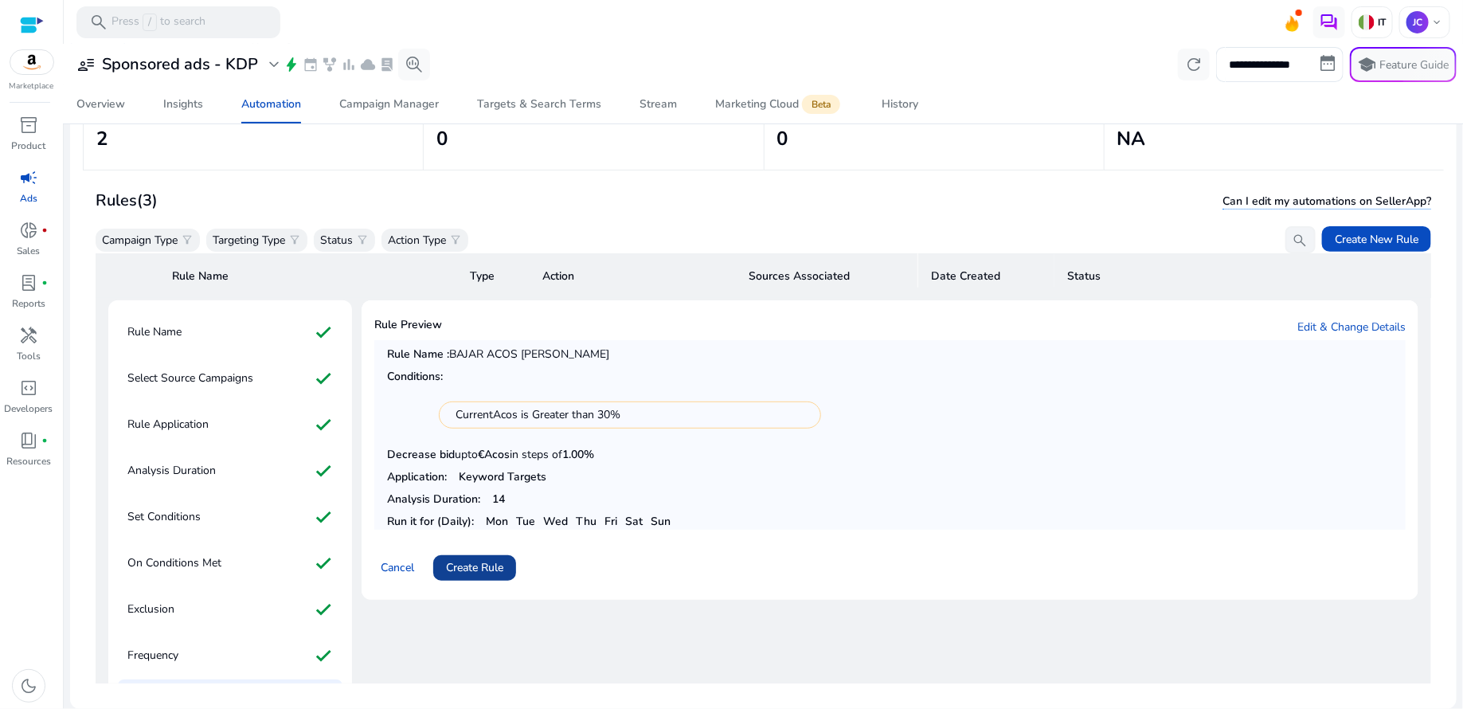
click at [475, 559] on span "Create Rule" at bounding box center [474, 567] width 57 height 17
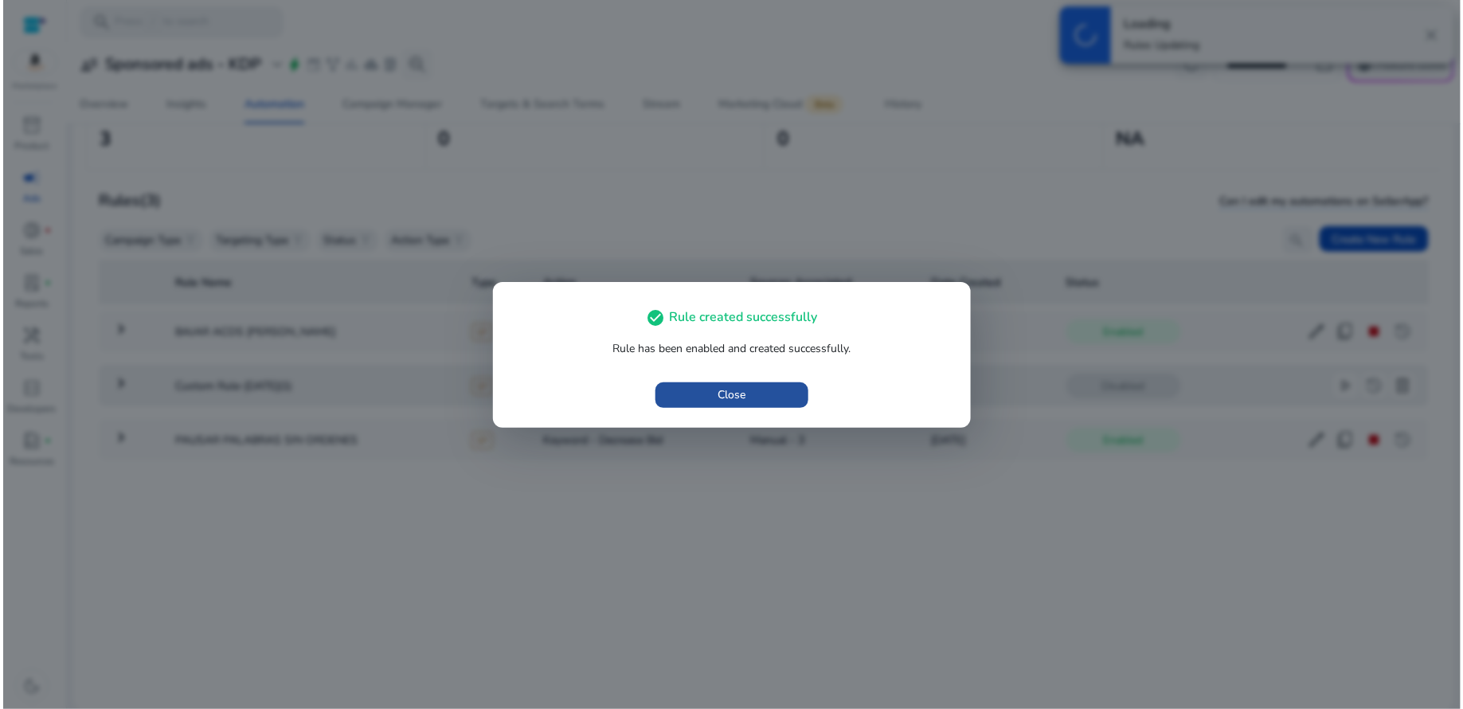
scroll to position [0, 0]
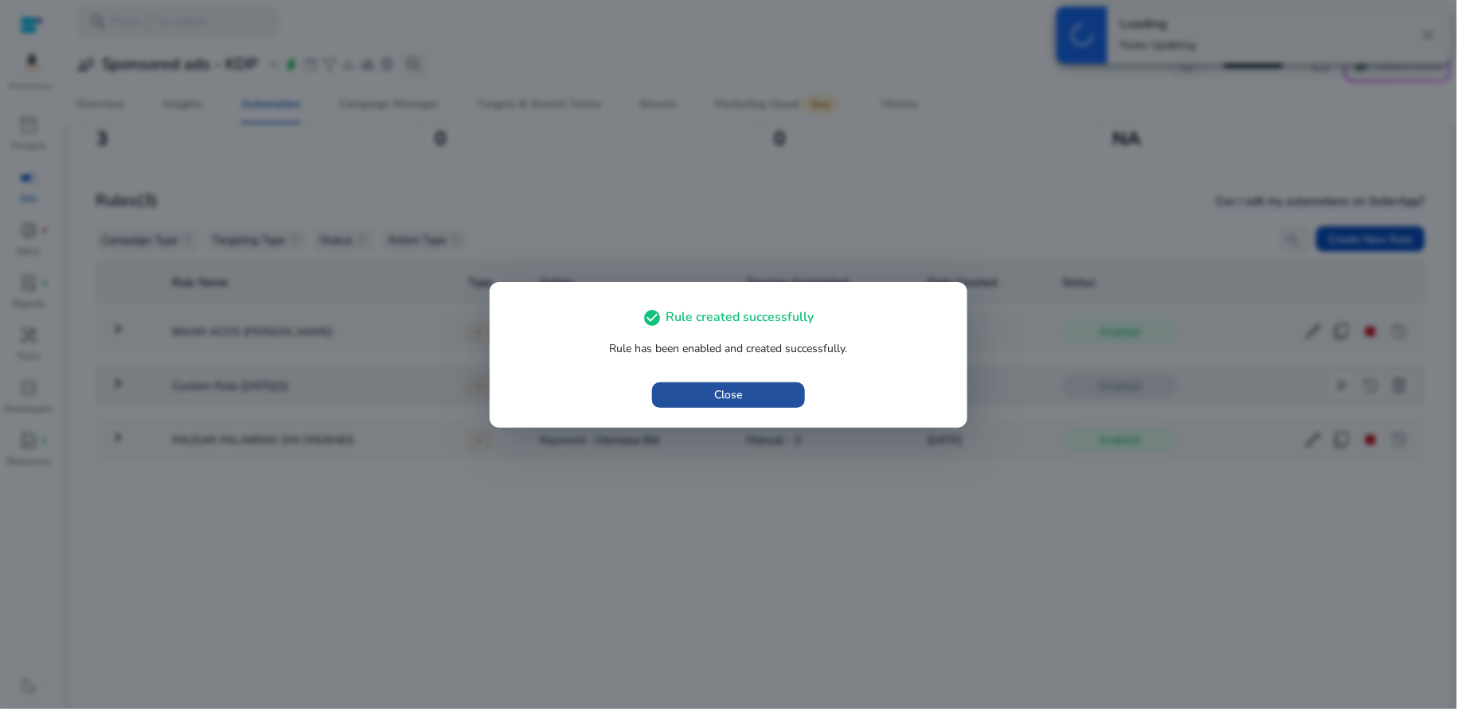
click at [772, 394] on span "button" at bounding box center [728, 395] width 153 height 38
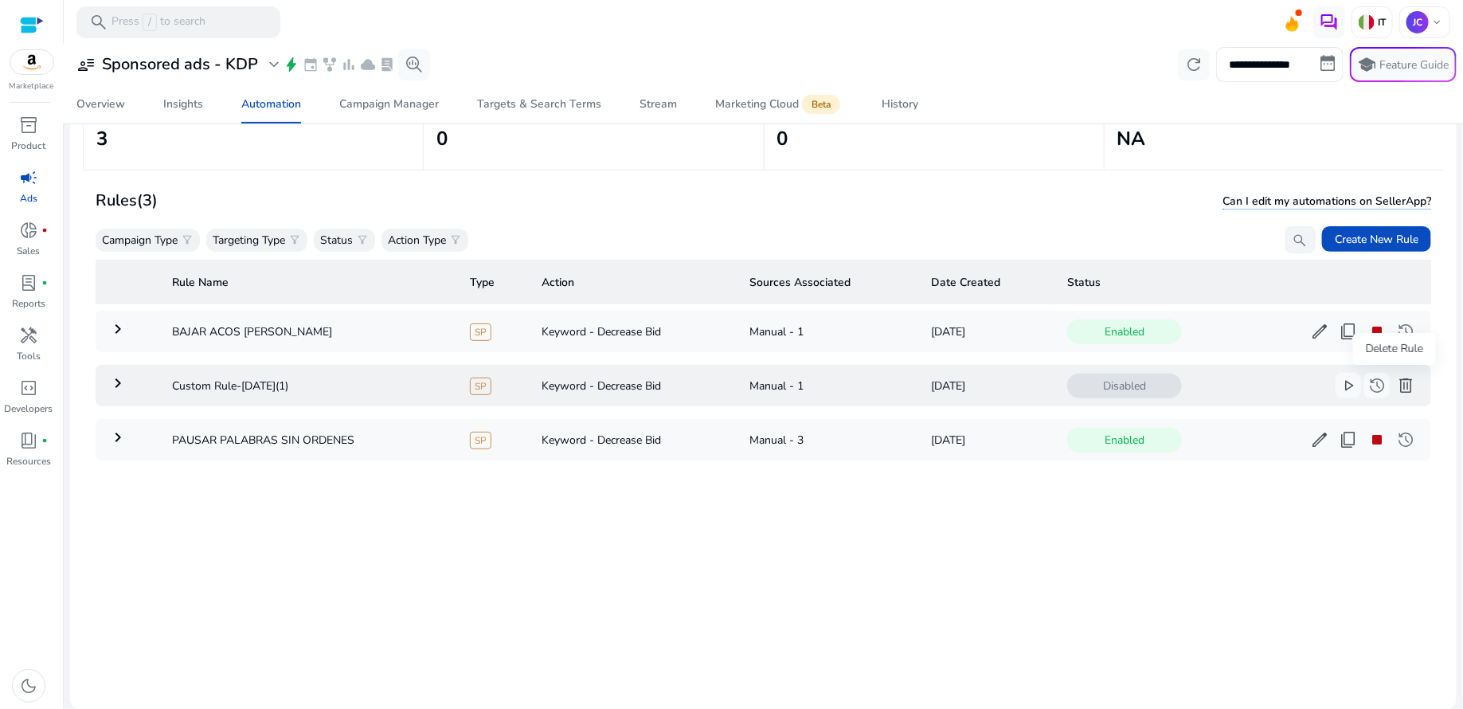
click at [1398, 385] on span "delete" at bounding box center [1405, 385] width 19 height 19
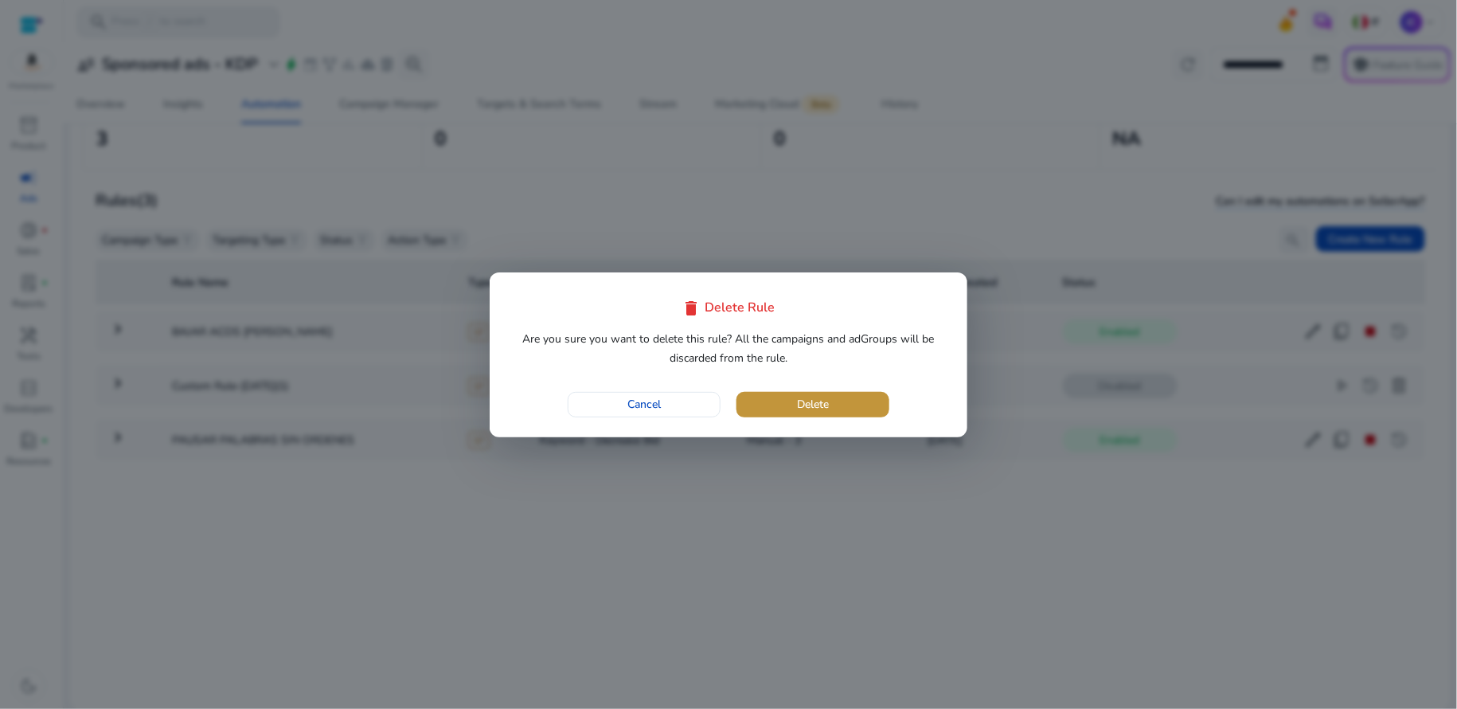
click at [866, 407] on span "button" at bounding box center [813, 404] width 153 height 38
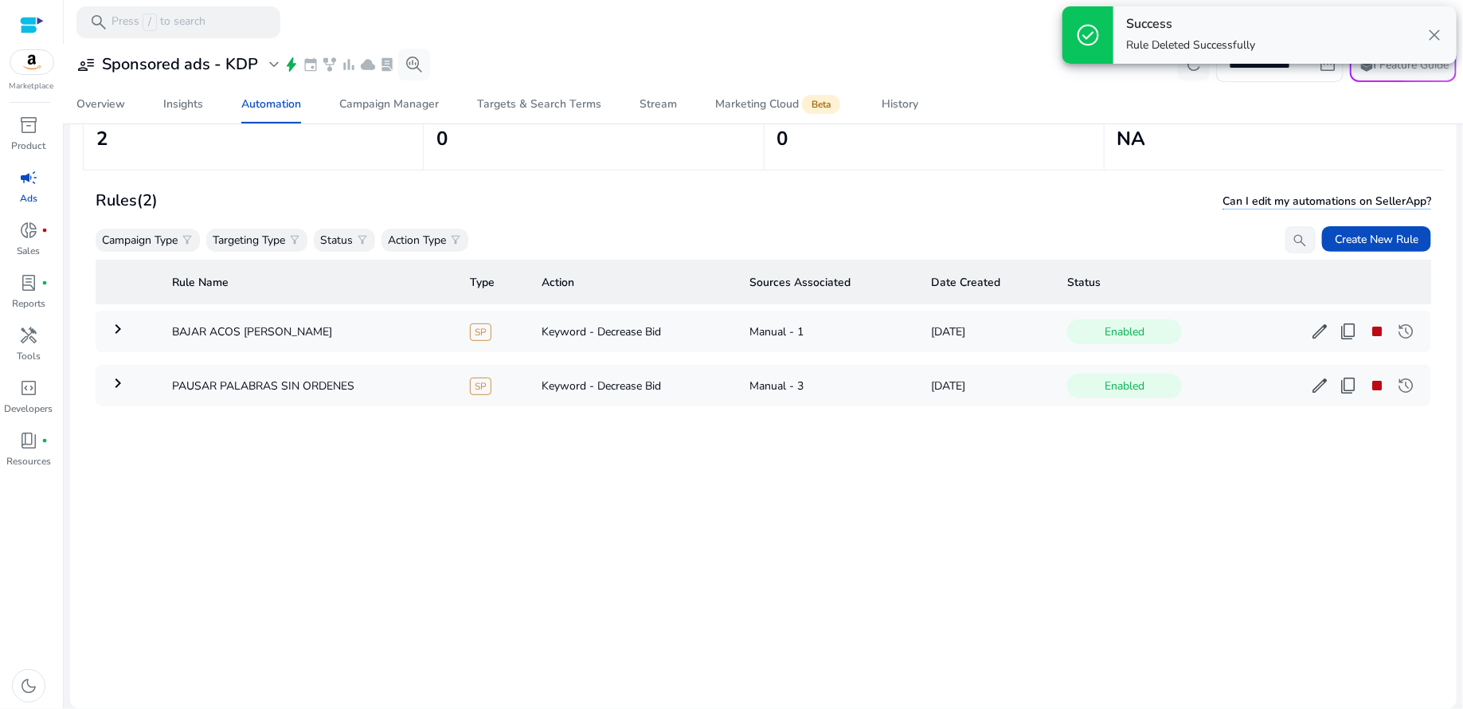
click at [981, 547] on div "Rule Name Type Action Sources Associated Date Created Status keyboard_arrow_rig…" at bounding box center [763, 468] width 1335 height 430
